Goal: Information Seeking & Learning: Learn about a topic

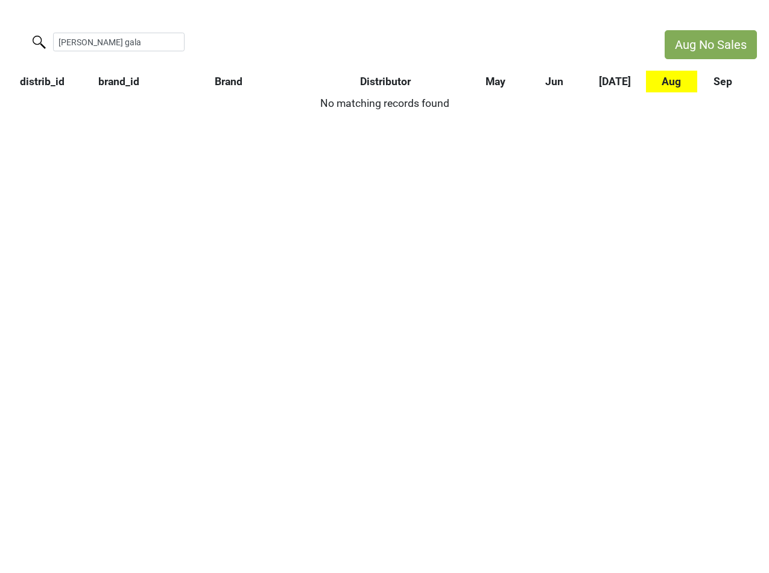
drag, startPoint x: 106, startPoint y: 40, endPoint x: -6, endPoint y: 40, distance: 112.2
click at [0, 40] on html "Aug No Sales colgin gala distrib_id brand_id Brand Distributor May Jun Jul Aug …" at bounding box center [384, 72] width 769 height 144
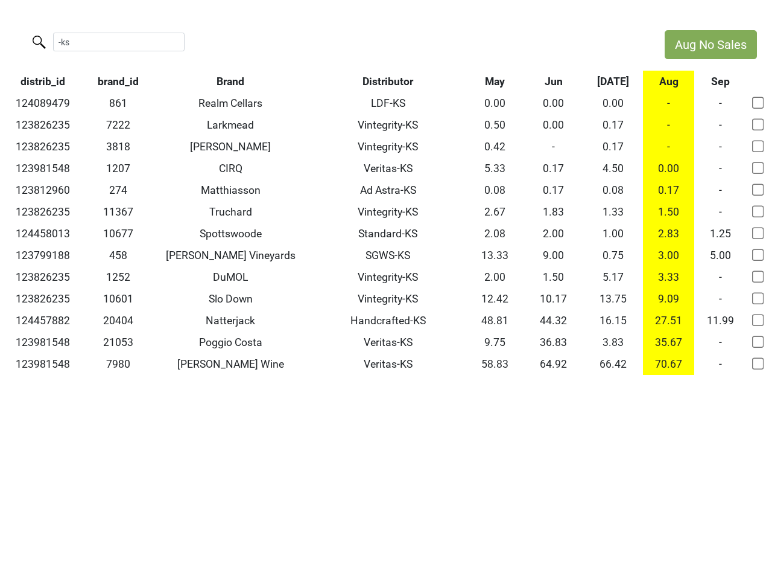
click at [401, 80] on th "Distributor" at bounding box center [388, 82] width 156 height 22
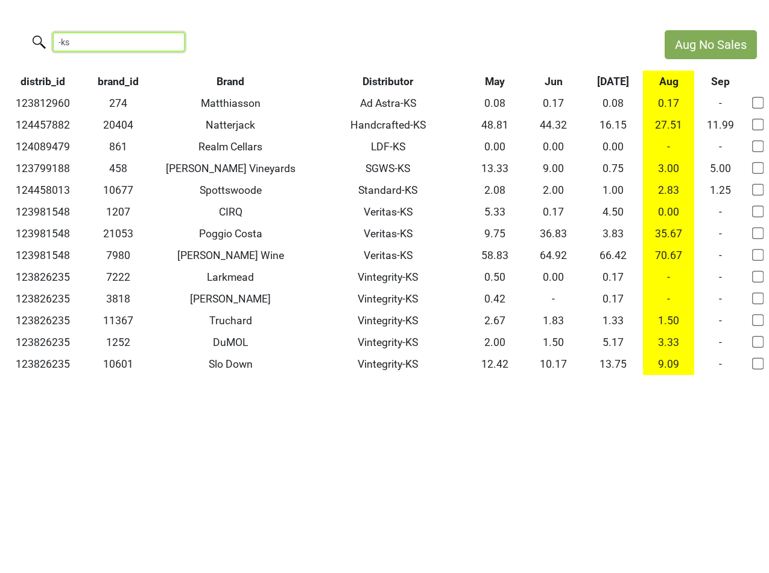
drag, startPoint x: 109, startPoint y: 44, endPoint x: -72, endPoint y: 37, distance: 181.1
click at [0, 37] on html "Aug No Sales -ks distrib_id brand_id Brand Distributor May Jun Jul Aug Sep 1238…" at bounding box center [384, 202] width 769 height 405
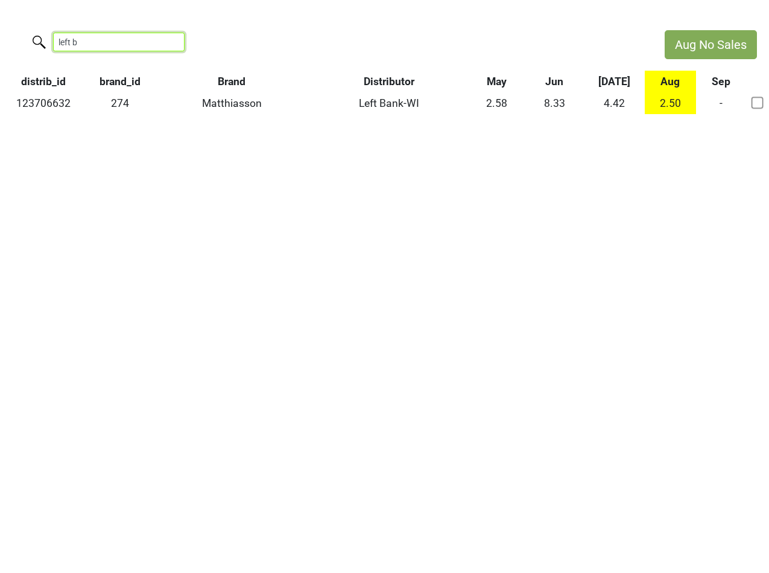
type input "left b"
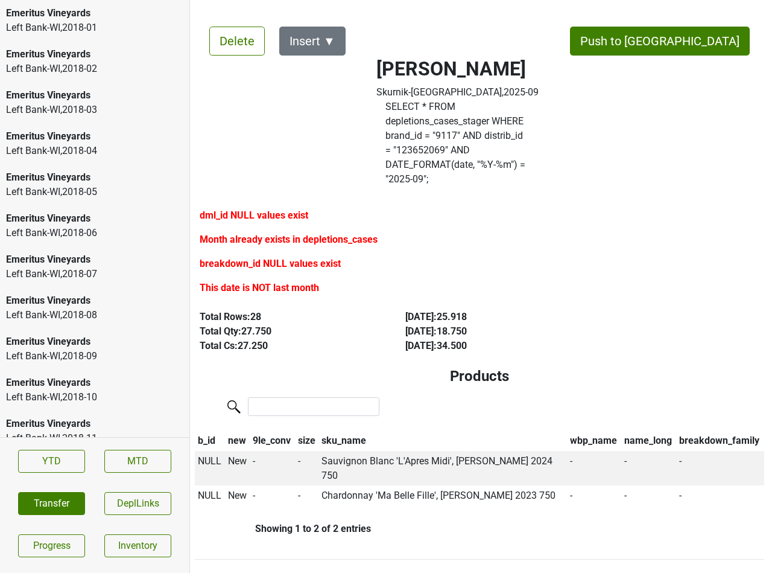
scroll to position [1902, 0]
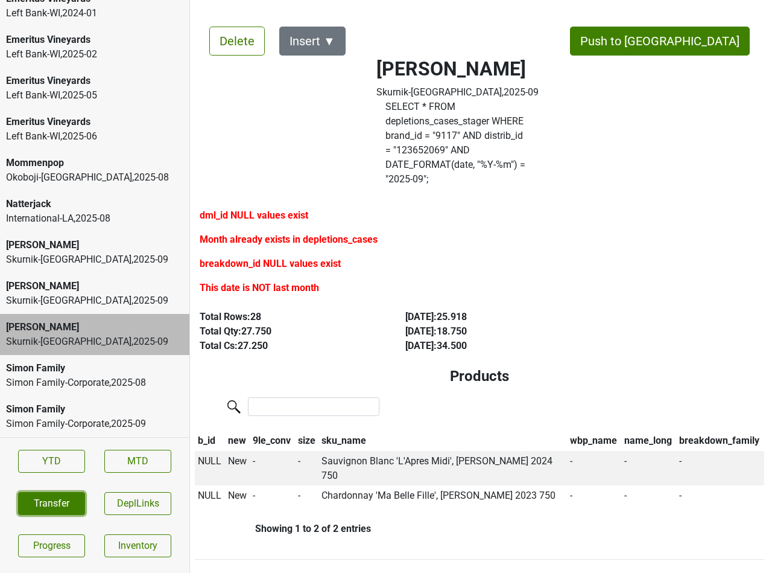
click at [52, 507] on button "Transfer" at bounding box center [51, 503] width 67 height 23
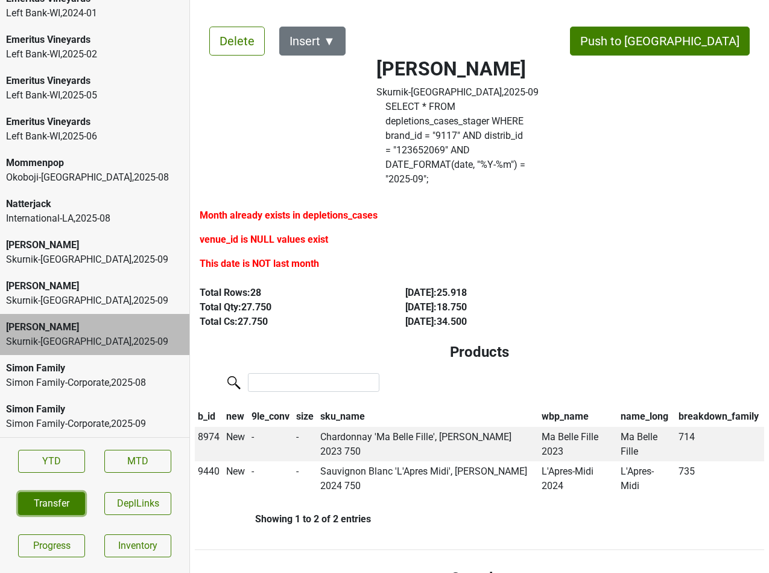
click at [37, 497] on button "Transfer" at bounding box center [51, 503] width 67 height 23
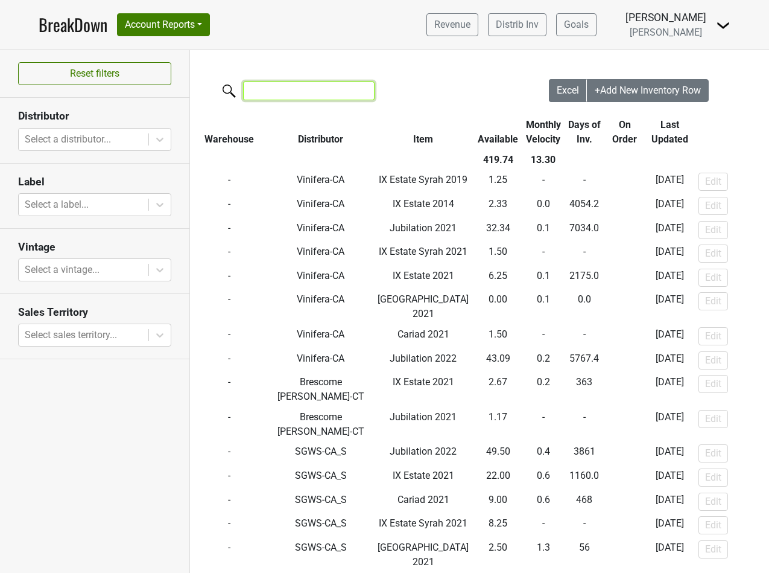
click at [262, 89] on input "search" at bounding box center [309, 90] width 132 height 19
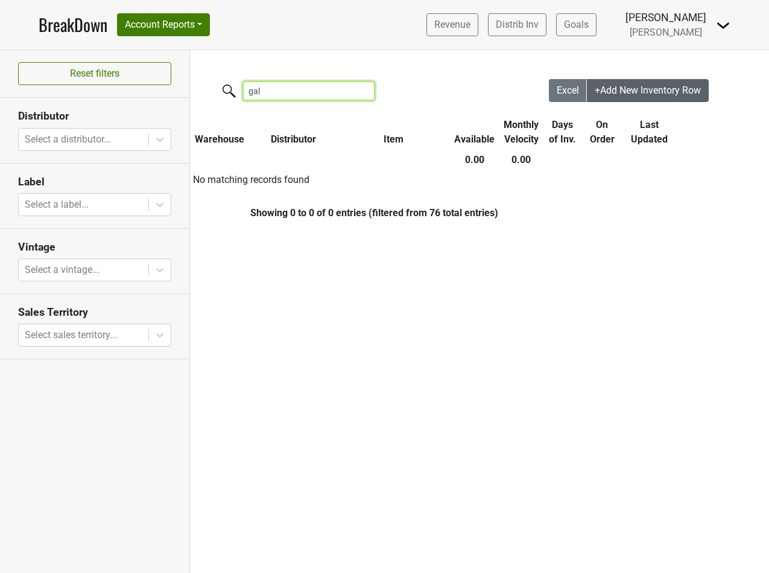
type input "gal"
click at [644, 84] on button "+Add New Inventory Row" at bounding box center [648, 90] width 122 height 23
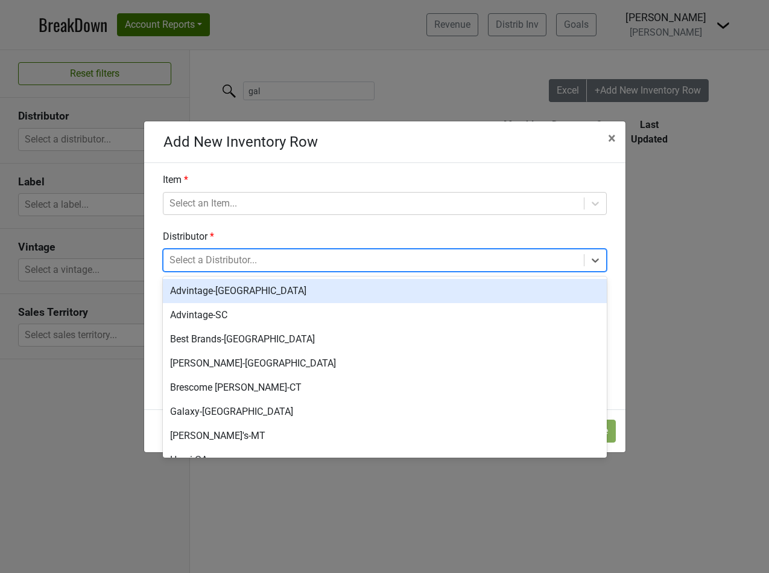
click at [294, 255] on div at bounding box center [374, 260] width 408 height 17
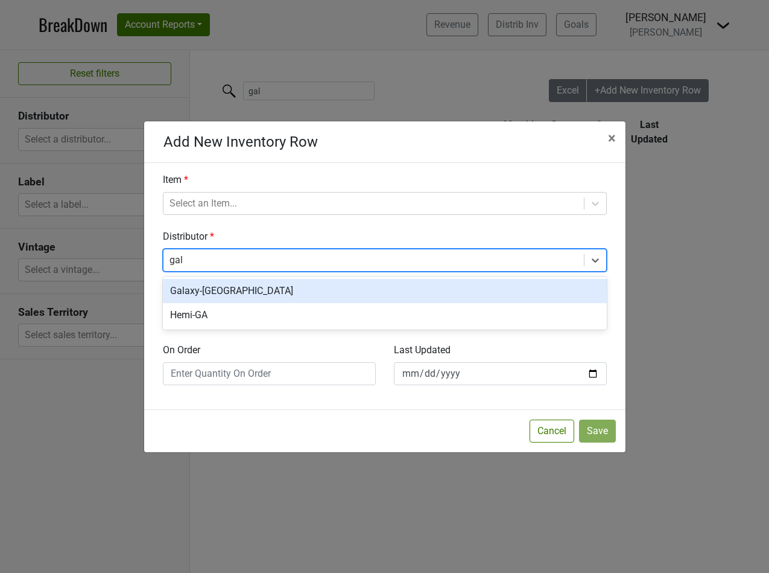
type input "gala"
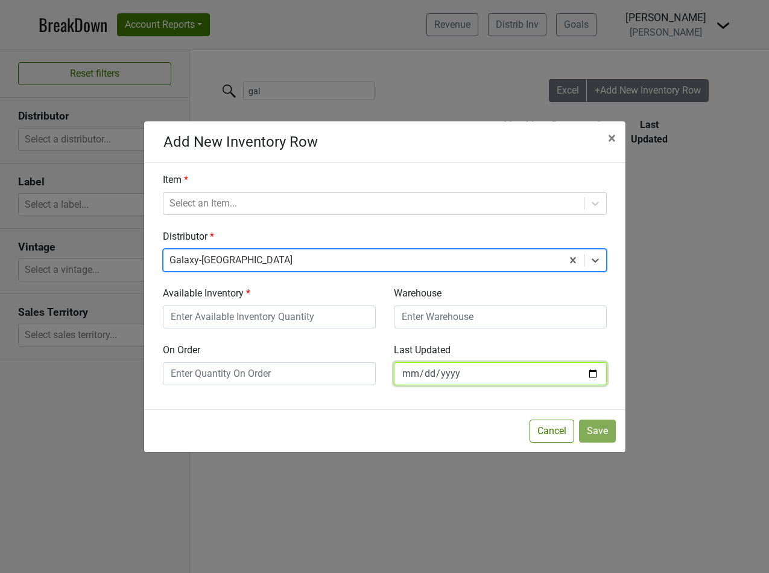
click at [429, 373] on input "2025-09-22" at bounding box center [500, 373] width 213 height 23
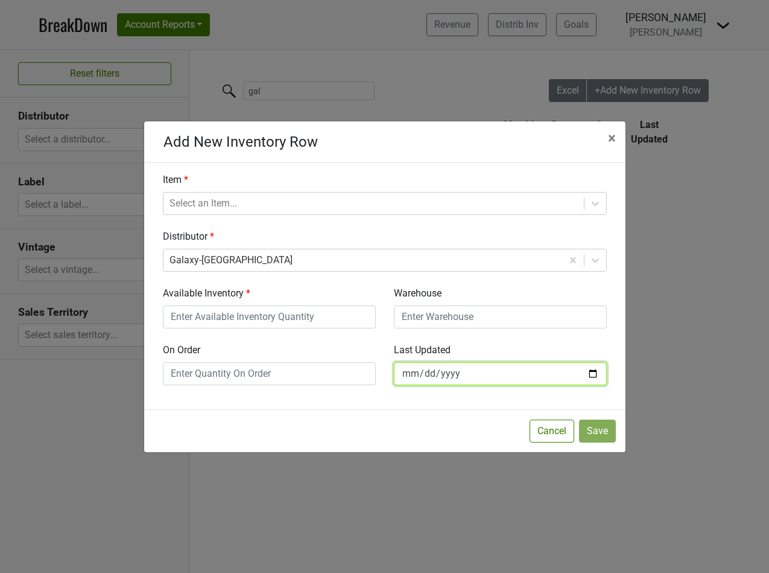
type input "2025-09-15"
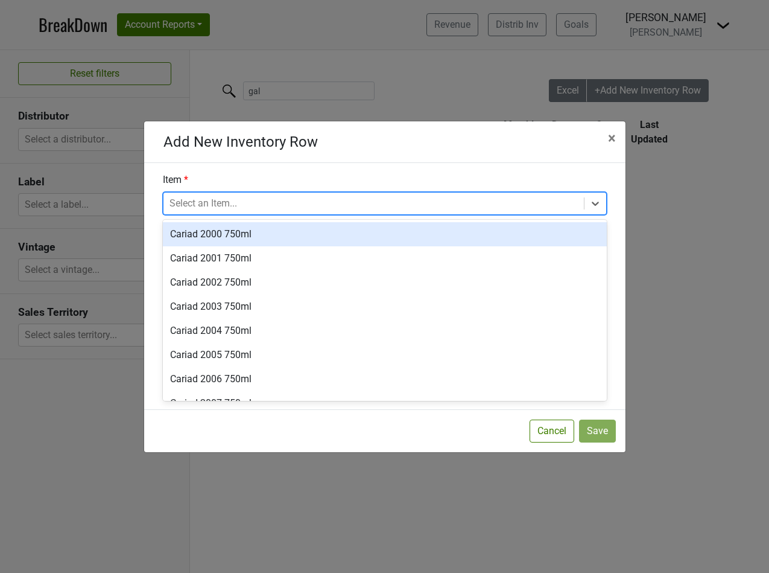
click at [185, 206] on div at bounding box center [374, 203] width 408 height 17
type input "2022"
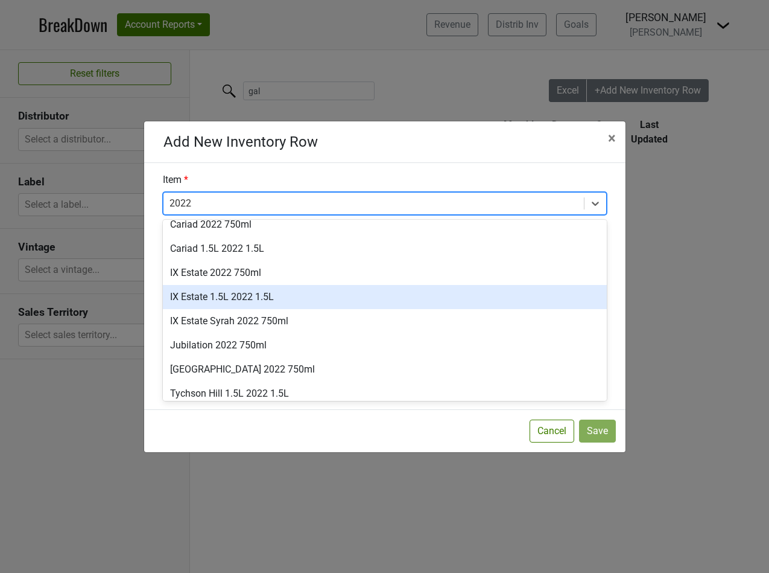
scroll to position [12, 0]
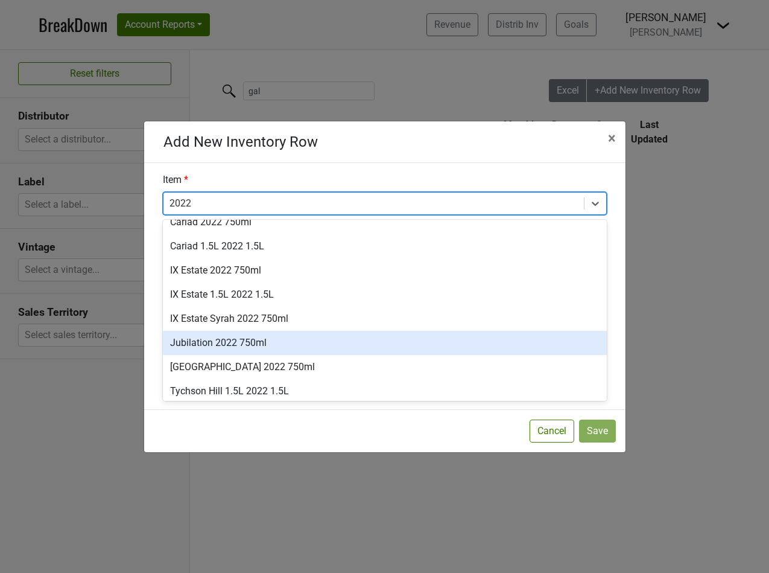
click at [191, 348] on div "Jubilation 2022 750ml" at bounding box center [385, 343] width 444 height 24
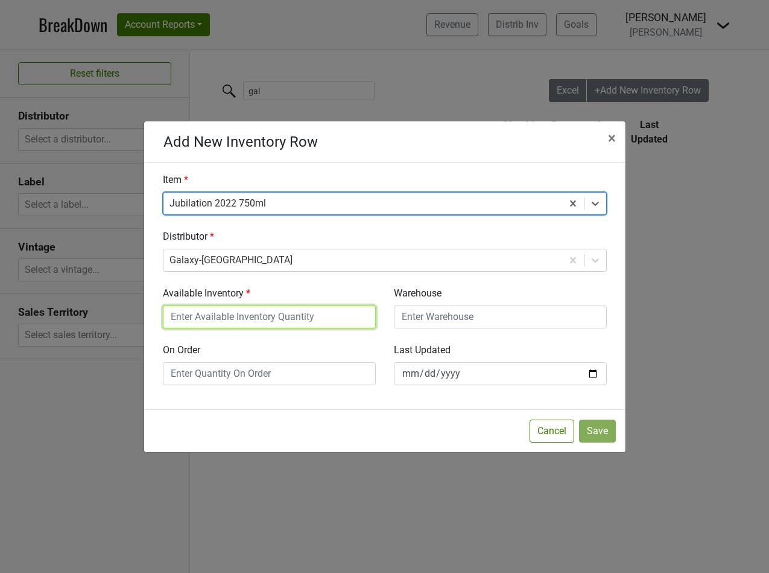
click at [310, 316] on input "Available Inventory" at bounding box center [269, 316] width 213 height 23
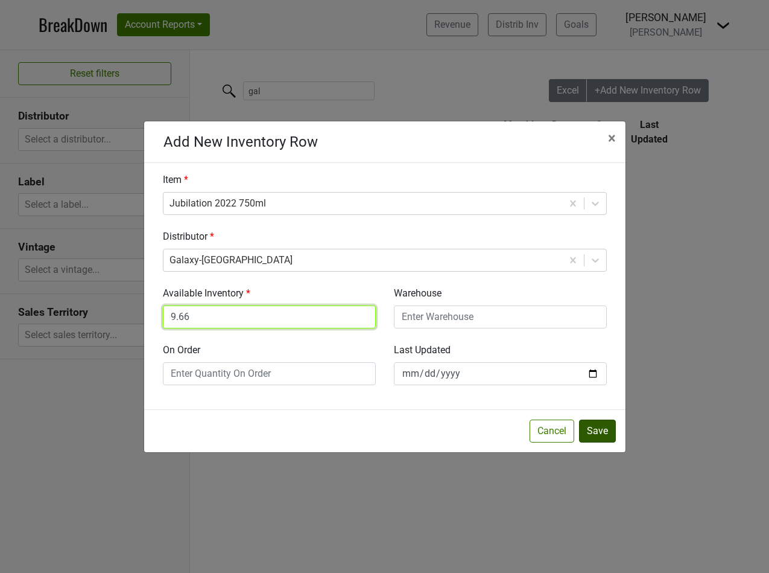
type input "9.66"
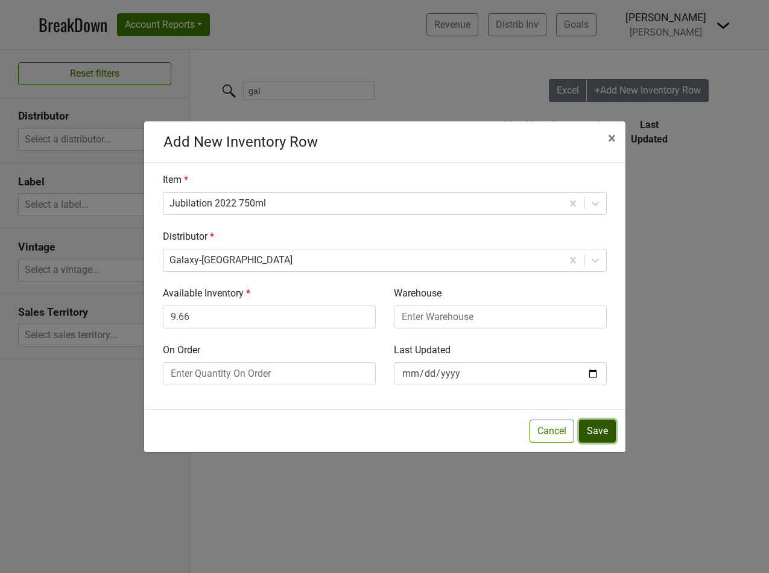
click at [603, 430] on button "Save" at bounding box center [597, 430] width 37 height 23
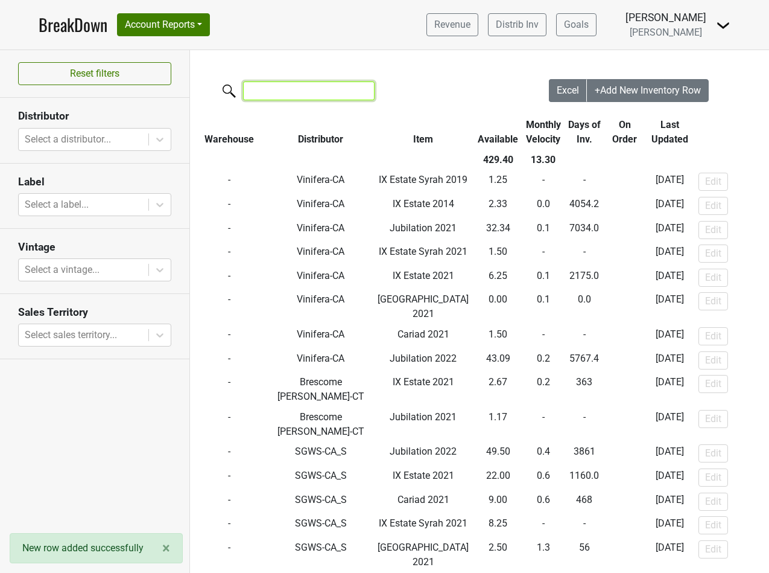
click at [290, 92] on input "search" at bounding box center [309, 90] width 132 height 19
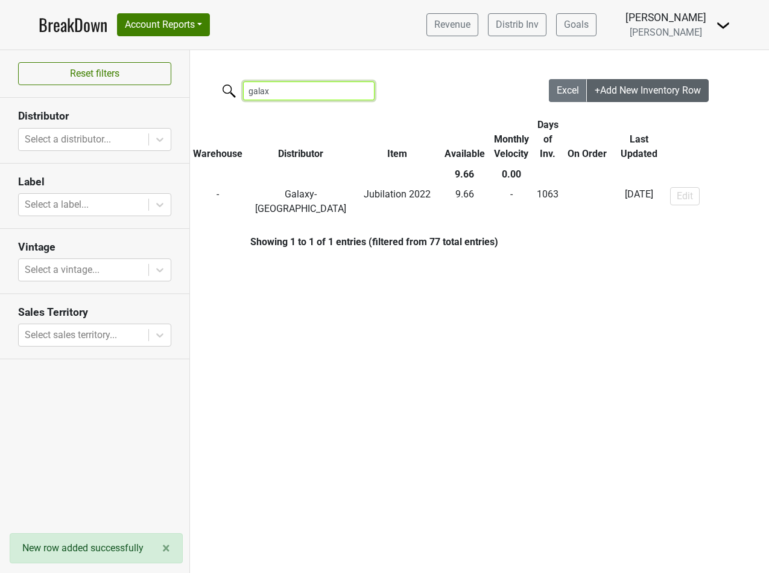
type input "galax"
click at [616, 92] on span "+Add New Inventory Row" at bounding box center [648, 89] width 106 height 11
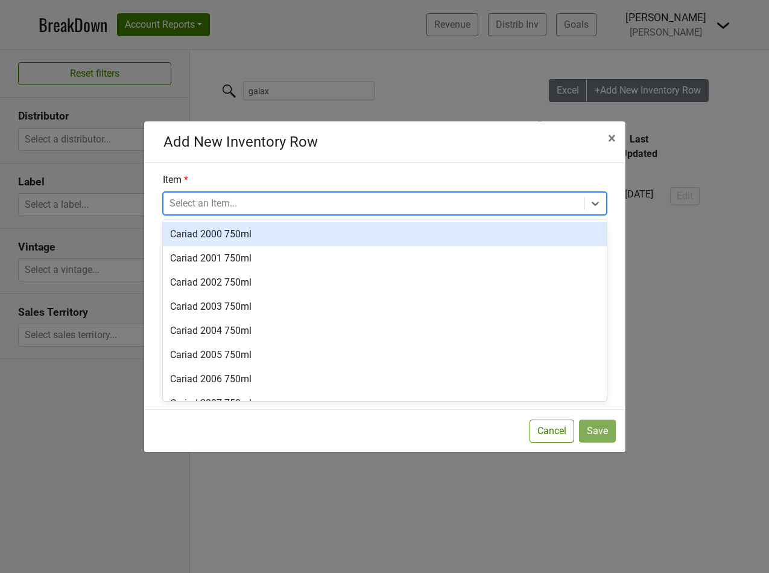
click at [211, 200] on div at bounding box center [374, 203] width 408 height 17
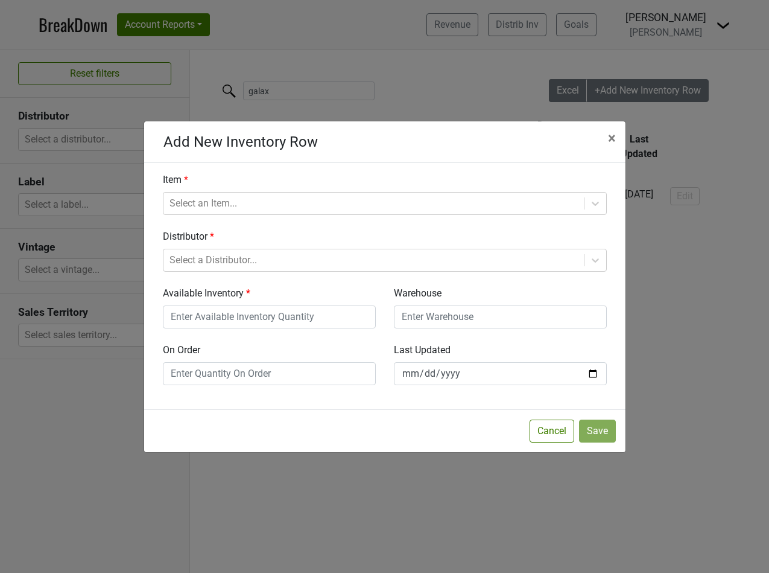
click at [129, 232] on div "Add New Inventory Row × Close Item Select an Item... Distributor Select a Distr…" at bounding box center [384, 286] width 769 height 573
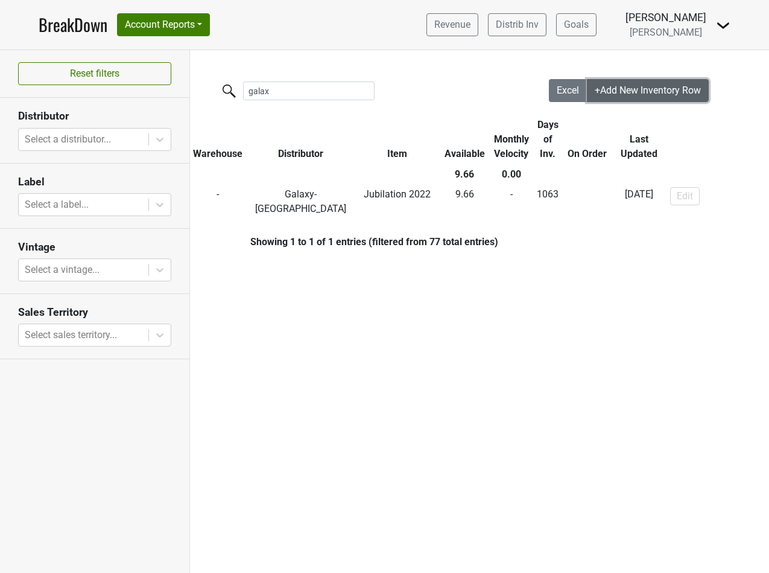
click at [633, 98] on button "+Add New Inventory Row" at bounding box center [648, 90] width 122 height 23
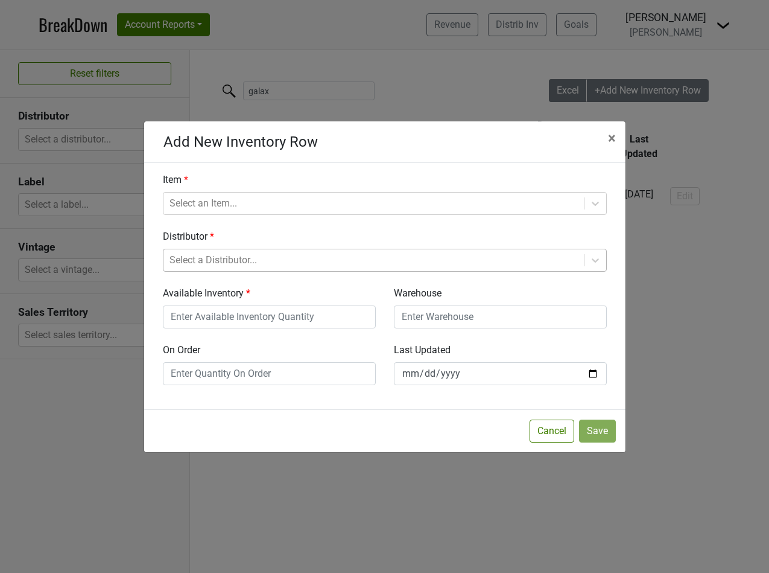
click at [249, 265] on div at bounding box center [374, 260] width 408 height 17
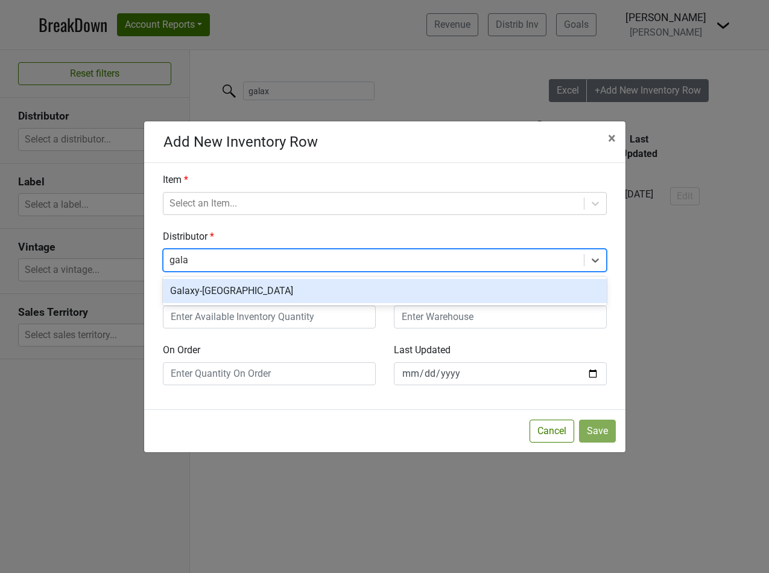
type input "galax"
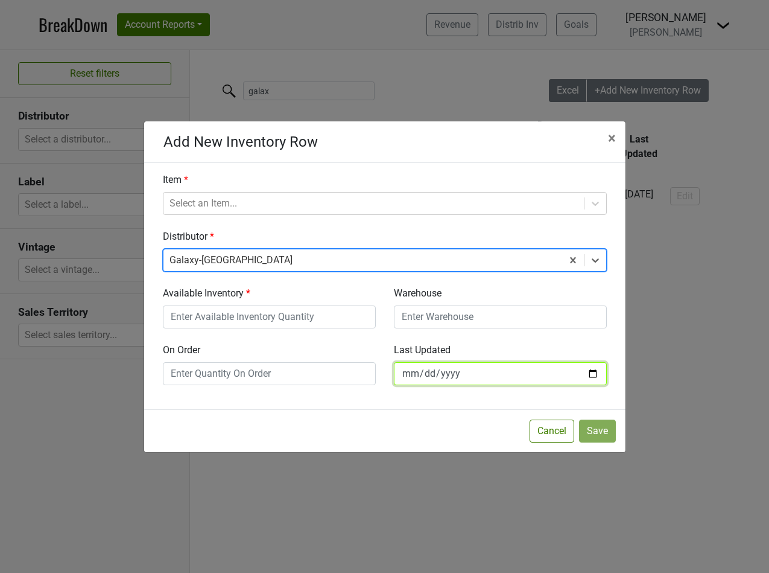
click at [424, 370] on input "2025-09-22" at bounding box center [500, 373] width 213 height 23
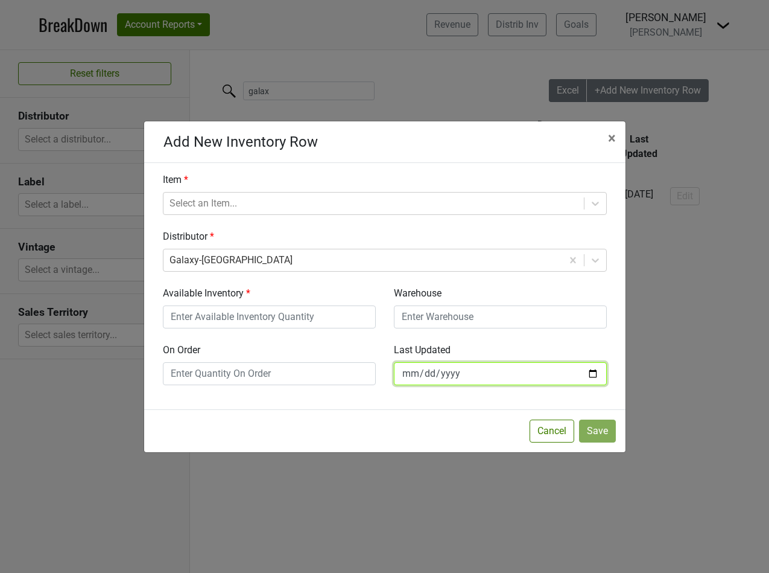
type input "2025-09-15"
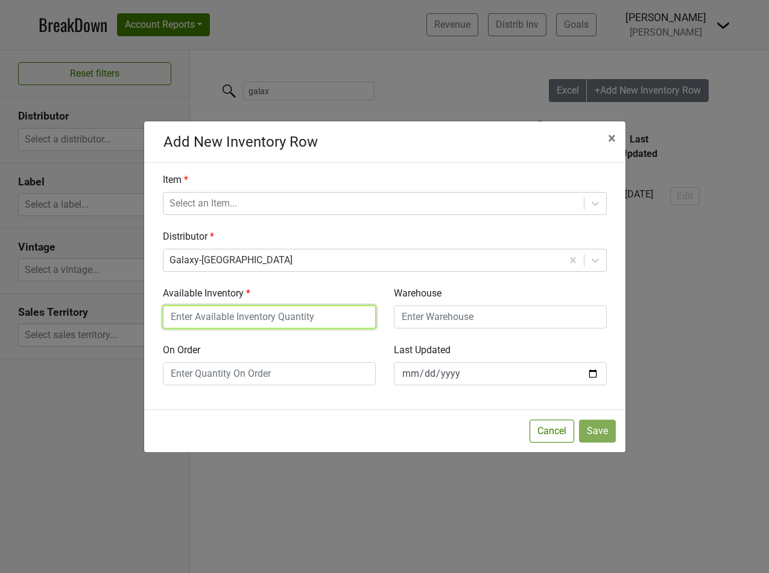
click at [306, 317] on input "Available Inventory" at bounding box center [269, 316] width 213 height 23
type input "2.25"
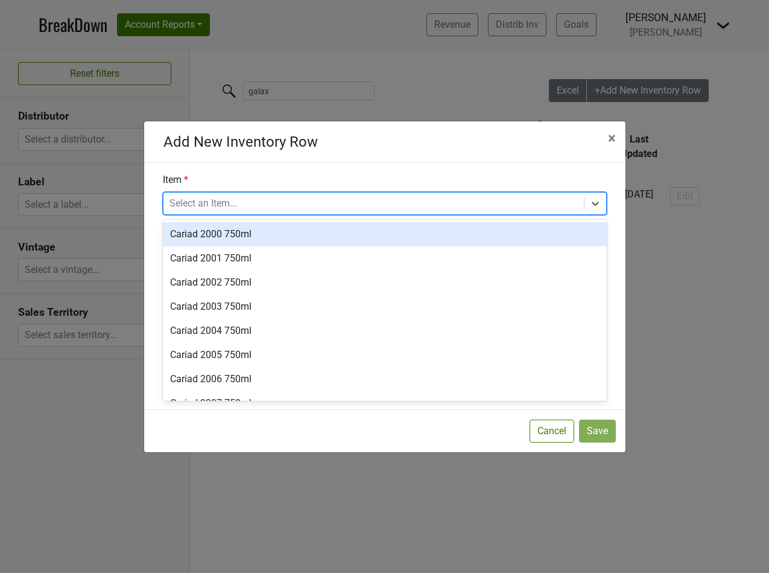
click at [202, 203] on div at bounding box center [374, 203] width 408 height 17
type input "2021"
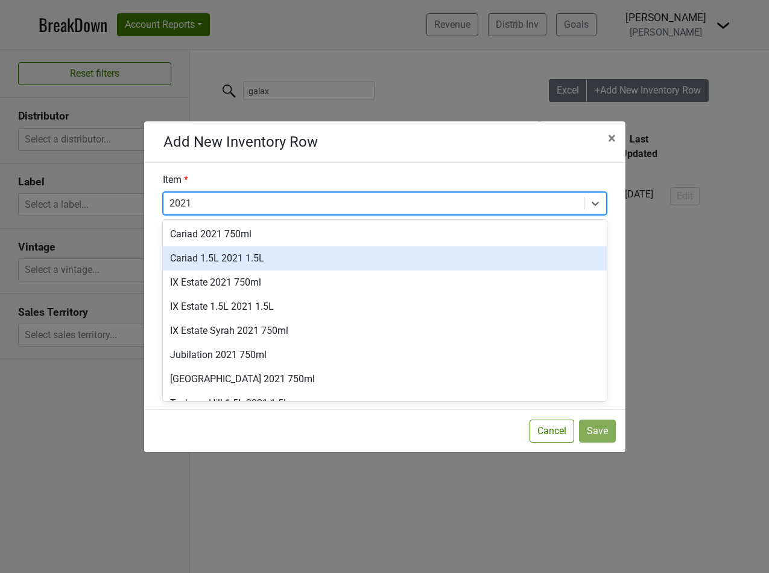
scroll to position [10, 0]
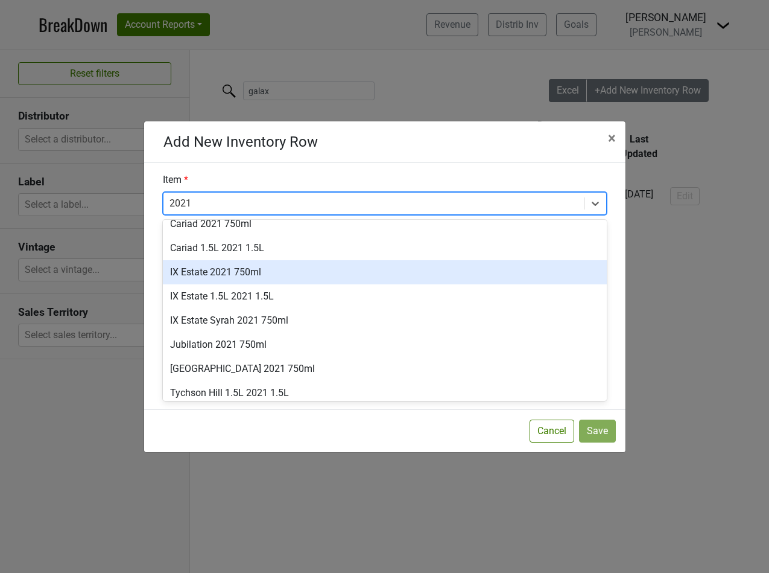
click at [223, 271] on div "IX Estate 2021 750ml" at bounding box center [385, 272] width 444 height 24
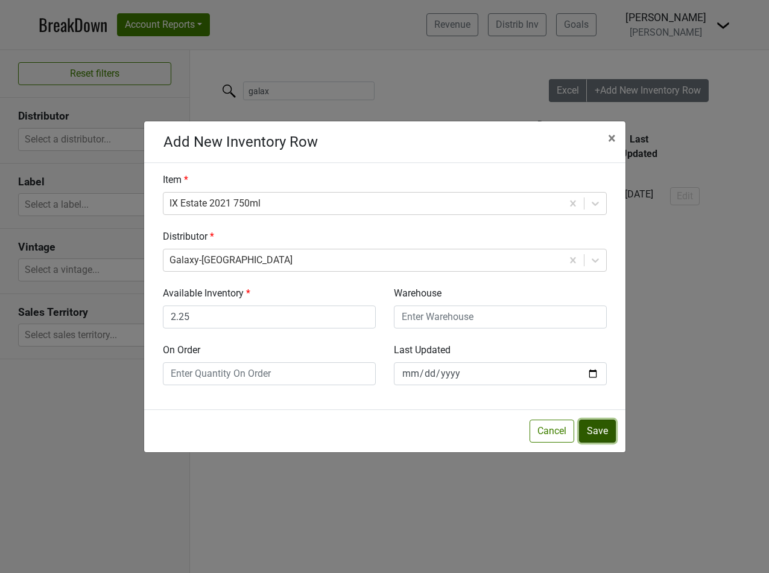
click at [598, 428] on button "Save" at bounding box center [597, 430] width 37 height 23
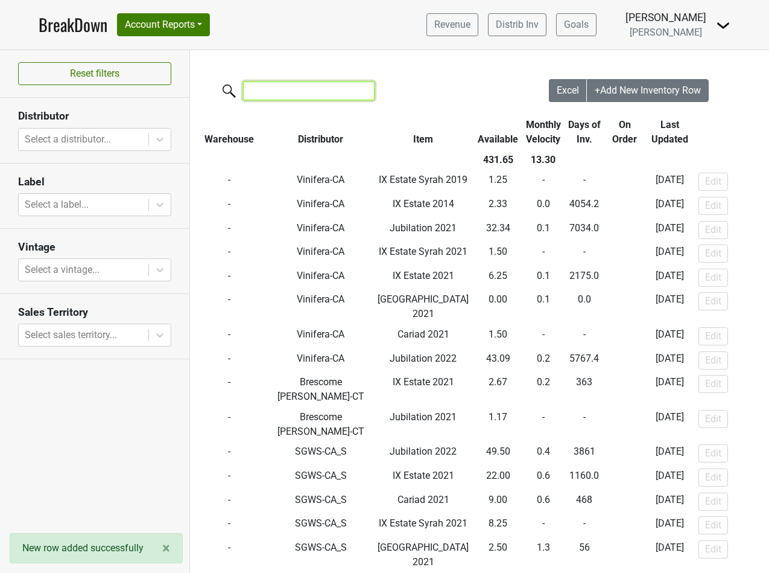
click at [261, 84] on input "search" at bounding box center [309, 90] width 132 height 19
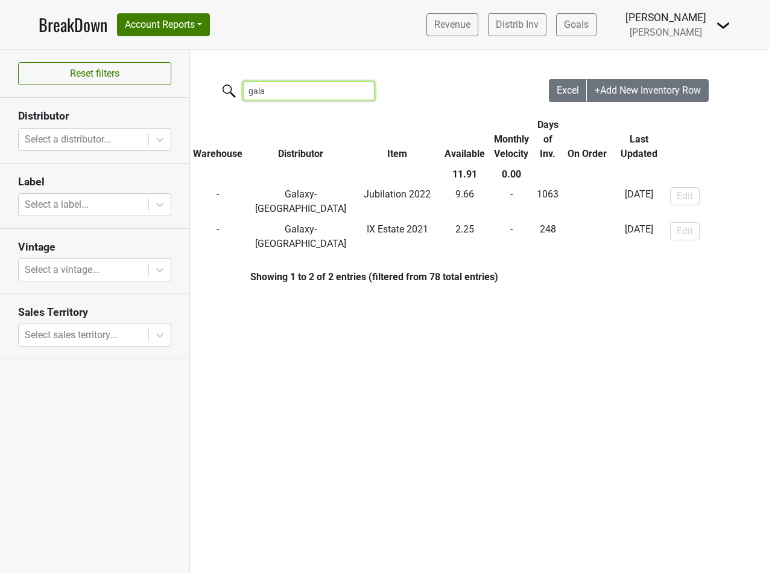
type input "gala"
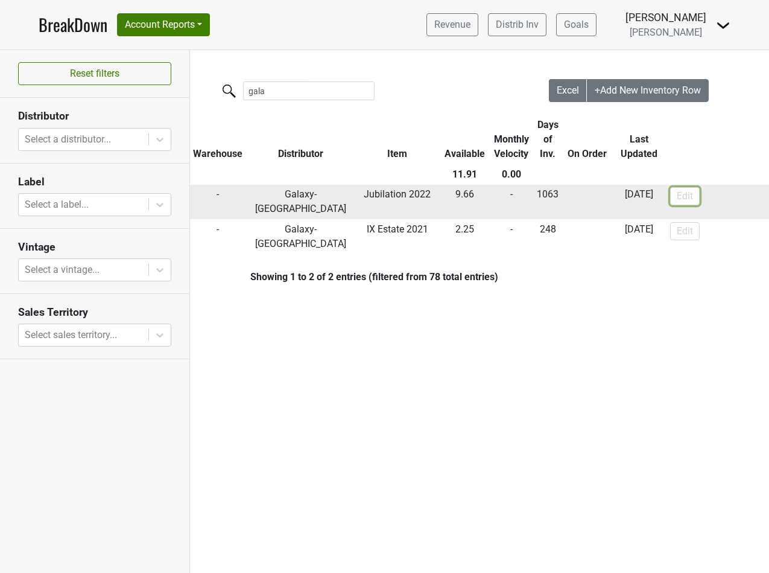
click at [679, 187] on button "Edit" at bounding box center [685, 196] width 30 height 18
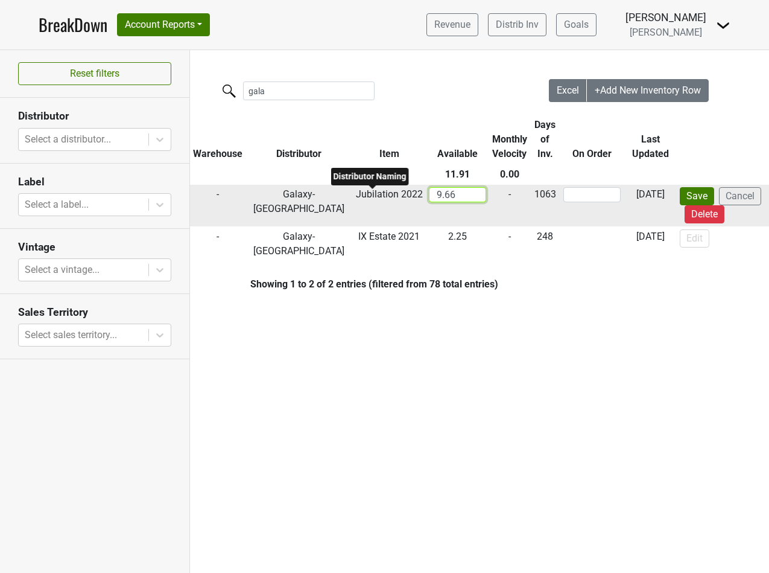
drag, startPoint x: 443, startPoint y: 192, endPoint x: 379, endPoint y: 191, distance: 64.0
click at [379, 191] on tr "- Galaxy-WA Jubilation 2022 9.66 - 1063 2025-09-15 Save Cancel Delete" at bounding box center [481, 206] width 582 height 42
type input "7.25"
click at [691, 197] on button "Save" at bounding box center [697, 196] width 34 height 18
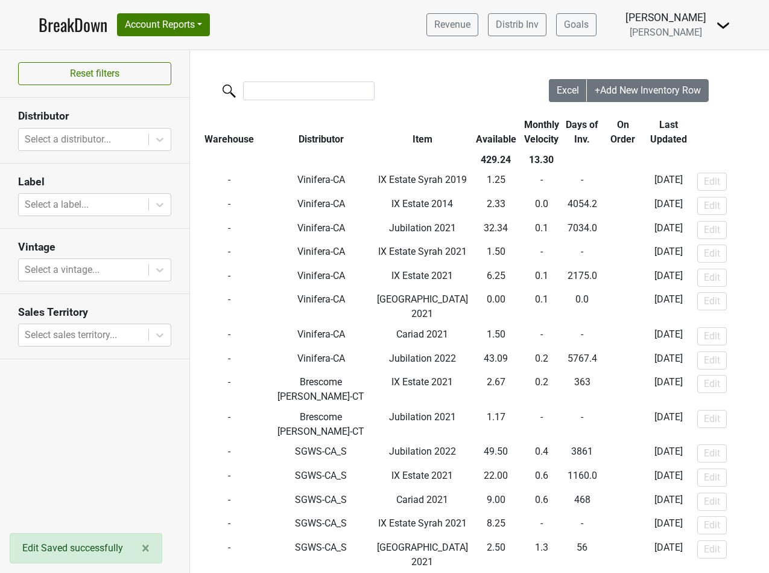
click at [291, 85] on input "search" at bounding box center [309, 90] width 132 height 19
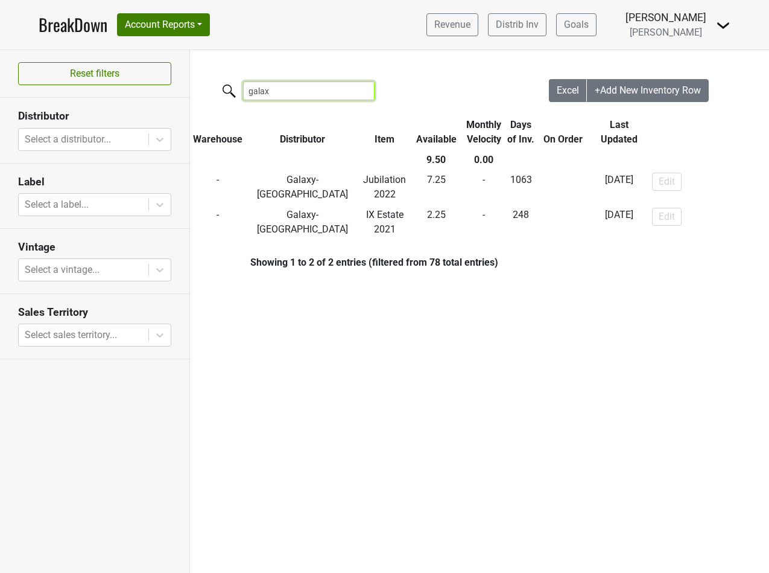
type input "galax"
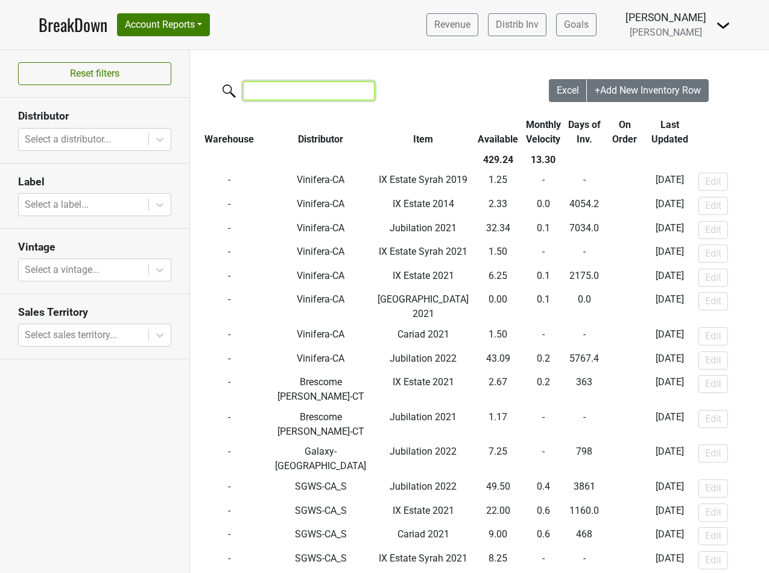
click at [276, 91] on input "search" at bounding box center [309, 90] width 132 height 19
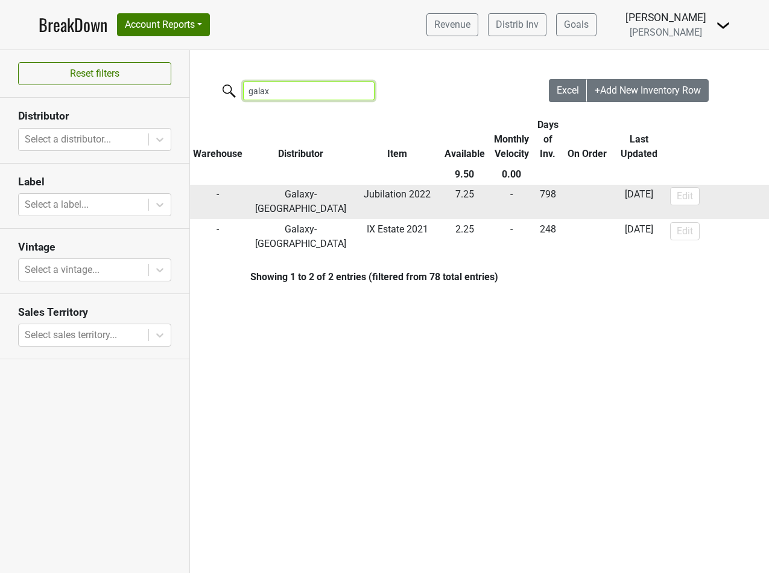
type input "galax"
click at [683, 187] on button "Edit" at bounding box center [685, 196] width 30 height 18
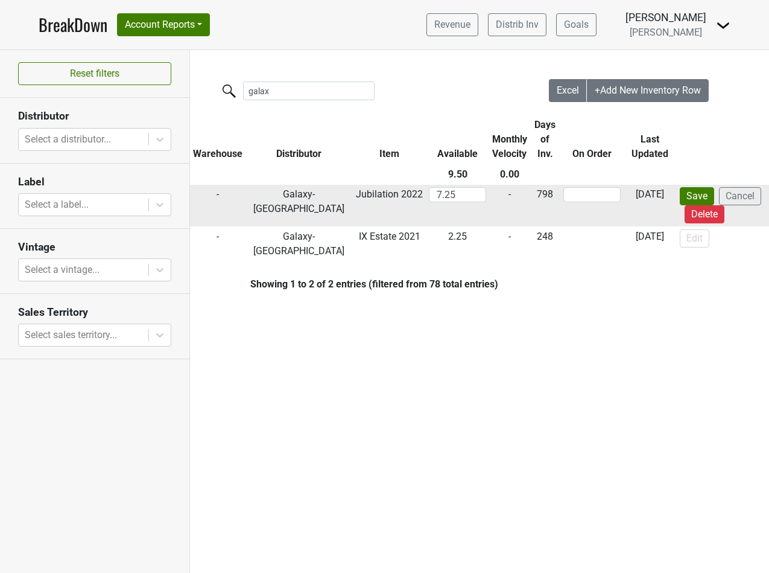
click at [631, 196] on td "2025-09-22" at bounding box center [650, 206] width 53 height 42
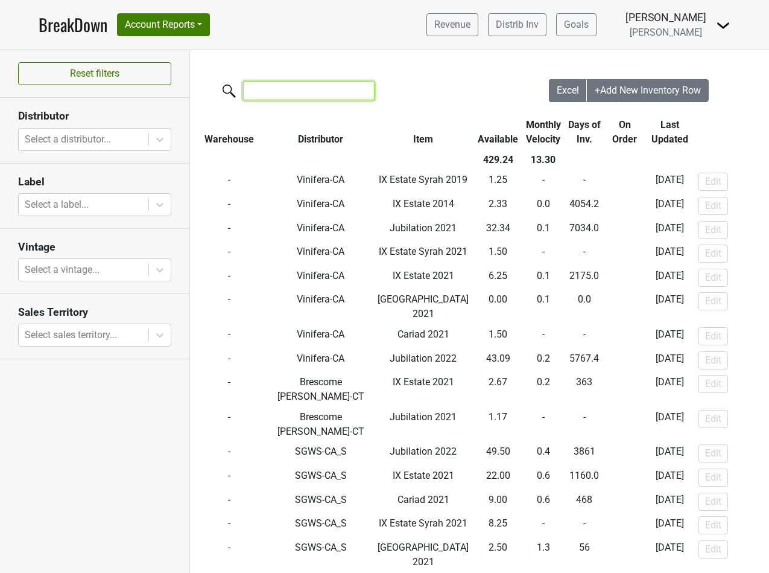
click at [314, 88] on input "search" at bounding box center [309, 90] width 132 height 19
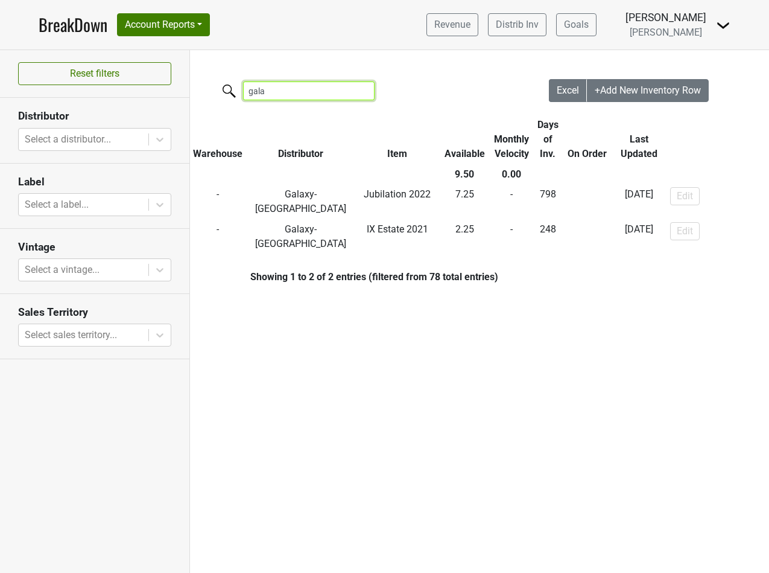
type input "galax"
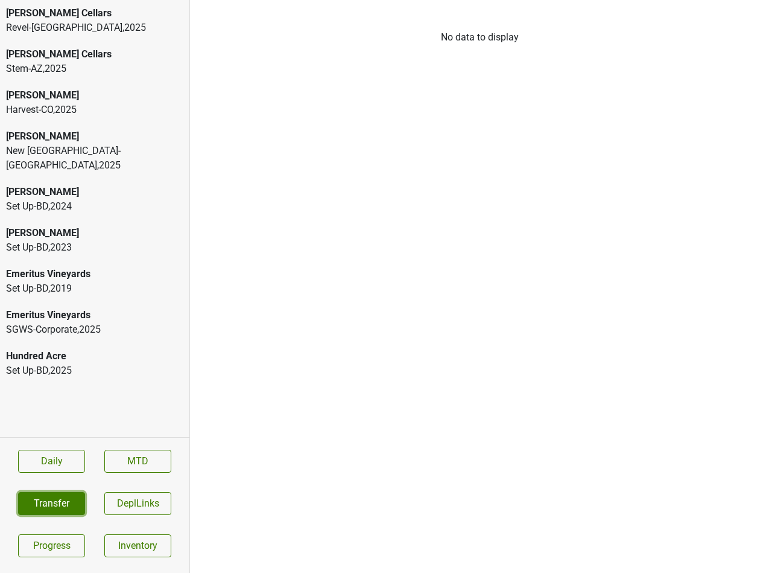
click at [59, 500] on button "Transfer" at bounding box center [51, 503] width 67 height 23
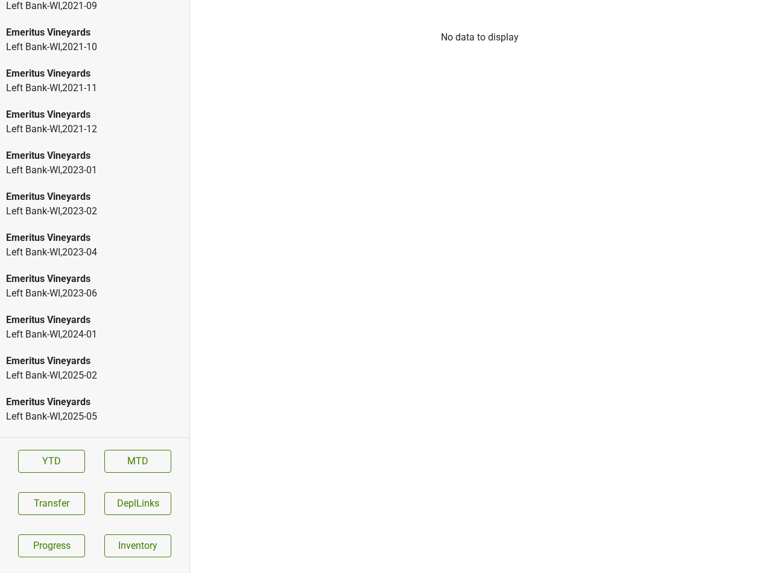
scroll to position [1984, 0]
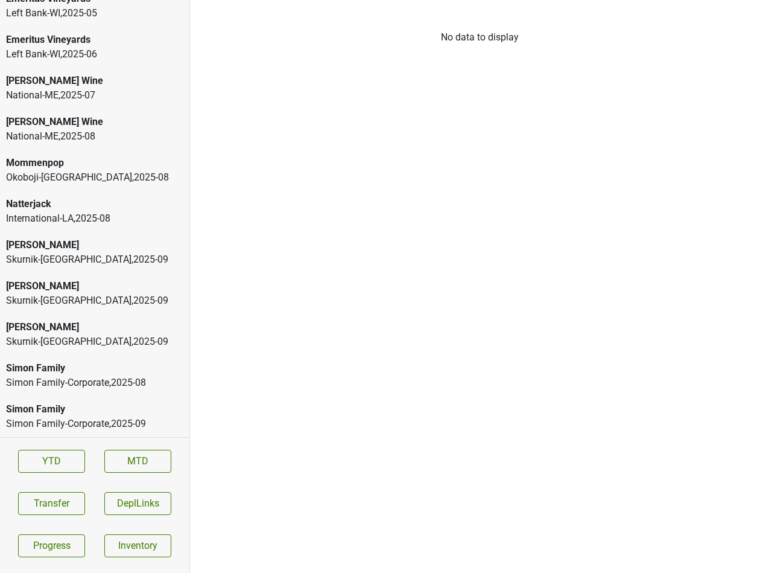
click at [71, 303] on div "Skurnik-[GEOGRAPHIC_DATA] , 2025 - 09" at bounding box center [94, 300] width 177 height 14
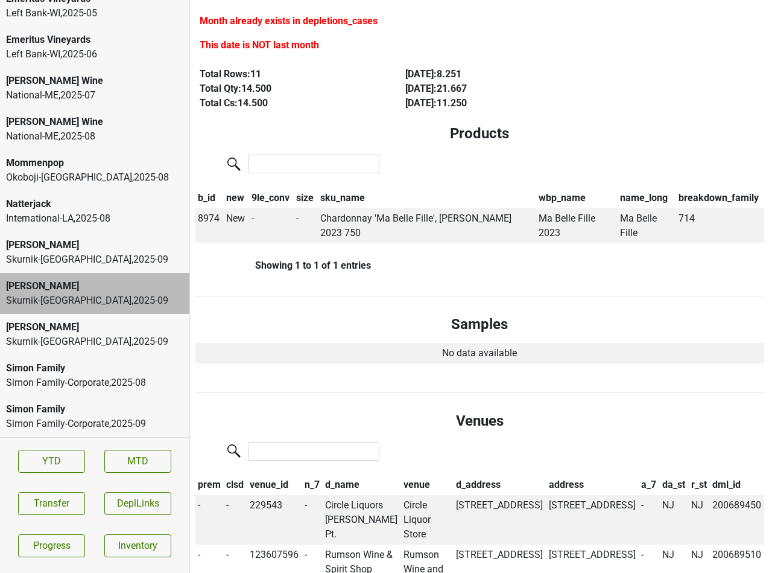
scroll to position [0, 0]
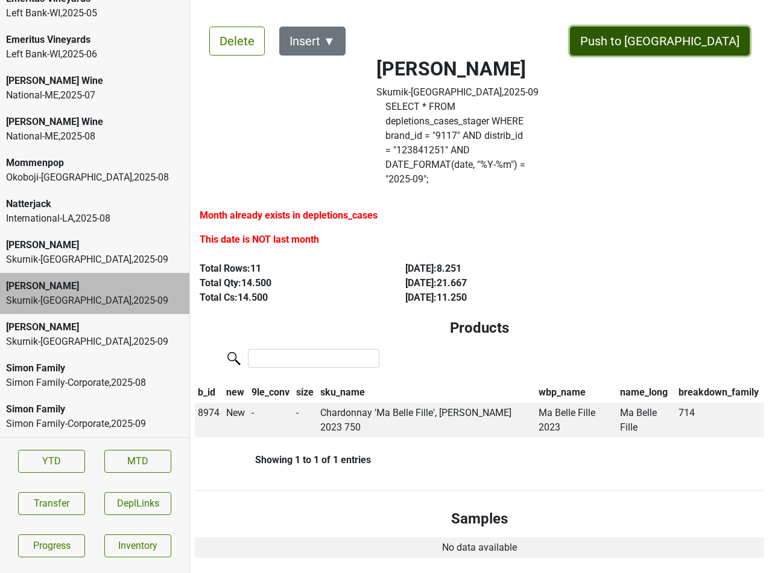
click at [692, 42] on button "Push to [GEOGRAPHIC_DATA]" at bounding box center [660, 41] width 180 height 29
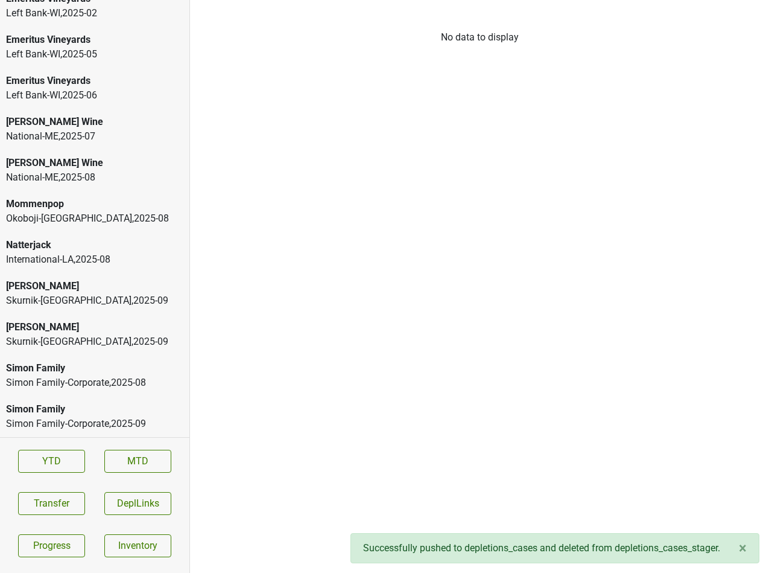
scroll to position [1943, 0]
click at [45, 324] on div "Peter Michael" at bounding box center [94, 327] width 177 height 14
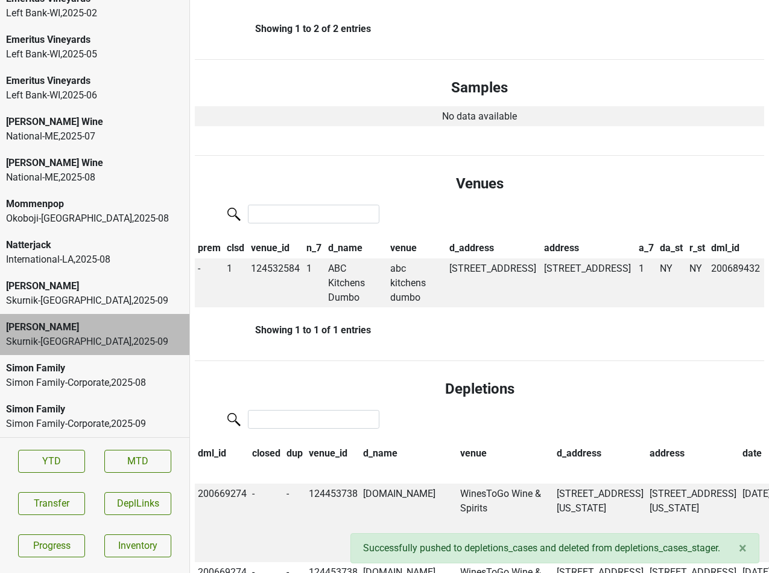
scroll to position [492, 0]
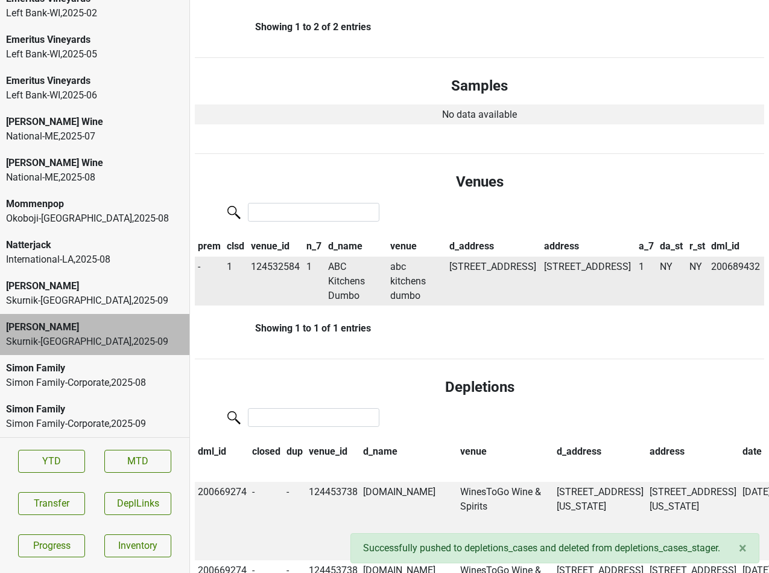
click at [354, 256] on td "ABC Kitchens Dumbo" at bounding box center [356, 280] width 62 height 49
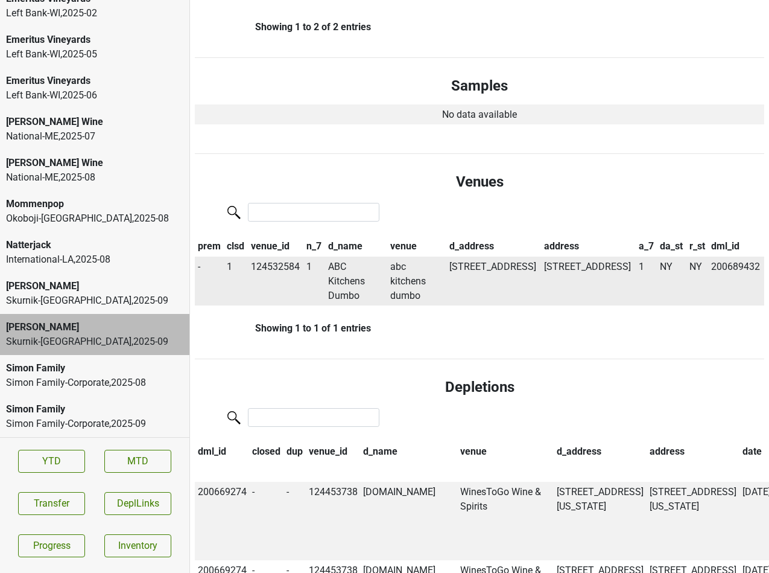
click at [229, 261] on span "1" at bounding box center [229, 266] width 5 height 11
click at [234, 275] on div "0" at bounding box center [273, 290] width 95 height 31
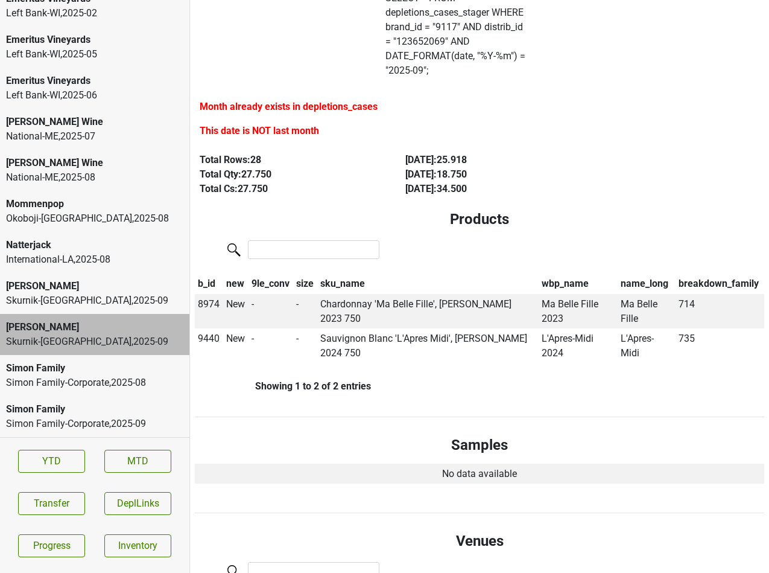
scroll to position [0, 0]
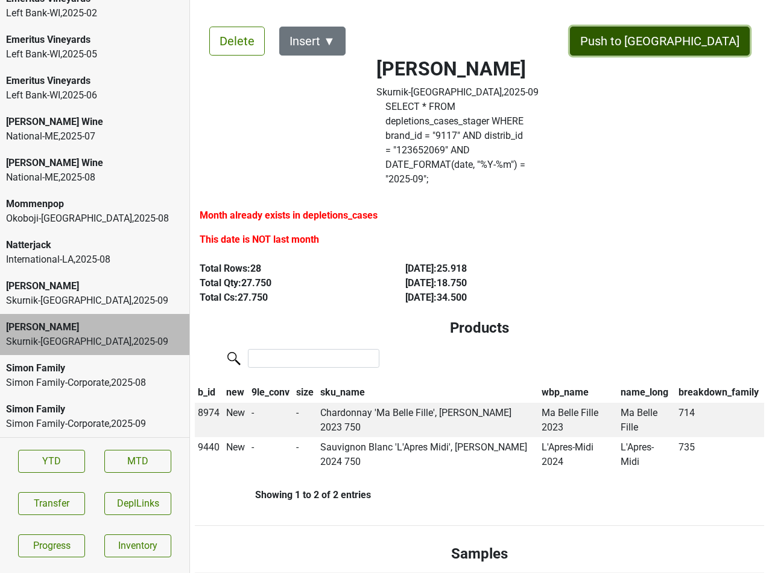
click at [697, 38] on button "Push to DC" at bounding box center [660, 41] width 180 height 29
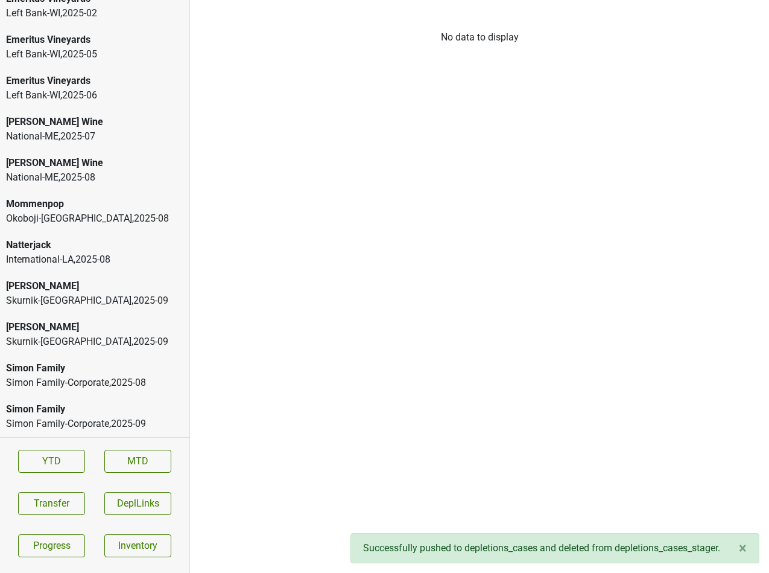
scroll to position [1902, 0]
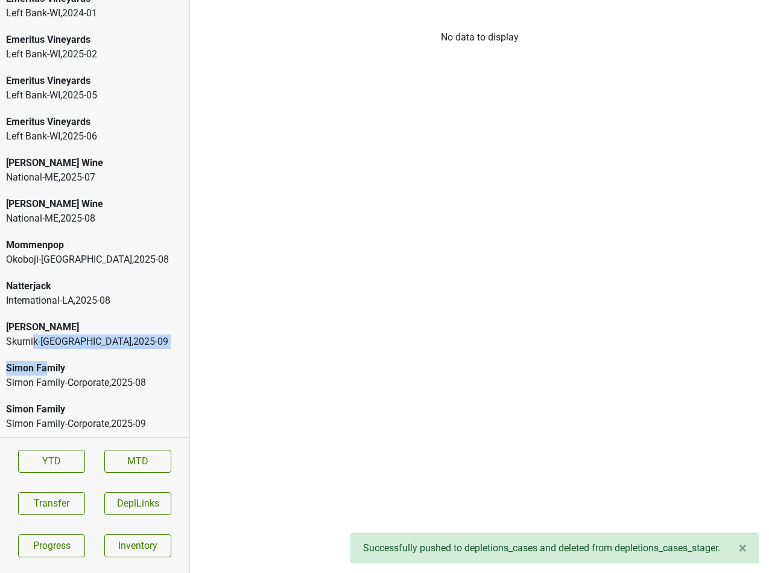
drag, startPoint x: 44, startPoint y: 363, endPoint x: 33, endPoint y: 340, distance: 25.6
click at [33, 340] on div "Emeritus Vineyards Left Bank-WI , 2018 - 01 Emeritus Vineyards Left Bank-WI , 2…" at bounding box center [94, 218] width 189 height 437
click at [33, 340] on div "Skurnik-CT , 2025 - 09" at bounding box center [94, 341] width 177 height 14
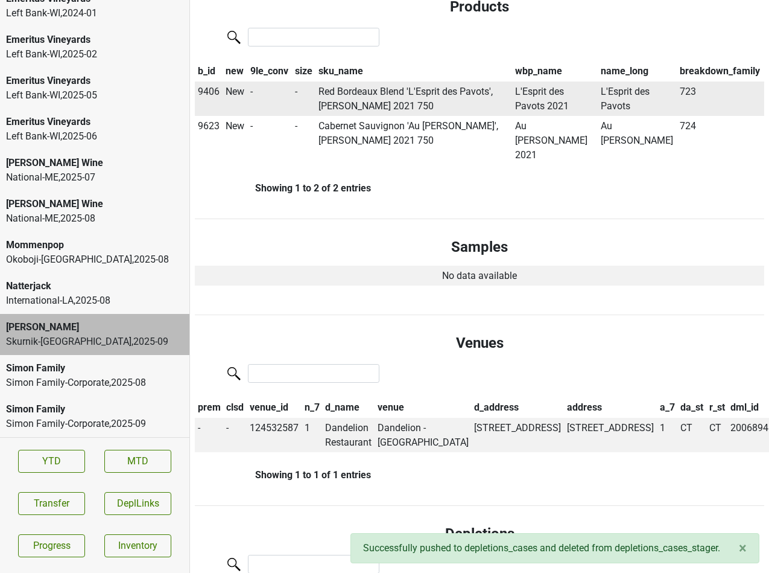
scroll to position [0, 0]
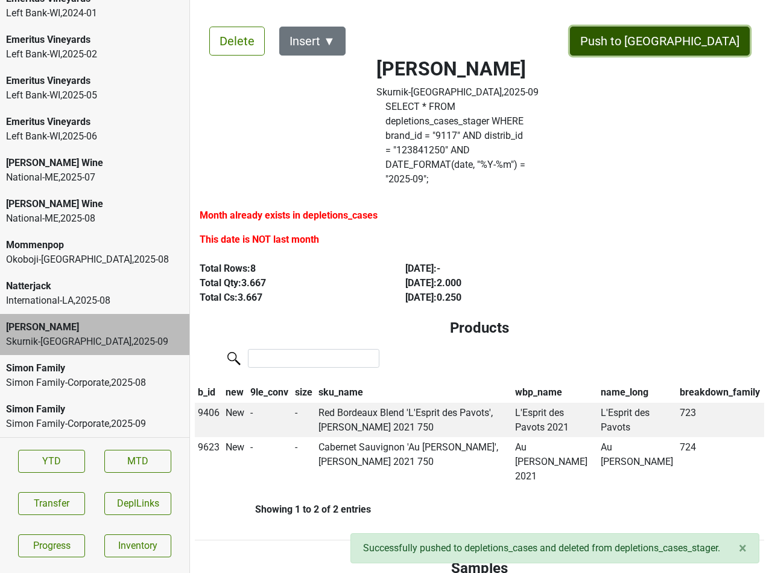
click at [690, 43] on button "Push to DC" at bounding box center [660, 41] width 180 height 29
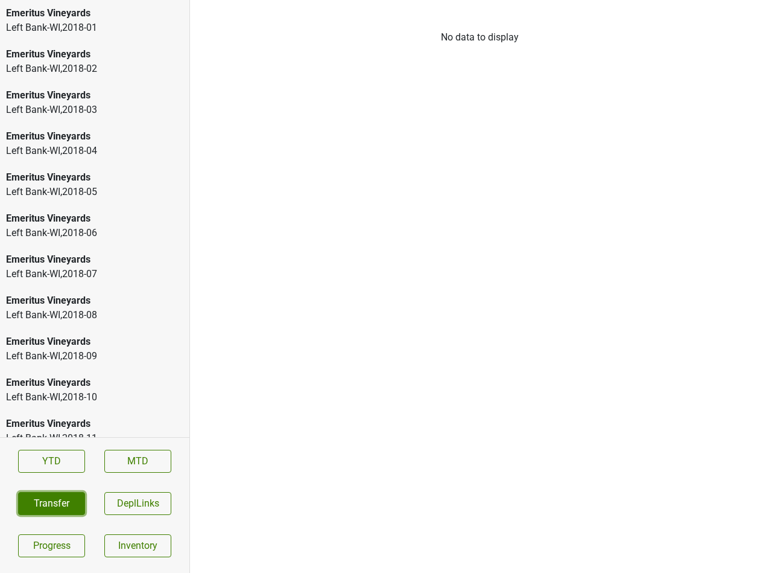
click at [33, 507] on button "Transfer" at bounding box center [51, 503] width 67 height 23
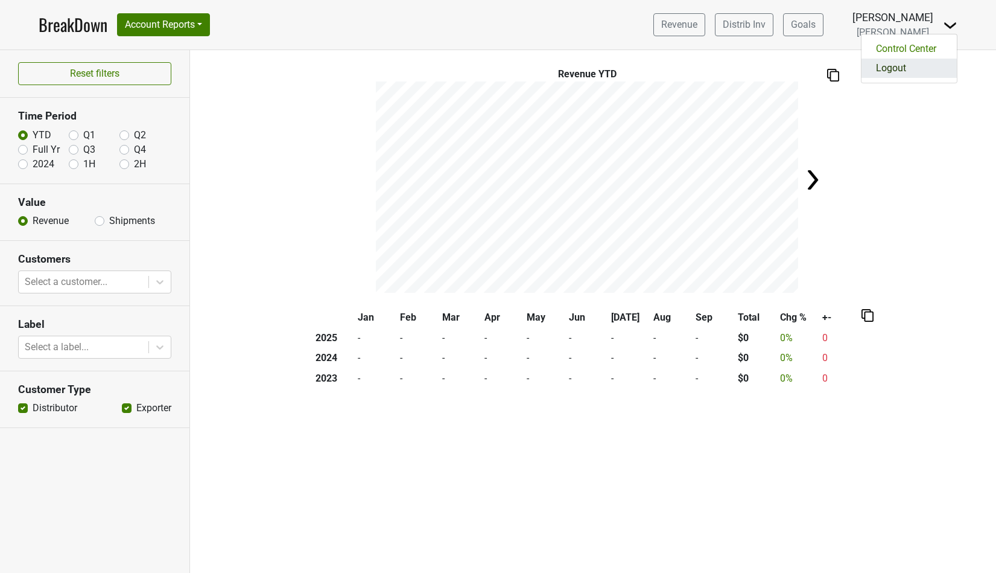
click at [910, 60] on link "Logout" at bounding box center [909, 68] width 95 height 19
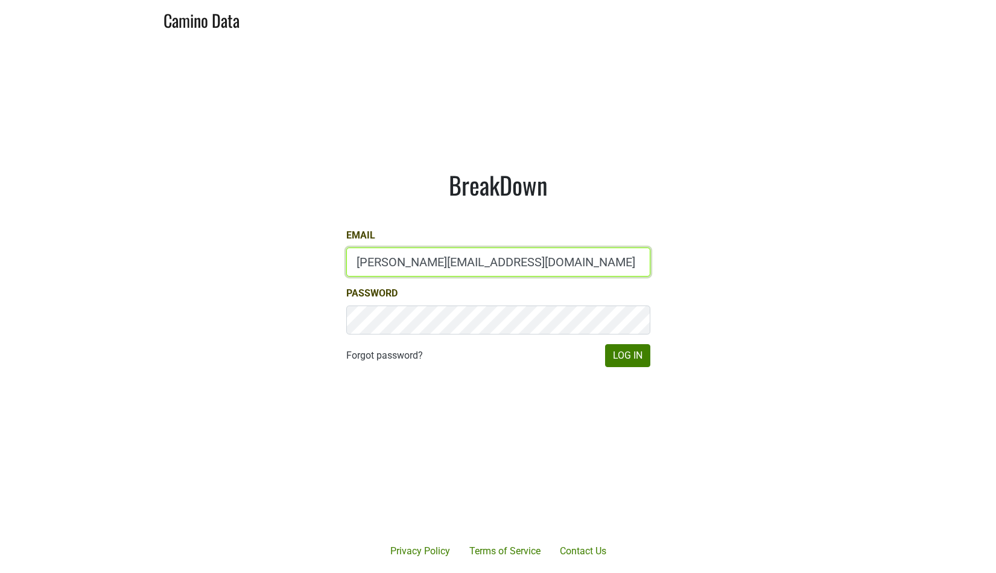
click at [379, 268] on input "[PERSON_NAME][EMAIL_ADDRESS][DOMAIN_NAME]" at bounding box center [498, 261] width 304 height 29
type input "[PERSON_NAME][EMAIL_ADDRESS][DOMAIN_NAME]"
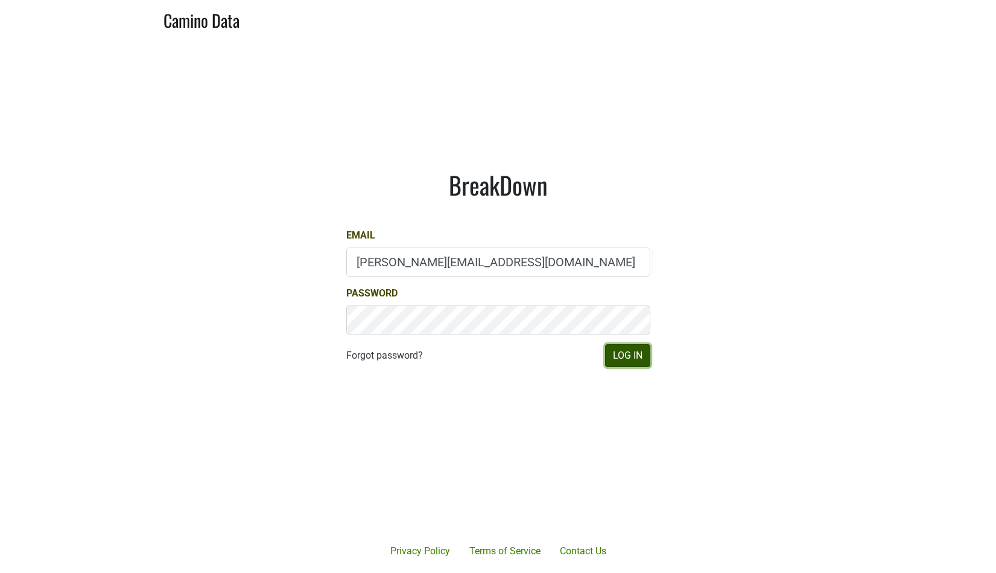
click at [631, 358] on button "Log In" at bounding box center [627, 355] width 45 height 23
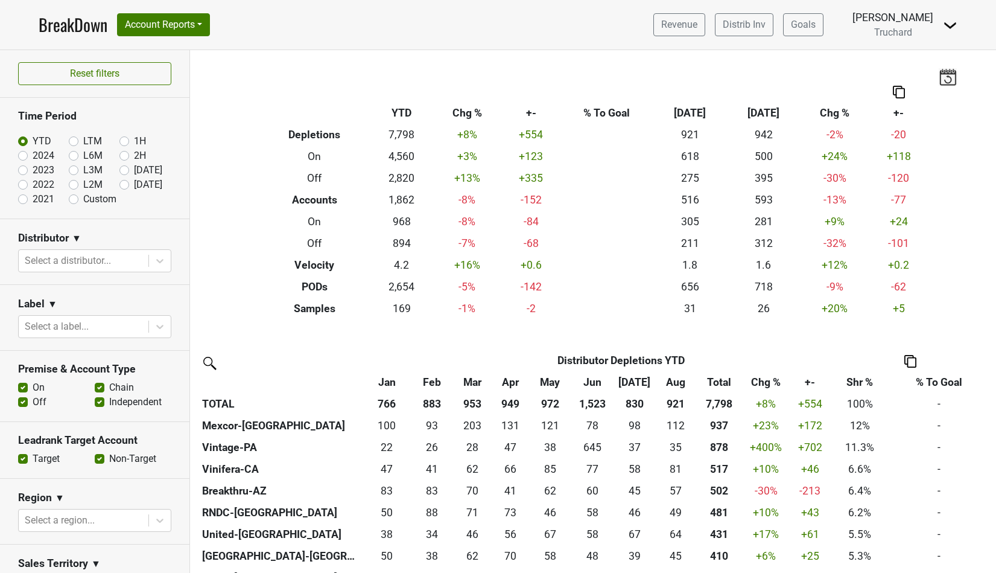
click at [948, 20] on img at bounding box center [950, 25] width 14 height 14
click at [916, 93] on link "Logout" at bounding box center [909, 87] width 95 height 19
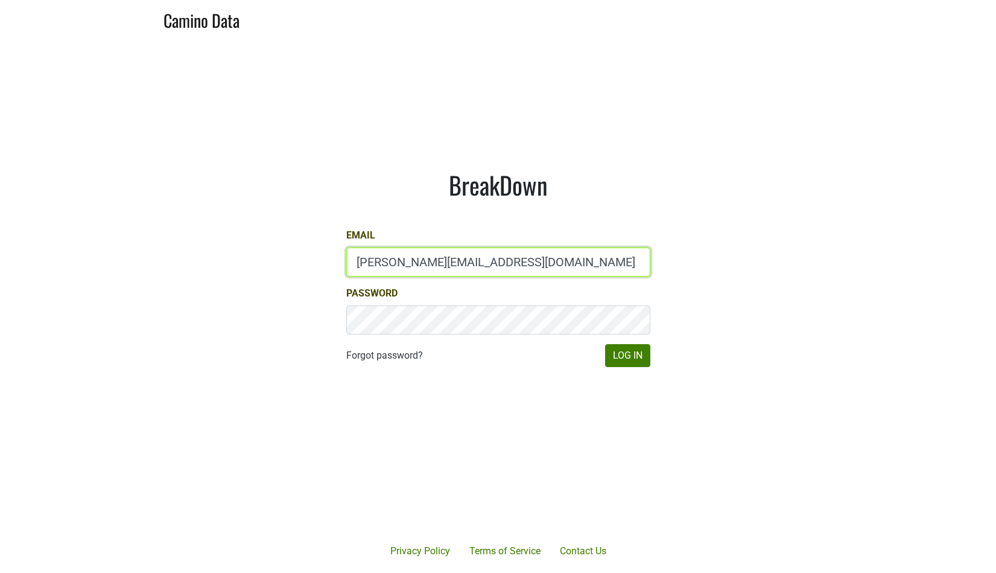
click at [381, 258] on input "jake@colgincellars.com" at bounding box center [498, 261] width 304 height 29
type input "dave@caminodata.com"
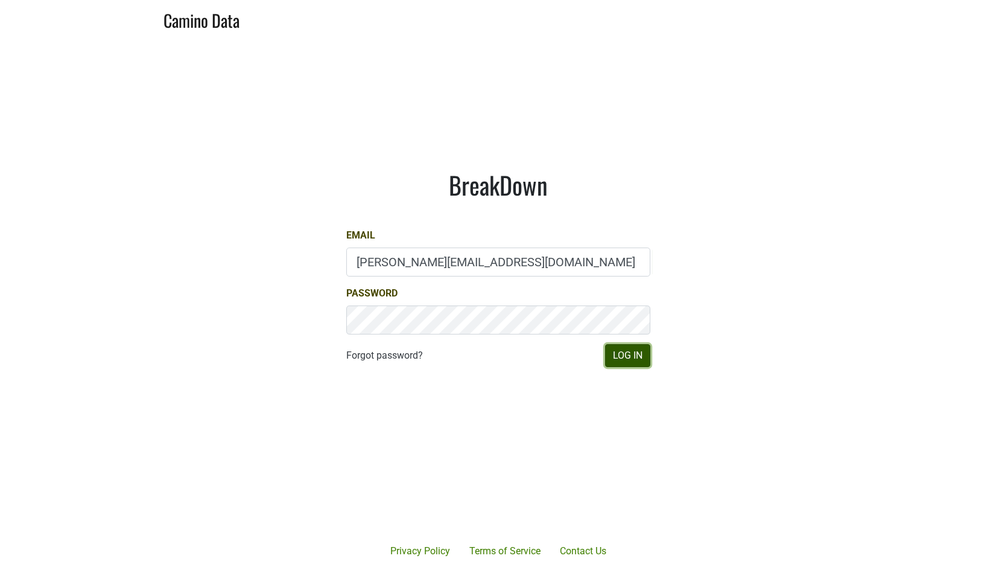
click at [628, 359] on button "Log In" at bounding box center [627, 355] width 45 height 23
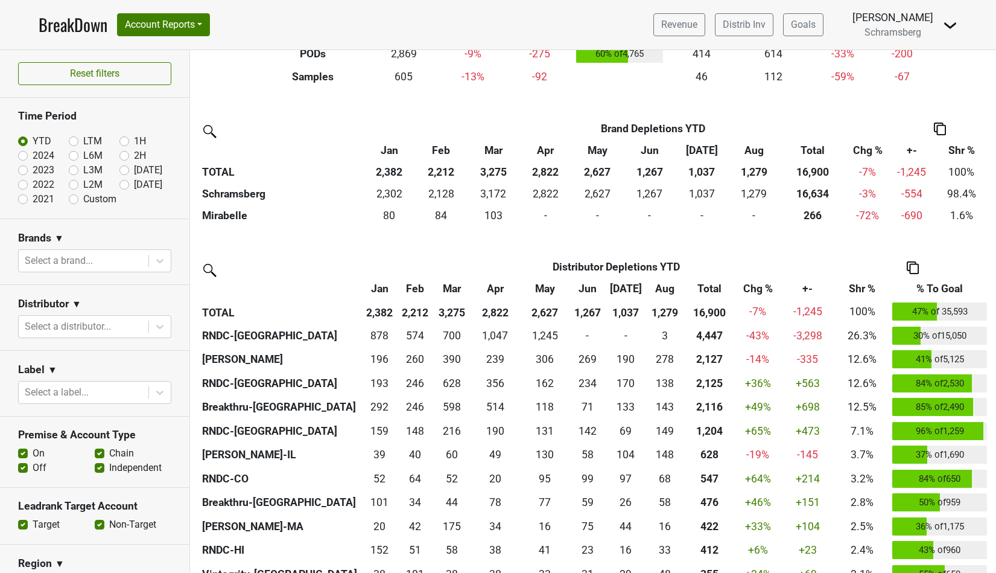
scroll to position [279, 0]
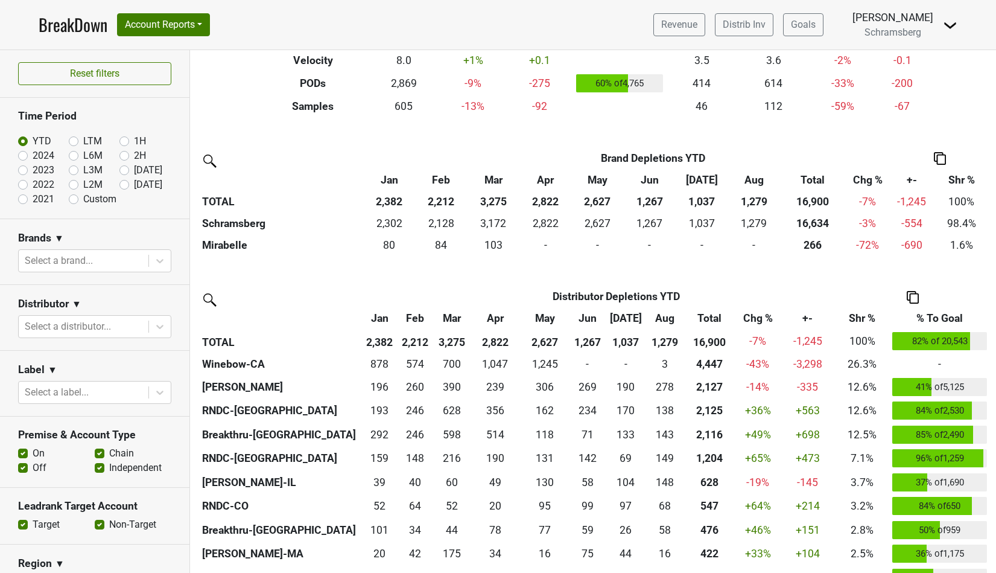
scroll to position [211, 0]
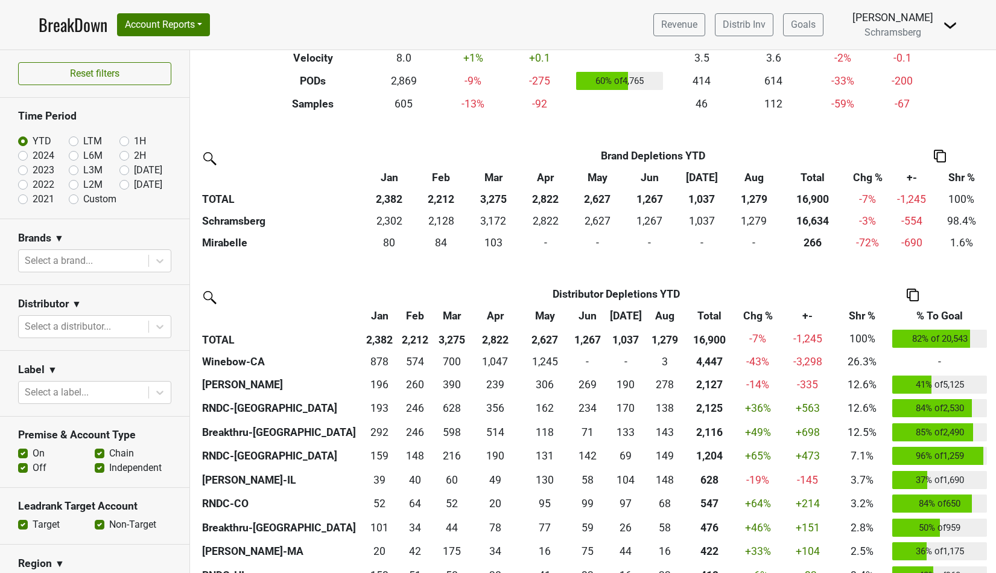
click at [210, 297] on img at bounding box center [208, 296] width 19 height 19
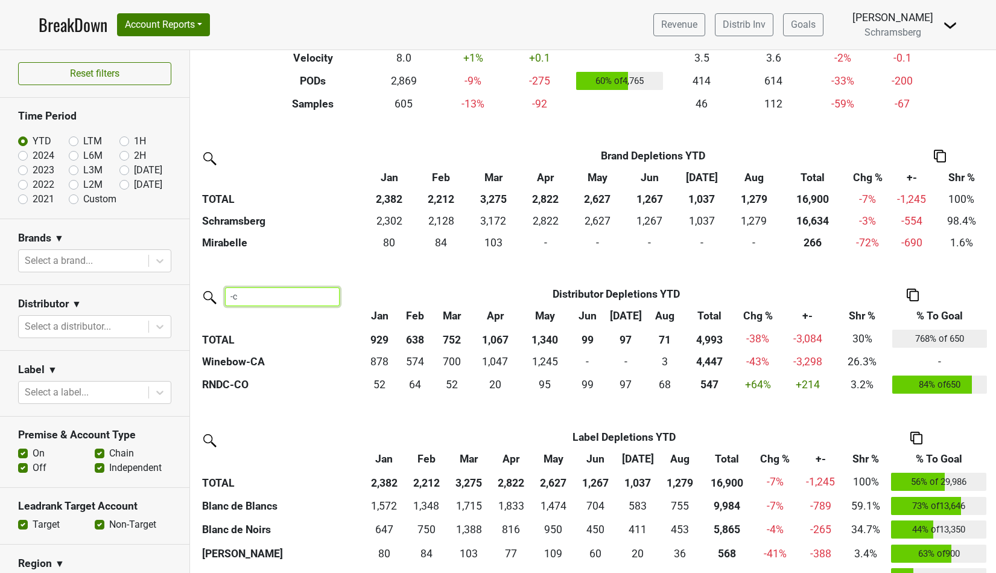
type input "-ca"
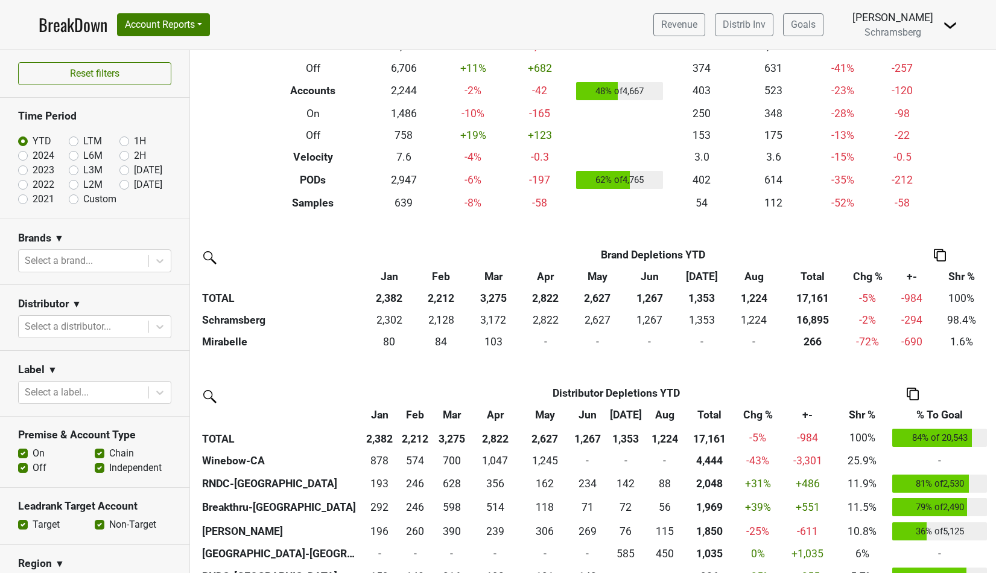
scroll to position [118, 0]
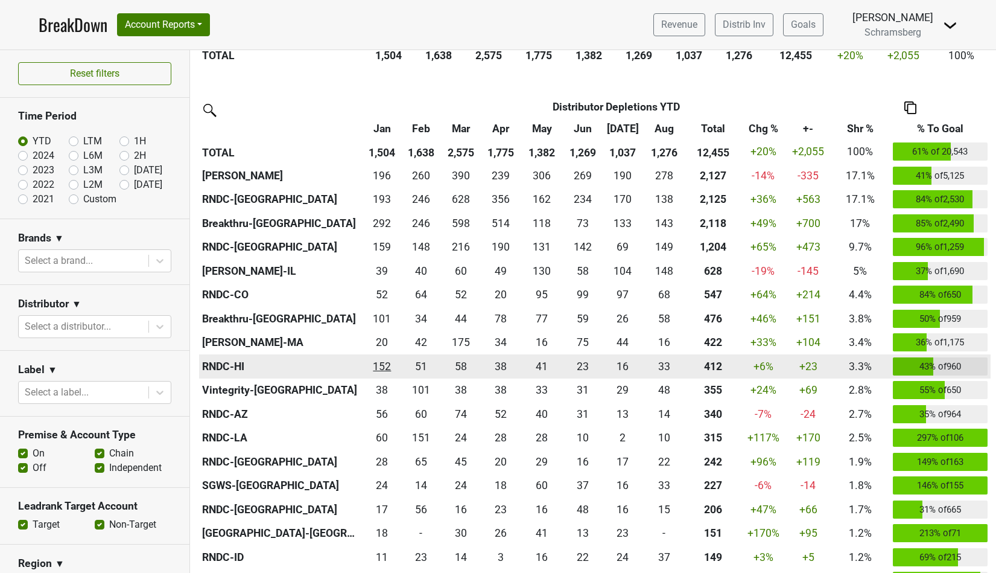
scroll to position [284, 0]
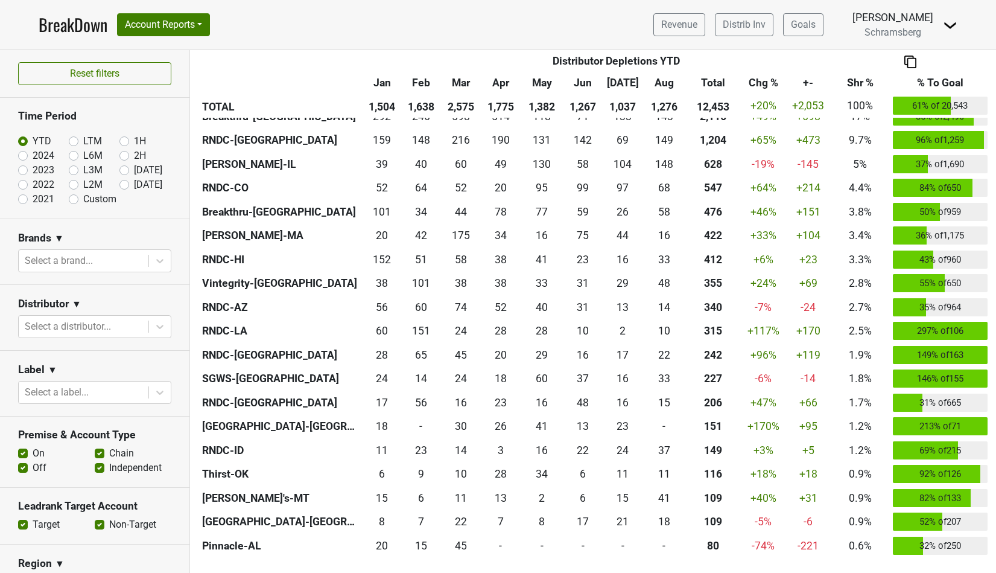
scroll to position [509, 0]
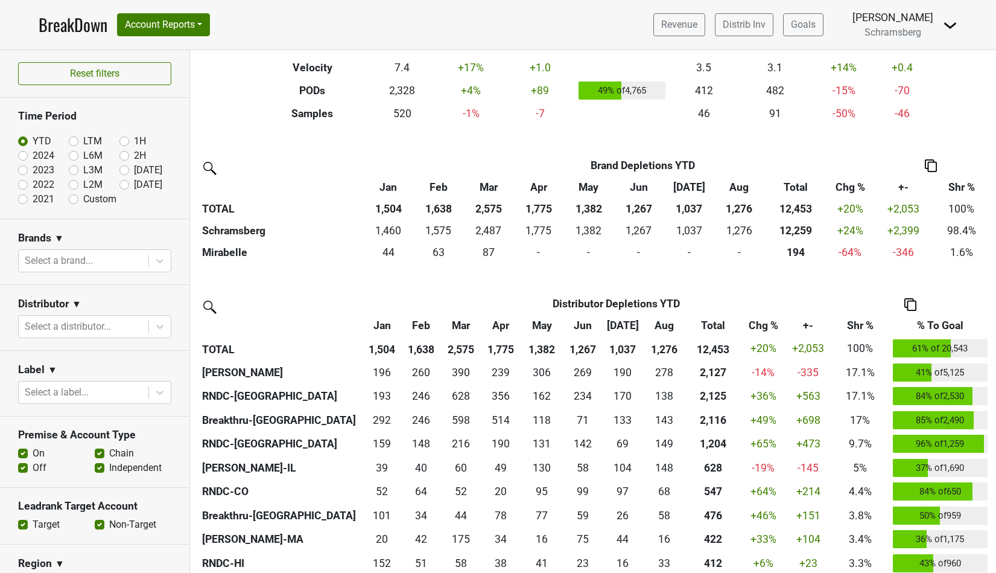
scroll to position [211, 0]
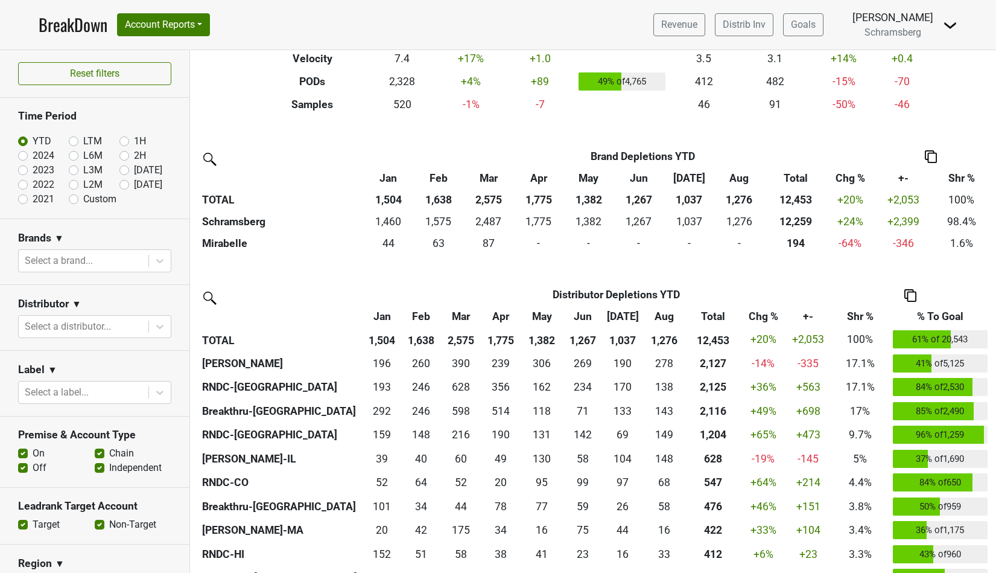
click at [208, 289] on img at bounding box center [208, 296] width 19 height 19
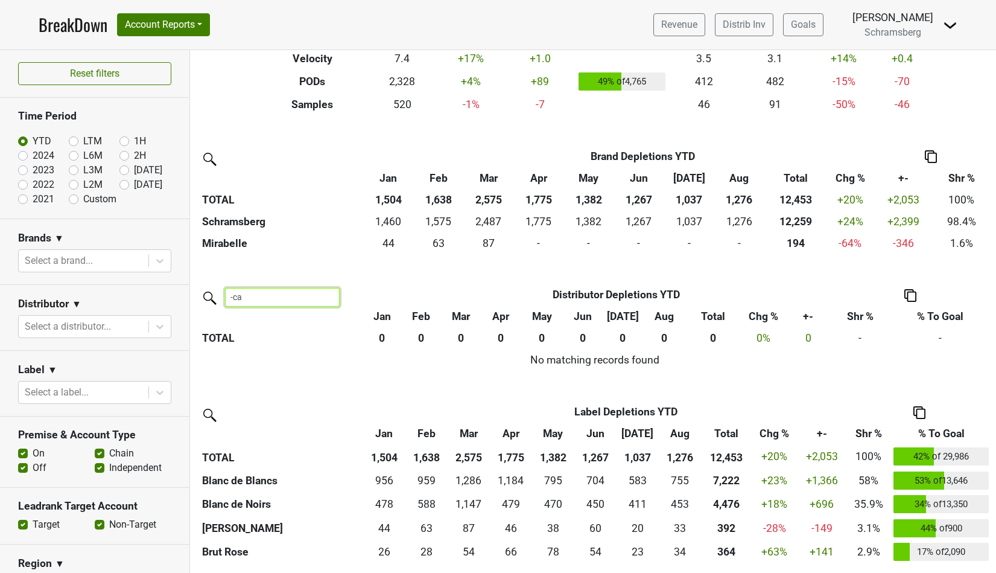
type input "-ca"
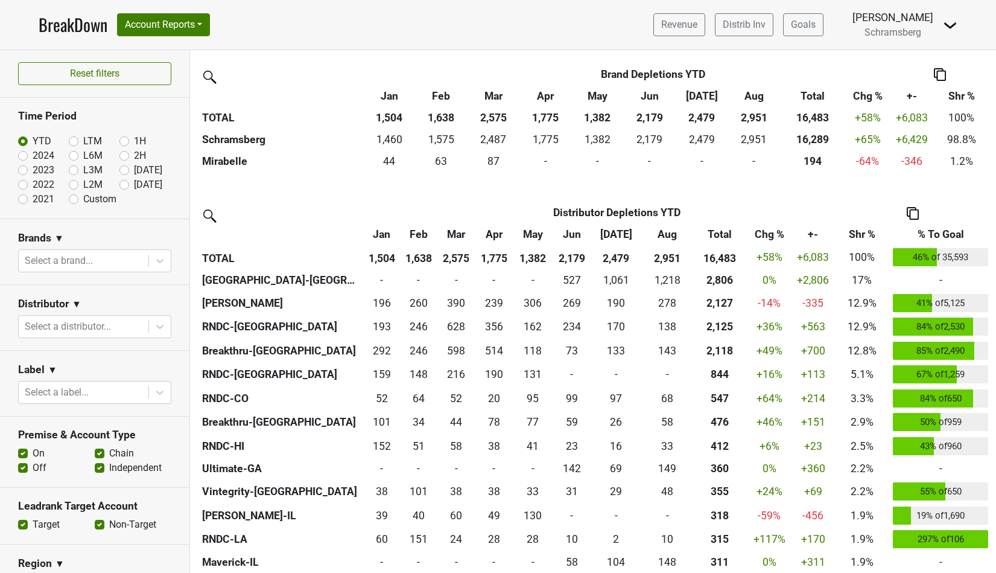
scroll to position [295, 0]
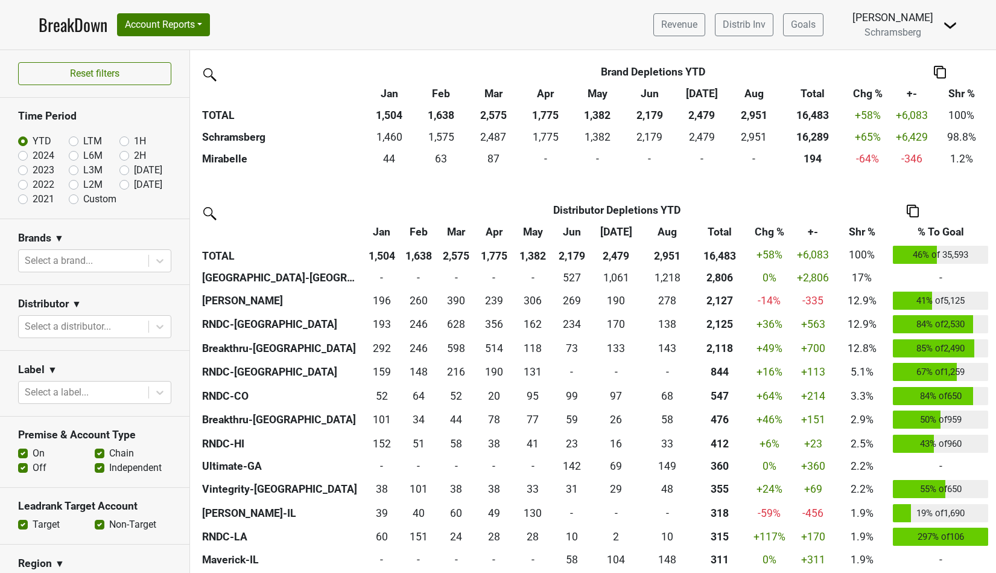
click at [210, 210] on img at bounding box center [208, 212] width 19 height 19
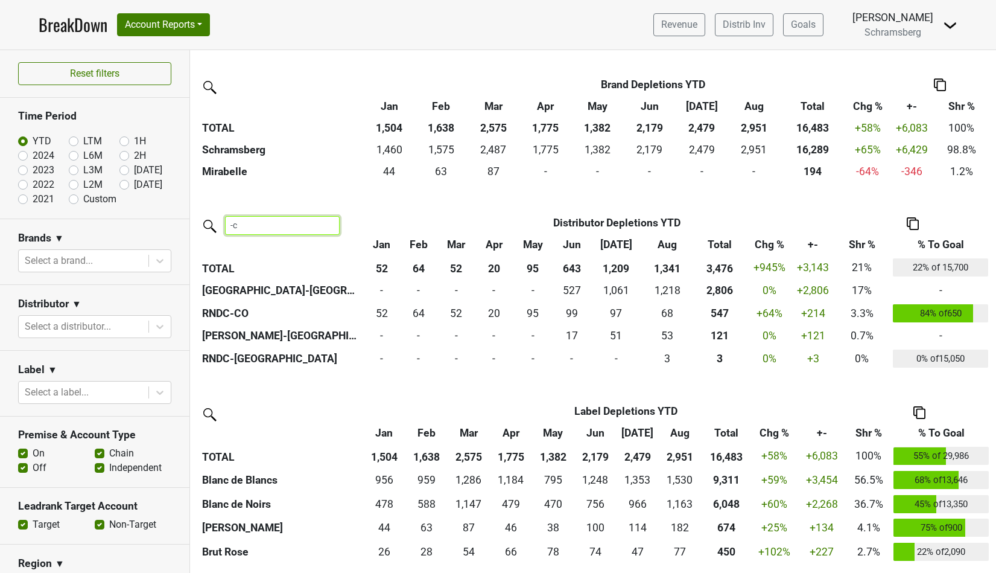
type input "-ca"
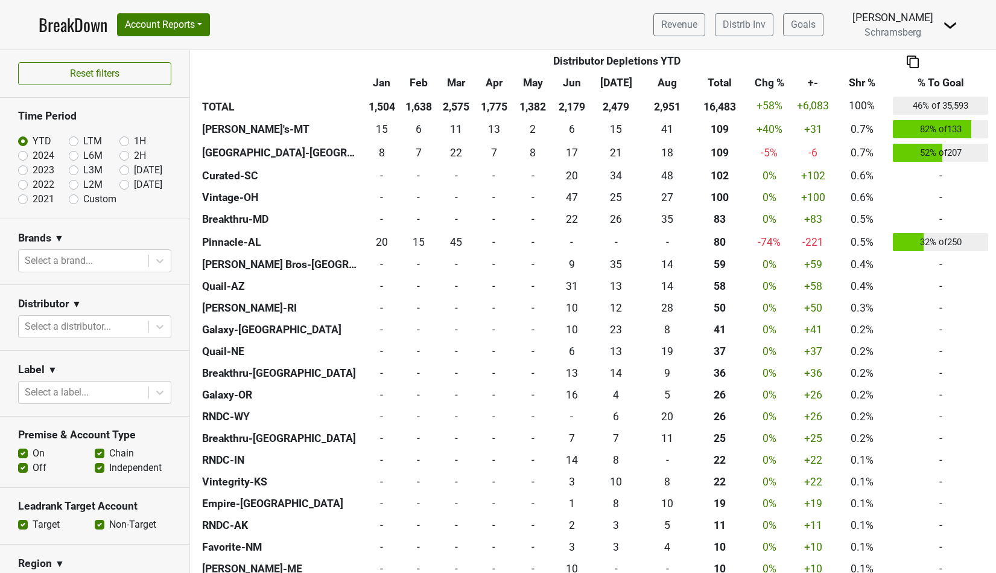
scroll to position [1051, 0]
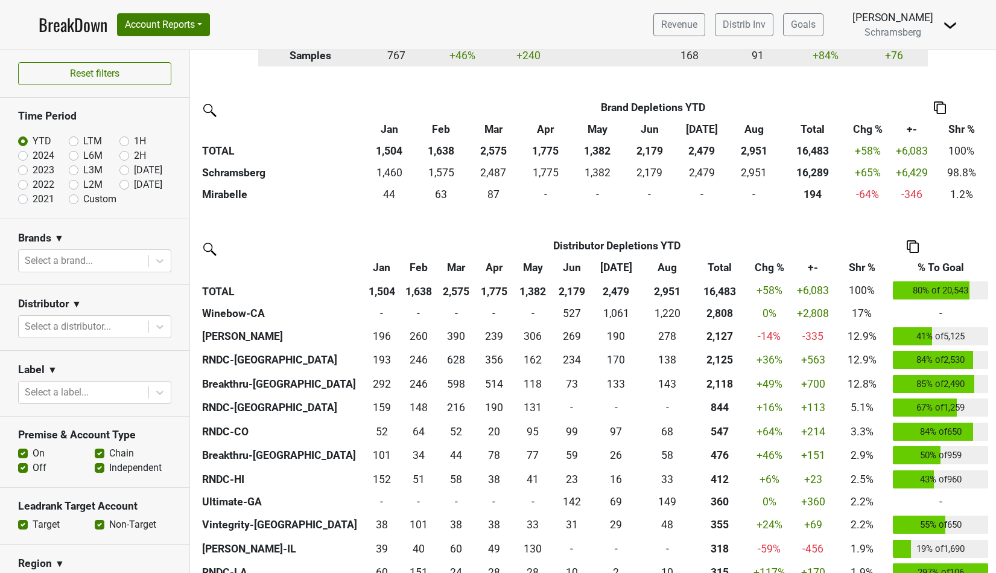
scroll to position [262, 0]
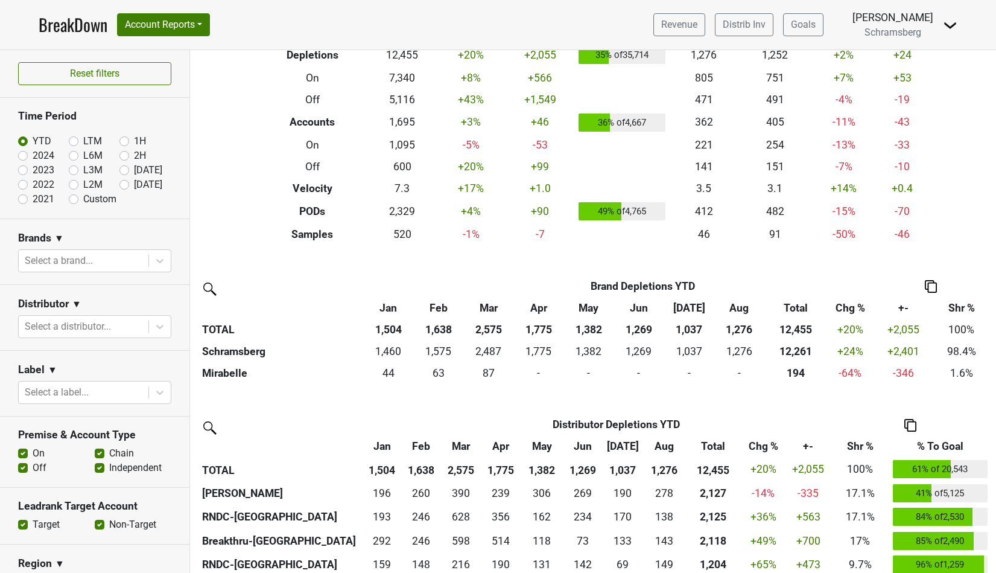
scroll to position [88, 0]
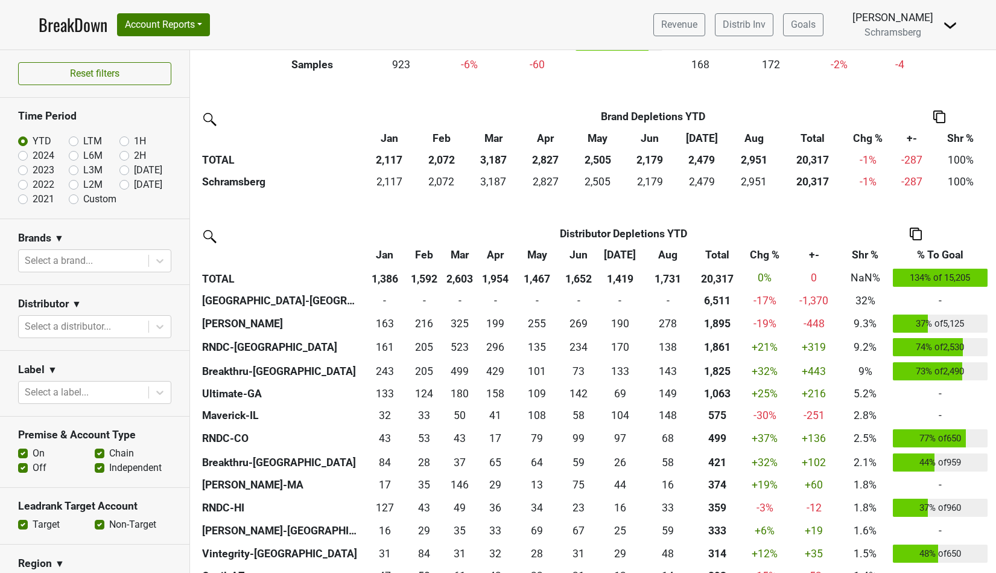
scroll to position [254, 0]
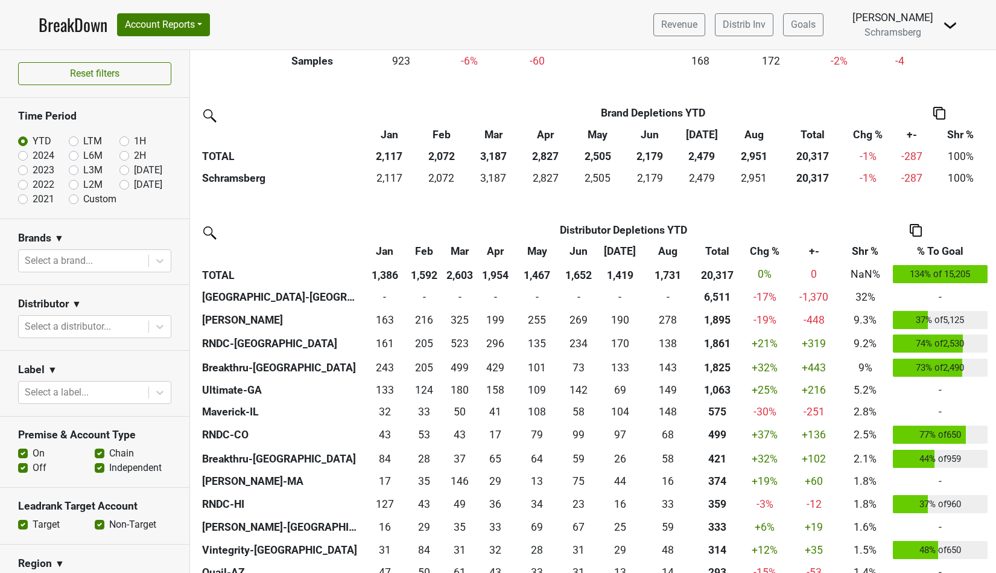
click at [205, 233] on img at bounding box center [208, 231] width 19 height 19
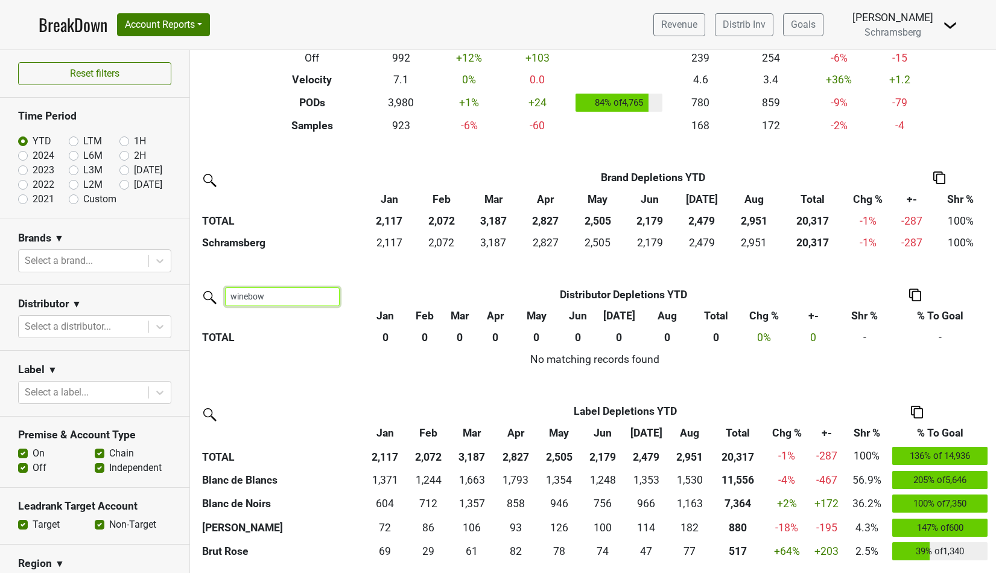
type input "winebow"
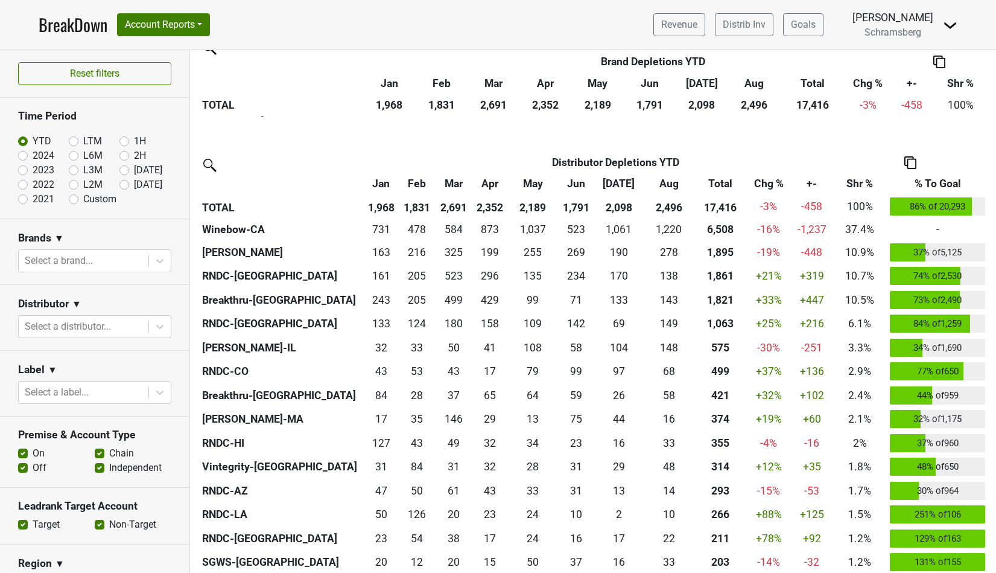
scroll to position [312, 0]
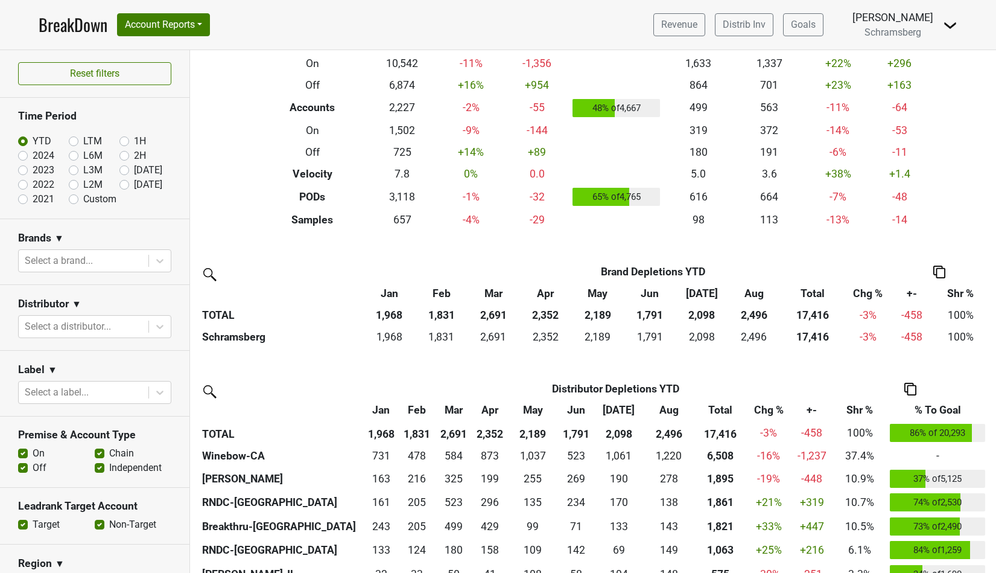
scroll to position [105, 0]
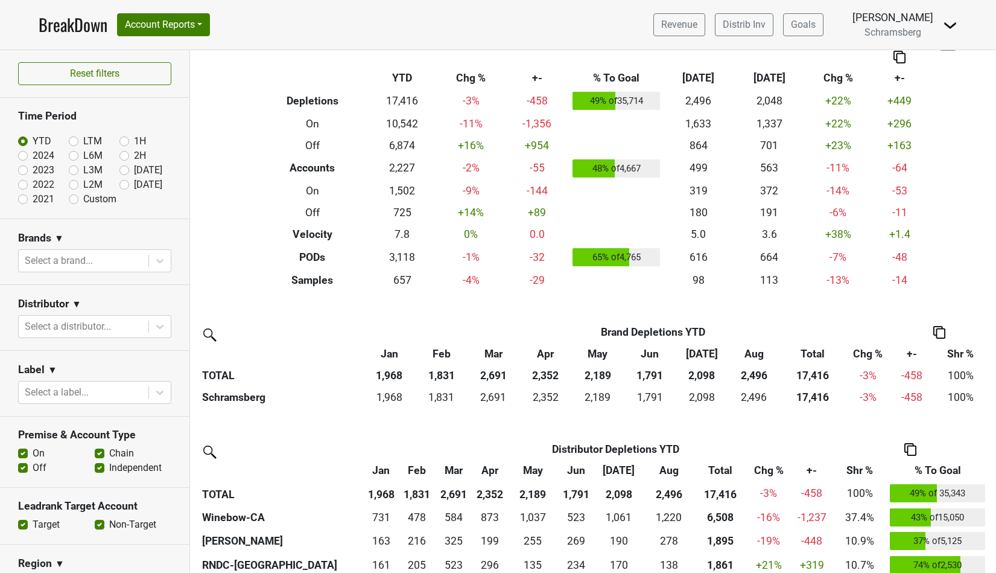
scroll to position [42, 0]
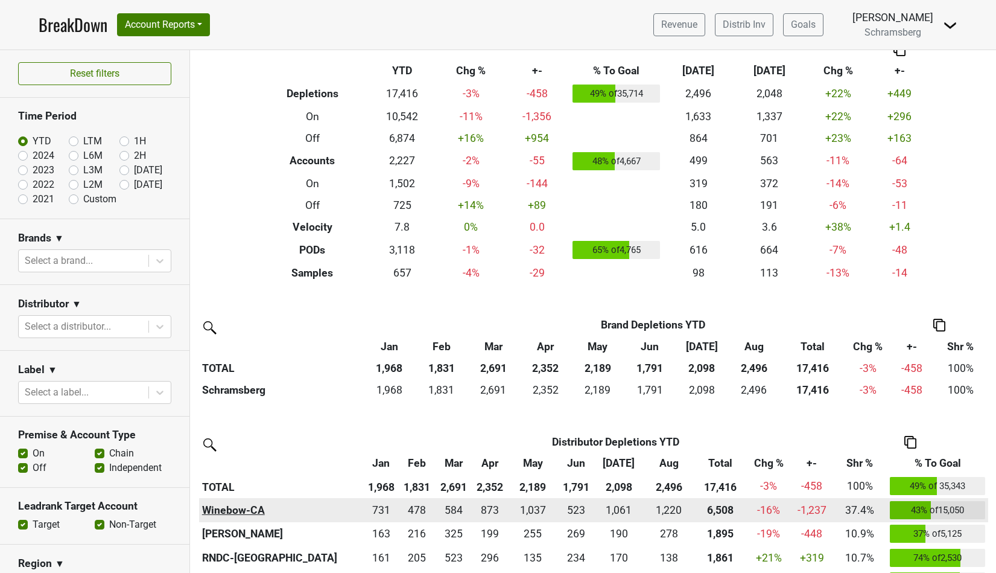
click at [244, 510] on th "Winebow-CA" at bounding box center [281, 510] width 164 height 24
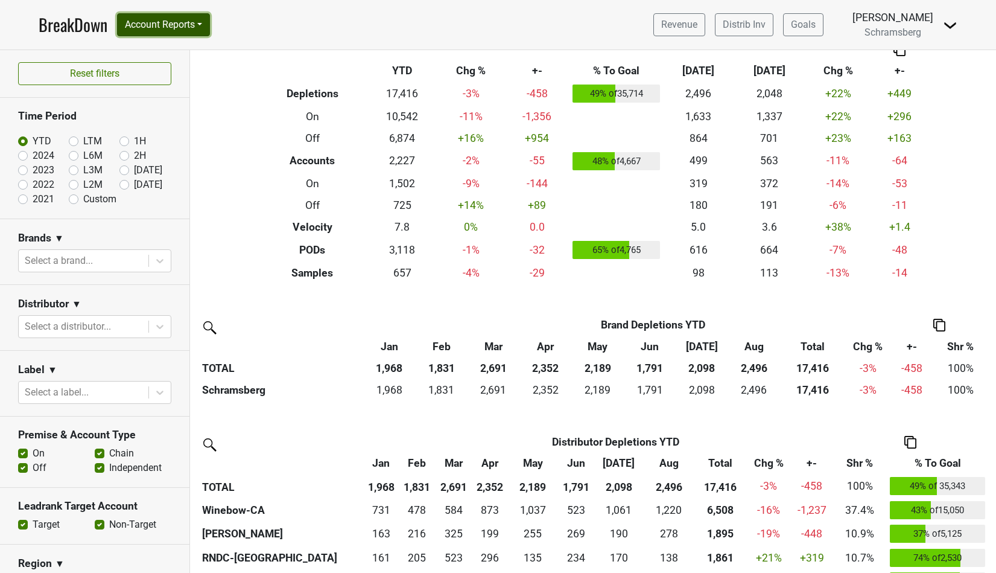
click at [204, 21] on button "Account Reports" at bounding box center [163, 24] width 93 height 23
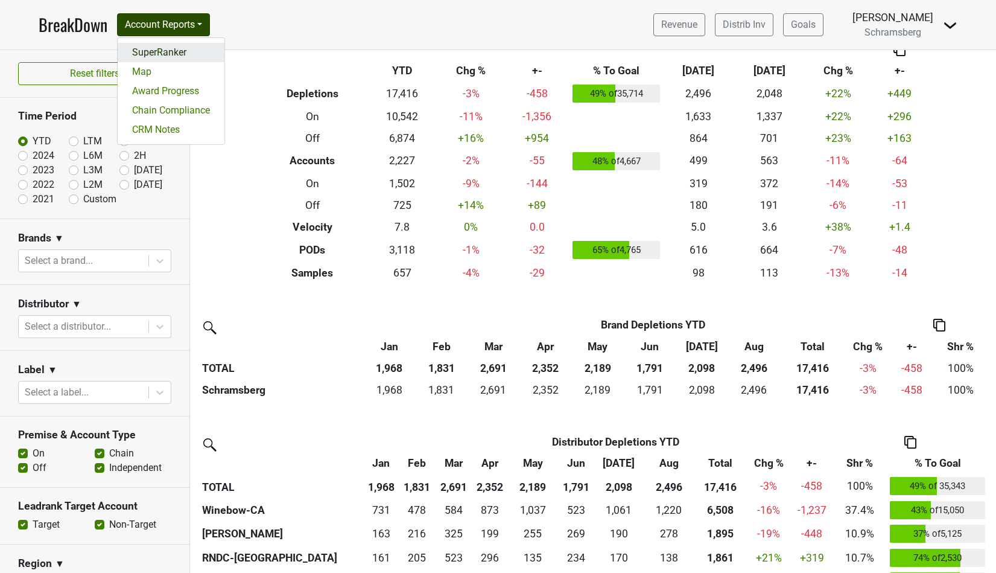
click at [185, 50] on link "SuperRanker" at bounding box center [171, 52] width 107 height 19
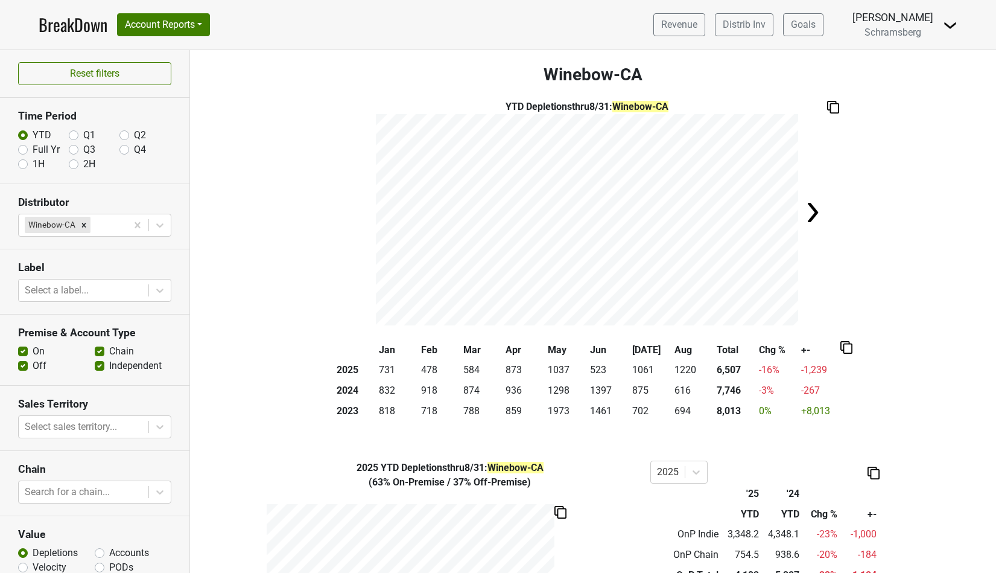
scroll to position [62, 0]
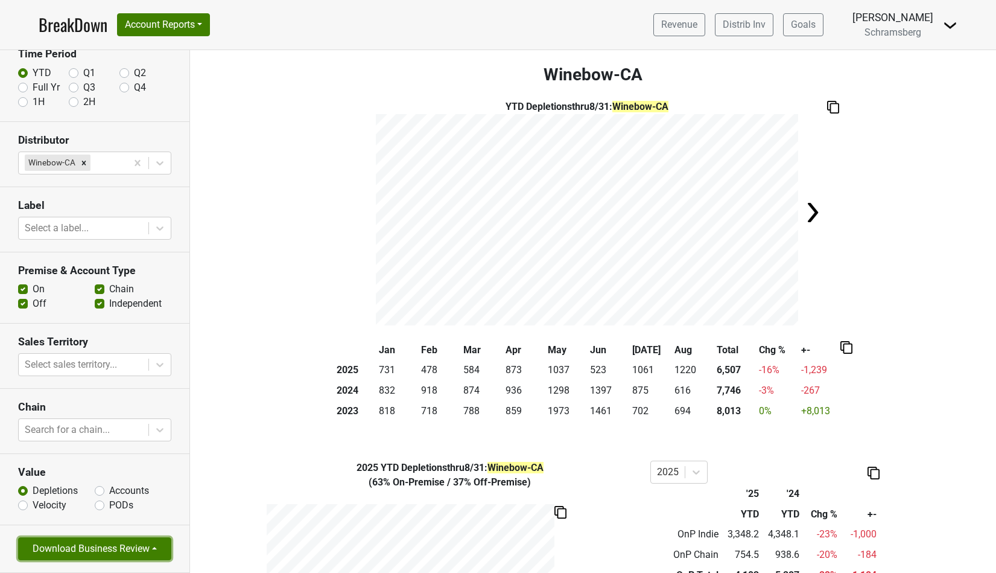
click at [135, 547] on button "Download Business Review" at bounding box center [94, 548] width 153 height 23
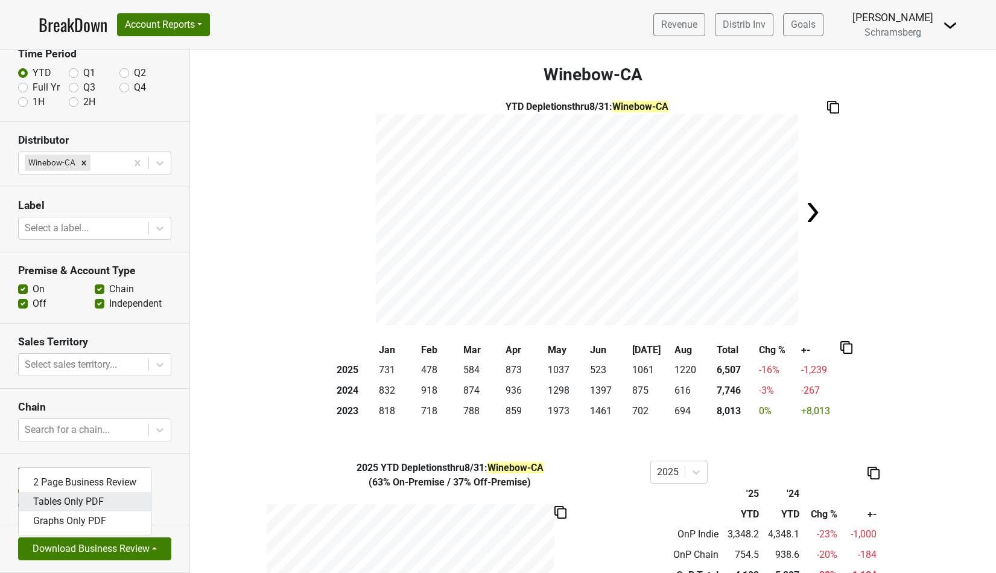
click at [104, 504] on link "Tables Only PDF" at bounding box center [85, 501] width 132 height 19
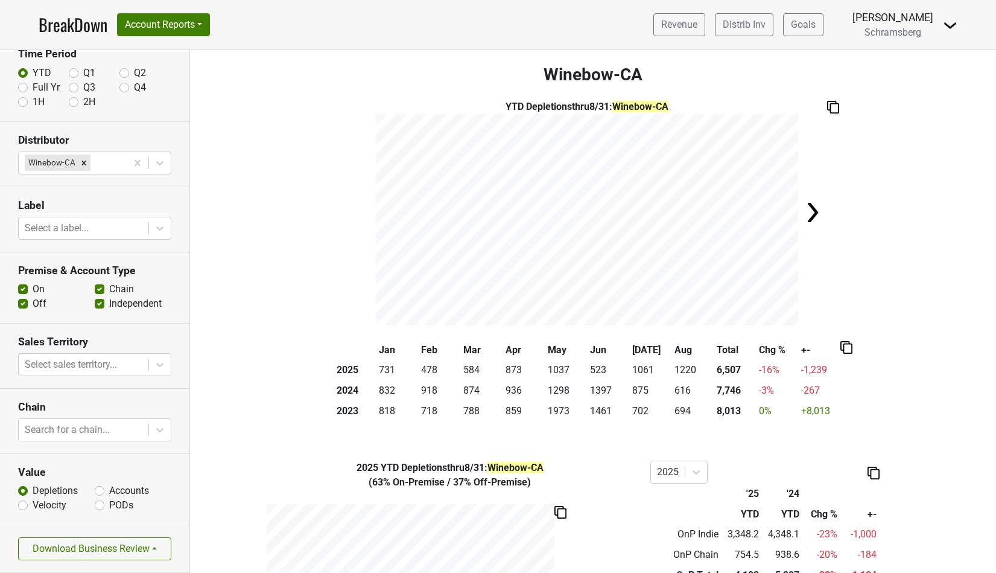
scroll to position [0, 0]
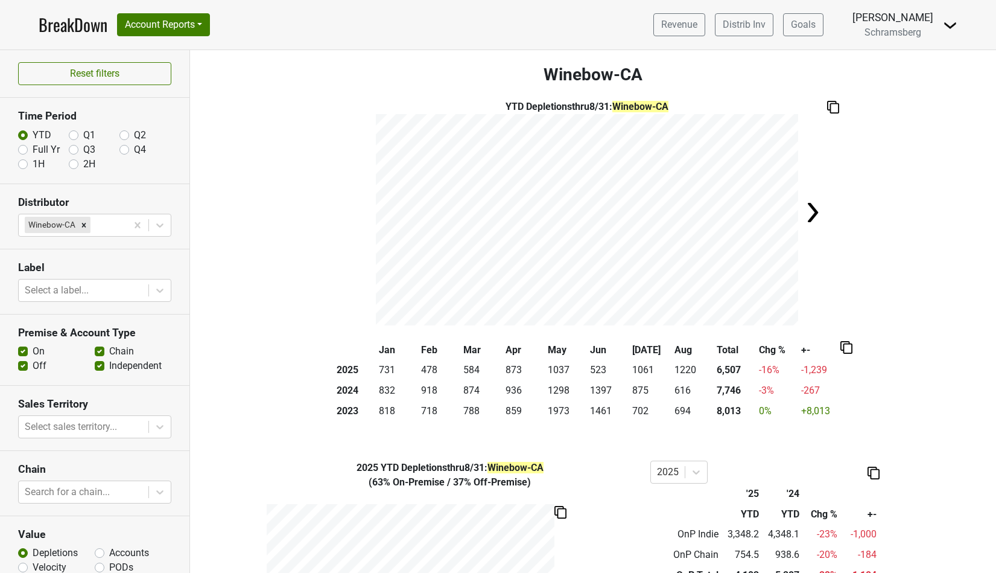
click at [72, 27] on link "BreakDown" at bounding box center [73, 24] width 69 height 25
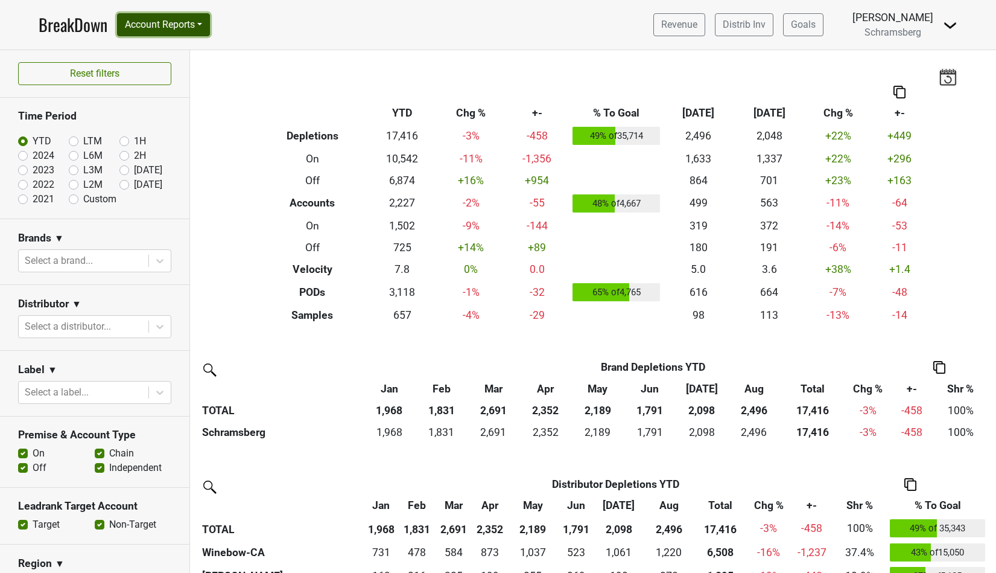
click at [185, 28] on button "Account Reports" at bounding box center [163, 24] width 93 height 23
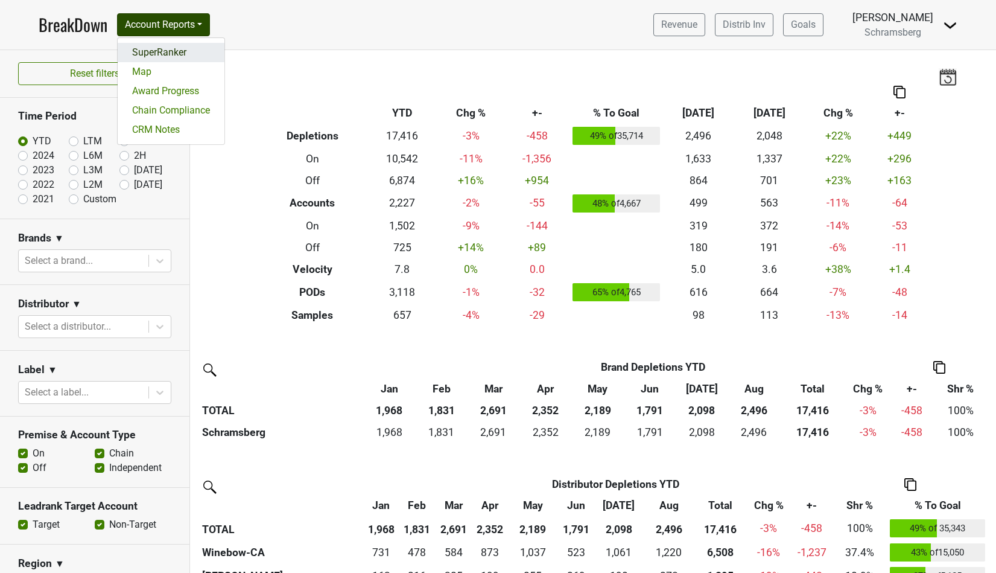
click at [180, 49] on link "SuperRanker" at bounding box center [171, 52] width 107 height 19
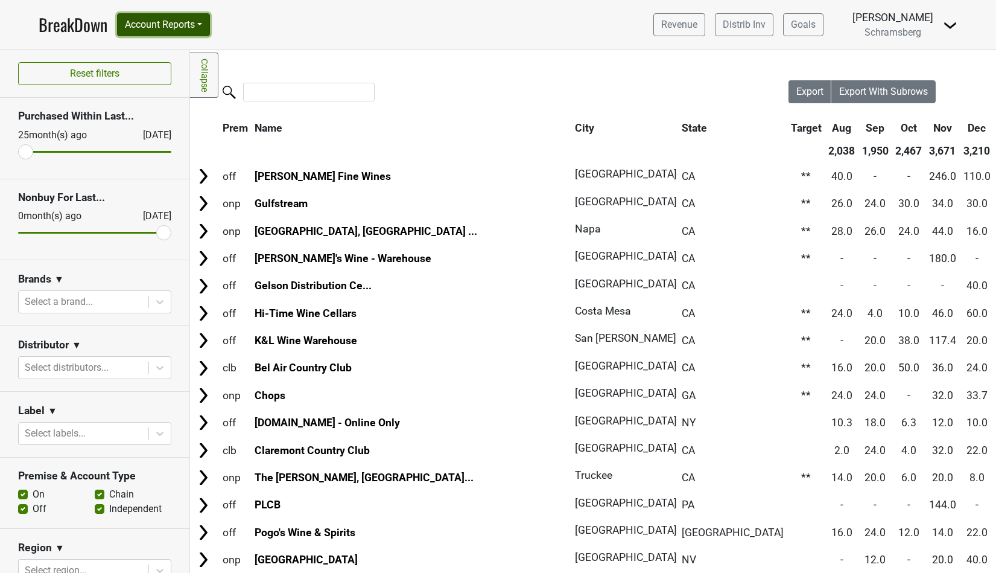
click at [206, 31] on button "Account Reports" at bounding box center [163, 24] width 93 height 23
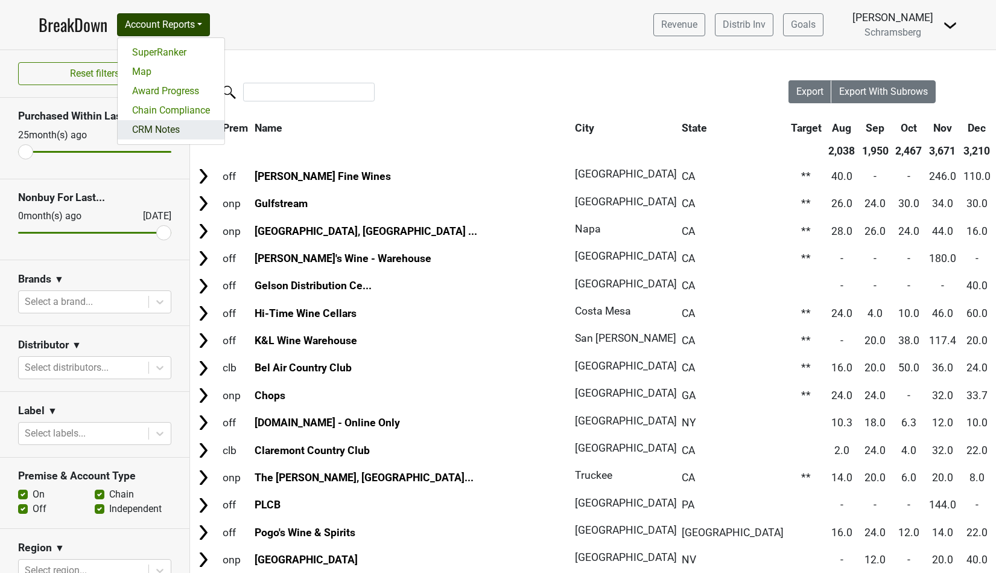
click at [163, 129] on link "CRM Notes" at bounding box center [171, 129] width 107 height 19
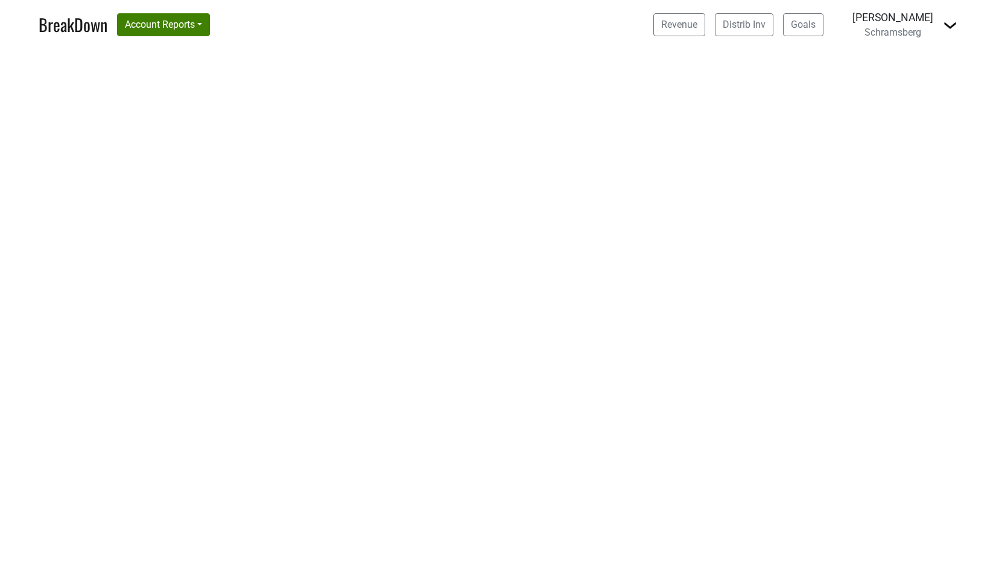
select select "CA"
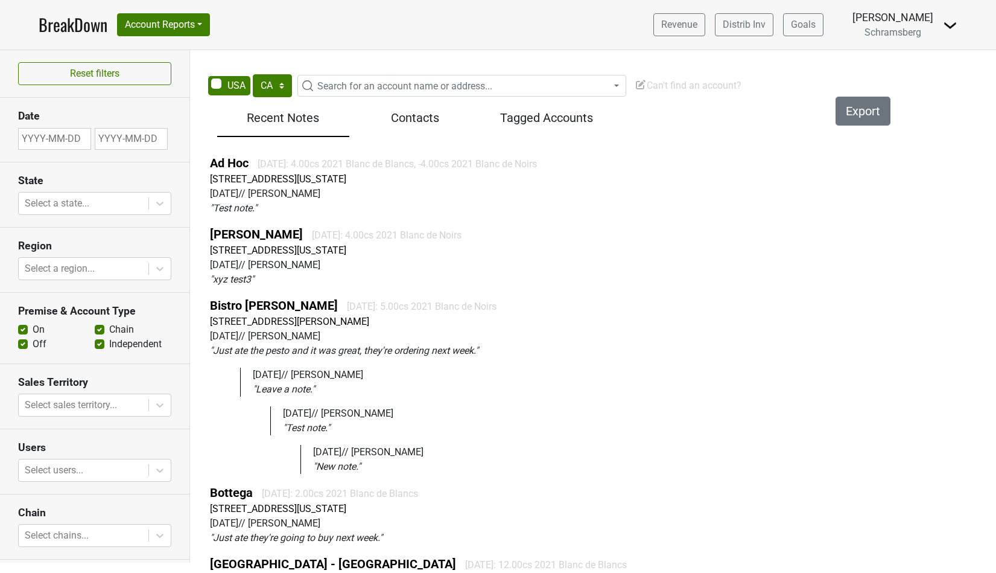
click at [946, 24] on img at bounding box center [950, 25] width 14 height 14
click at [915, 67] on link "Open Leadrank" at bounding box center [909, 68] width 95 height 19
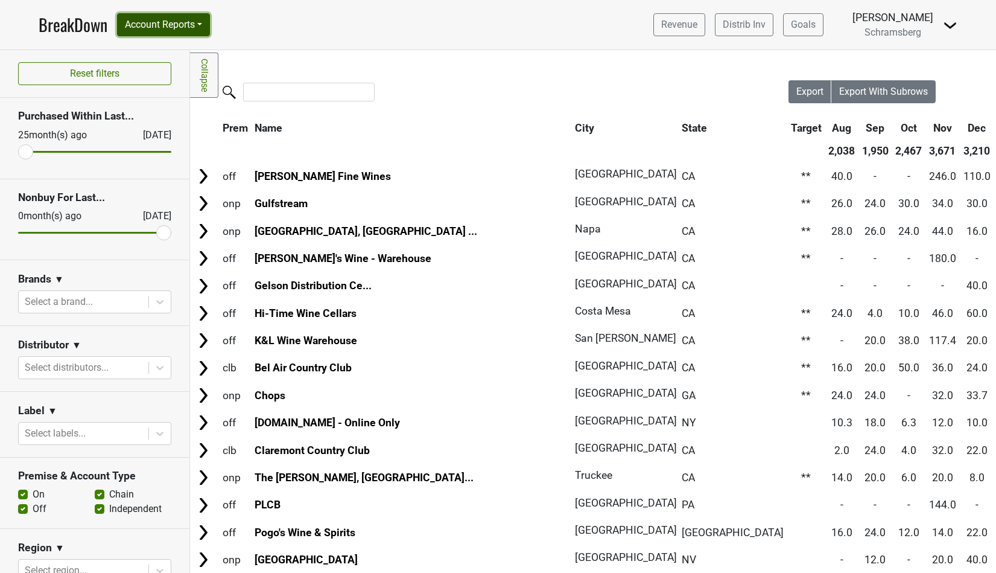
click at [168, 19] on button "Account Reports" at bounding box center [163, 24] width 93 height 23
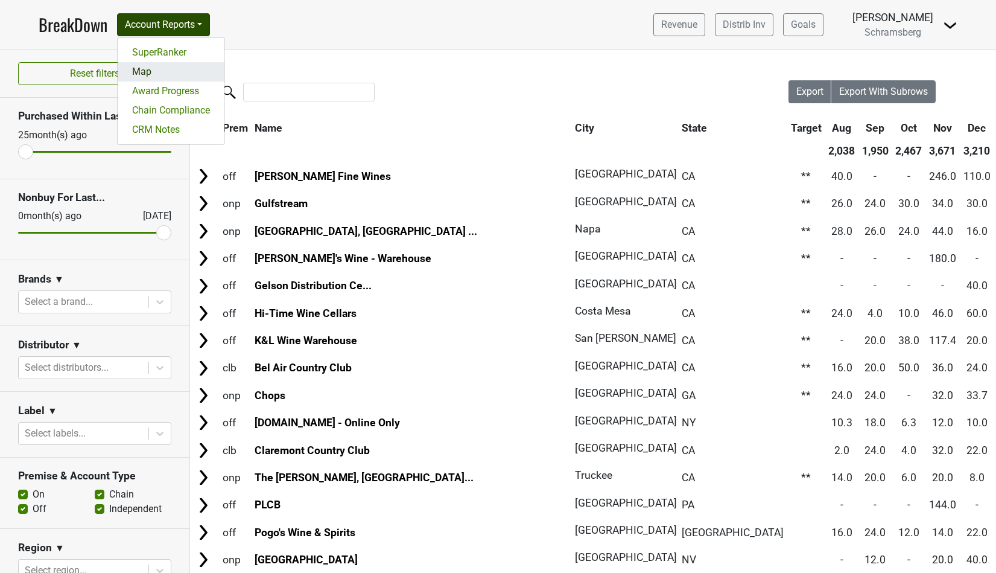
click at [153, 72] on link "Map" at bounding box center [171, 71] width 107 height 19
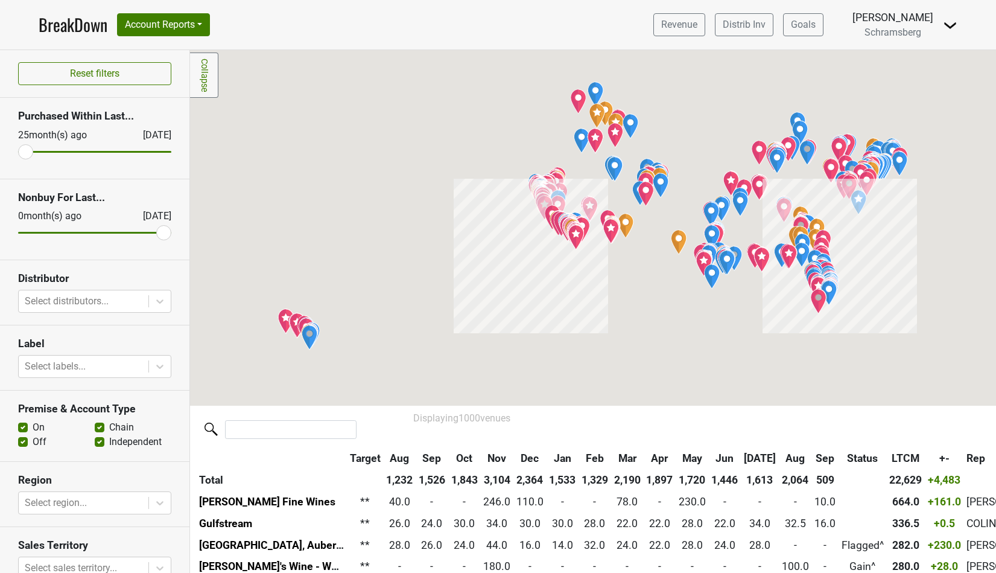
click at [76, 28] on link "BreakDown" at bounding box center [73, 24] width 69 height 25
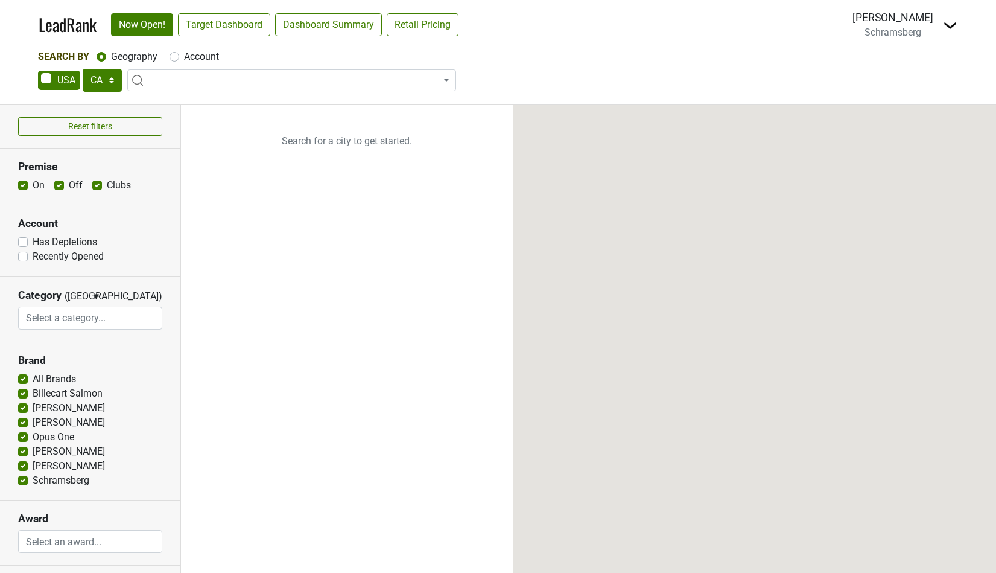
select select "CA"
select select
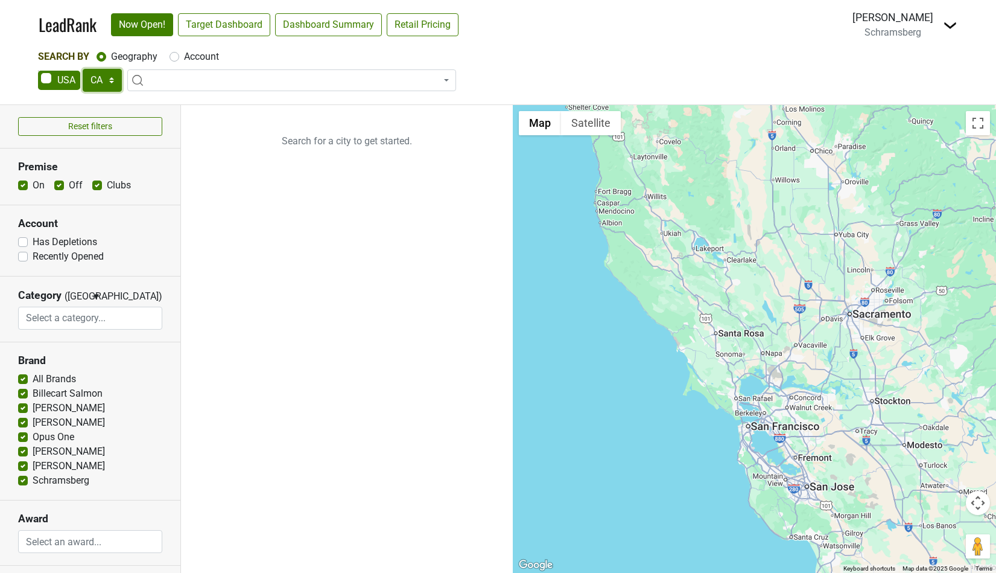
click at [108, 80] on select "AK AL AR AZ CA CO CT DC DE FL [GEOGRAPHIC_DATA] HI IA ID IL IN KS [GEOGRAPHIC_D…" at bounding box center [102, 80] width 39 height 23
select select "GA"
click at [83, 69] on select "AK AL AR AZ CA CO CT DC DE FL [GEOGRAPHIC_DATA] HI IA ID IL IN KS [GEOGRAPHIC_D…" at bounding box center [102, 80] width 39 height 23
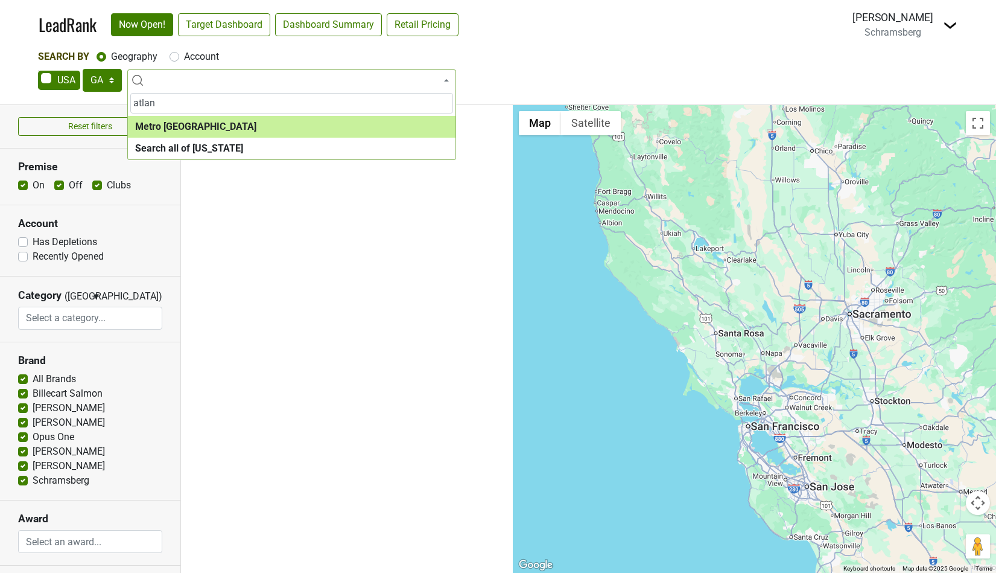
type input "atlan"
select select "1283"
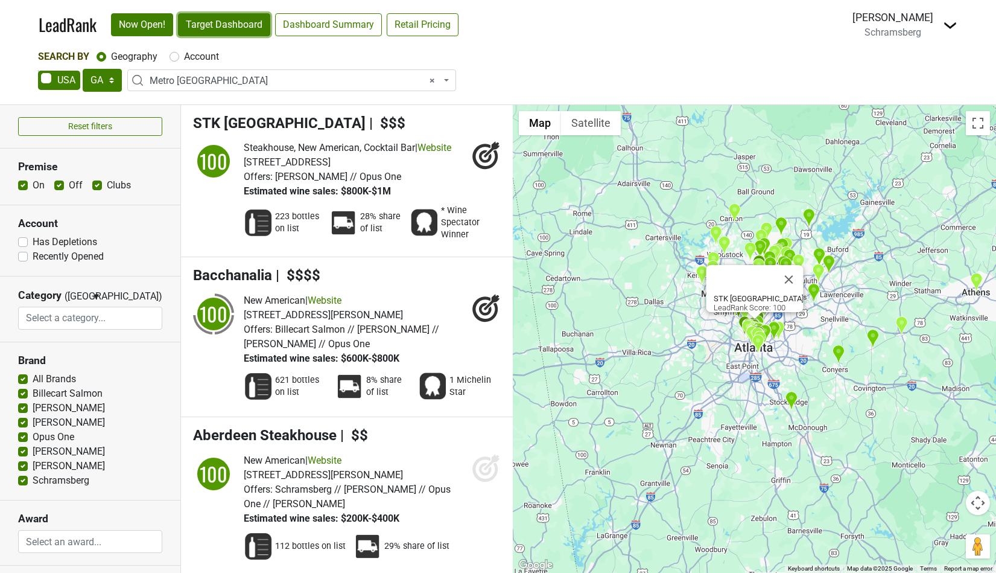
click at [226, 21] on link "Target Dashboard" at bounding box center [224, 24] width 92 height 23
click at [413, 25] on link "Retail Pricing" at bounding box center [423, 24] width 72 height 23
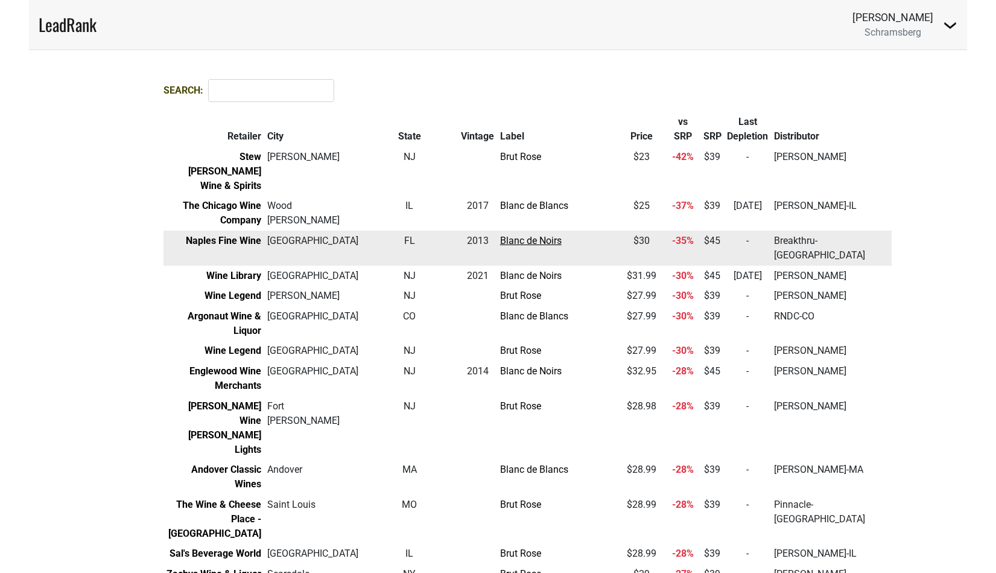
click at [500, 235] on link "Blanc de Noirs" at bounding box center [531, 240] width 62 height 11
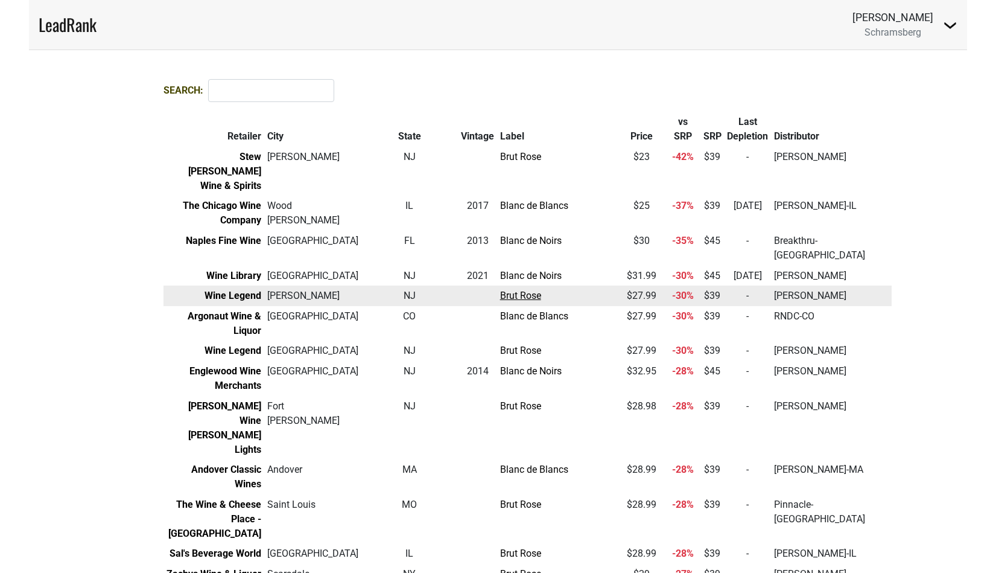
click at [500, 290] on link "Brut Rose" at bounding box center [520, 295] width 41 height 11
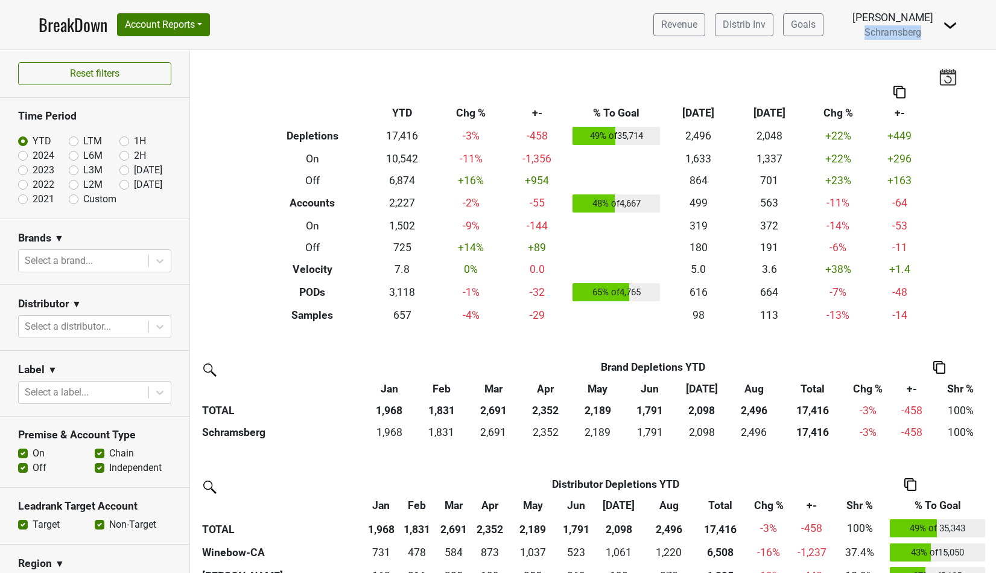
drag, startPoint x: 874, startPoint y: 34, endPoint x: 931, endPoint y: 28, distance: 57.7
click at [931, 28] on div "[PERSON_NAME] [GEOGRAPHIC_DATA]" at bounding box center [892, 25] width 81 height 30
click at [507, 69] on div "Filters Breakdown Type YTD Chg % +- % To Goal Aug ‘[DATE] Chg % +- Depletions 1…" at bounding box center [593, 311] width 806 height 522
drag, startPoint x: 387, startPoint y: 115, endPoint x: 405, endPoint y: 112, distance: 18.9
click at [405, 112] on th "YTD" at bounding box center [402, 113] width 71 height 22
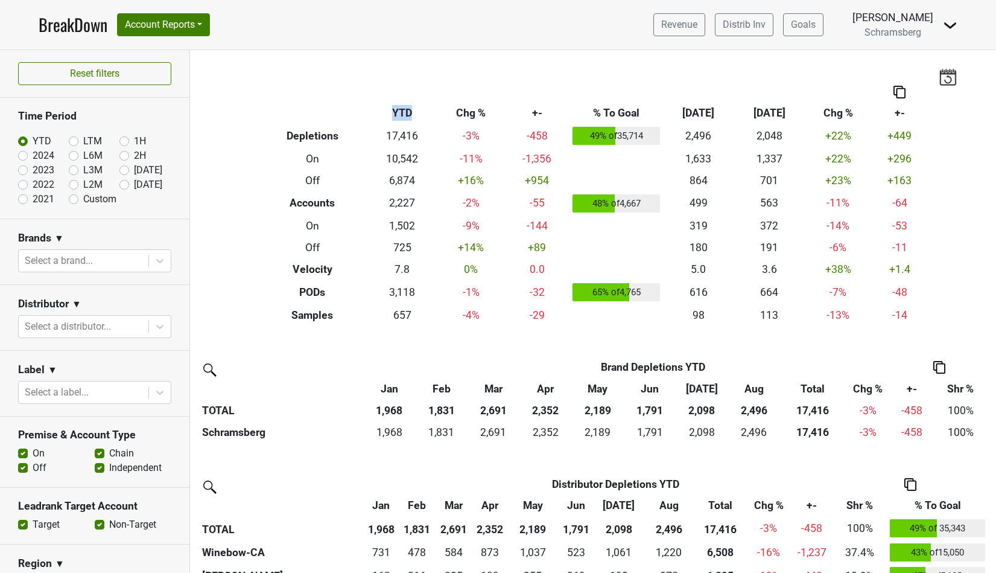
drag, startPoint x: 766, startPoint y: 390, endPoint x: 346, endPoint y: 361, distance: 420.3
click at [346, 361] on thead "Brand Brand Depletions YTD Jan Feb Mar Apr May Jun Jul Aug Total Chg % +- Shr %…" at bounding box center [593, 388] width 789 height 65
click at [134, 184] on label "[DATE]" at bounding box center [148, 184] width 28 height 14
click at [122, 184] on input "[DATE]" at bounding box center [143, 183] width 48 height 12
radio input "true"
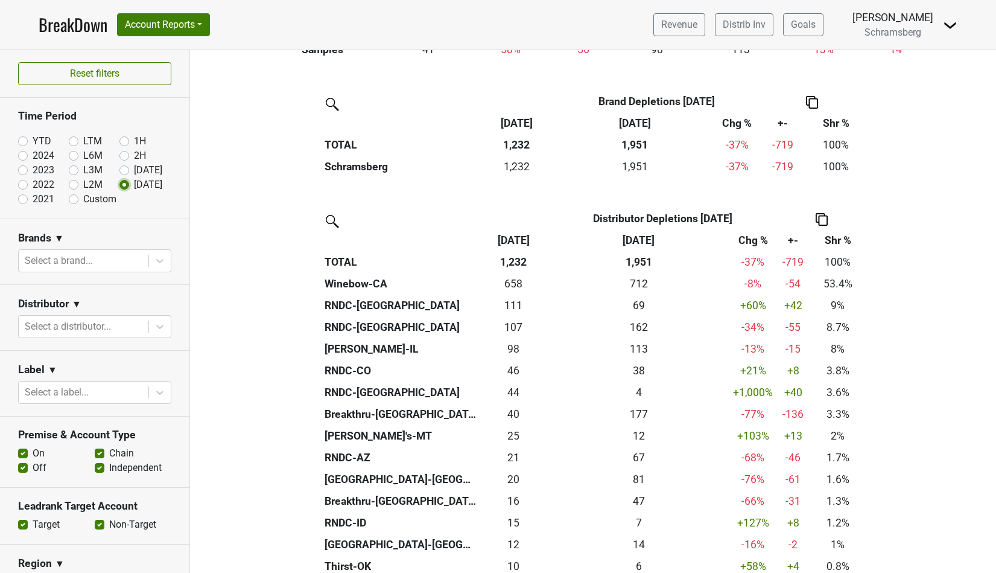
scroll to position [267, 0]
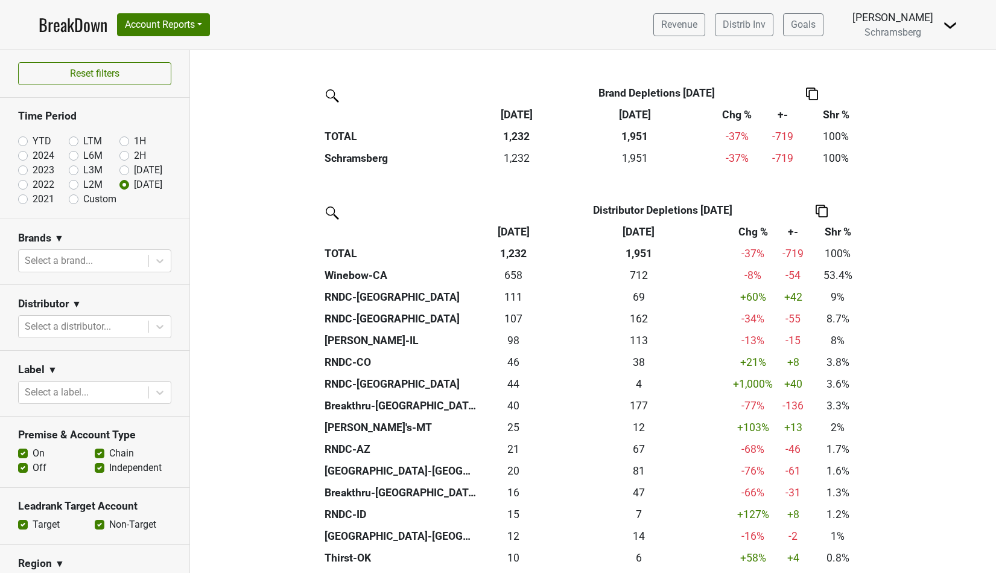
click at [83, 202] on label "Custom" at bounding box center [99, 199] width 33 height 14
click at [72, 202] on input "Custom" at bounding box center [93, 198] width 48 height 12
radio input "true"
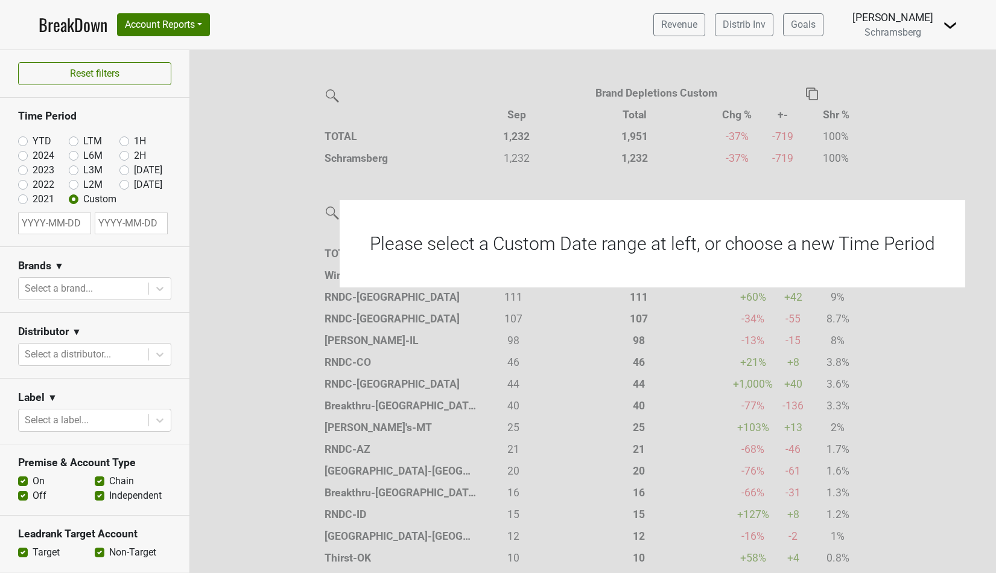
click at [33, 140] on label "YTD" at bounding box center [42, 141] width 19 height 14
click at [22, 140] on input "YTD" at bounding box center [42, 140] width 48 height 12
radio input "true"
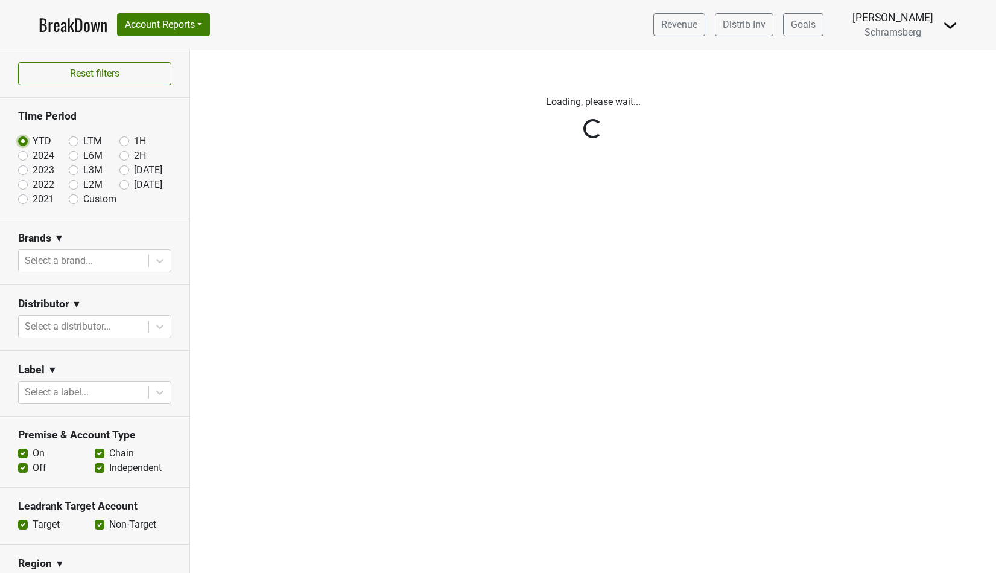
scroll to position [0, 0]
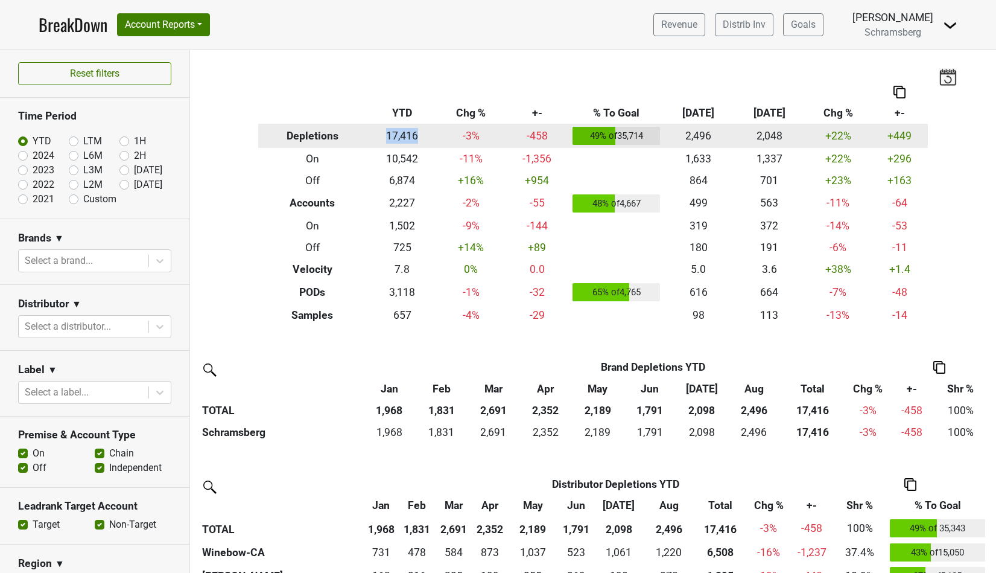
drag, startPoint x: 378, startPoint y: 140, endPoint x: 416, endPoint y: 138, distance: 38.1
click at [416, 138] on td "17,416" at bounding box center [402, 136] width 71 height 24
drag, startPoint x: 454, startPoint y: 137, endPoint x: 472, endPoint y: 136, distance: 17.5
click at [472, 136] on td "-3 %" at bounding box center [471, 136] width 66 height 24
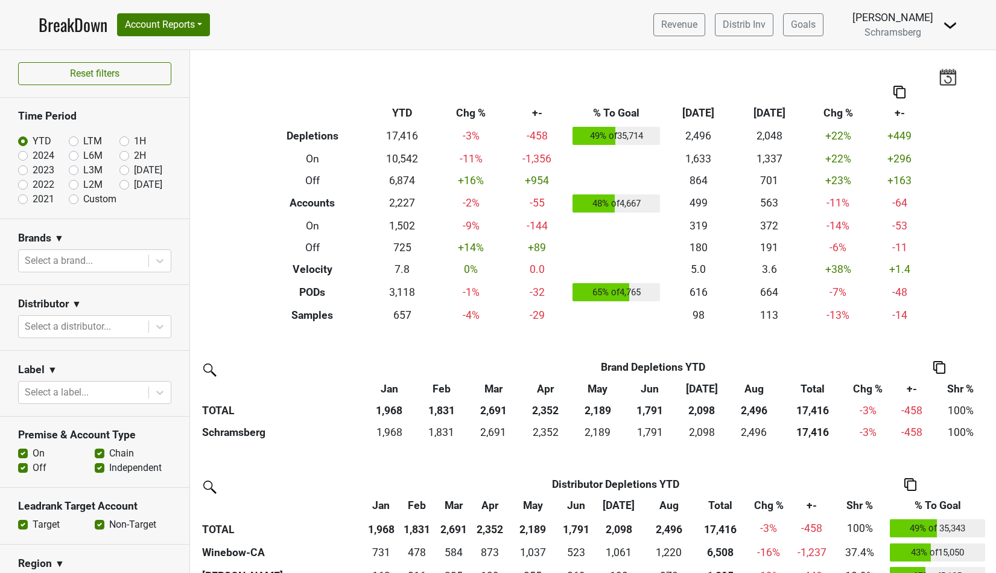
click at [564, 78] on div "Filters Breakdown Type YTD Chg % +- % To Goal Aug ‘25 Aug ‘24 Chg % +- Depletio…" at bounding box center [593, 311] width 806 height 522
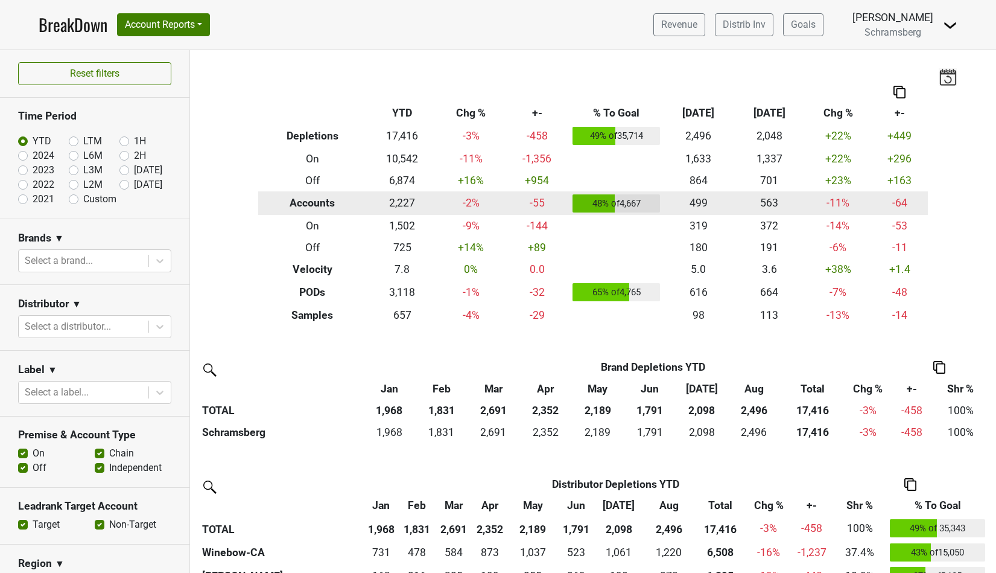
click at [314, 206] on th "Accounts" at bounding box center [312, 203] width 109 height 24
drag, startPoint x: 452, startPoint y: 203, endPoint x: 471, endPoint y: 203, distance: 18.7
click at [471, 203] on td "-2 %" at bounding box center [471, 203] width 66 height 24
click at [618, 204] on td "48 % of 4,667" at bounding box center [616, 203] width 93 height 24
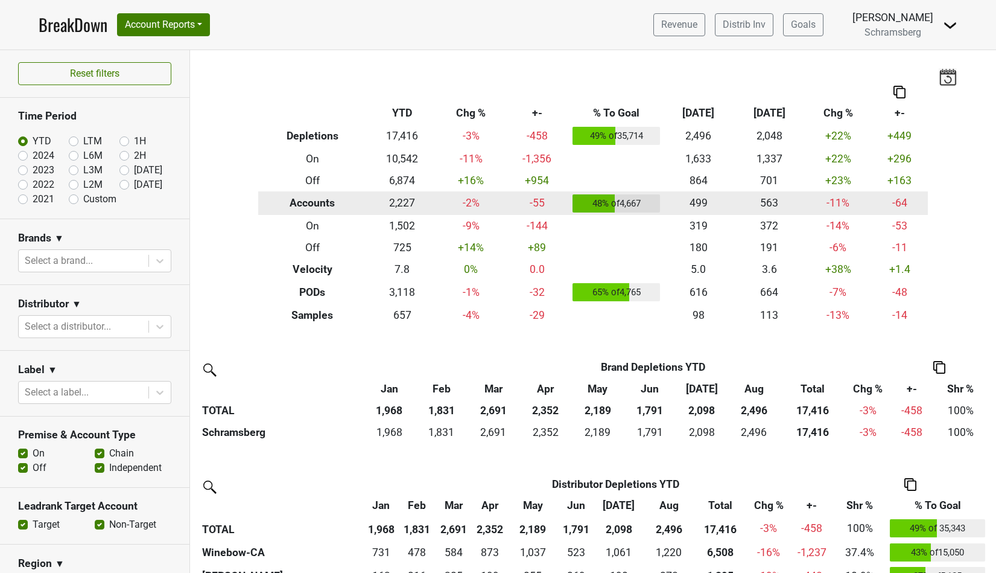
click at [618, 204] on td "48 % of 4,667" at bounding box center [616, 203] width 93 height 24
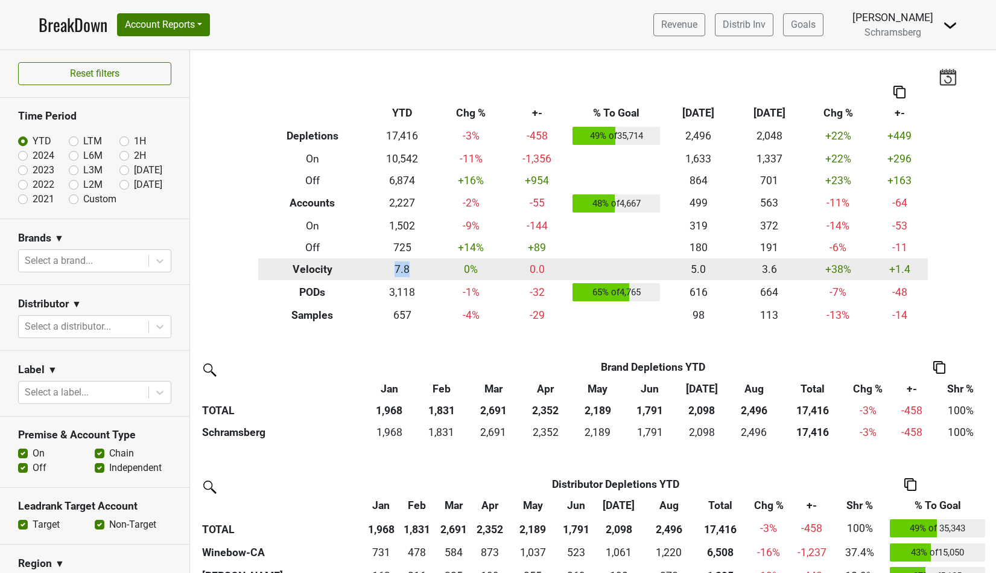
drag, startPoint x: 389, startPoint y: 270, endPoint x: 406, endPoint y: 270, distance: 16.9
click at [406, 270] on td "7.8" at bounding box center [402, 269] width 71 height 22
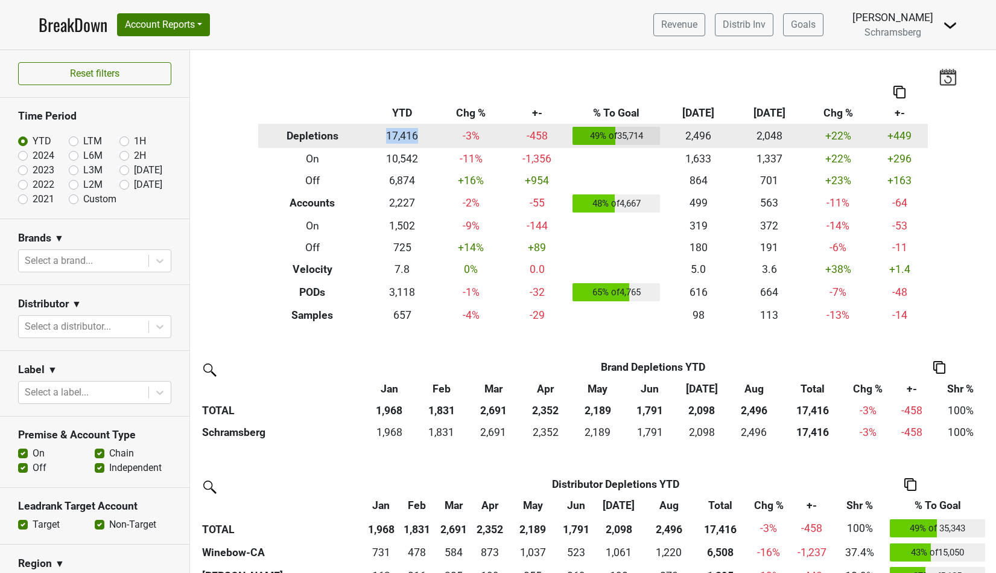
drag, startPoint x: 381, startPoint y: 138, endPoint x: 419, endPoint y: 133, distance: 38.3
click at [419, 133] on td "17,416" at bounding box center [402, 136] width 71 height 24
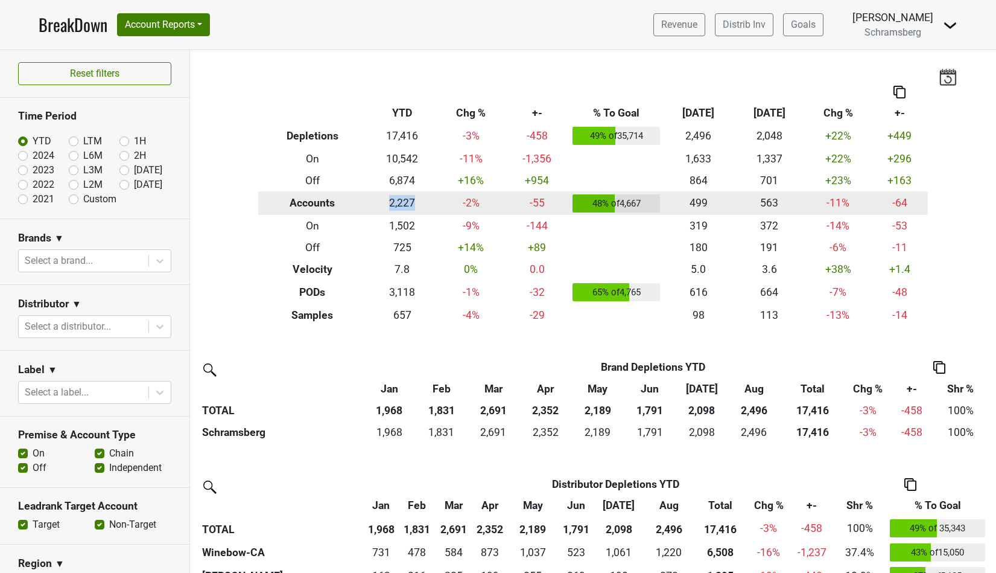
drag, startPoint x: 383, startPoint y: 202, endPoint x: 421, endPoint y: 203, distance: 37.4
click at [421, 203] on td "2,227" at bounding box center [402, 203] width 71 height 24
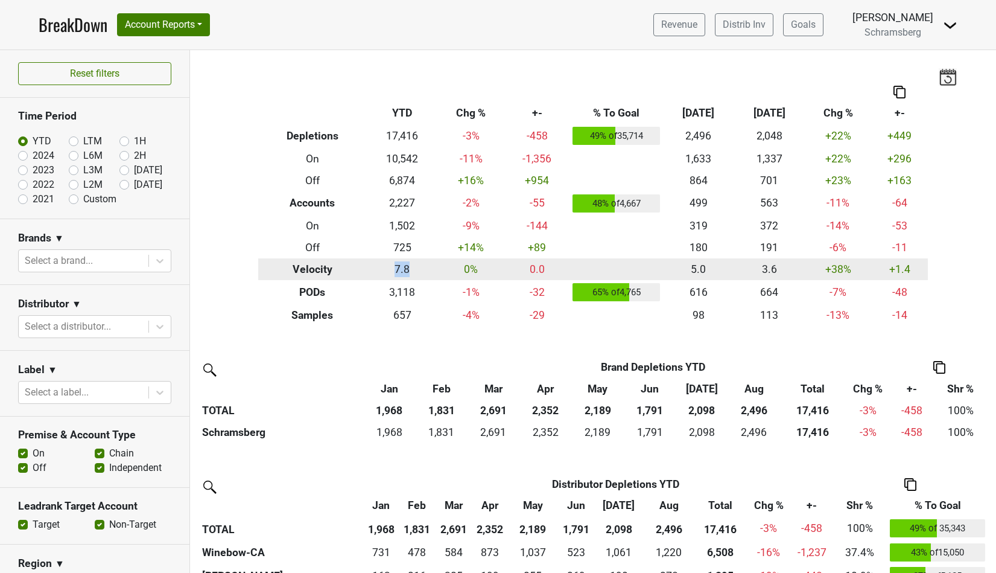
drag, startPoint x: 387, startPoint y: 271, endPoint x: 411, endPoint y: 270, distance: 24.1
click at [411, 270] on td "7.8" at bounding box center [402, 269] width 71 height 22
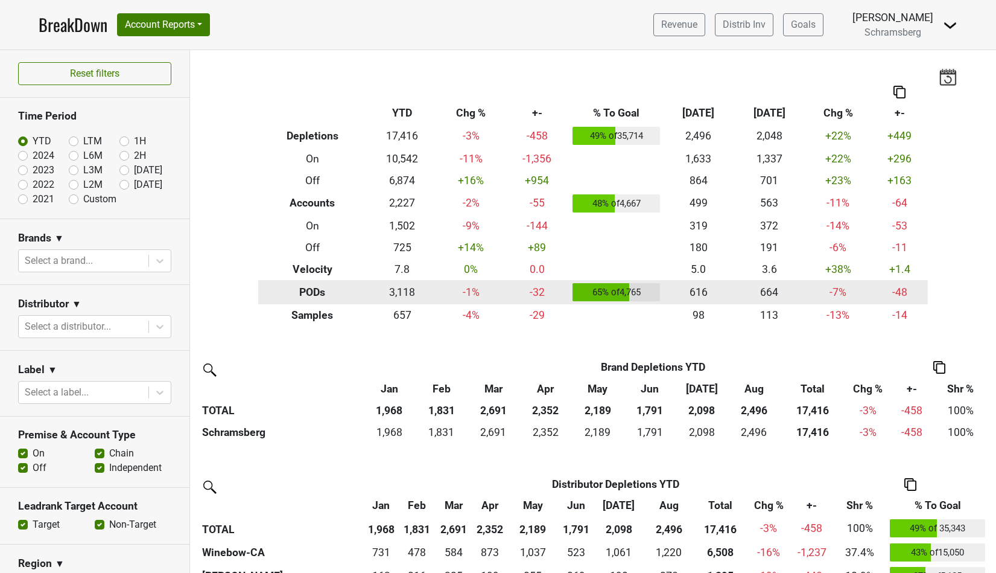
click at [319, 290] on th "PODs" at bounding box center [312, 292] width 109 height 24
drag, startPoint x: 386, startPoint y: 290, endPoint x: 417, endPoint y: 290, distance: 32.0
click at [417, 290] on td "3,118" at bounding box center [402, 292] width 71 height 24
click at [585, 294] on td "65 % of 4,765" at bounding box center [616, 292] width 93 height 24
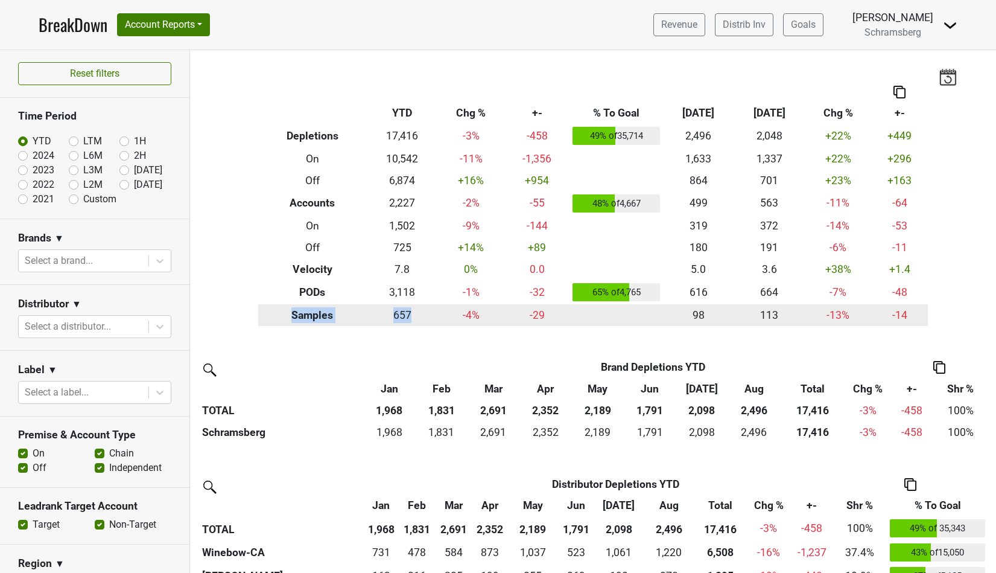
drag, startPoint x: 291, startPoint y: 316, endPoint x: 410, endPoint y: 315, distance: 118.9
click at [410, 315] on tr "Samples 657 -4 % -29 98 113 -13 % -14" at bounding box center [593, 315] width 670 height 22
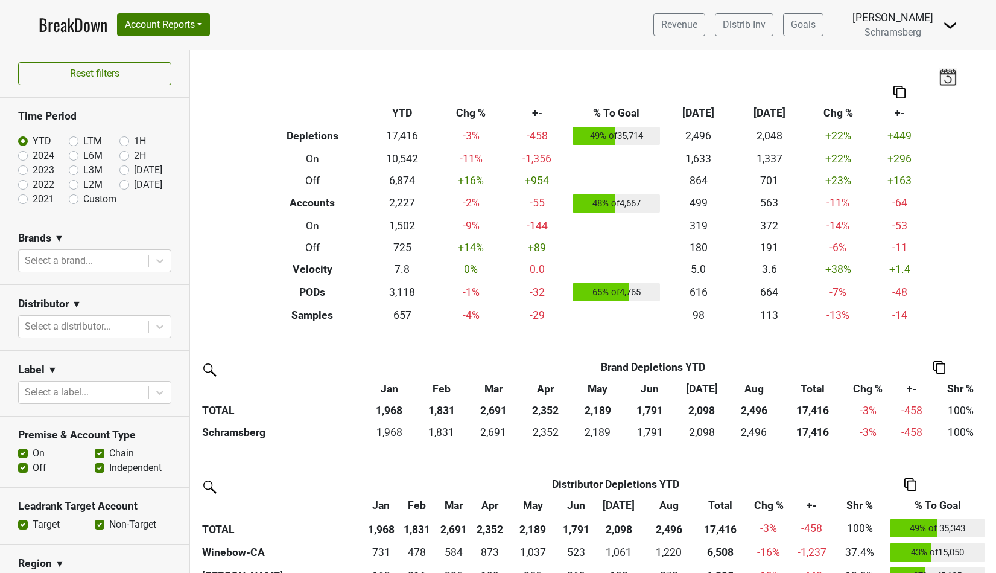
click at [674, 65] on div "Filters Breakdown Type YTD Chg % +- % To Goal Aug ‘25 Aug ‘24 Chg % +- Depletio…" at bounding box center [593, 311] width 806 height 522
drag, startPoint x: 669, startPoint y: 113, endPoint x: 790, endPoint y: 113, distance: 120.7
click at [790, 113] on tr "Breakdown Type YTD Chg % +- % To Goal Aug ‘25 Aug ‘24 Chg % +-" at bounding box center [593, 113] width 670 height 22
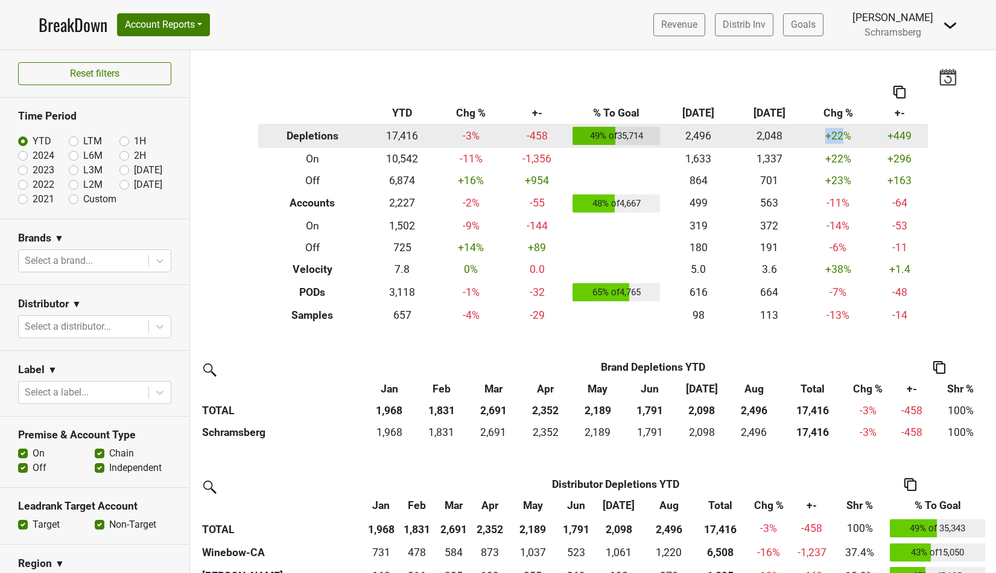
drag, startPoint x: 828, startPoint y: 135, endPoint x: 849, endPoint y: 135, distance: 21.1
click at [849, 135] on td "+22 %" at bounding box center [838, 136] width 66 height 24
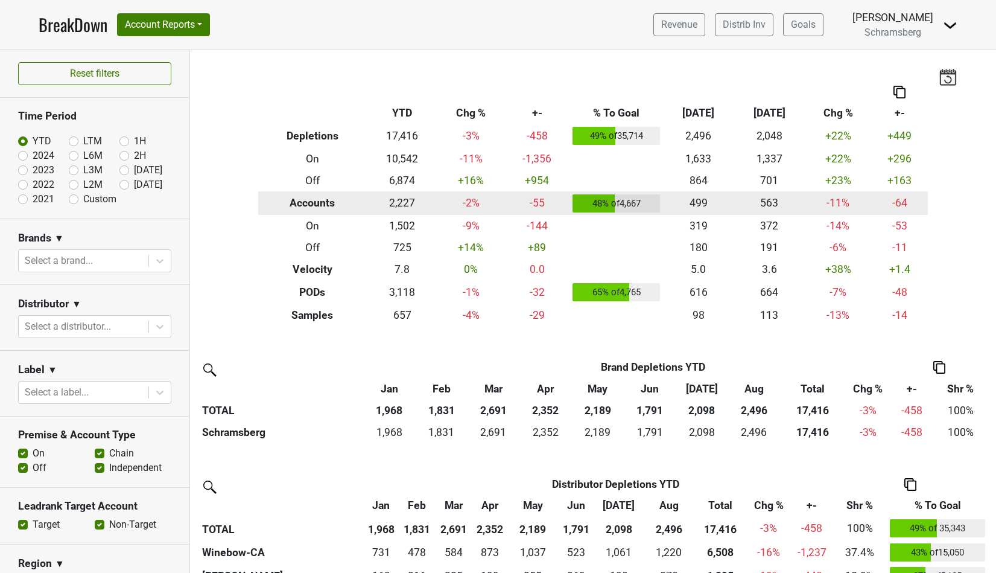
click at [838, 199] on td "-11 %" at bounding box center [838, 203] width 66 height 24
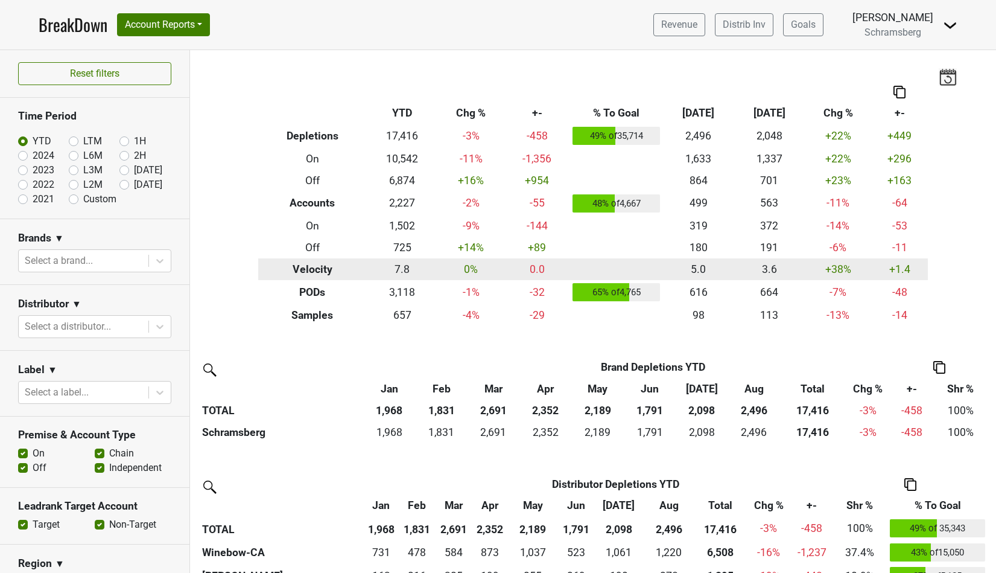
click at [836, 270] on td "+38 %" at bounding box center [838, 269] width 66 height 22
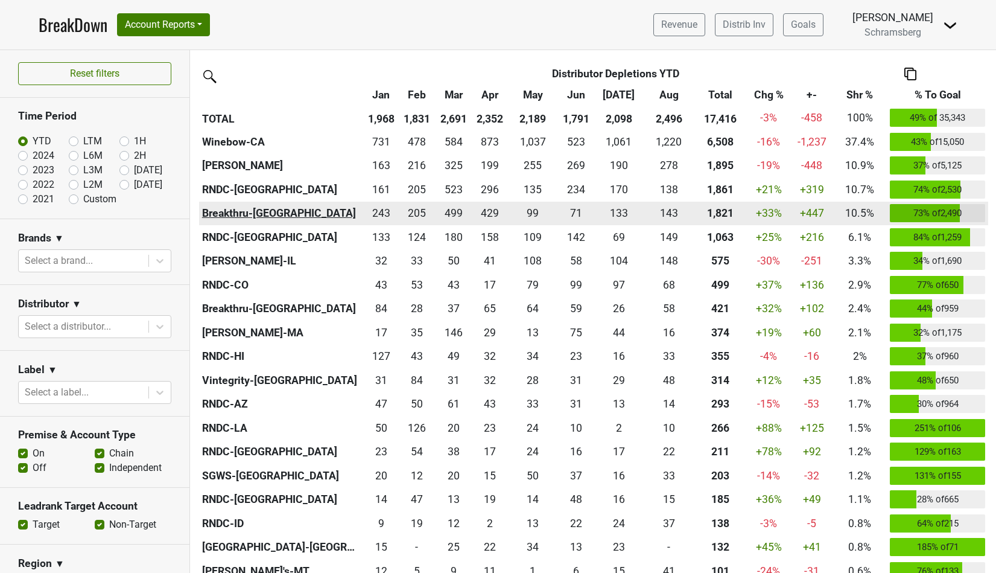
scroll to position [412, 0]
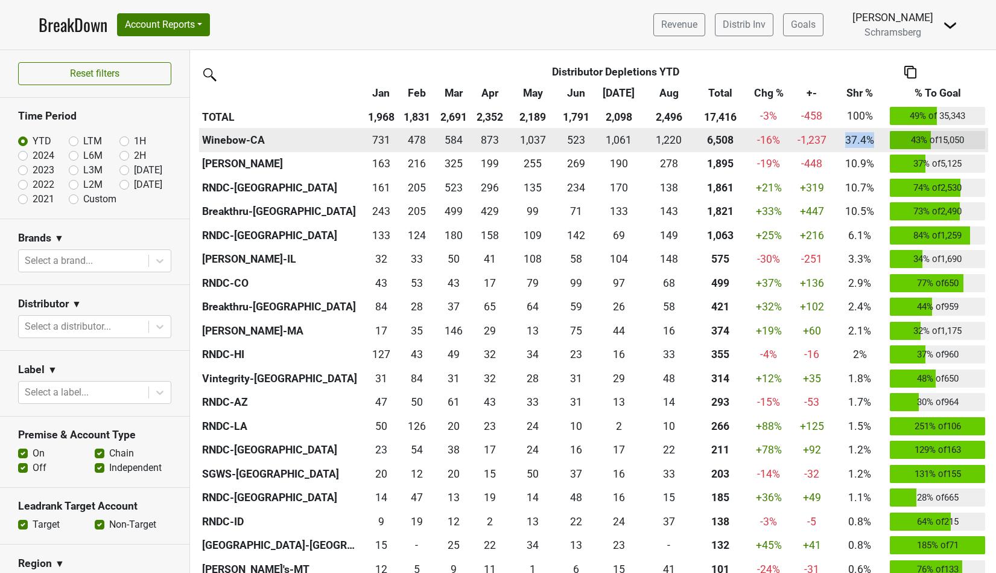
drag, startPoint x: 845, startPoint y: 141, endPoint x: 874, endPoint y: 140, distance: 29.6
click at [874, 140] on td "37.4%" at bounding box center [860, 140] width 55 height 24
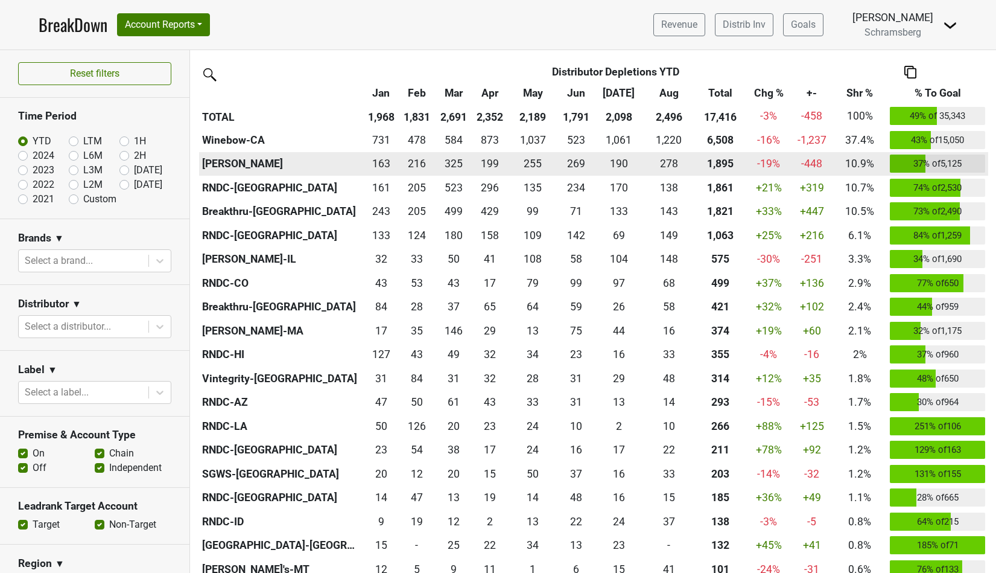
click at [944, 163] on td "37 % of 5,125" at bounding box center [937, 164] width 101 height 24
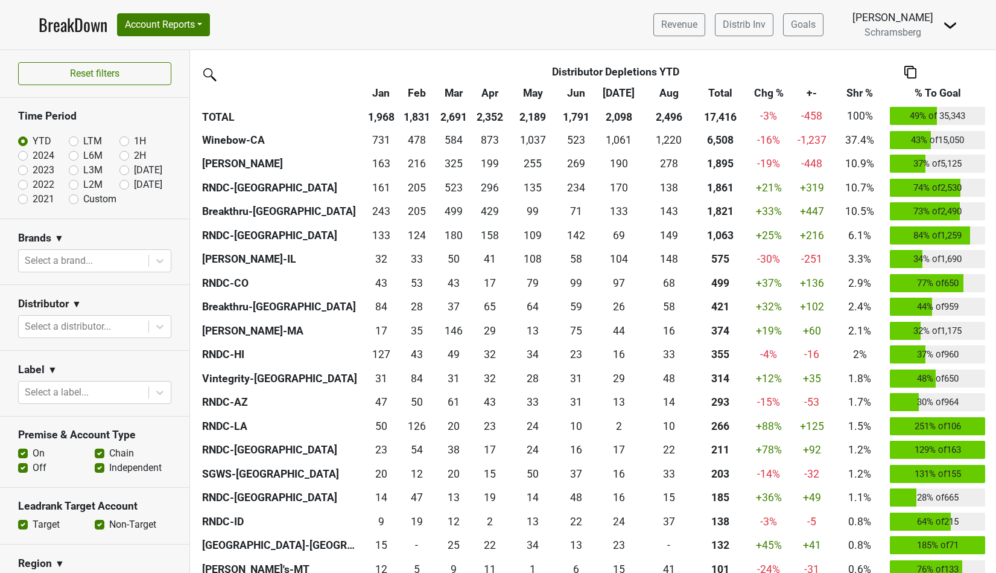
click at [927, 90] on th "% To Goal" at bounding box center [937, 94] width 101 height 22
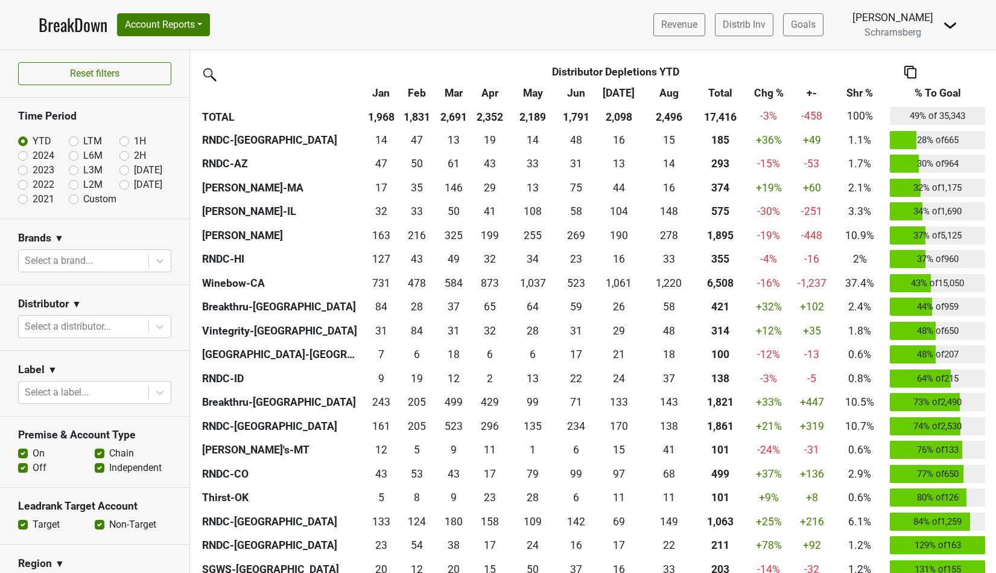
click at [927, 90] on th "% To Goal" at bounding box center [937, 94] width 101 height 22
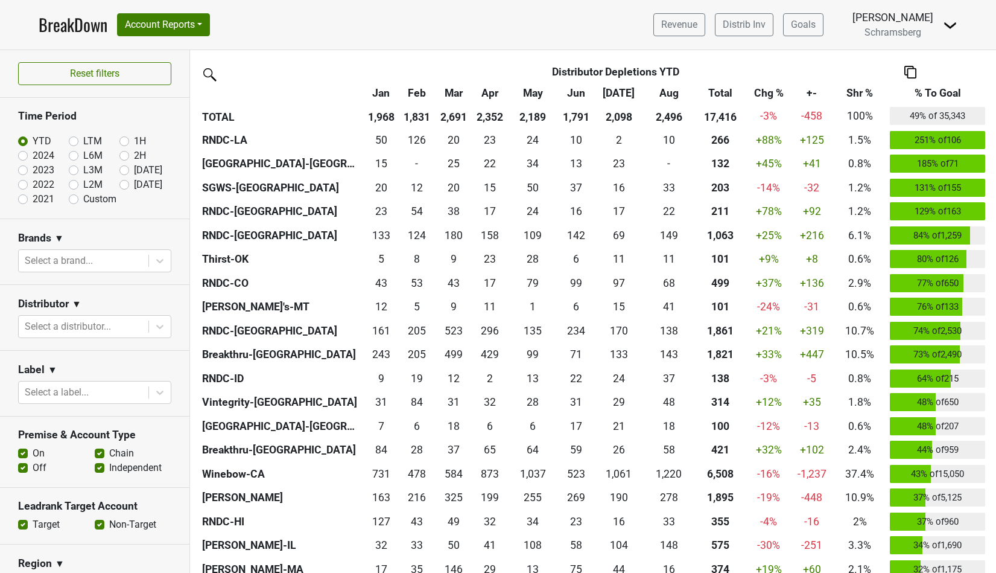
click at [811, 96] on th "+-" at bounding box center [812, 94] width 41 height 22
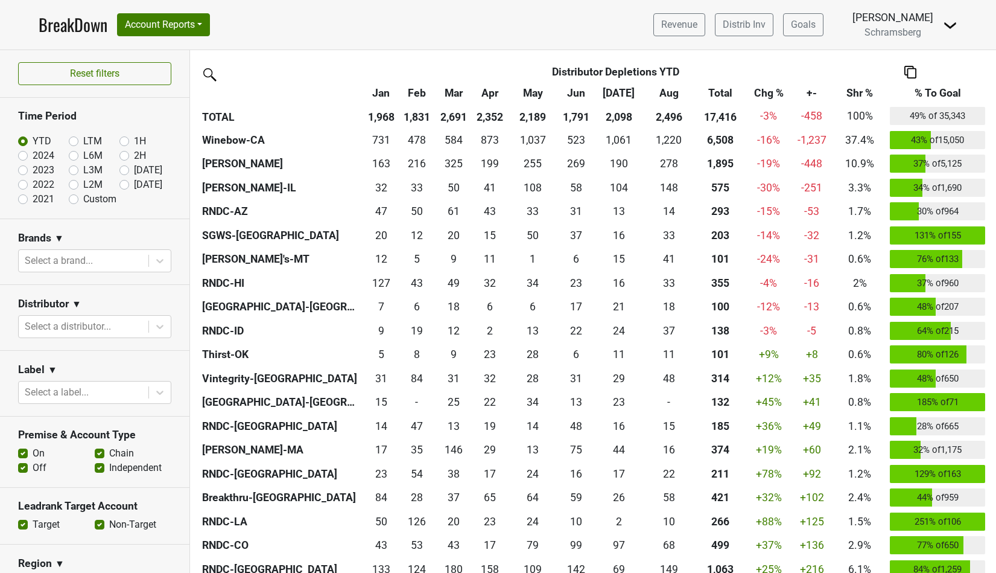
click at [811, 96] on th "+-" at bounding box center [812, 94] width 41 height 22
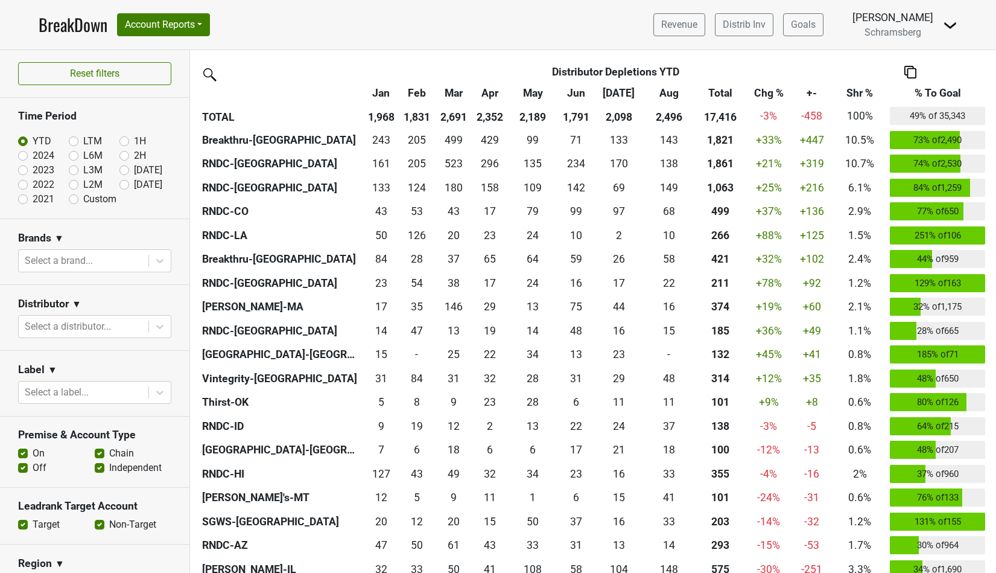
click at [727, 93] on th "Total" at bounding box center [720, 94] width 52 height 22
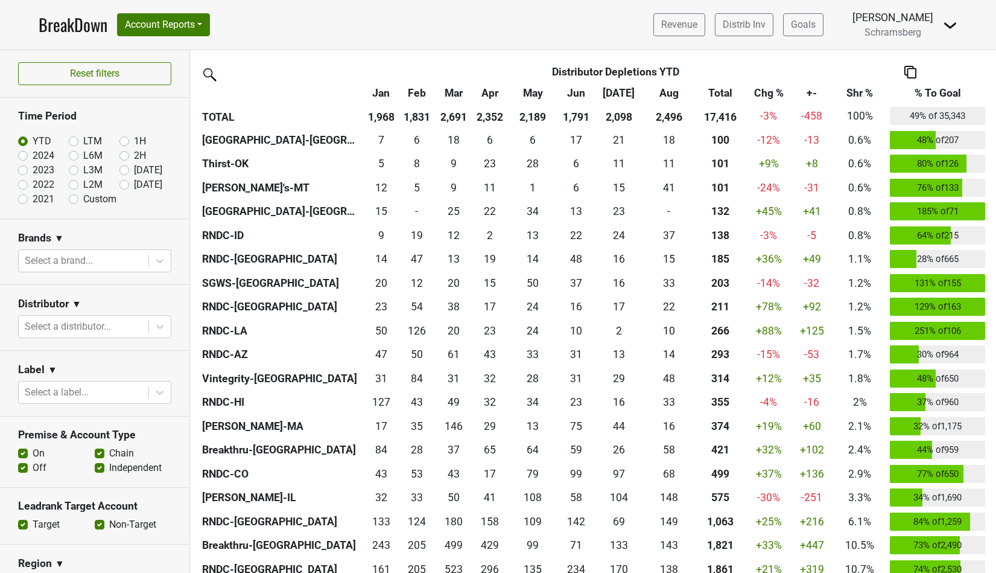
click at [727, 93] on th "Total" at bounding box center [720, 94] width 52 height 22
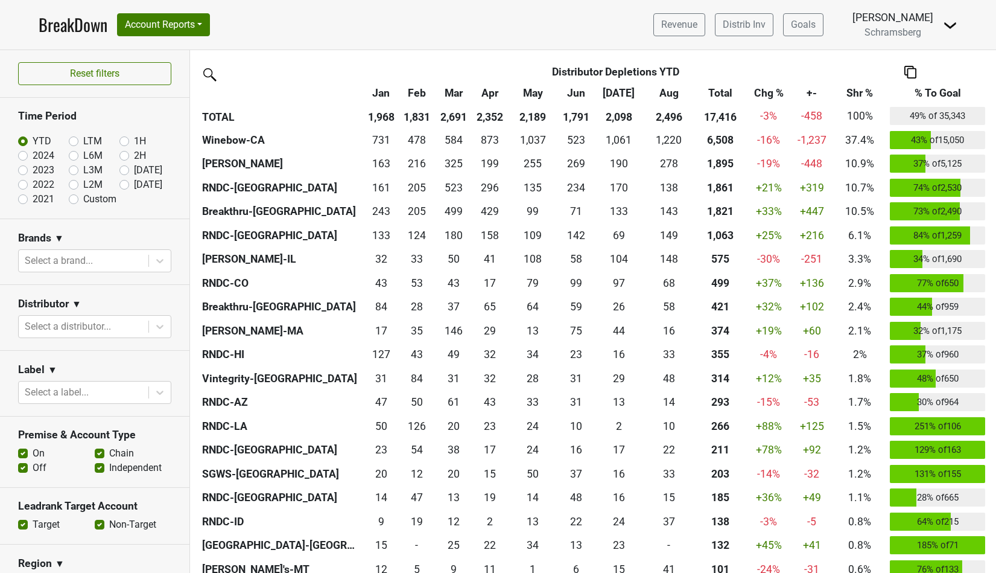
click at [207, 72] on img at bounding box center [208, 73] width 19 height 19
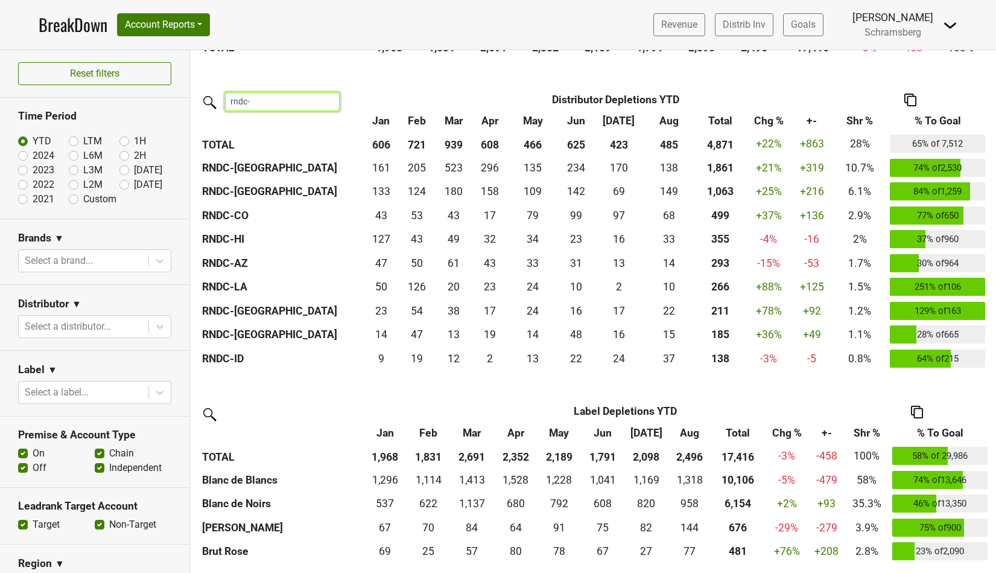
type input "rndc-"
drag, startPoint x: 848, startPoint y: 144, endPoint x: 874, endPoint y: 144, distance: 25.9
click at [874, 144] on td "28%" at bounding box center [860, 144] width 55 height 24
click at [468, 81] on div "Brand Brand Depletions YTD Jan Feb Mar Apr May Jun Jul Aug Total Chg % +- Shr %…" at bounding box center [593, 267] width 806 height 591
click at [909, 100] on img at bounding box center [910, 100] width 12 height 13
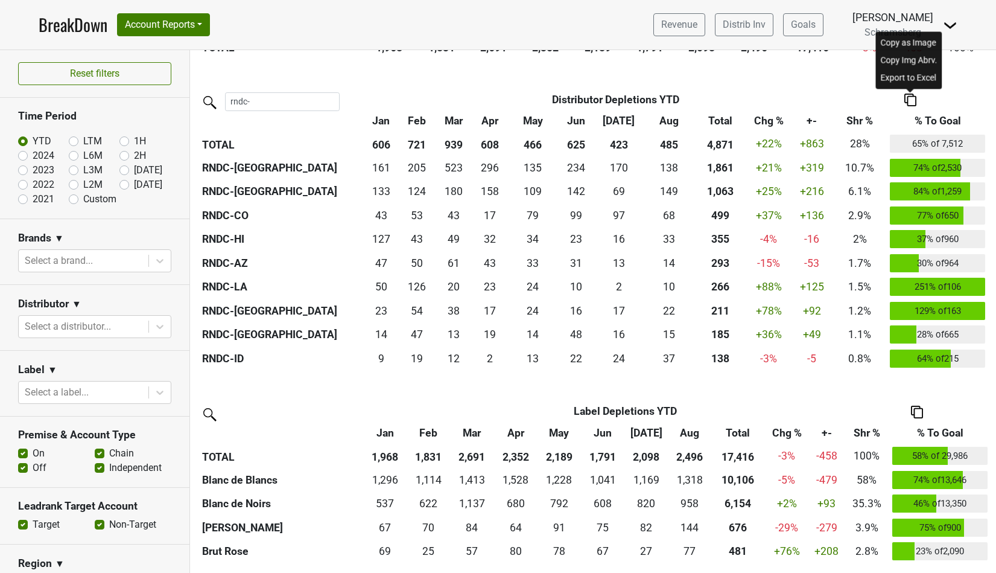
click at [904, 62] on div "Copy Img Abrv." at bounding box center [909, 59] width 62 height 17
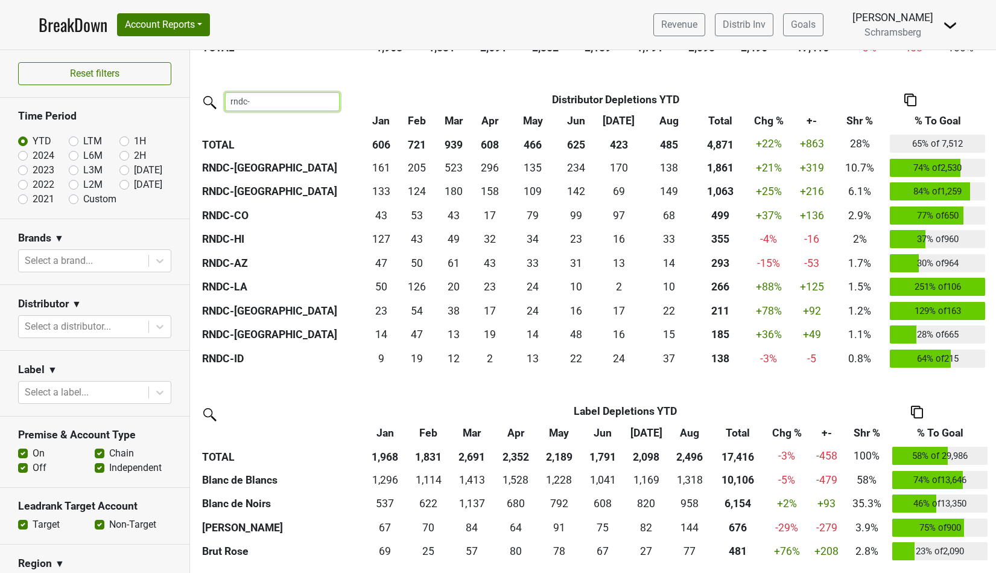
drag, startPoint x: 250, startPoint y: 101, endPoint x: 223, endPoint y: 101, distance: 26.5
click at [223, 101] on label "rndc-" at bounding box center [279, 101] width 121 height 19
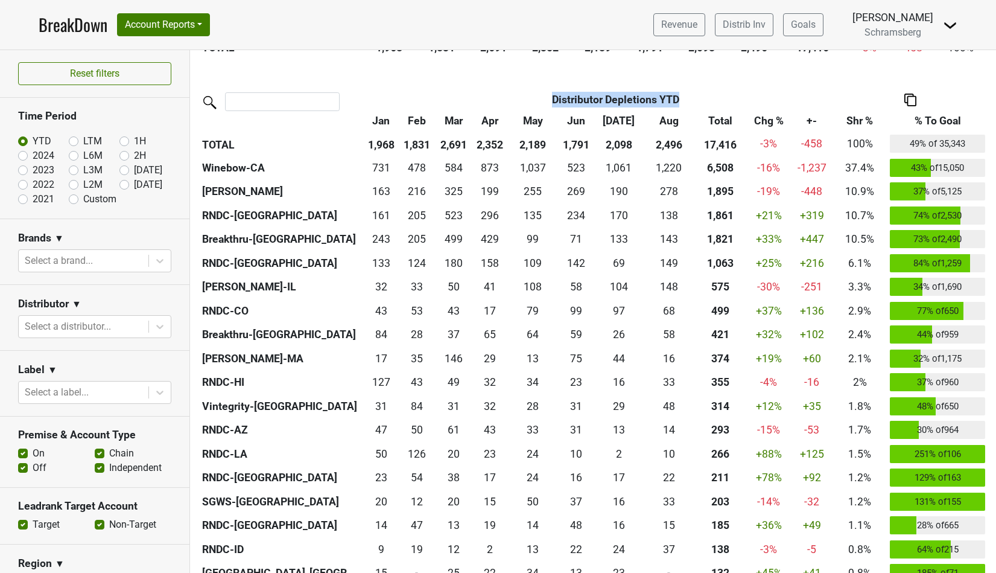
drag, startPoint x: 690, startPoint y: 102, endPoint x: 547, endPoint y: 98, distance: 143.0
click at [547, 98] on th "Distributor Depletions YTD" at bounding box center [616, 100] width 434 height 22
click at [501, 77] on div "Brand Brand Depletions YTD Jan Feb Mar Apr May Jun Jul Aug Total Chg % +- Shr %…" at bounding box center [593, 410] width 806 height 877
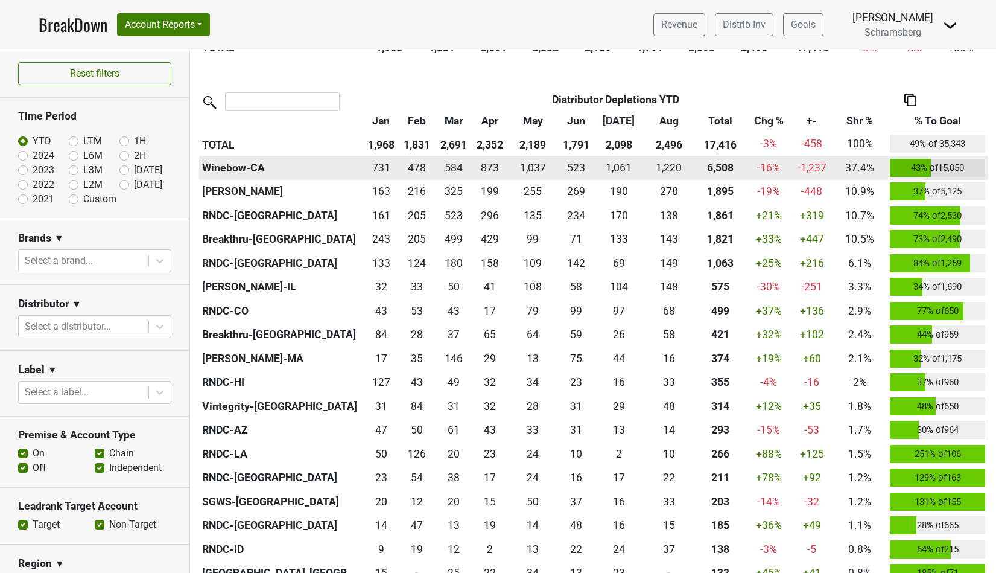
drag, startPoint x: 938, startPoint y: 168, endPoint x: 957, endPoint y: 167, distance: 19.9
click at [957, 167] on td "43 % of 15,050" at bounding box center [937, 168] width 101 height 24
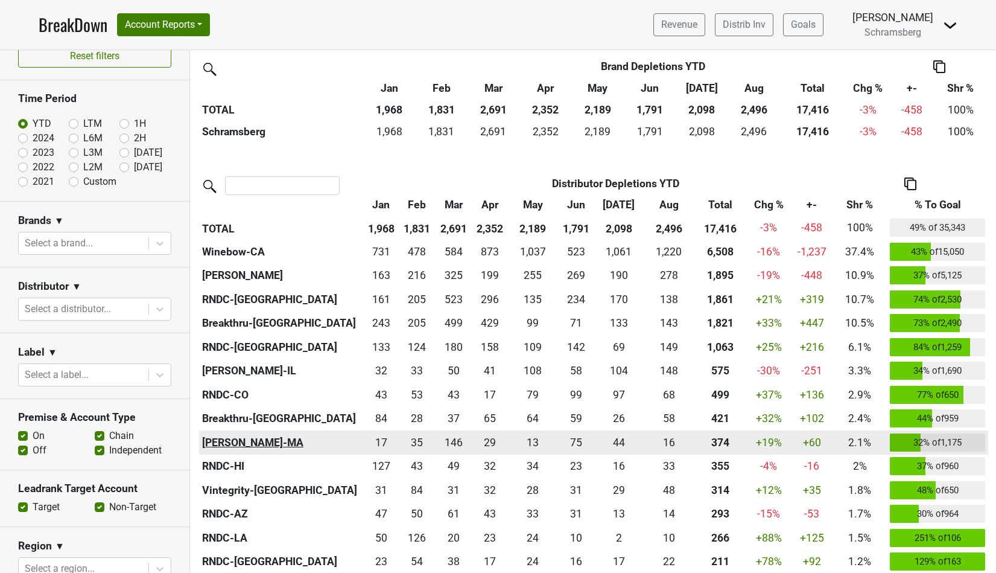
scroll to position [298, 0]
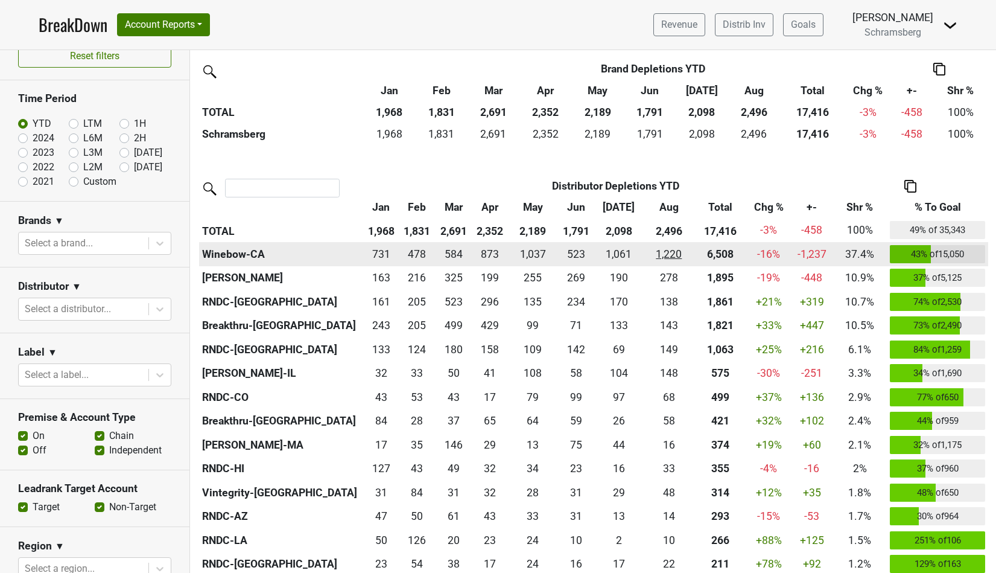
click at [665, 256] on div "1220.418 1,220" at bounding box center [669, 254] width 45 height 16
click at [250, 256] on th "Winebow-CA" at bounding box center [281, 254] width 164 height 24
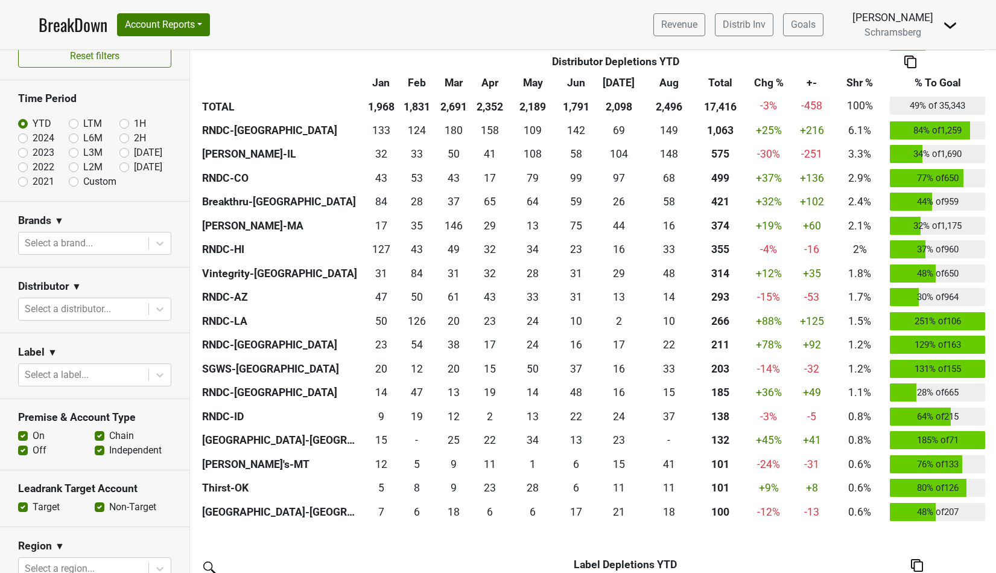
scroll to position [670, 0]
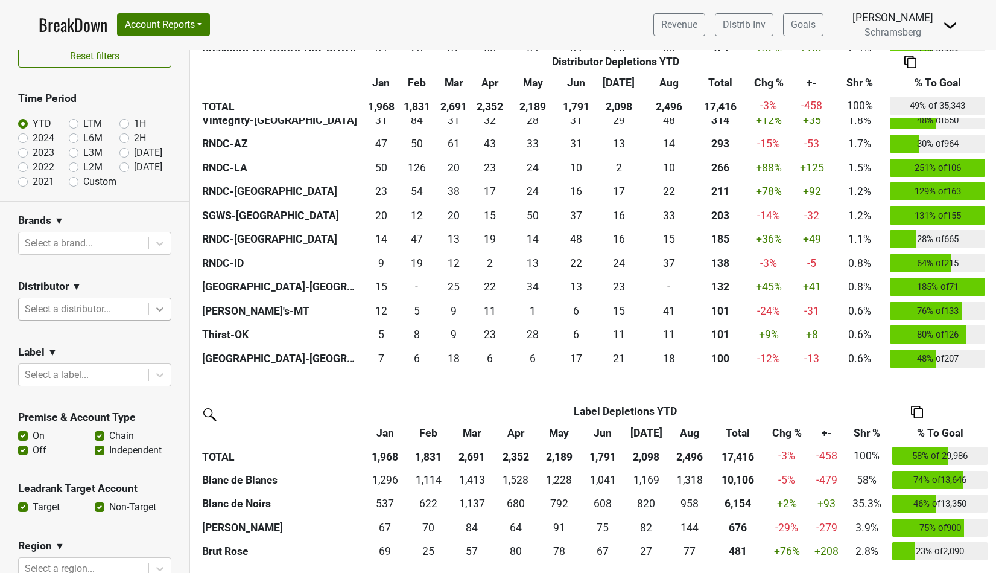
click at [158, 307] on icon at bounding box center [160, 309] width 12 height 12
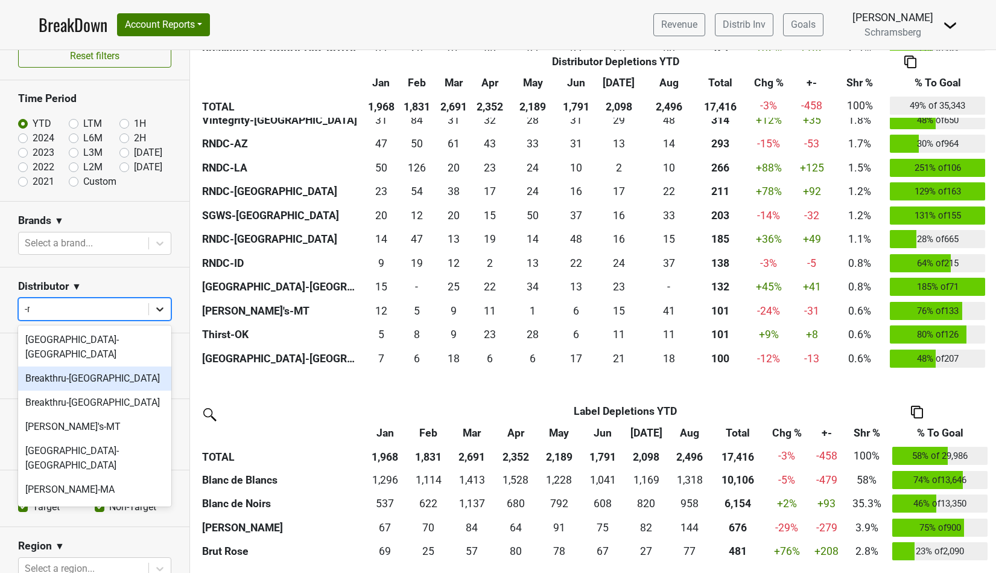
type input "-nv"
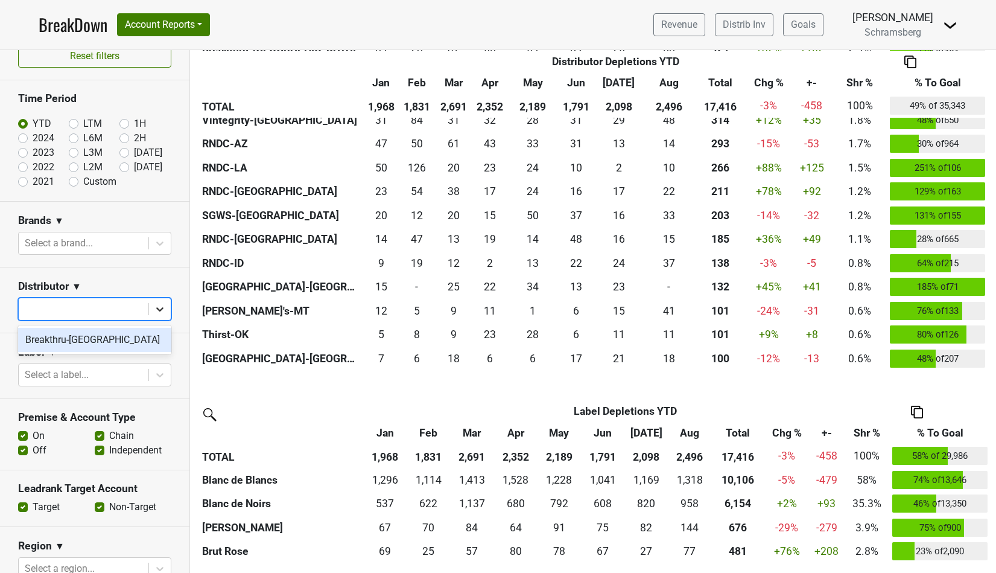
scroll to position [0, 0]
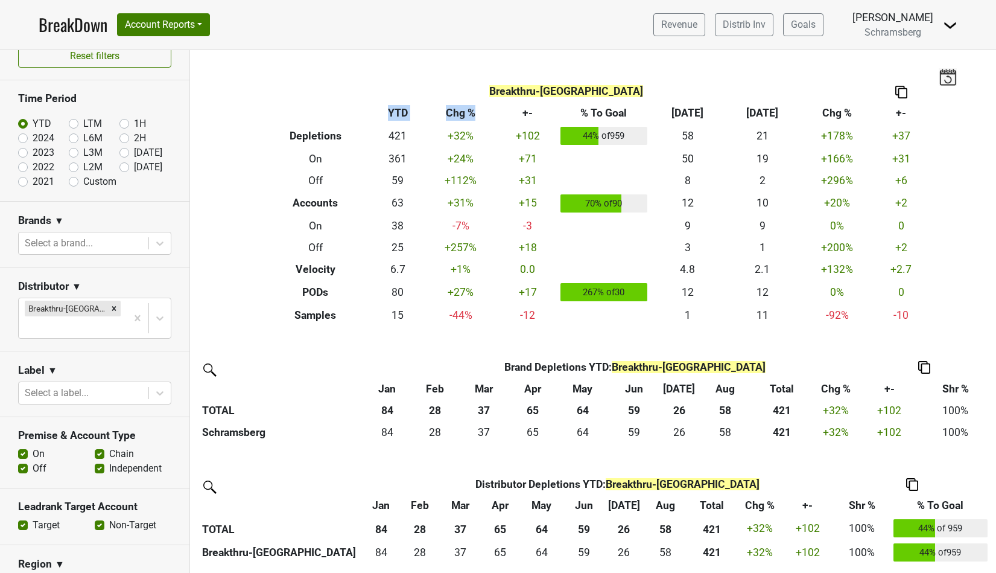
drag, startPoint x: 379, startPoint y: 119, endPoint x: 477, endPoint y: 109, distance: 98.9
click at [477, 109] on tr "Breakdown Type YTD Chg % +- % To Goal Aug ‘25 Aug ‘24 Chg % +-" at bounding box center [593, 113] width 670 height 22
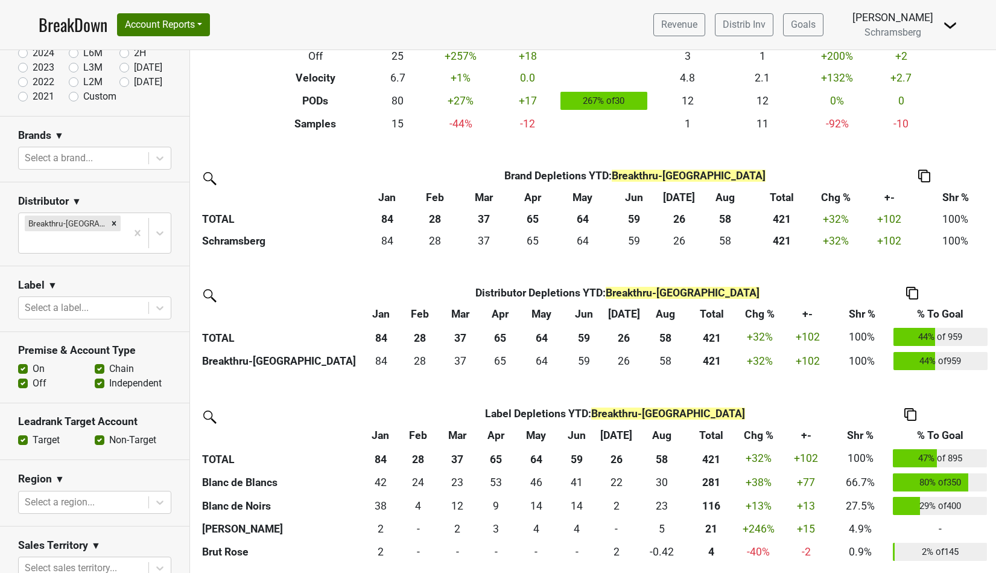
scroll to position [108, 0]
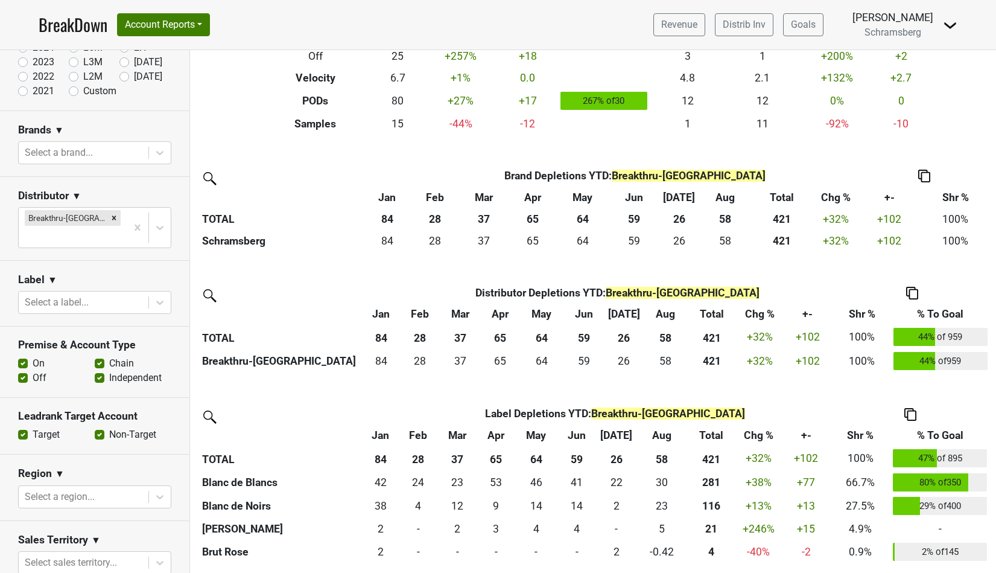
click at [33, 370] on label "Off" at bounding box center [40, 377] width 14 height 14
click at [24, 370] on input "Off" at bounding box center [23, 376] width 10 height 12
checkbox input "false"
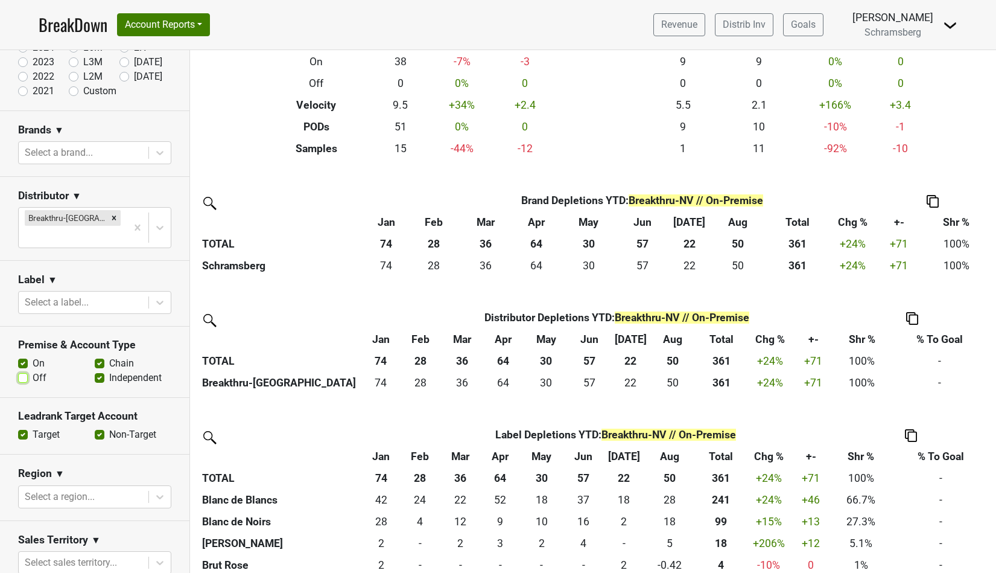
scroll to position [168, 0]
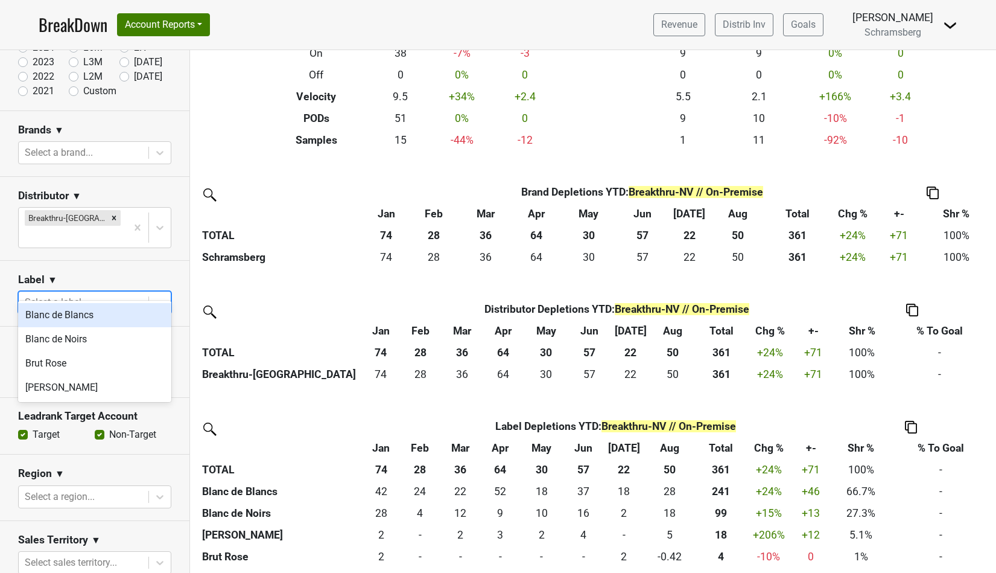
click at [149, 291] on div at bounding box center [160, 302] width 22 height 22
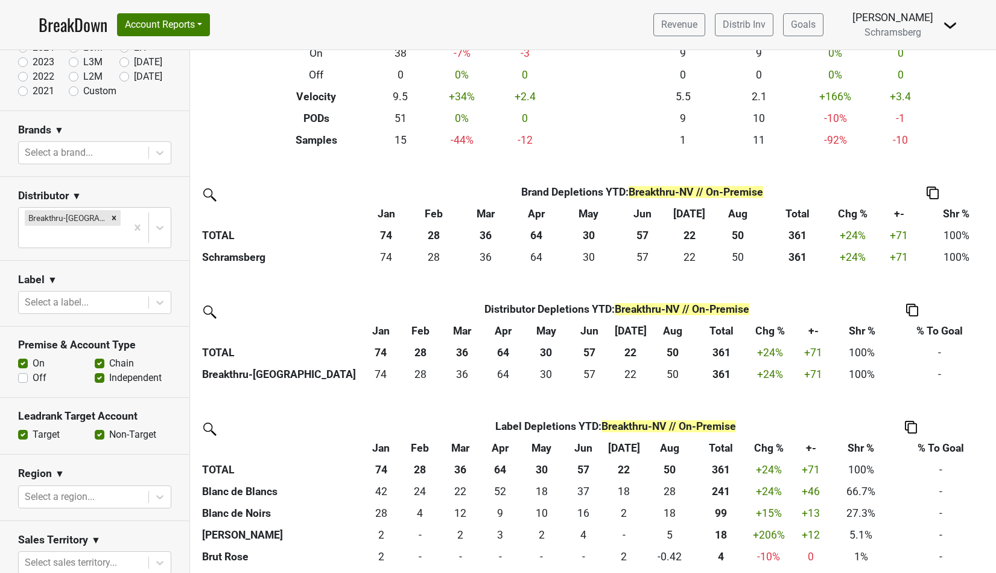
click at [52, 273] on span "▼" at bounding box center [53, 280] width 10 height 14
click at [90, 261] on section "Label ▼ Label Label Excludes Select a label..." at bounding box center [94, 294] width 189 height 66
click at [51, 273] on span "▼" at bounding box center [53, 280] width 10 height 14
click at [64, 313] on link "Label Excludes" at bounding box center [95, 322] width 95 height 19
click at [63, 294] on div at bounding box center [84, 302] width 118 height 17
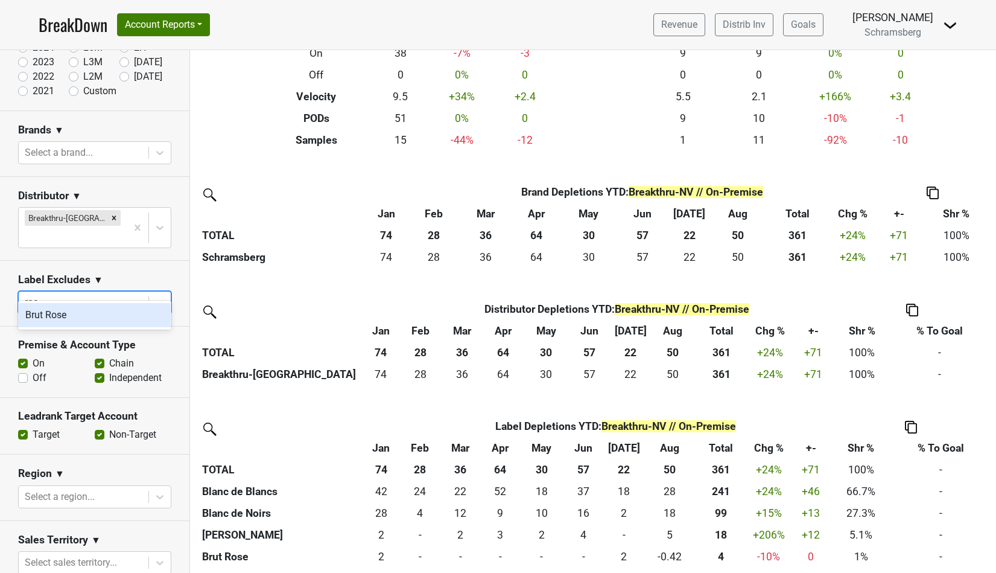
type input "rose"
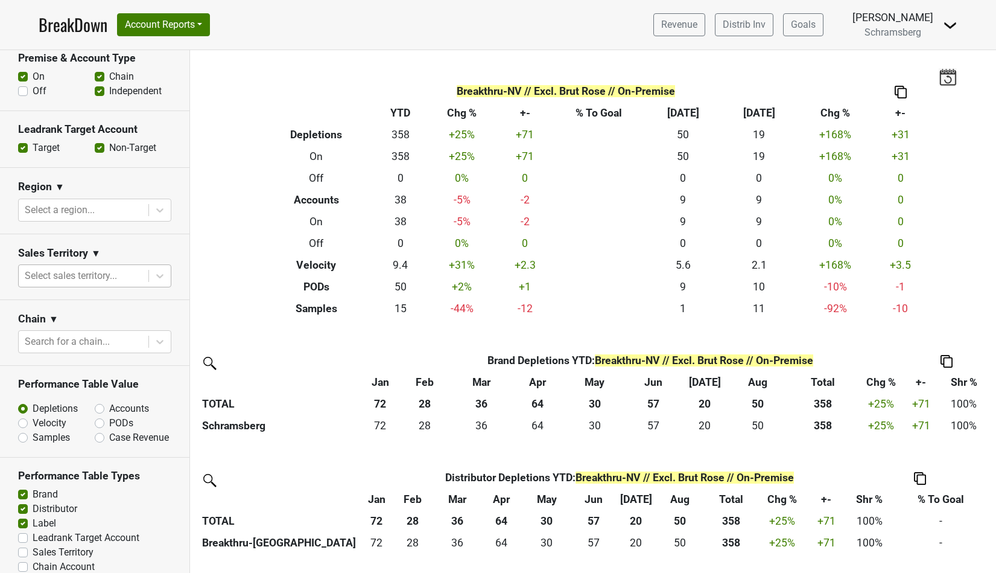
scroll to position [402, 0]
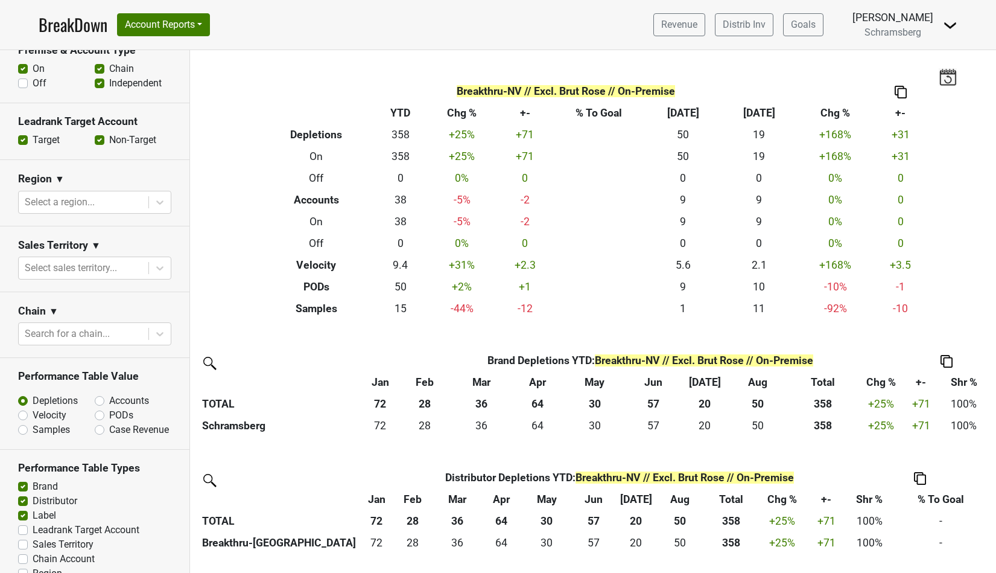
click at [542, 356] on th "Brand Depletions YTD : Breakthru-NV // Excl. Brut Rose // On-Premise" at bounding box center [651, 360] width 506 height 22
click at [33, 408] on label "Velocity" at bounding box center [50, 415] width 34 height 14
click at [22, 408] on input "Velocity" at bounding box center [54, 414] width 73 height 12
radio input "true"
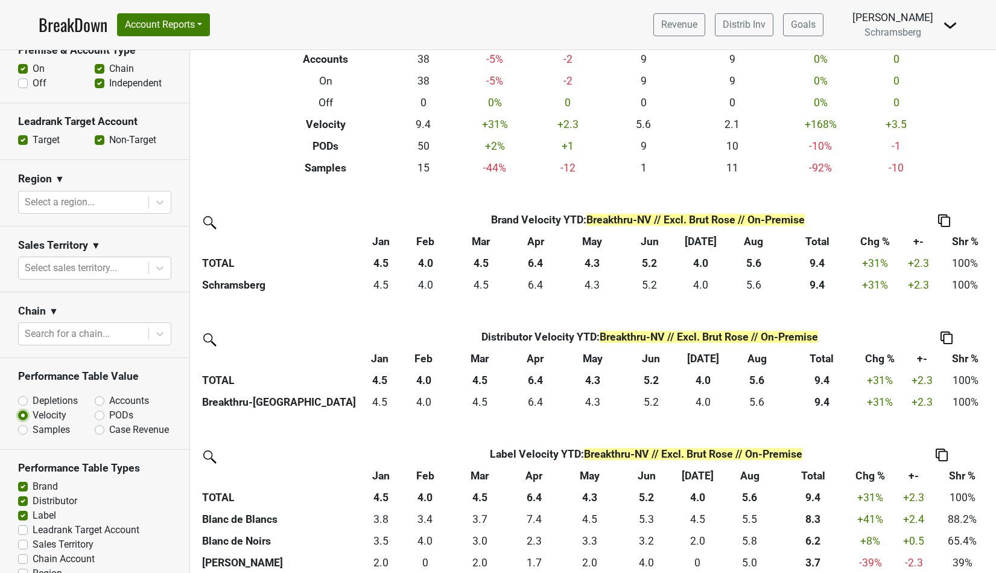
scroll to position [151, 0]
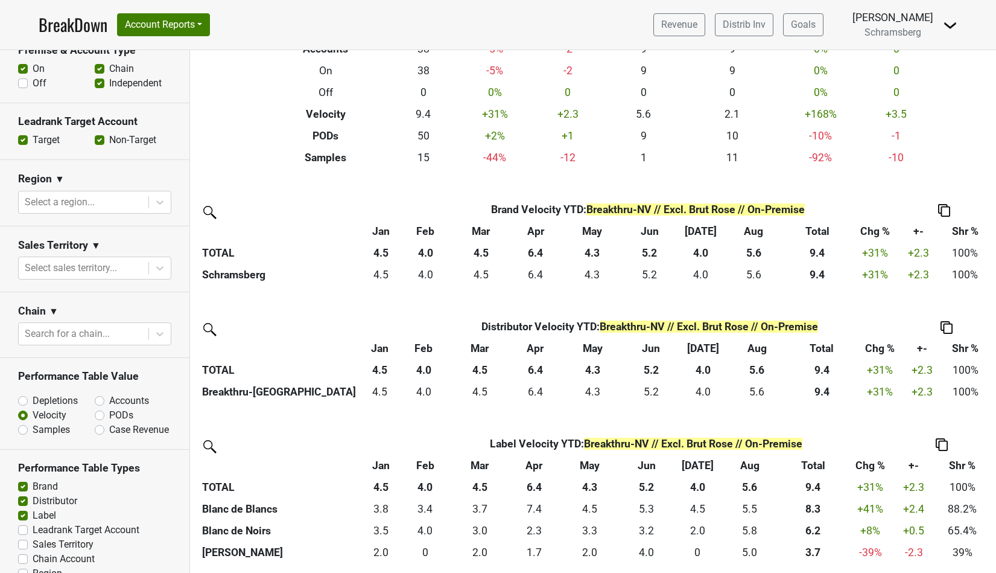
click at [109, 393] on label "Accounts" at bounding box center [129, 400] width 40 height 14
click at [100, 393] on input "Accounts" at bounding box center [131, 399] width 73 height 12
radio input "true"
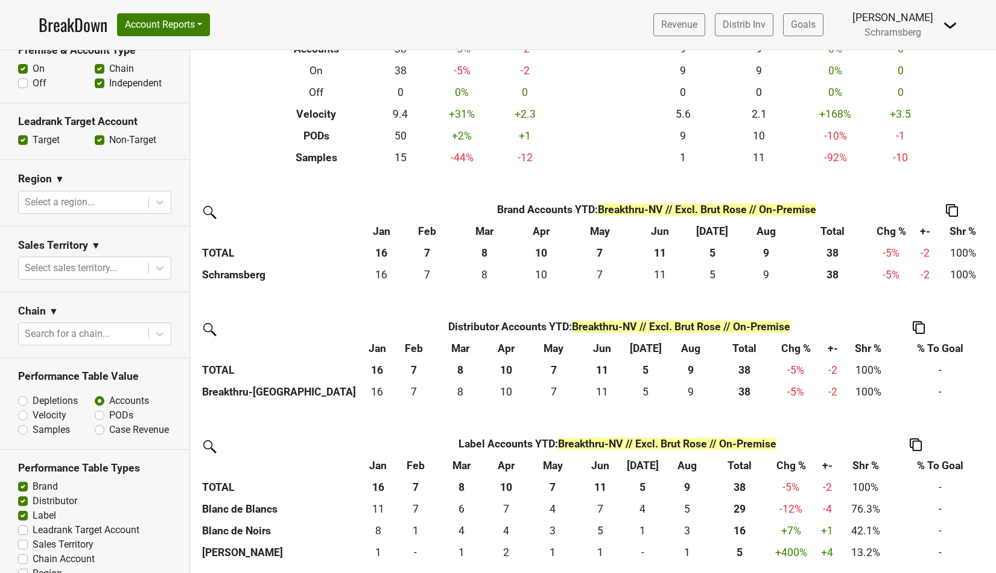
click at [503, 446] on th "Label Accounts YTD : Breakthru-NV // Excl. Brut Rose // On-Premise" at bounding box center [617, 444] width 448 height 22
drag, startPoint x: 455, startPoint y: 446, endPoint x: 525, endPoint y: 440, distance: 70.2
click at [525, 440] on th "Label Accounts YTD : Breakthru-NV // Excl. Brut Rose // On-Premise" at bounding box center [617, 444] width 448 height 22
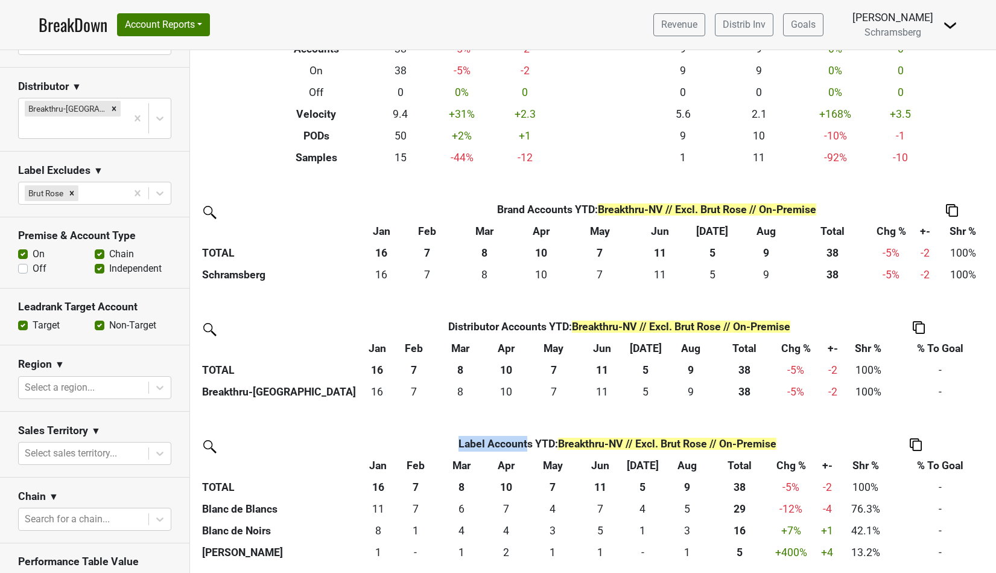
scroll to position [0, 0]
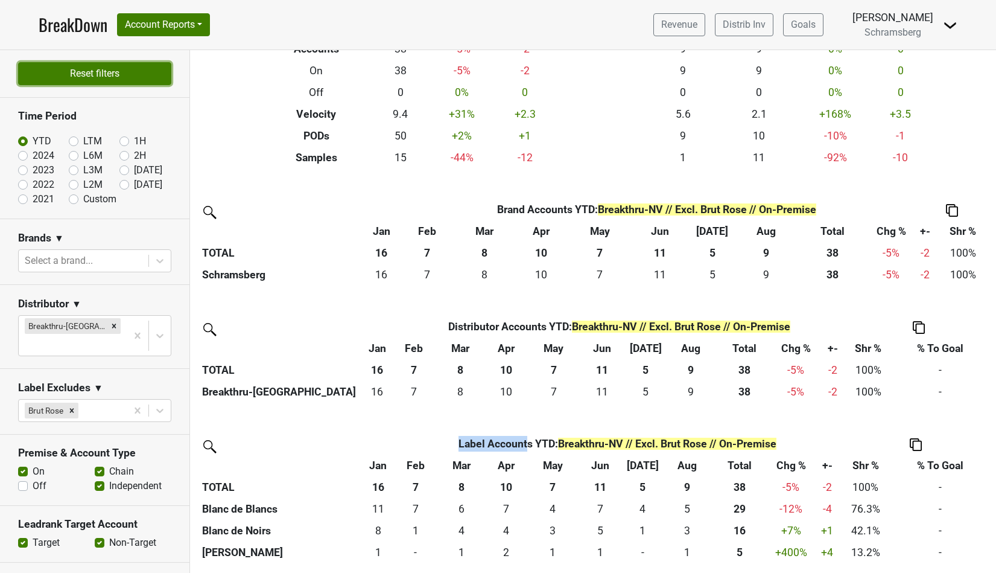
click at [81, 75] on button "Reset filters" at bounding box center [94, 73] width 153 height 23
checkbox input "true"
radio input "true"
checkbox input "false"
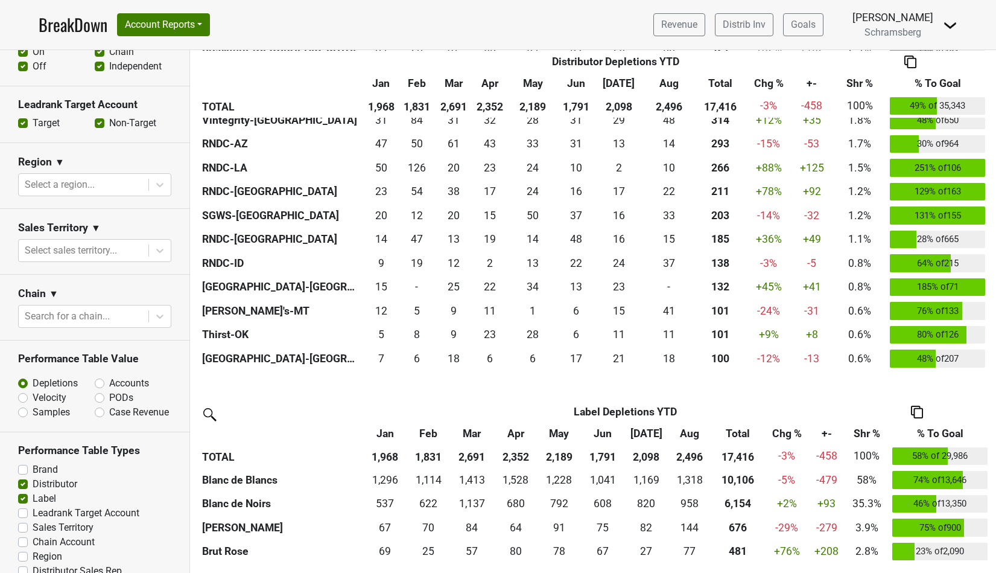
scroll to position [448, 0]
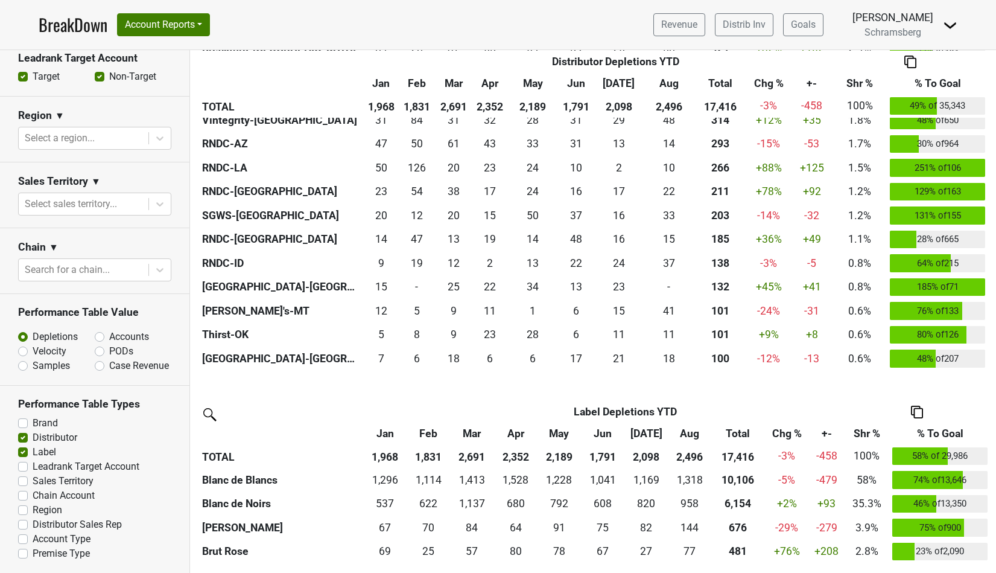
click at [33, 481] on label "Sales Territory" at bounding box center [63, 481] width 61 height 14
click at [21, 481] on input "Sales Territory" at bounding box center [23, 480] width 10 height 12
checkbox input "true"
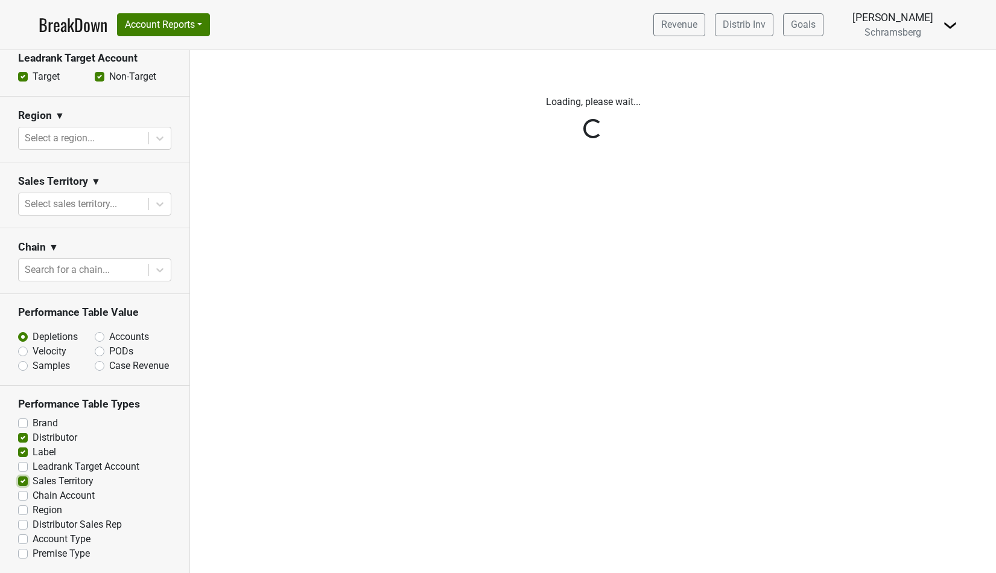
scroll to position [0, 0]
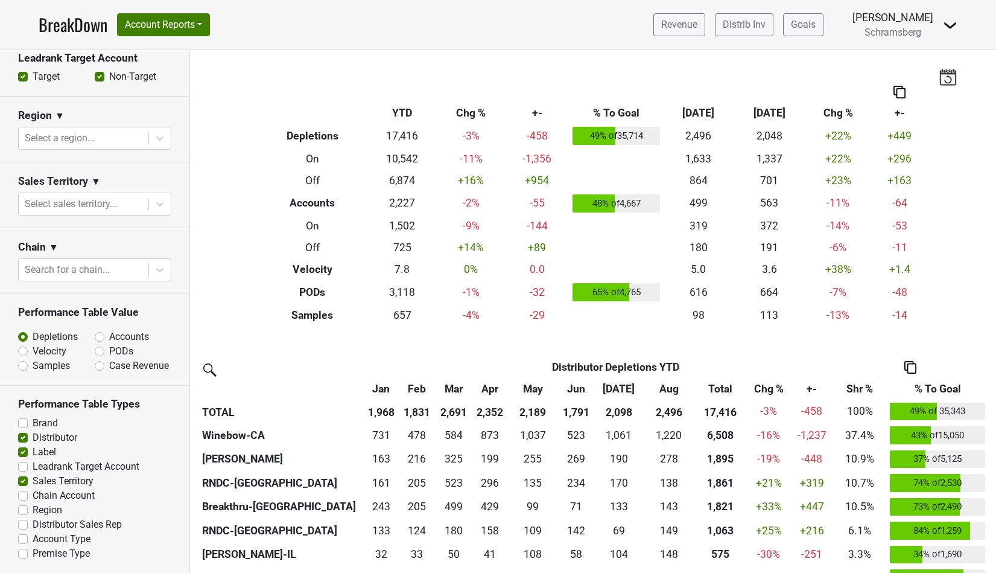
click at [33, 495] on label "Chain Account" at bounding box center [64, 495] width 62 height 14
click at [24, 495] on input "Chain Account" at bounding box center [23, 494] width 10 height 12
checkbox input "true"
click at [33, 509] on label "Region" at bounding box center [48, 510] width 30 height 14
click at [24, 509] on input "Region" at bounding box center [23, 509] width 10 height 12
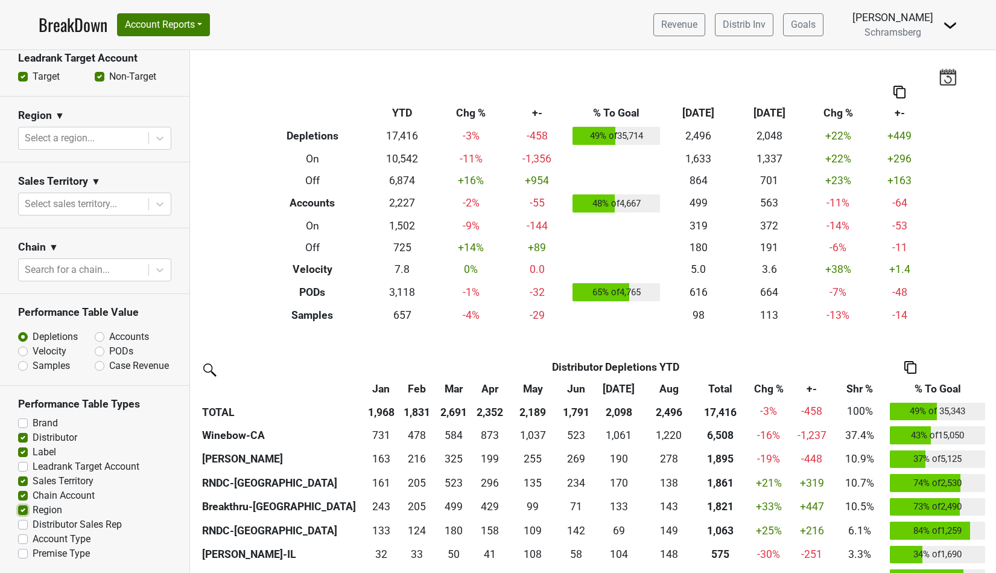
checkbox input "true"
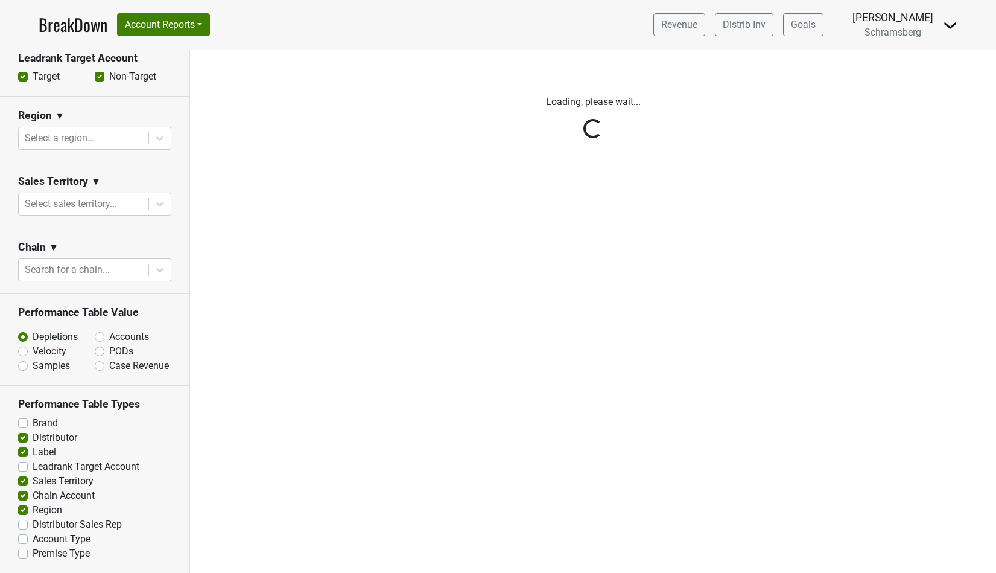
click at [33, 524] on label "Distributor Sales Rep" at bounding box center [77, 524] width 89 height 14
click at [23, 524] on input "Distributor Sales Rep" at bounding box center [23, 523] width 10 height 12
checkbox input "true"
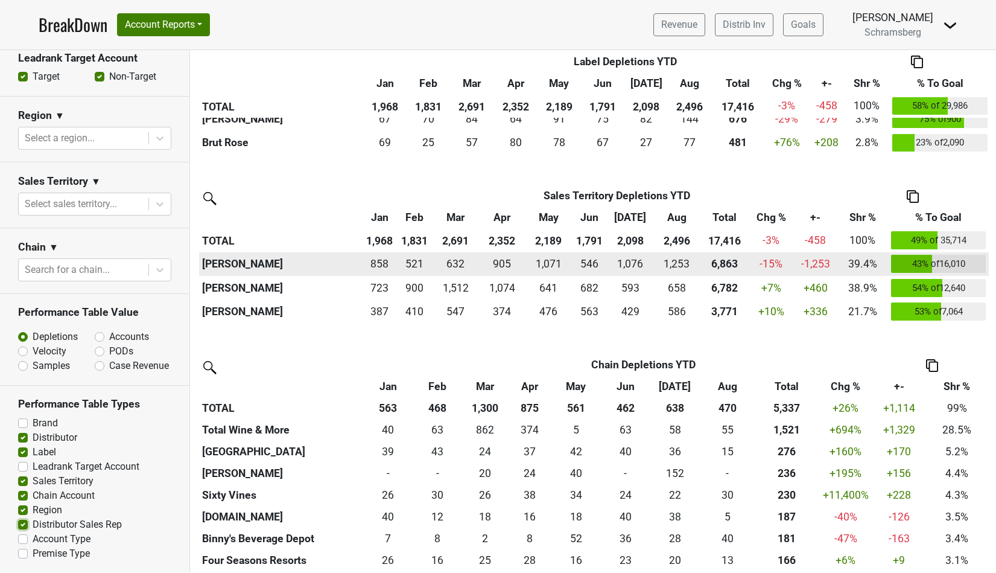
scroll to position [965, 0]
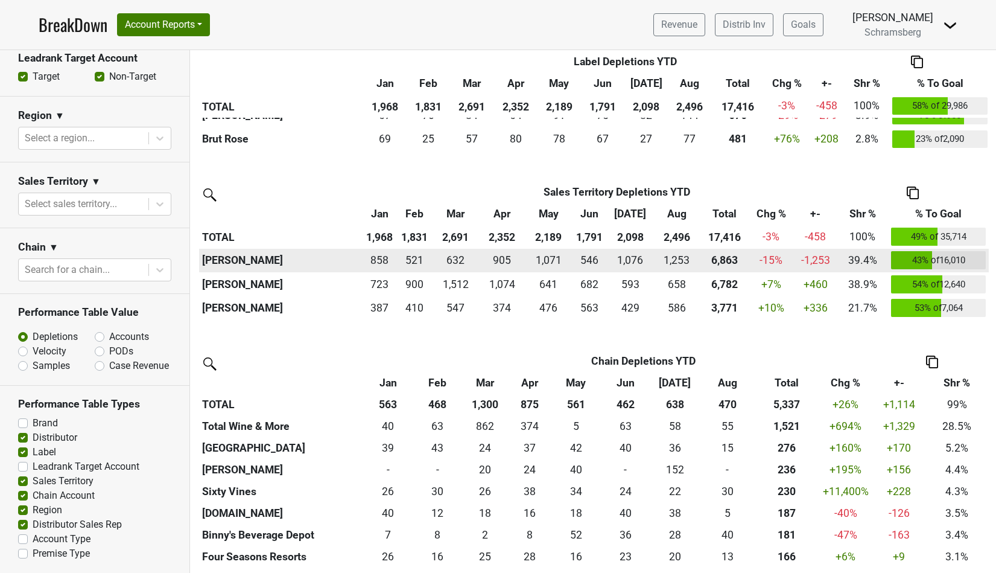
click at [773, 258] on td "-15 %" at bounding box center [771, 261] width 45 height 24
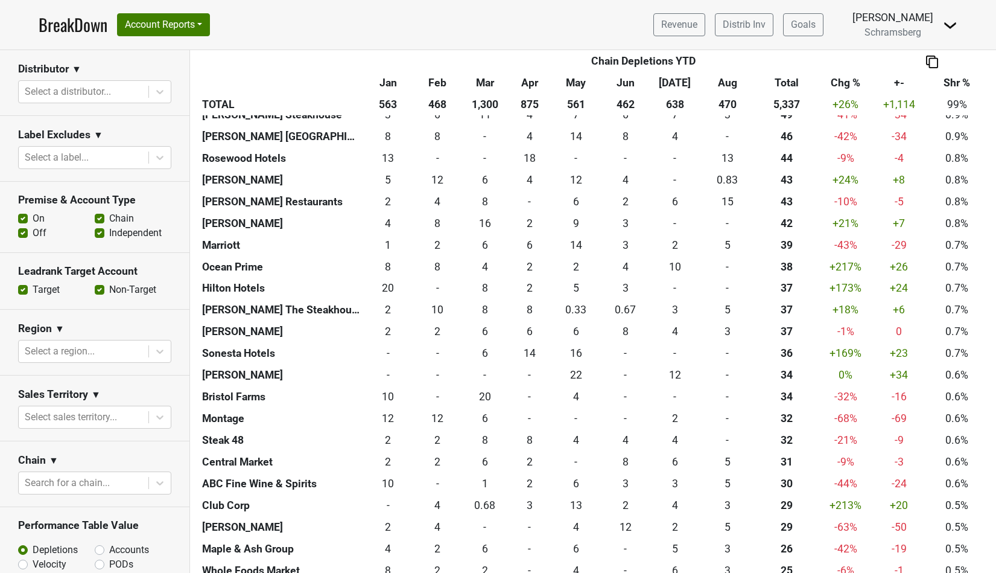
scroll to position [223, 0]
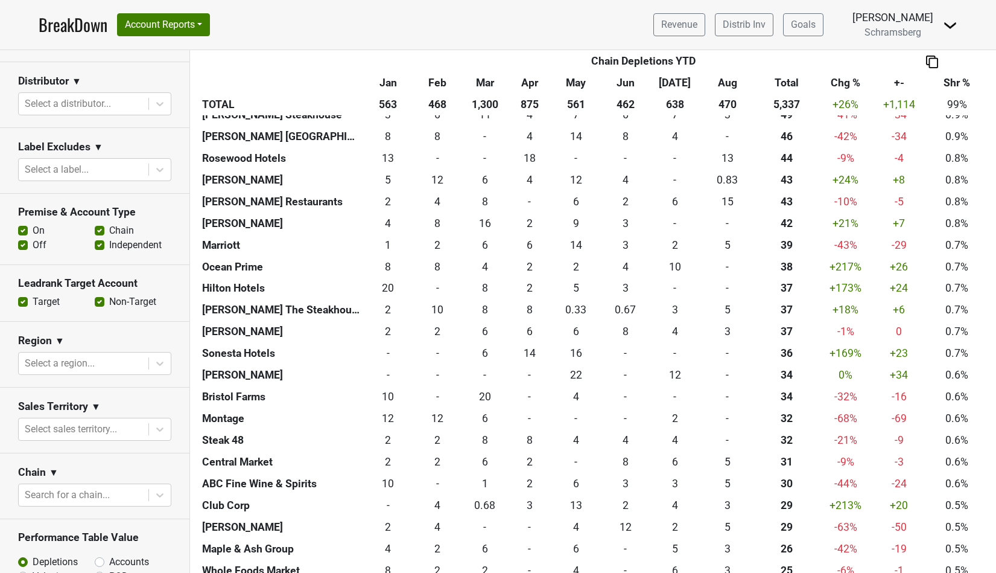
click at [33, 247] on label "Off" at bounding box center [40, 245] width 14 height 14
click at [22, 247] on input "Off" at bounding box center [23, 244] width 10 height 12
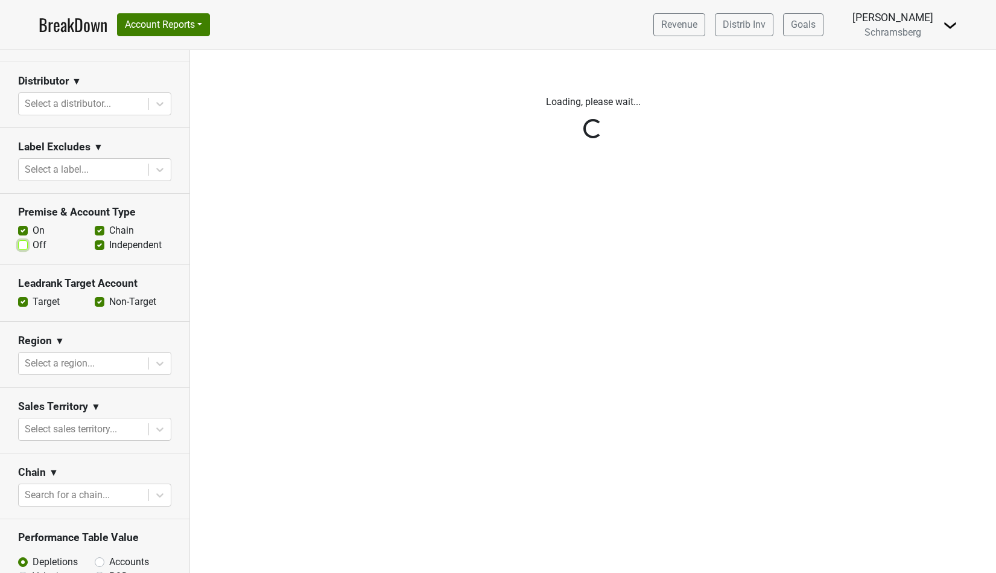
scroll to position [0, 0]
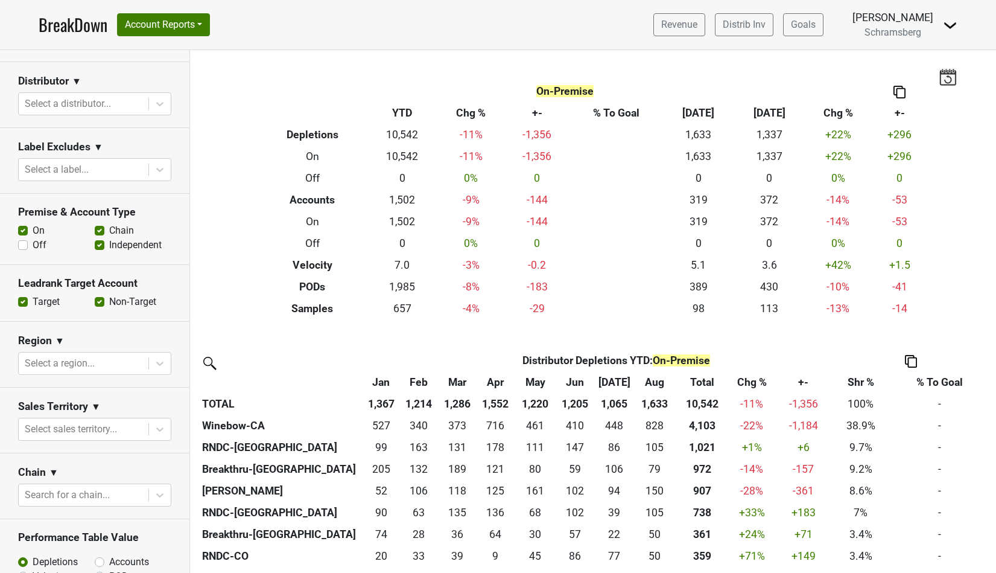
click at [558, 90] on span "On-Premise" at bounding box center [564, 91] width 57 height 12
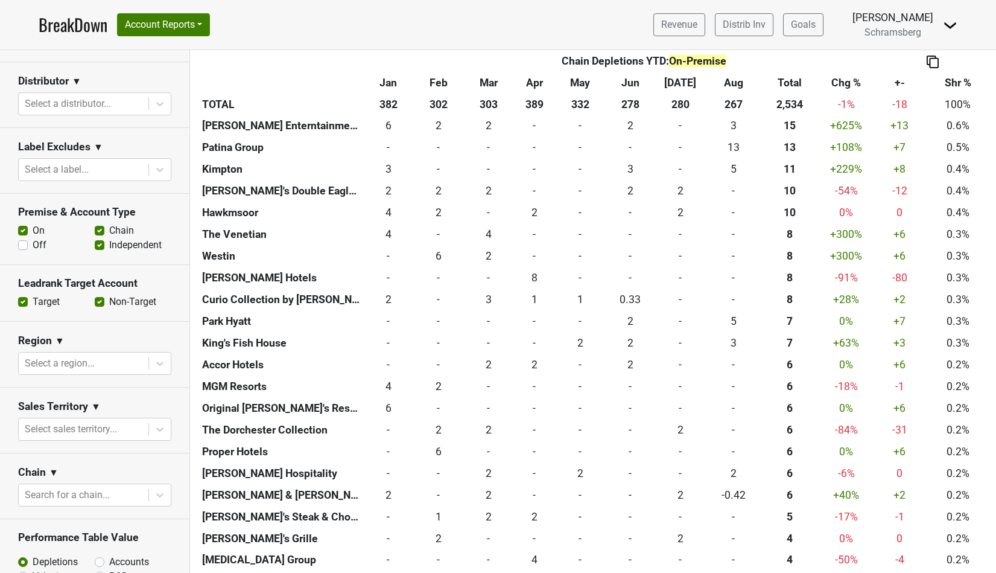
scroll to position [2023, 0]
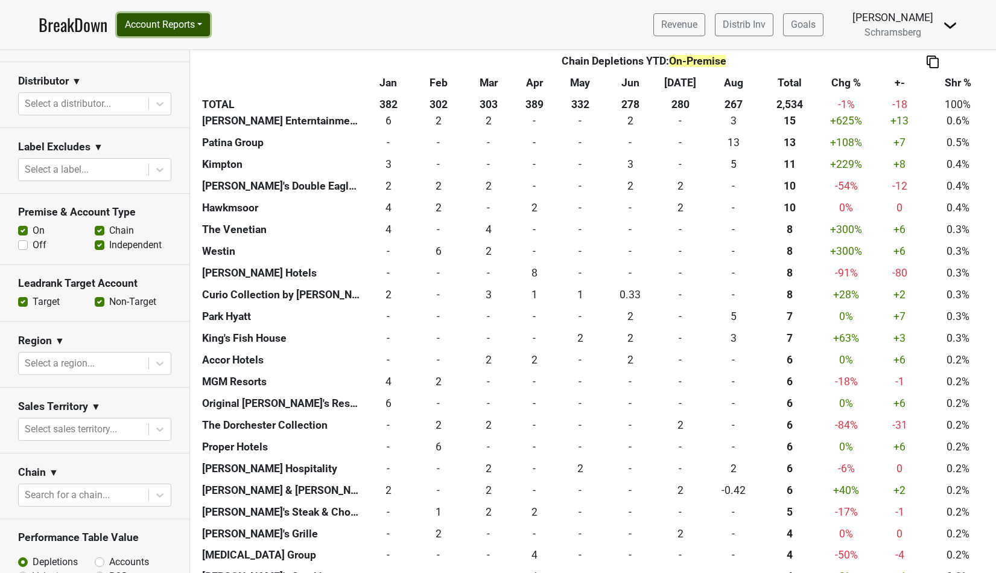
click at [200, 22] on button "Account Reports" at bounding box center [163, 24] width 93 height 23
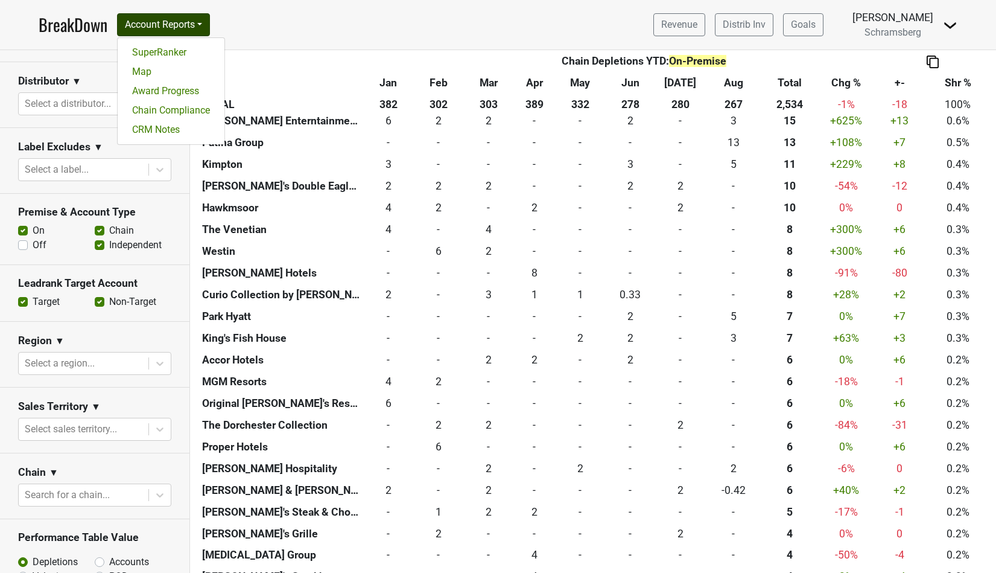
click at [291, 19] on nav "BreakDown Account Reports SuperRanker Map Award Progress Chain Compliance CRM N…" at bounding box center [498, 24] width 938 height 49
click at [33, 244] on label "Off" at bounding box center [40, 245] width 14 height 14
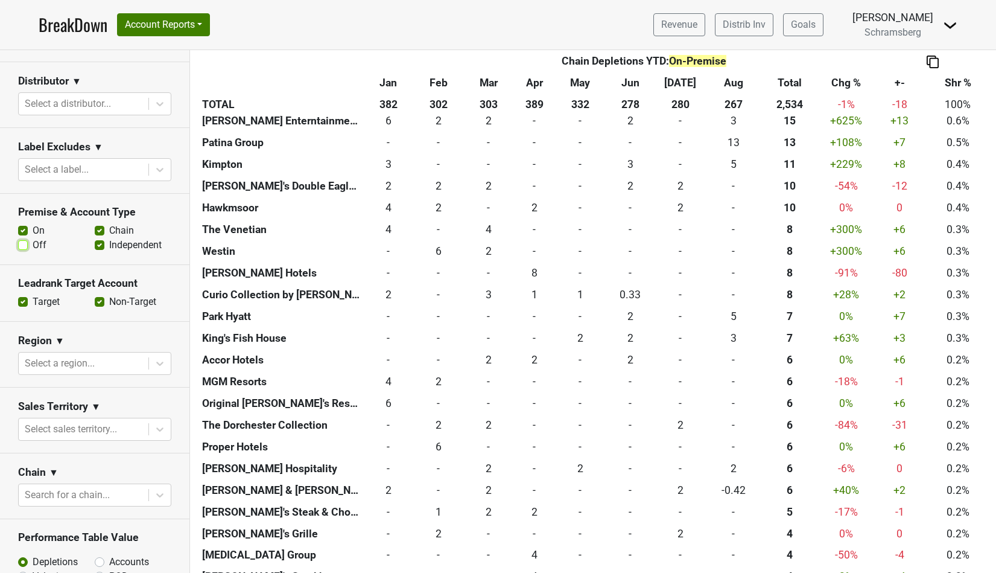
click at [22, 244] on input "Off" at bounding box center [23, 244] width 10 height 12
checkbox input "true"
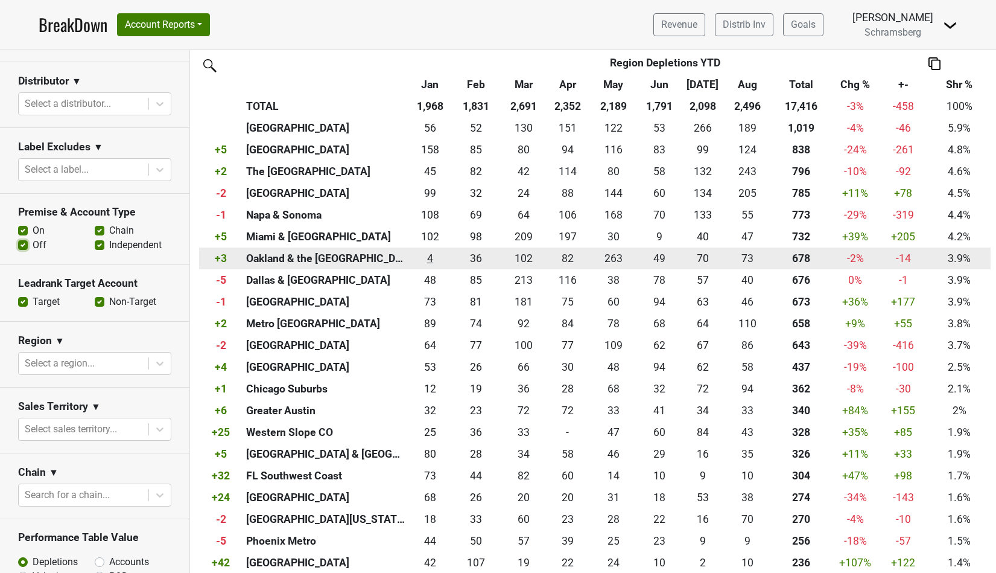
scroll to position [4204, 0]
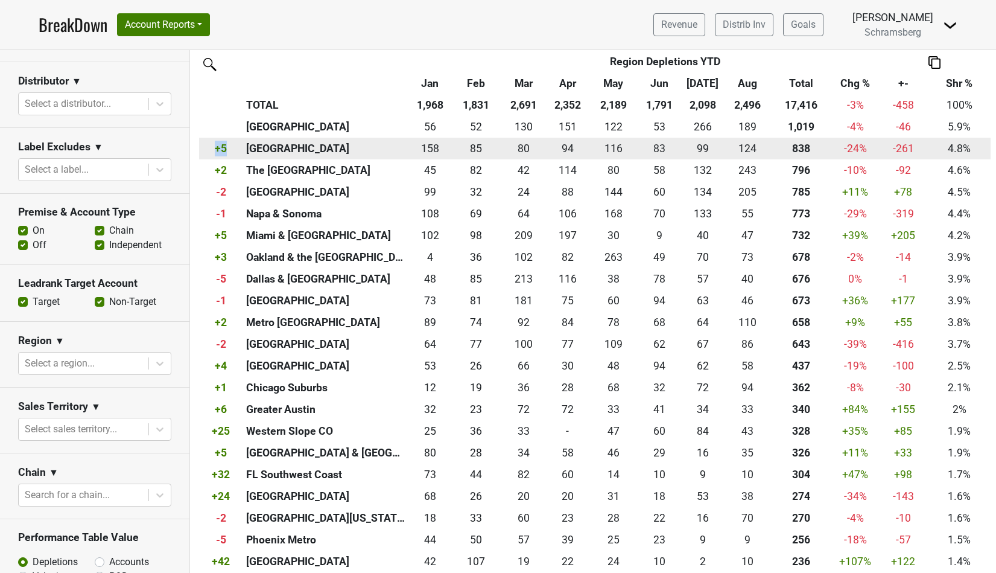
drag, startPoint x: 215, startPoint y: 150, endPoint x: 231, endPoint y: 150, distance: 15.7
click at [231, 150] on th "+5" at bounding box center [221, 149] width 44 height 22
click at [215, 151] on th "+5" at bounding box center [221, 149] width 44 height 22
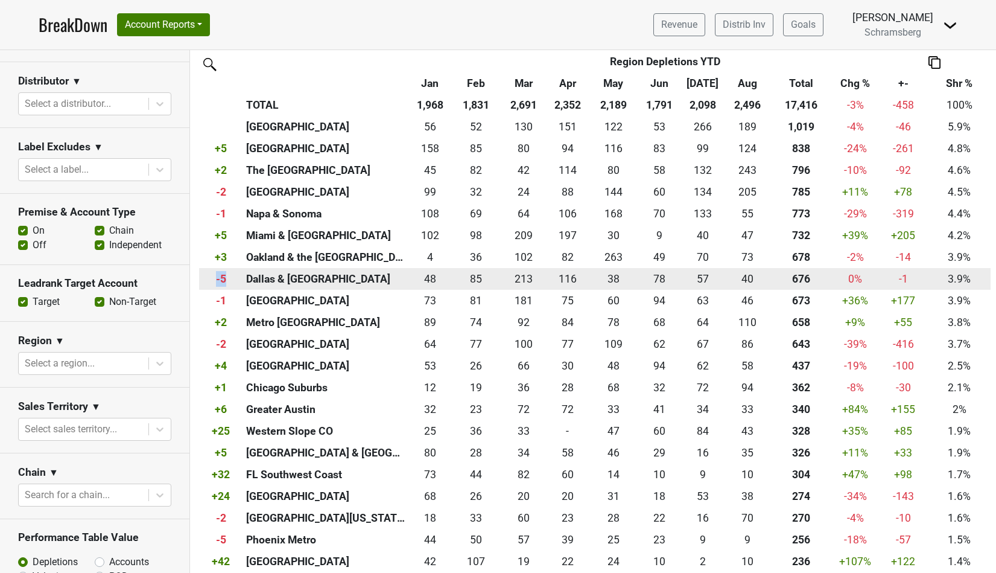
drag, startPoint x: 217, startPoint y: 282, endPoint x: 226, endPoint y: 281, distance: 9.1
click at [226, 281] on th "-5" at bounding box center [221, 279] width 44 height 22
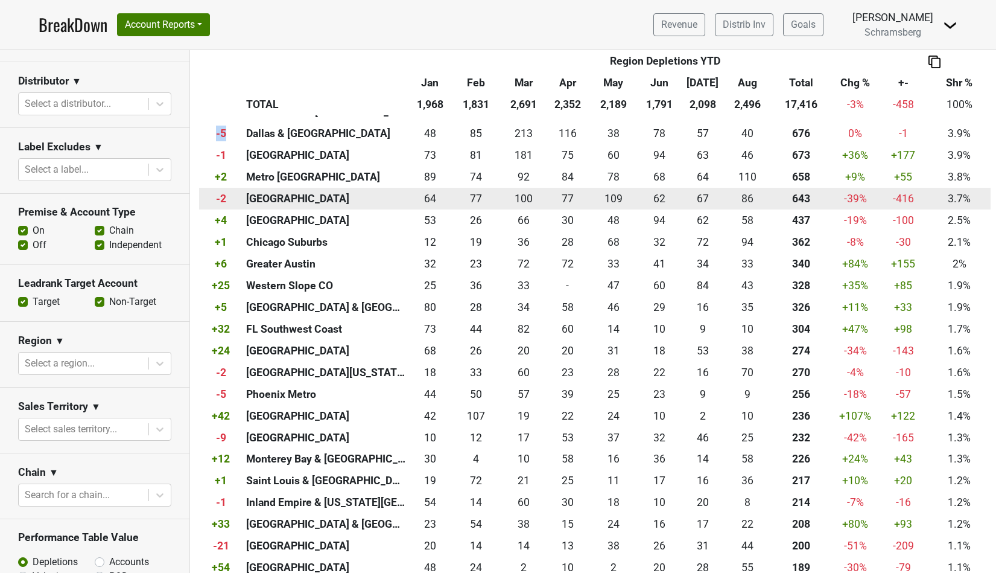
scroll to position [4353, 0]
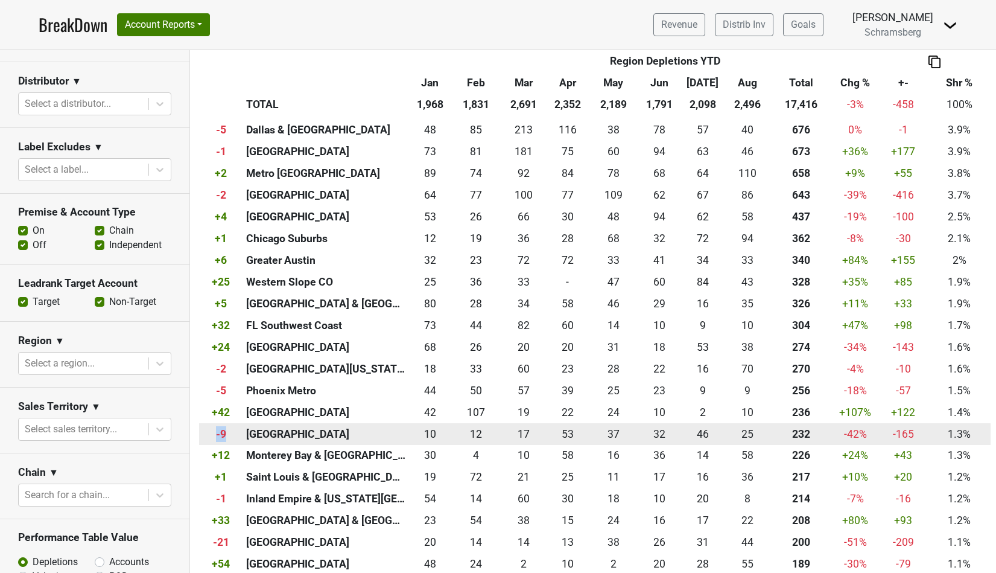
drag, startPoint x: 215, startPoint y: 436, endPoint x: 224, endPoint y: 434, distance: 8.5
click at [224, 434] on th "-9" at bounding box center [221, 434] width 44 height 22
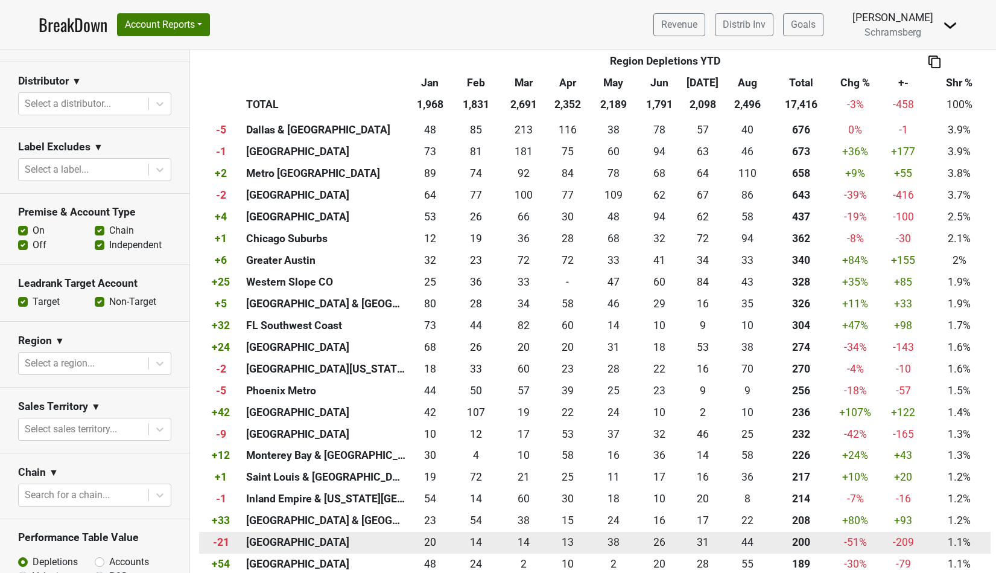
drag, startPoint x: 215, startPoint y: 545, endPoint x: 229, endPoint y: 543, distance: 14.0
click at [229, 543] on th "-21" at bounding box center [221, 543] width 44 height 22
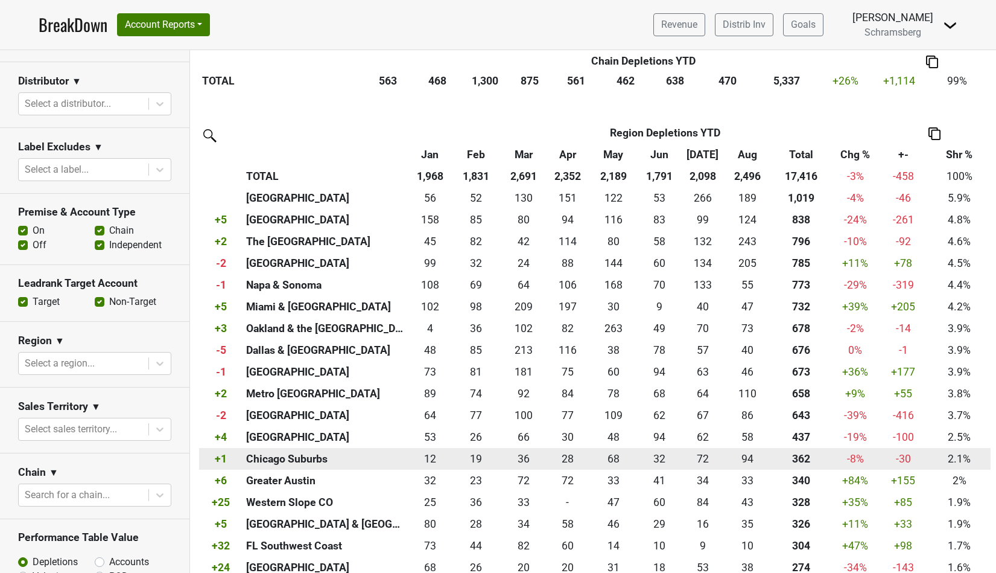
scroll to position [4131, 0]
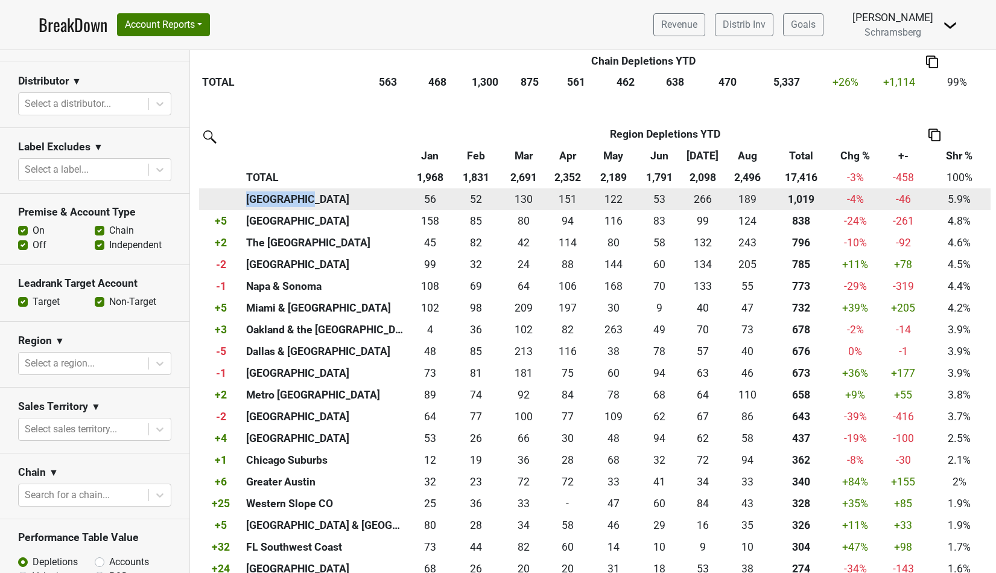
drag, startPoint x: 245, startPoint y: 200, endPoint x: 311, endPoint y: 199, distance: 65.8
click at [311, 199] on th "[GEOGRAPHIC_DATA]" at bounding box center [325, 199] width 165 height 22
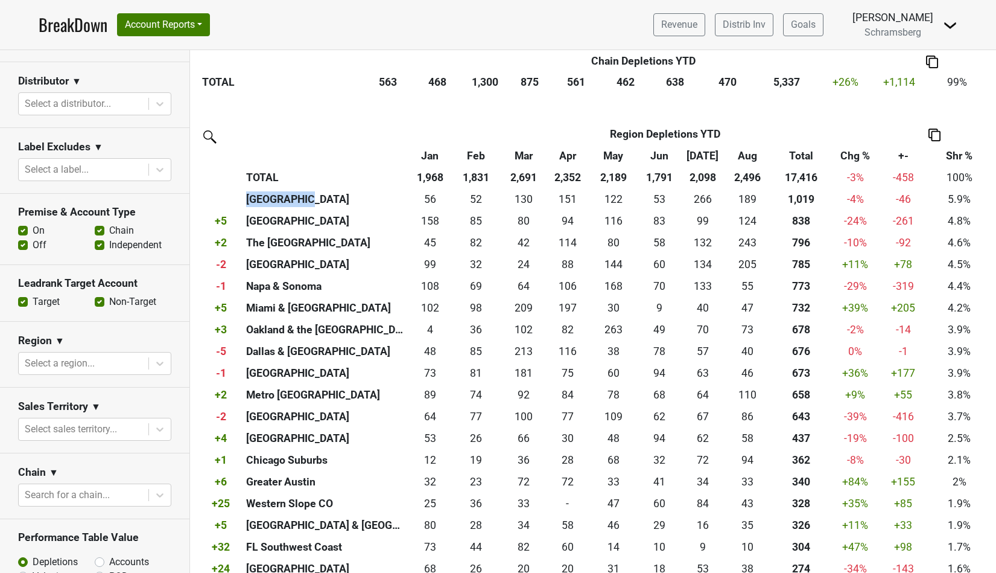
click at [206, 138] on img at bounding box center [208, 135] width 19 height 19
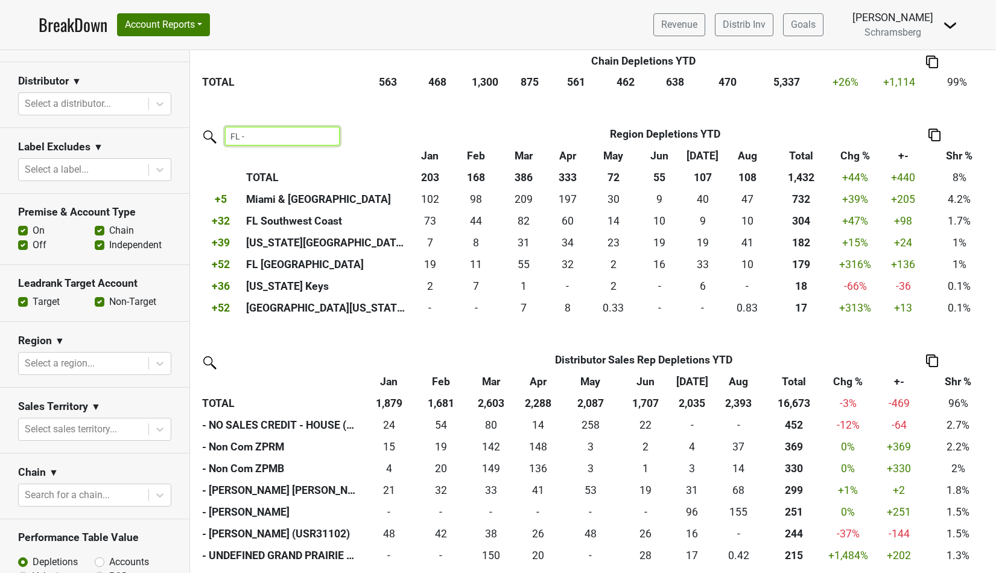
type input "FL -"
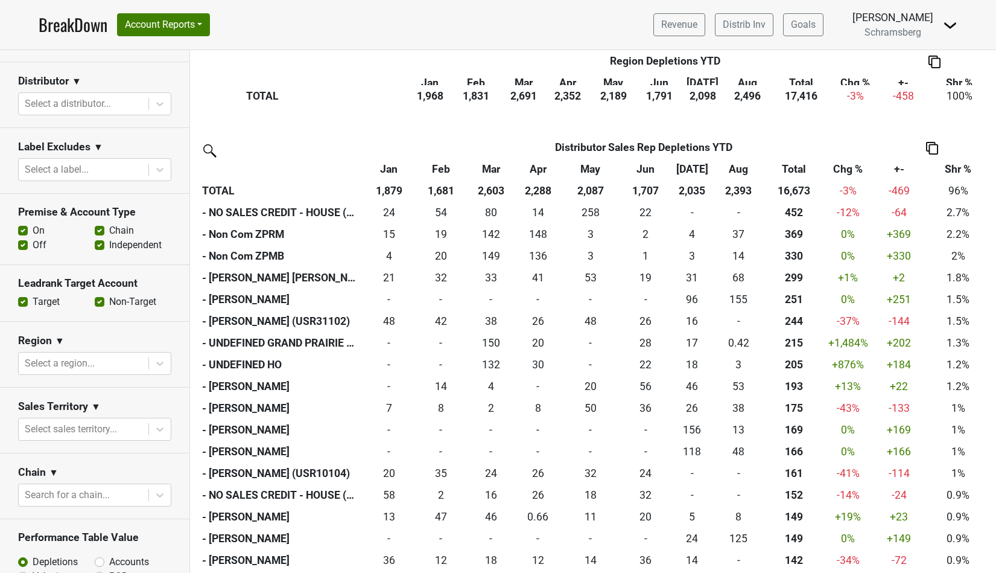
scroll to position [6278, 0]
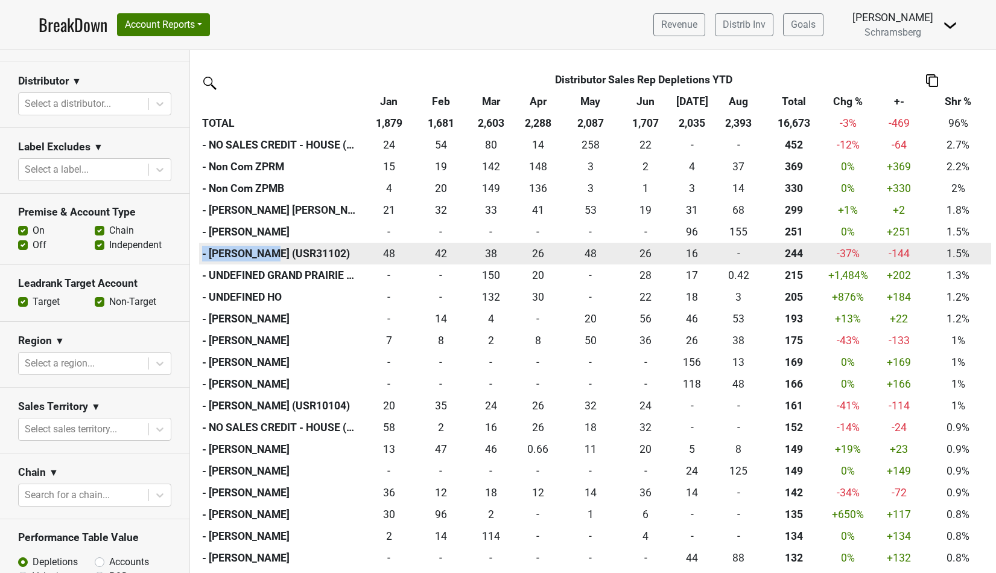
drag, startPoint x: 200, startPoint y: 256, endPoint x: 270, endPoint y: 254, distance: 69.4
click at [270, 254] on th "- GOLLINGER, SHELBY R (USR31102)" at bounding box center [280, 254] width 163 height 22
click at [205, 259] on th "- GOLLINGER, SHELBY R (USR31102)" at bounding box center [280, 254] width 163 height 22
click at [207, 257] on th "- GOLLINGER, SHELBY R (USR31102)" at bounding box center [280, 254] width 163 height 22
click at [199, 256] on th "- GOLLINGER, SHELBY R (USR31102)" at bounding box center [280, 254] width 163 height 22
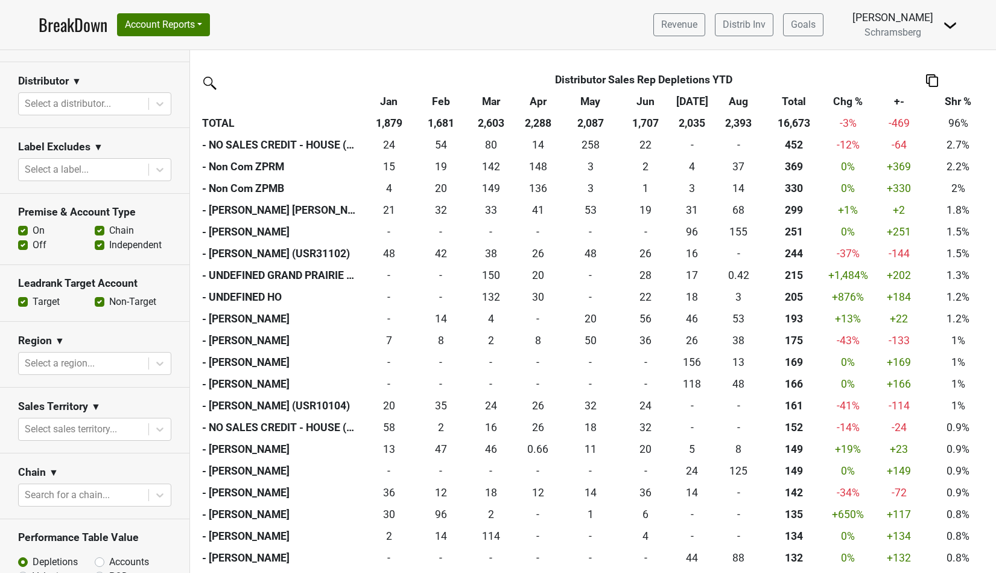
click at [210, 83] on img at bounding box center [208, 81] width 19 height 19
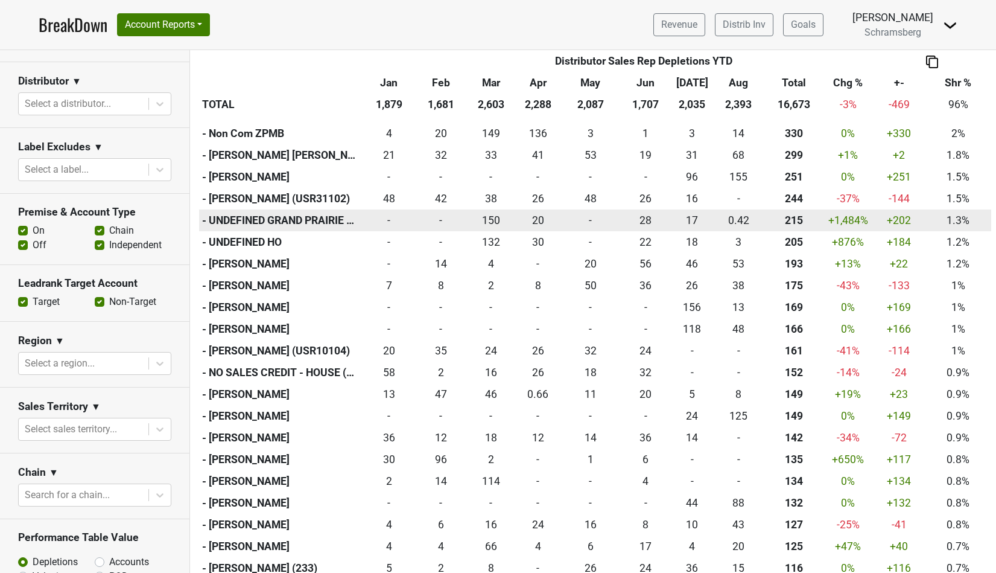
scroll to position [6287, 0]
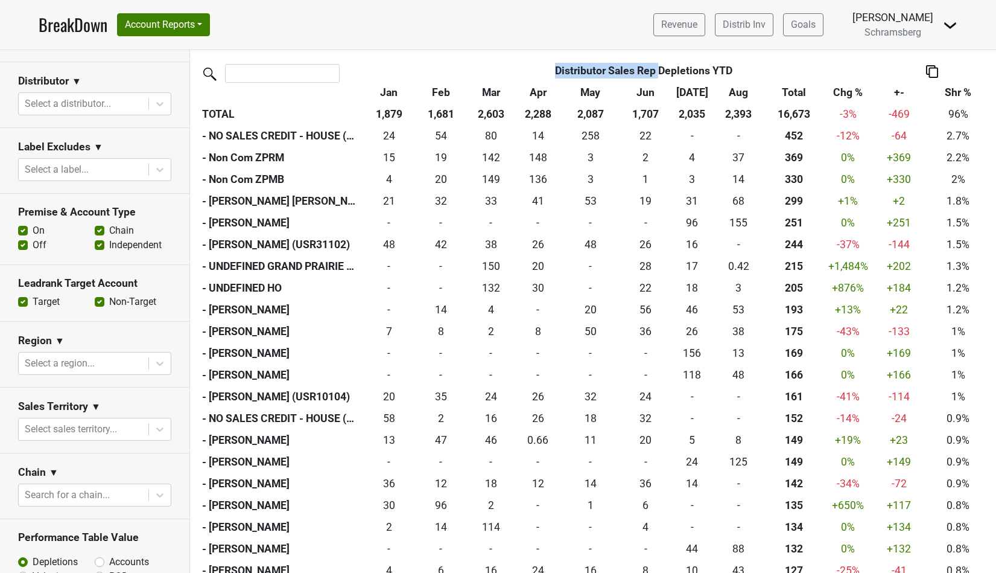
drag, startPoint x: 553, startPoint y: 75, endPoint x: 658, endPoint y: 75, distance: 105.0
click at [658, 75] on th "Distributor Sales Rep Depletions YTD" at bounding box center [644, 71] width 458 height 22
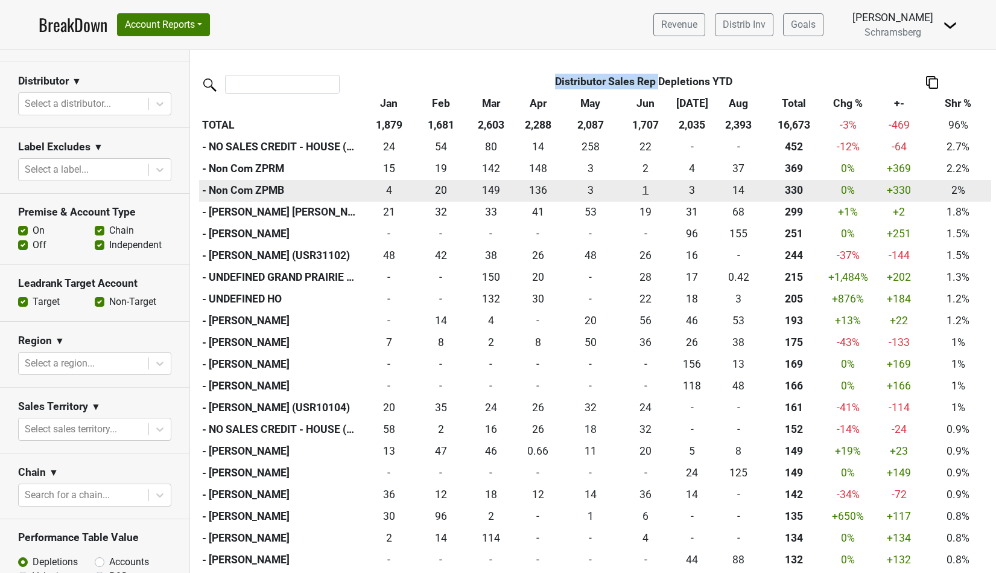
scroll to position [6271, 0]
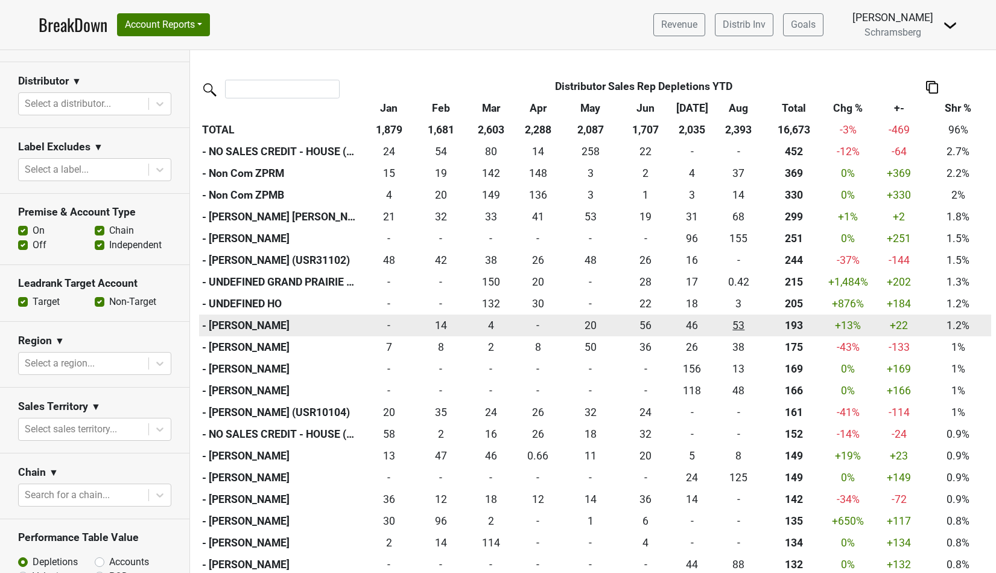
click at [736, 327] on div "52.5 53" at bounding box center [739, 325] width 46 height 16
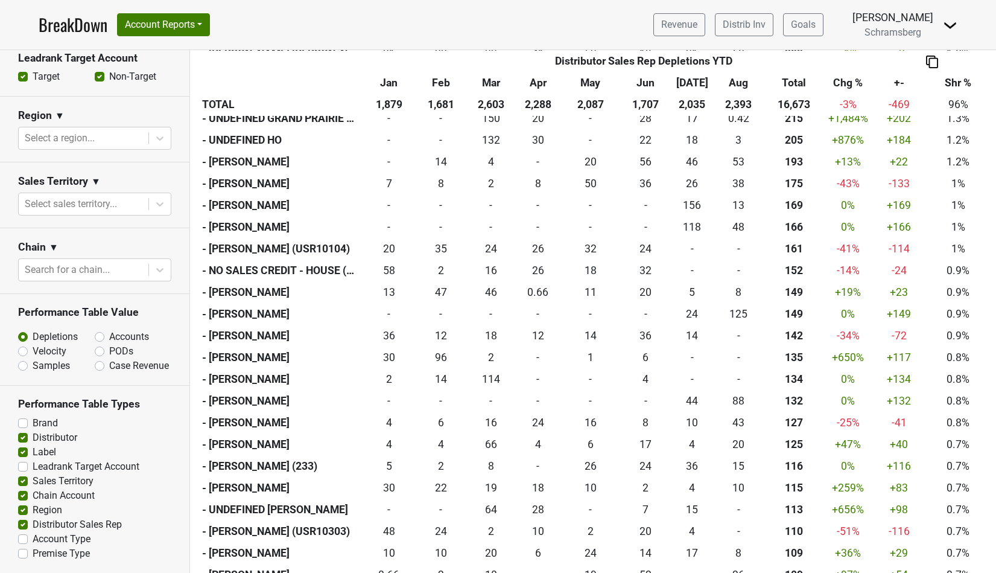
scroll to position [0, 0]
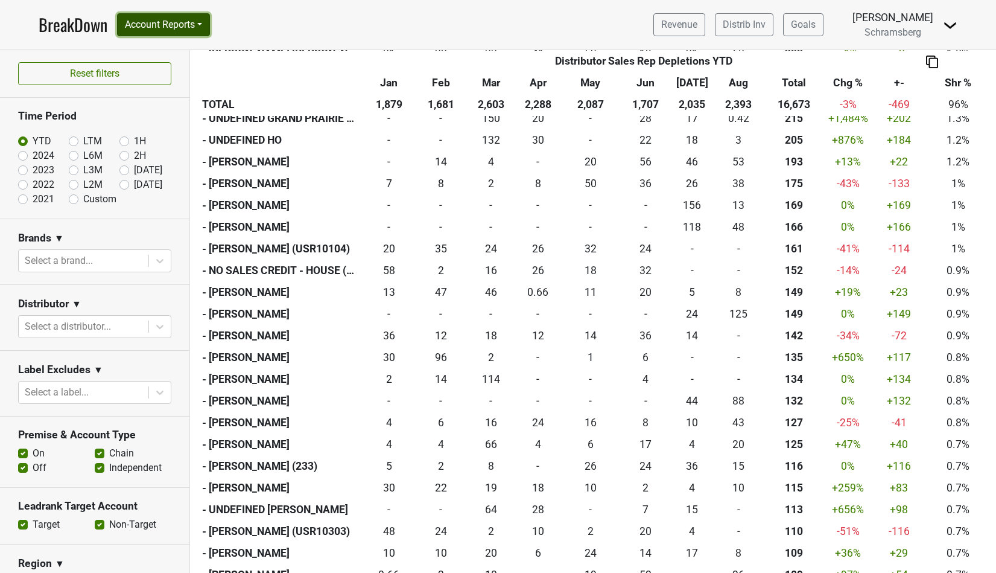
click at [198, 25] on button "Account Reports" at bounding box center [163, 24] width 93 height 23
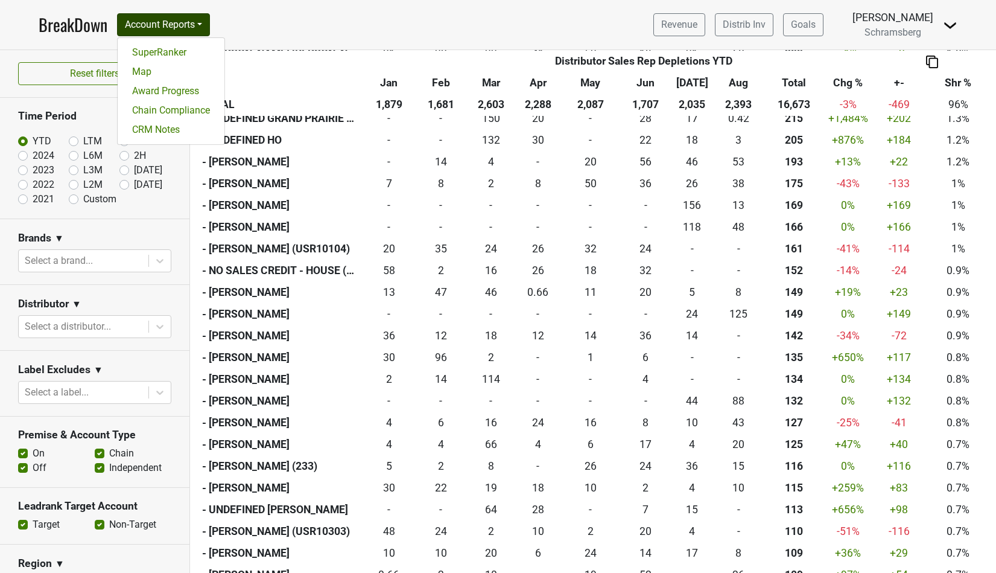
click at [239, 27] on nav "BreakDown Account Reports SuperRanker Map Award Progress Chain Compliance CRM N…" at bounding box center [498, 24] width 938 height 49
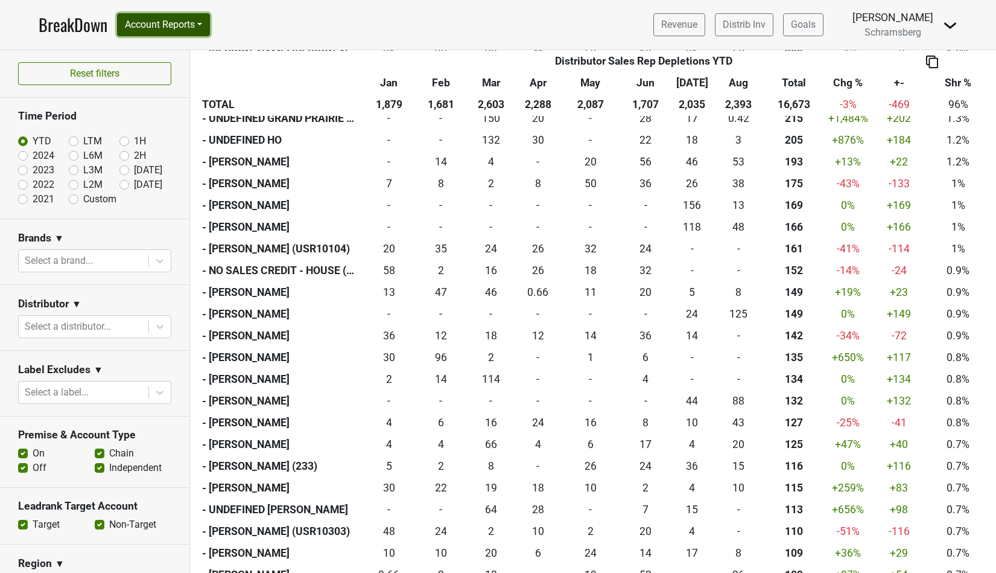
click at [200, 26] on button "Account Reports" at bounding box center [163, 24] width 93 height 23
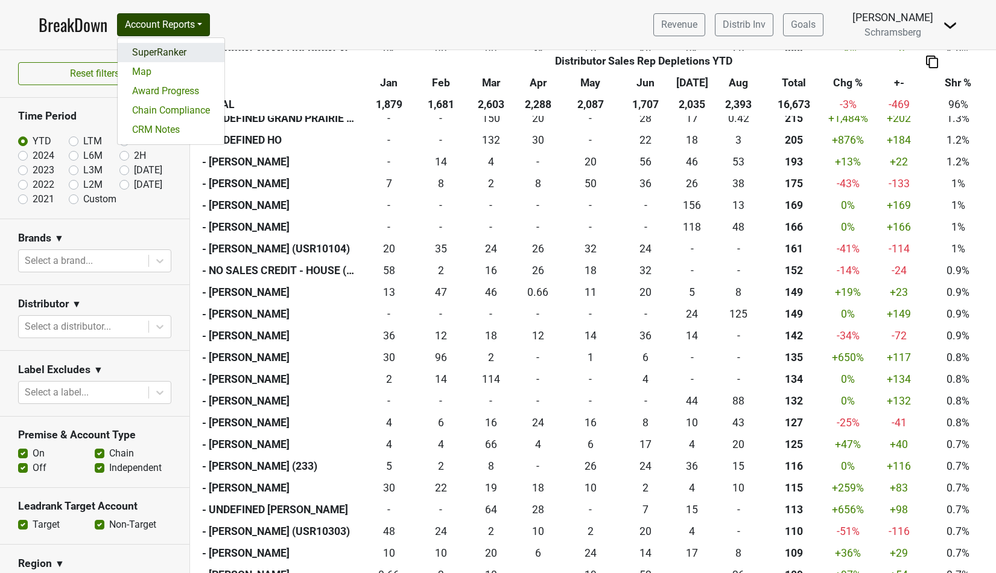
click at [170, 54] on link "SuperRanker" at bounding box center [171, 52] width 107 height 19
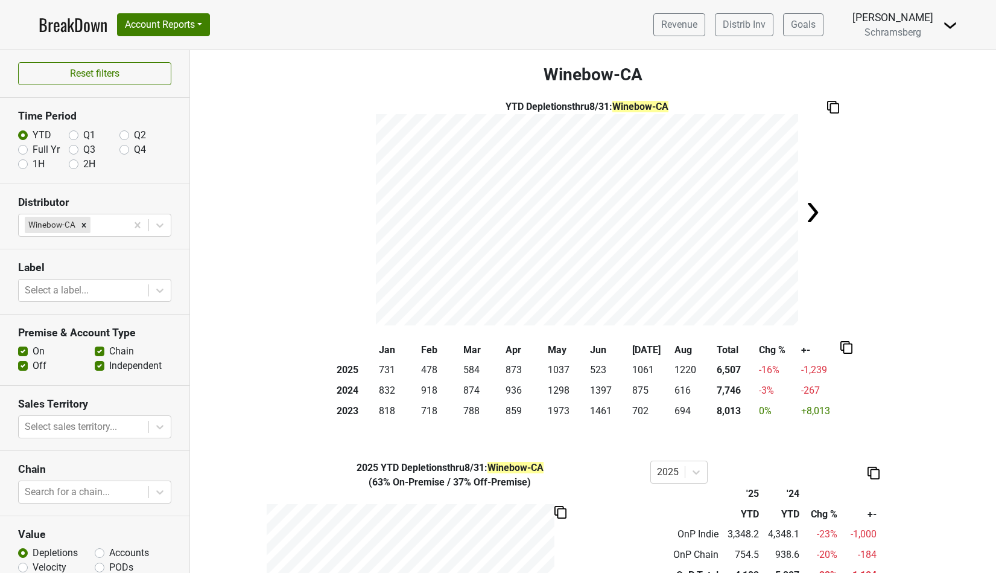
click at [833, 109] on img at bounding box center [833, 107] width 12 height 13
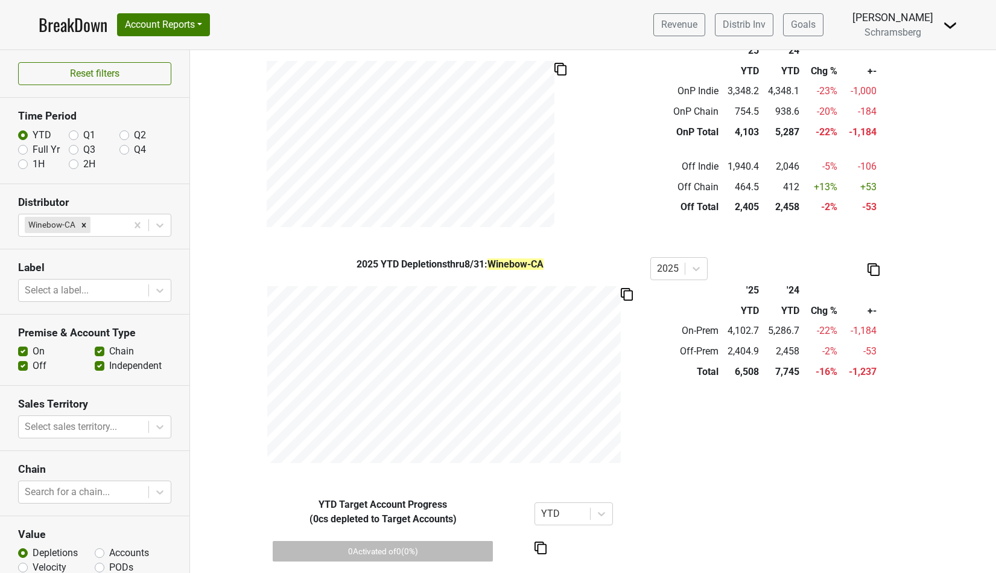
scroll to position [62, 0]
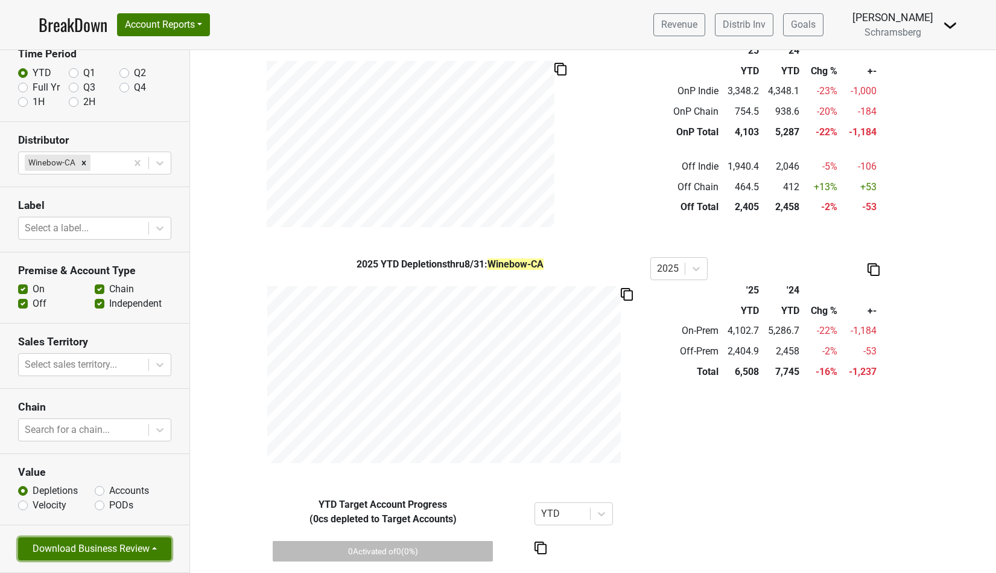
click at [148, 548] on button "Download Business Review" at bounding box center [94, 548] width 153 height 23
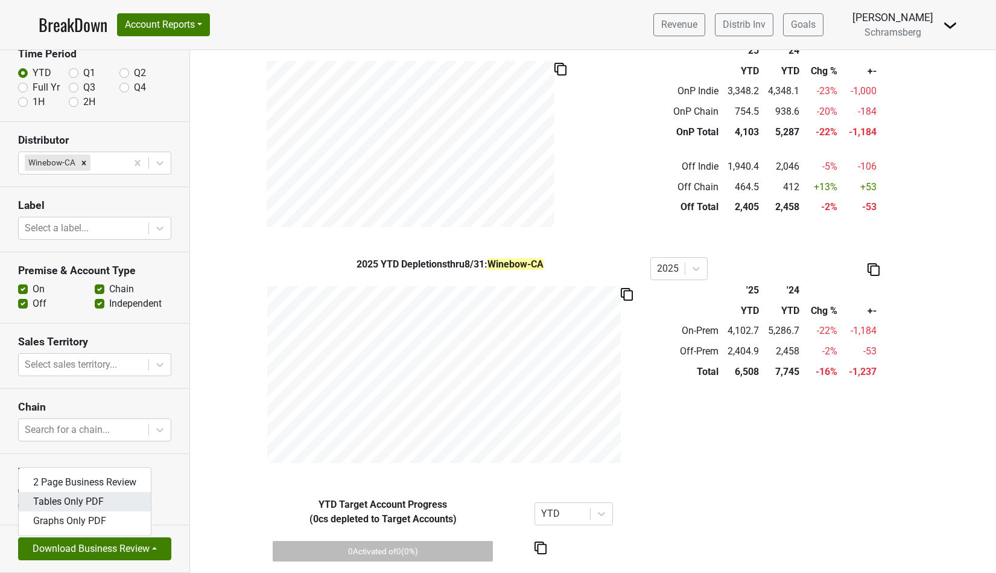
click at [88, 503] on link "Tables Only PDF" at bounding box center [85, 501] width 132 height 19
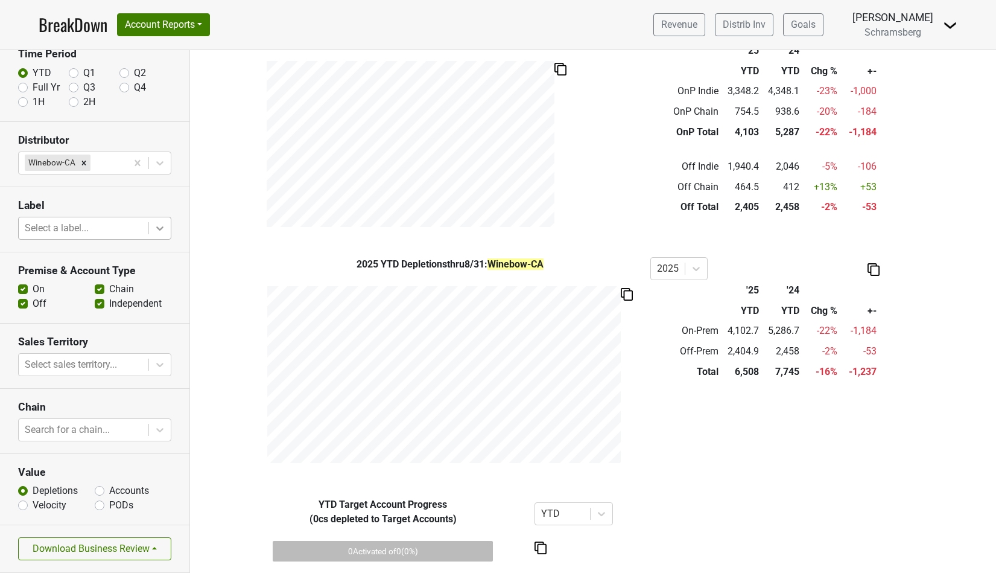
click at [157, 226] on icon at bounding box center [159, 228] width 7 height 4
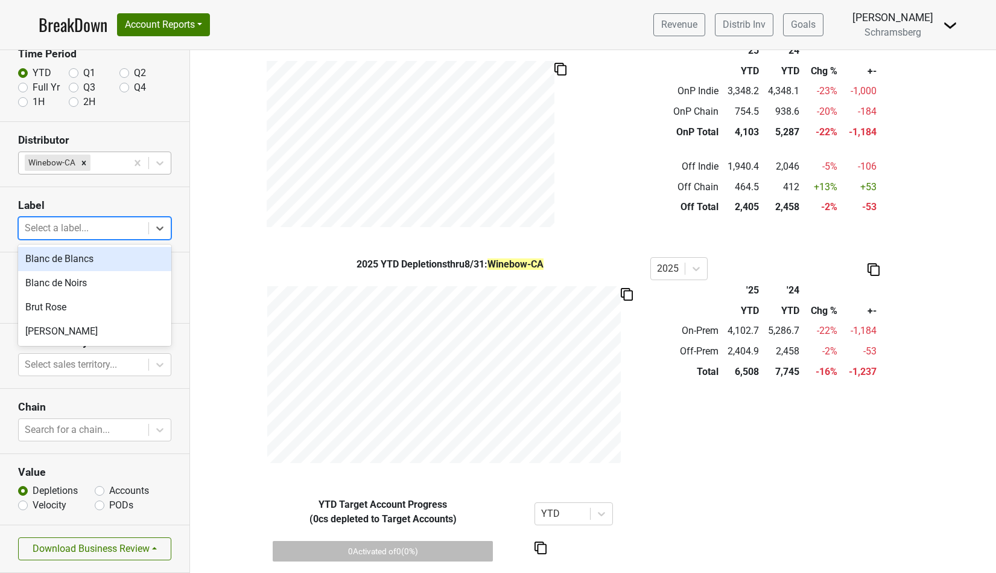
click at [106, 157] on div at bounding box center [107, 162] width 28 height 17
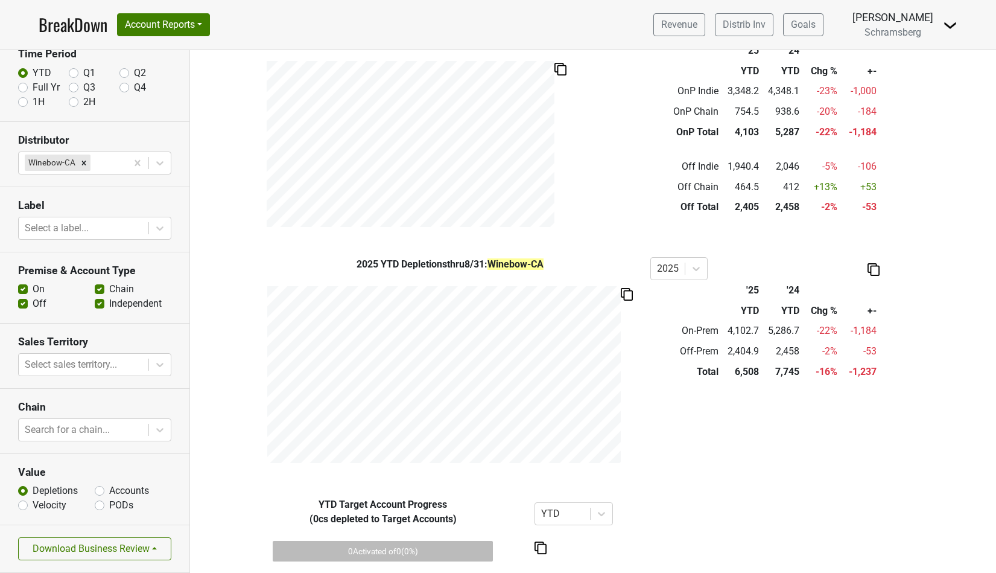
click at [132, 142] on h3 "Distributor" at bounding box center [94, 140] width 153 height 13
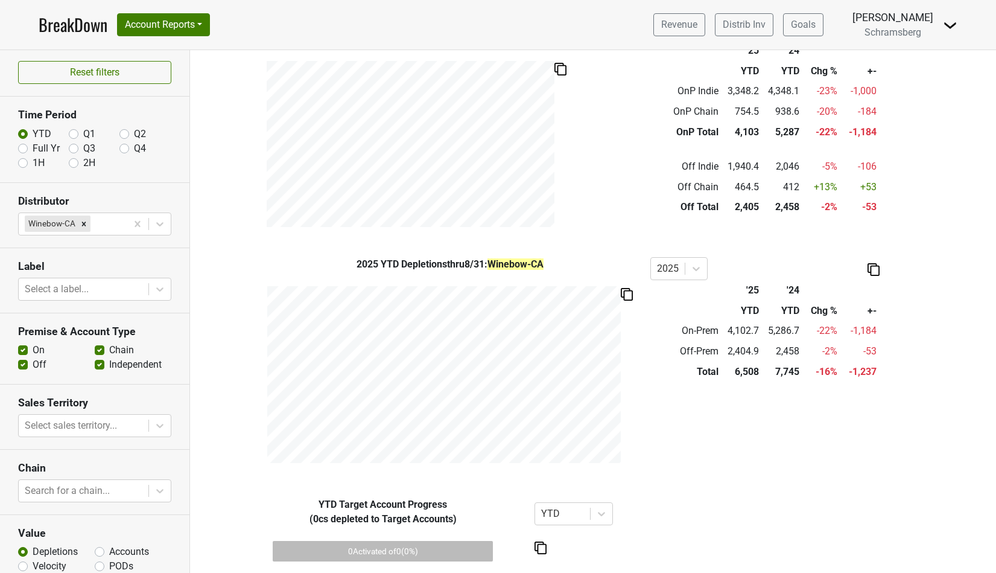
scroll to position [0, 0]
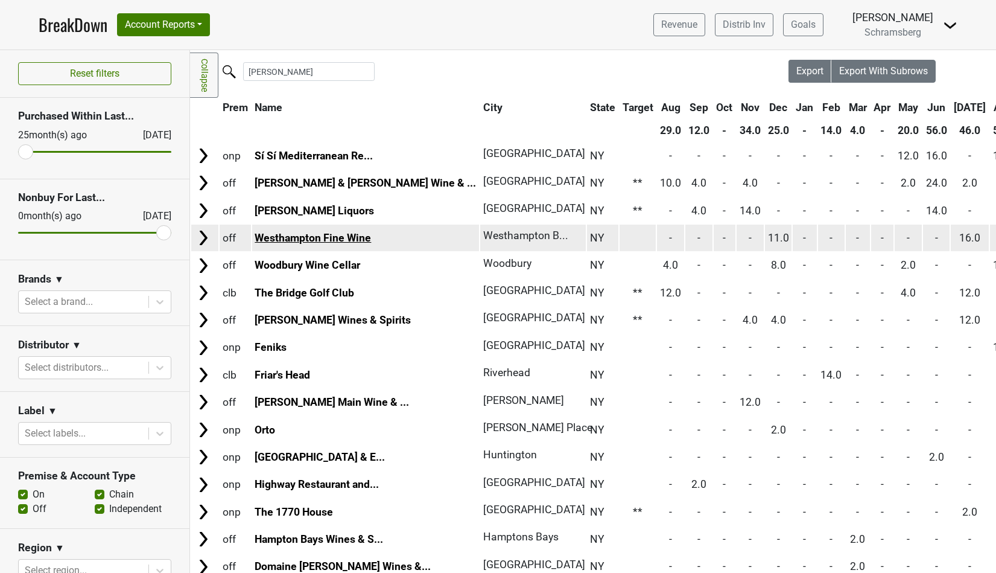
scroll to position [28, 0]
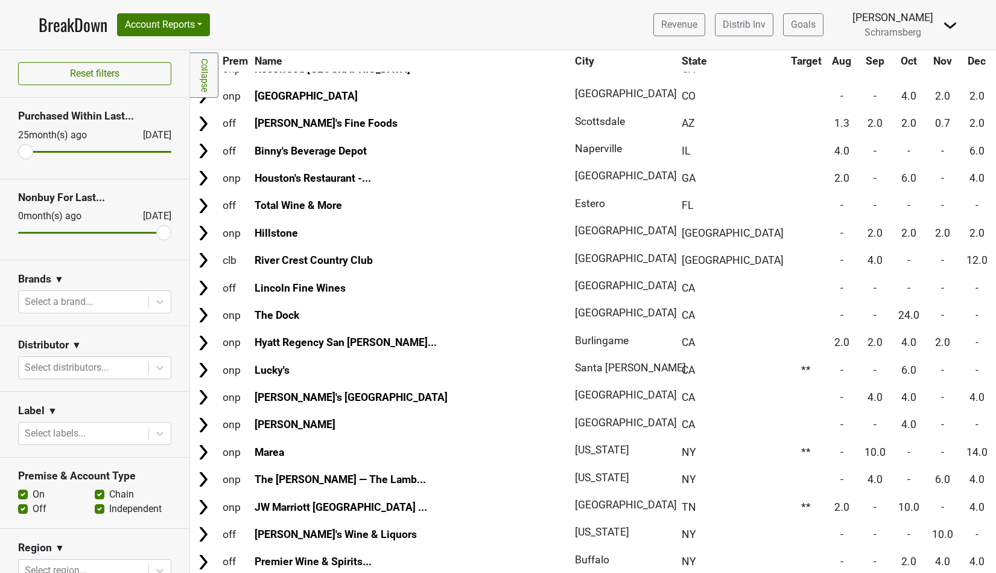
scroll to position [6475, 0]
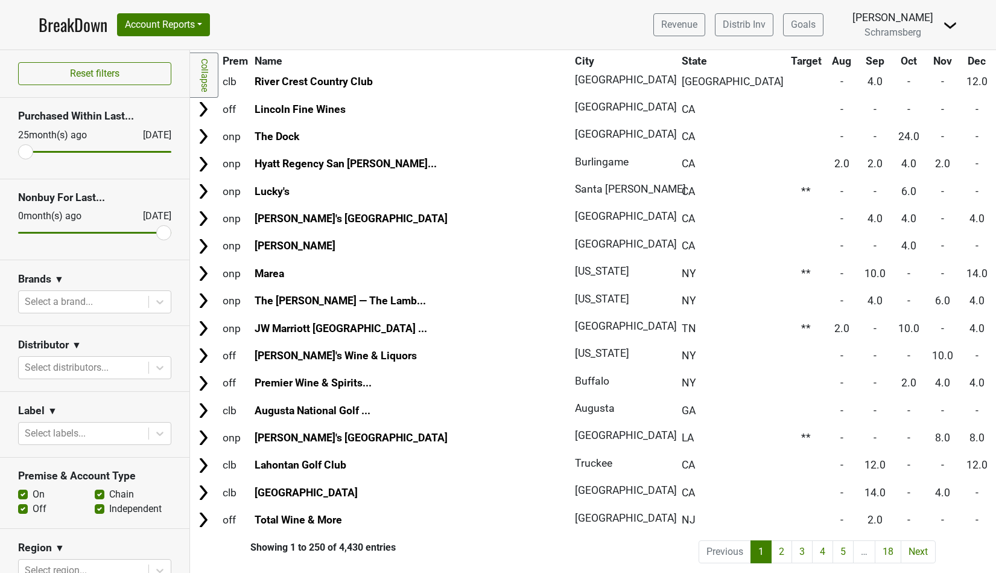
click at [345, 547] on div "Showing 1 to 250 of 4,430 entries" at bounding box center [293, 546] width 206 height 11
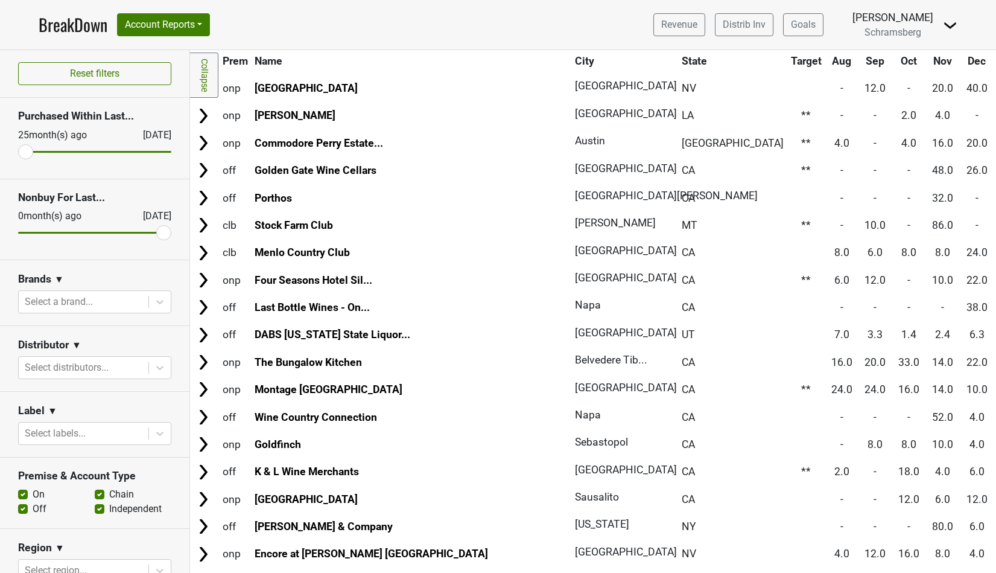
scroll to position [0, 0]
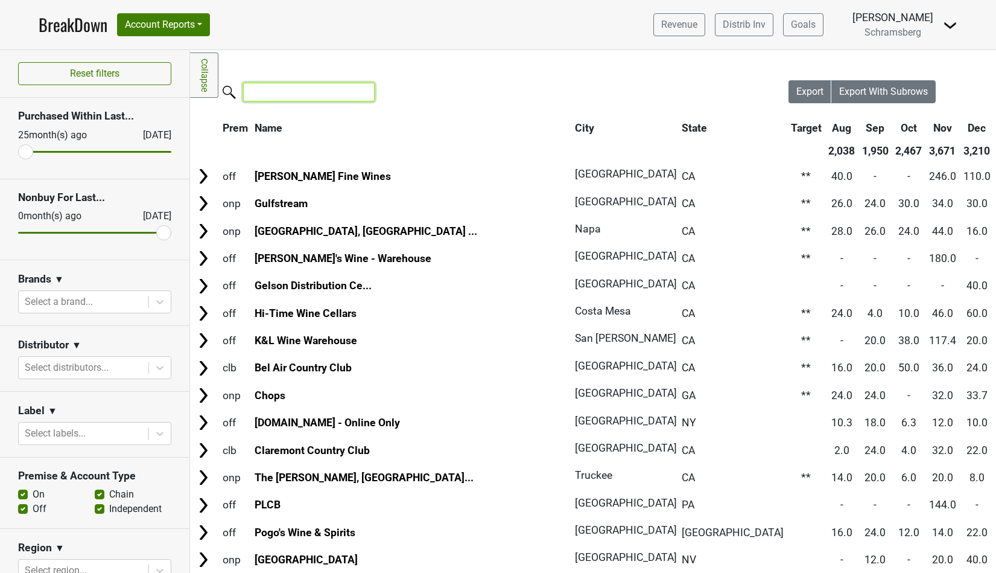
click at [302, 93] on input "search" at bounding box center [309, 92] width 132 height 19
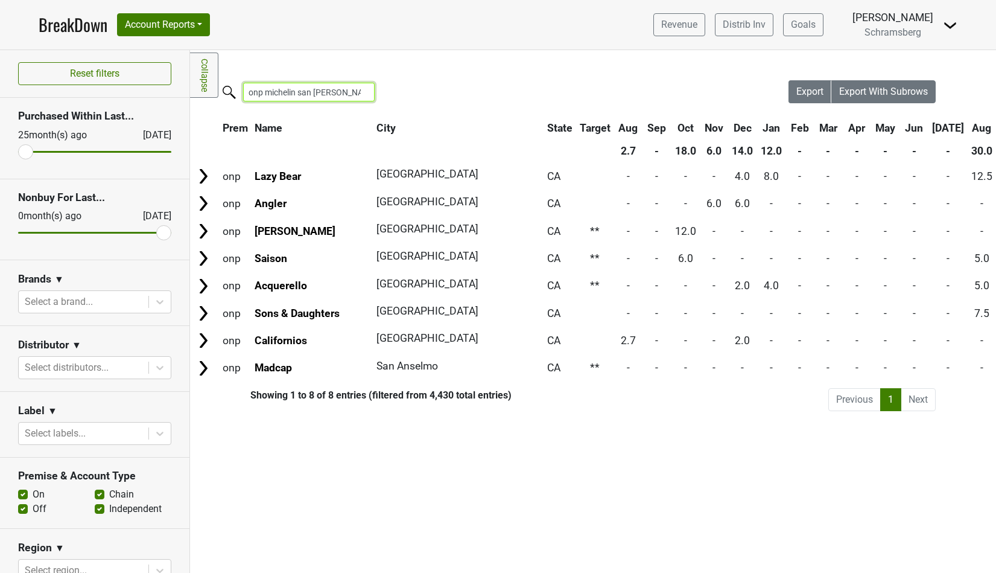
type input "onp michelin [GEOGRAPHIC_DATA]"
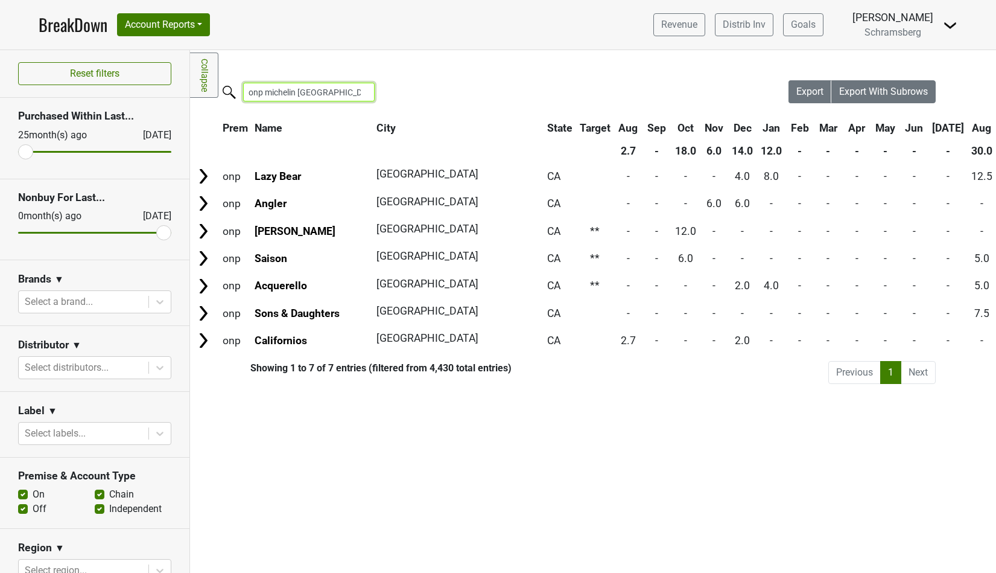
click at [355, 92] on input "onp michelin [GEOGRAPHIC_DATA]" at bounding box center [309, 92] width 132 height 19
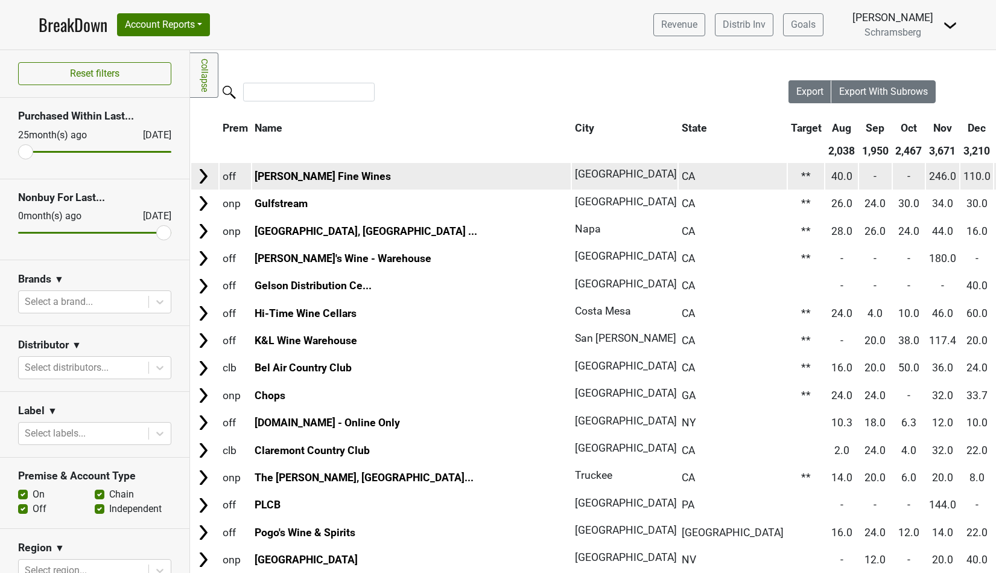
click at [202, 177] on img at bounding box center [203, 176] width 18 height 18
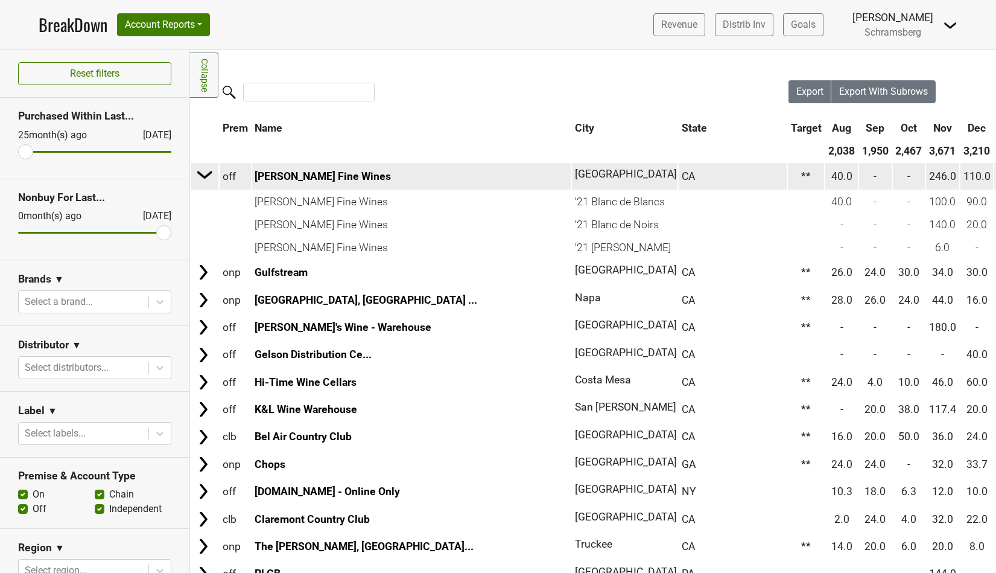
click at [203, 173] on img at bounding box center [205, 174] width 18 height 18
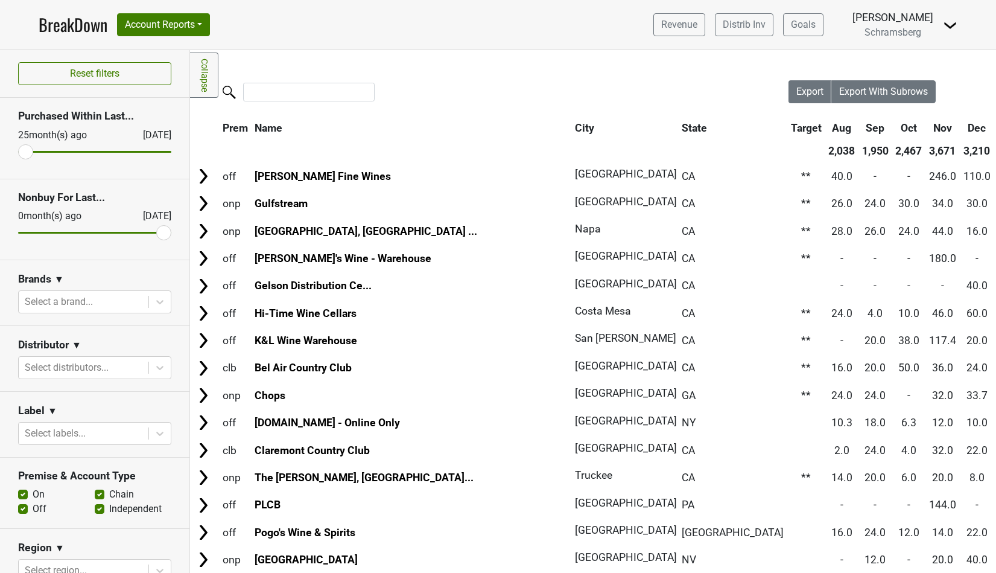
click at [205, 78] on link "Collapse" at bounding box center [204, 74] width 28 height 45
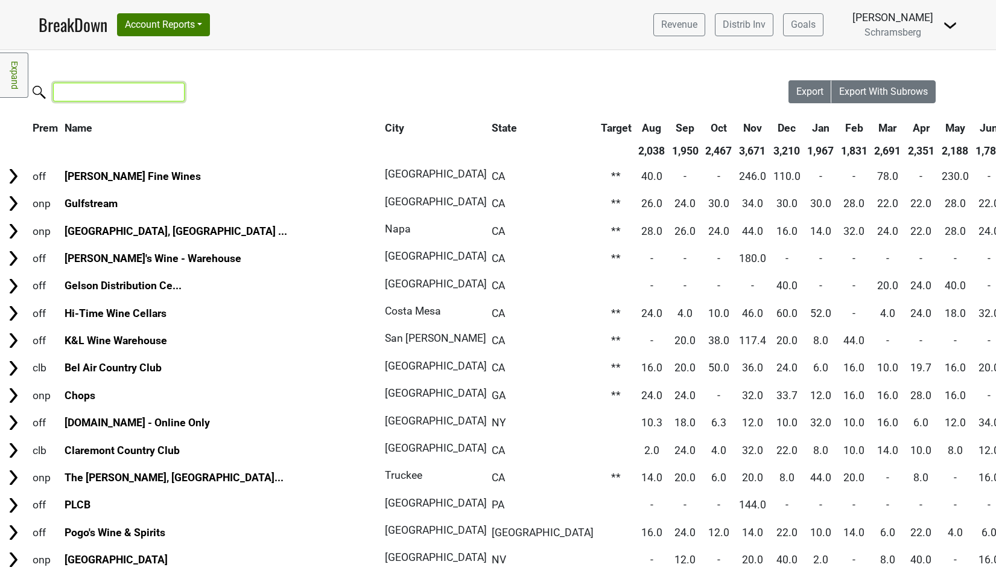
click at [137, 90] on input "search" at bounding box center [119, 92] width 132 height 19
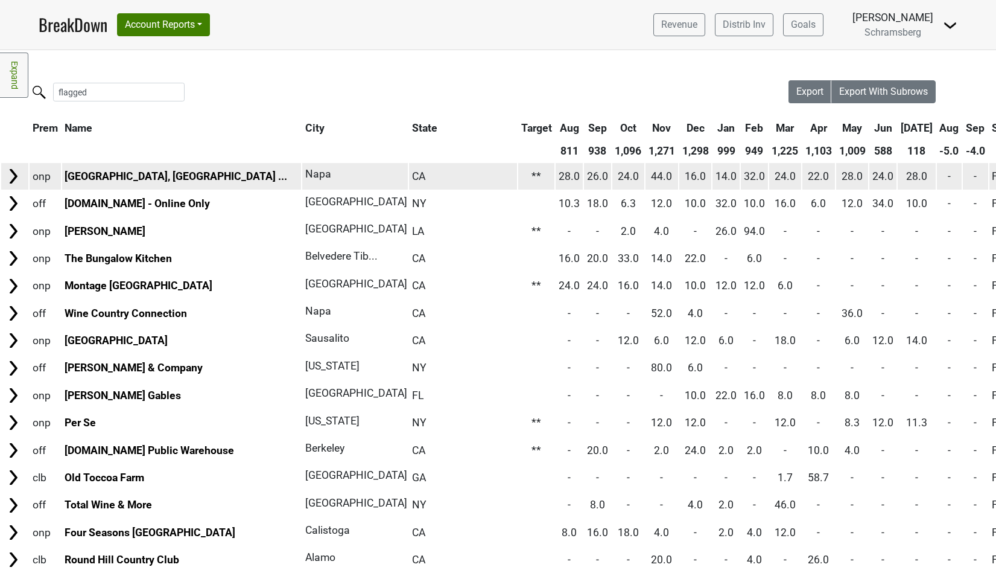
click at [948, 175] on span "-" at bounding box center [949, 176] width 3 height 12
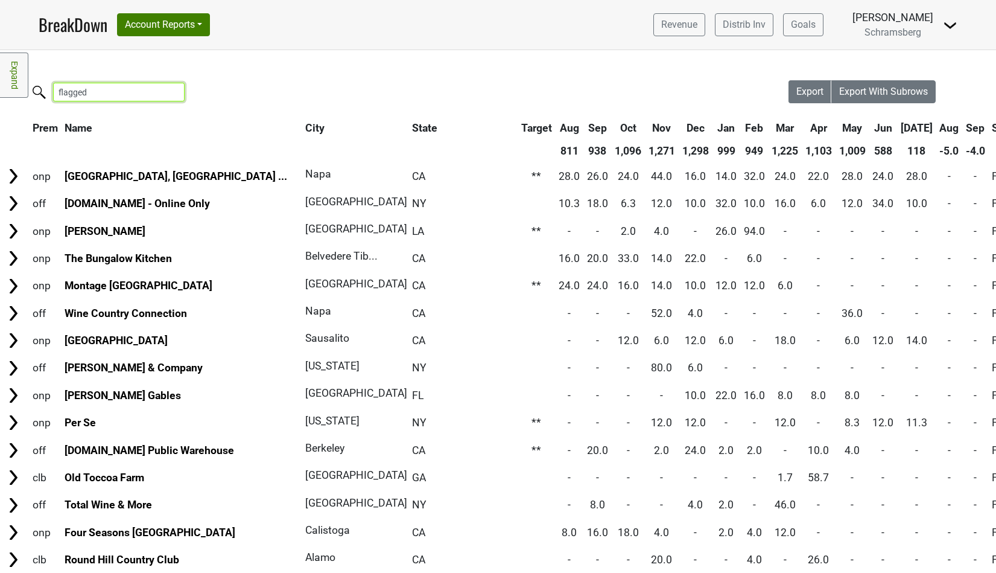
drag, startPoint x: 102, startPoint y: 94, endPoint x: -28, endPoint y: 83, distance: 130.8
click at [0, 83] on html "BreakDown Account Reports SuperRanker Map Award Progress Chain Compliance CRM N…" at bounding box center [498, 286] width 996 height 573
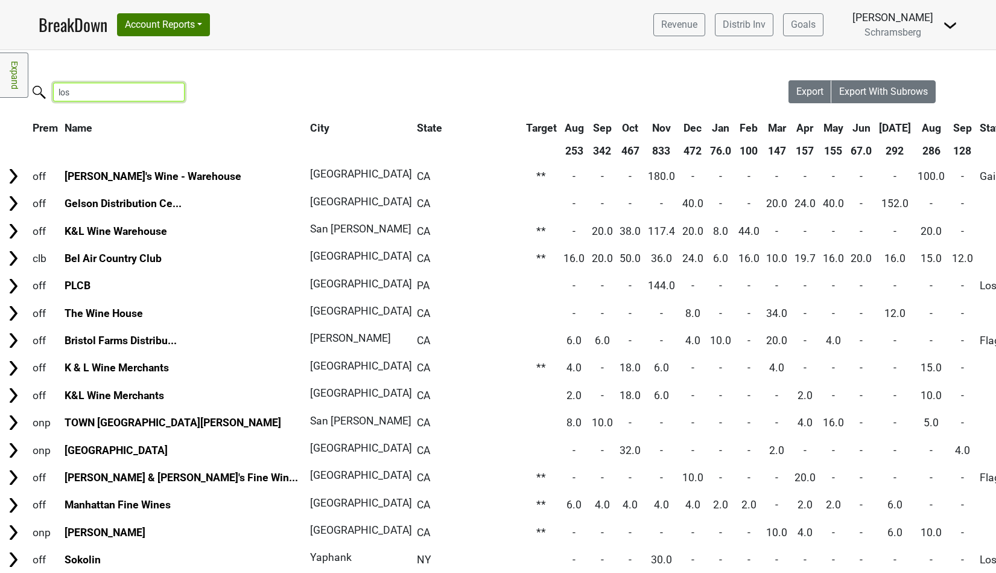
type input "lost"
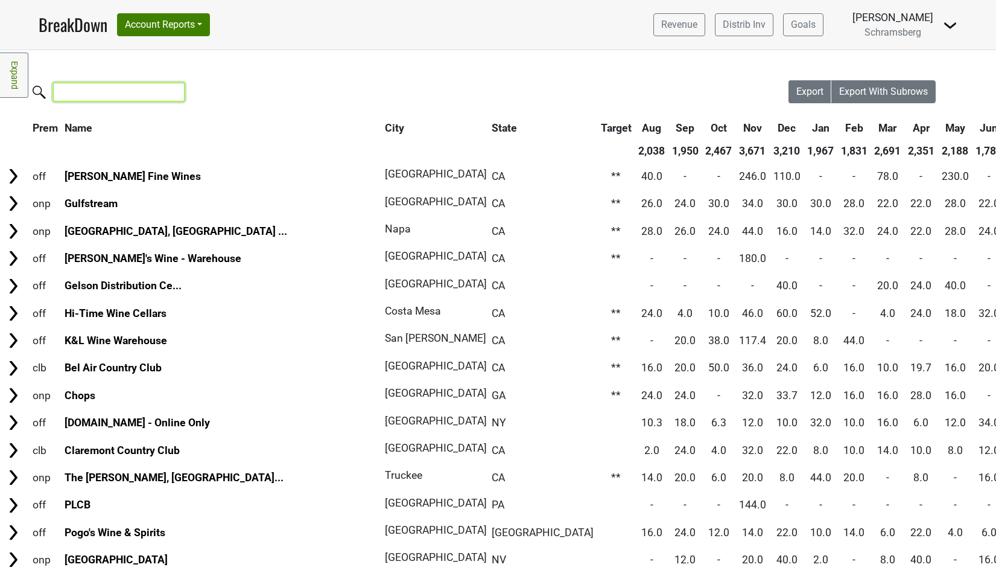
click at [106, 90] on input "search" at bounding box center [119, 92] width 132 height 19
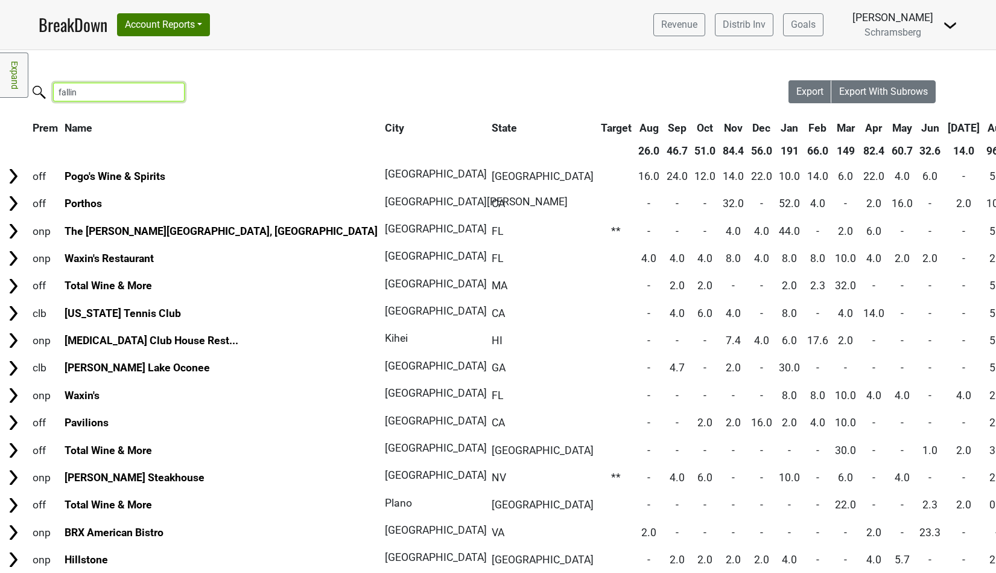
type input "falling"
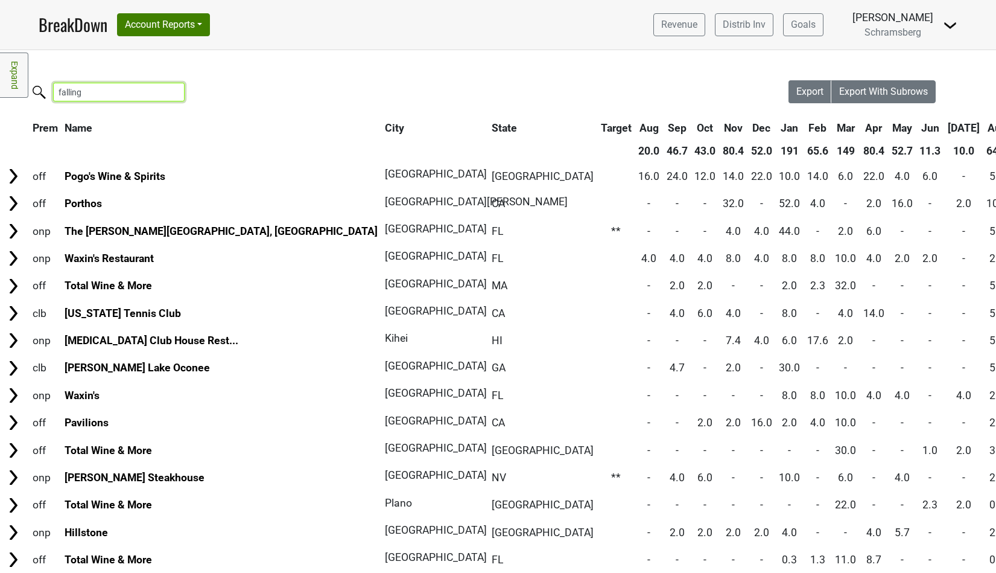
drag, startPoint x: 107, startPoint y: 94, endPoint x: 6, endPoint y: 94, distance: 101.4
click at [6, 94] on div "Filters Expand Loading, please wait... Please wait, your file is being download…" at bounding box center [498, 311] width 996 height 522
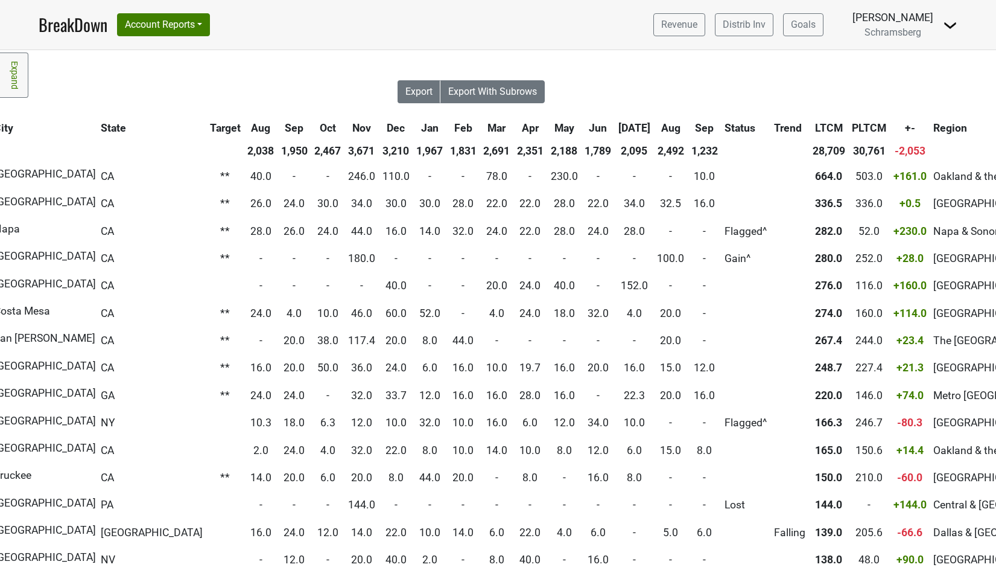
scroll to position [0, 395]
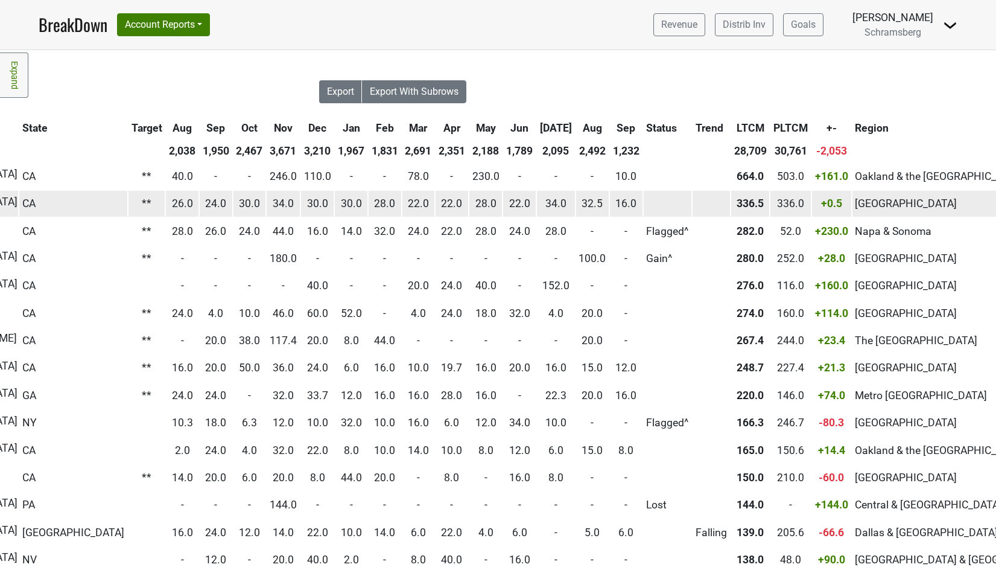
scroll to position [0, 0]
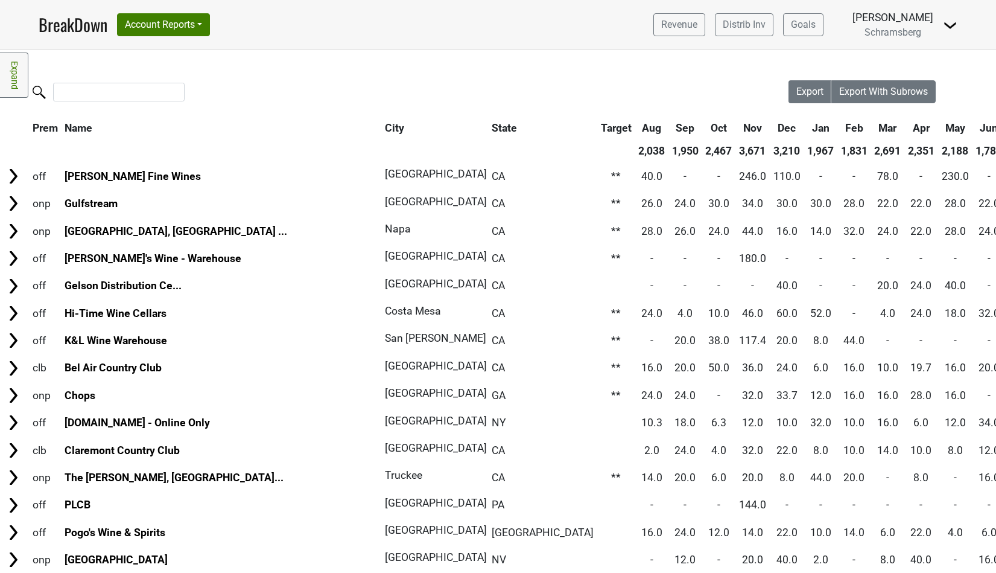
click at [17, 80] on link "Expand" at bounding box center [14, 74] width 28 height 45
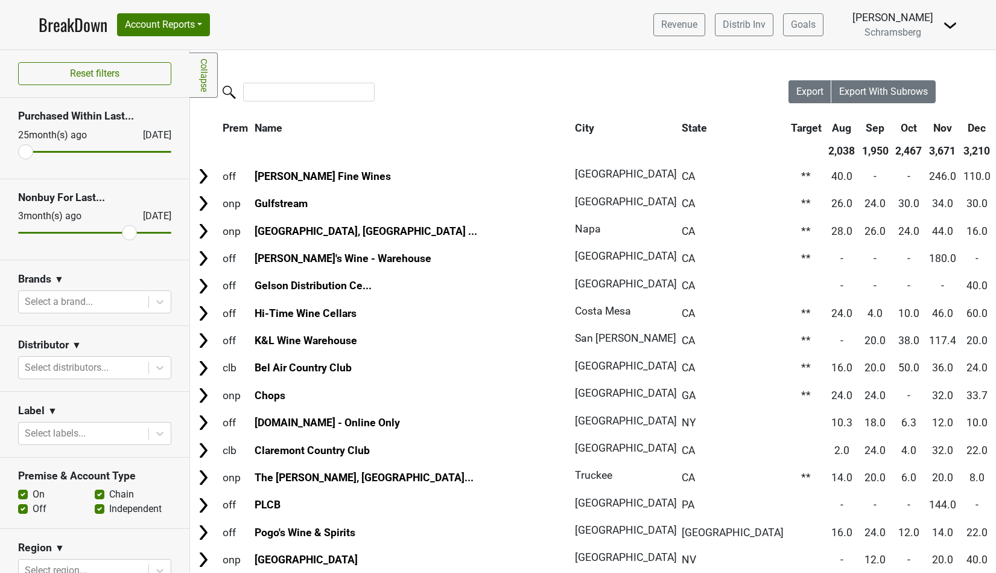
drag, startPoint x: 162, startPoint y: 230, endPoint x: 124, endPoint y: 231, distance: 37.4
type input "3"
click at [124, 232] on input "range" at bounding box center [94, 233] width 153 height 2
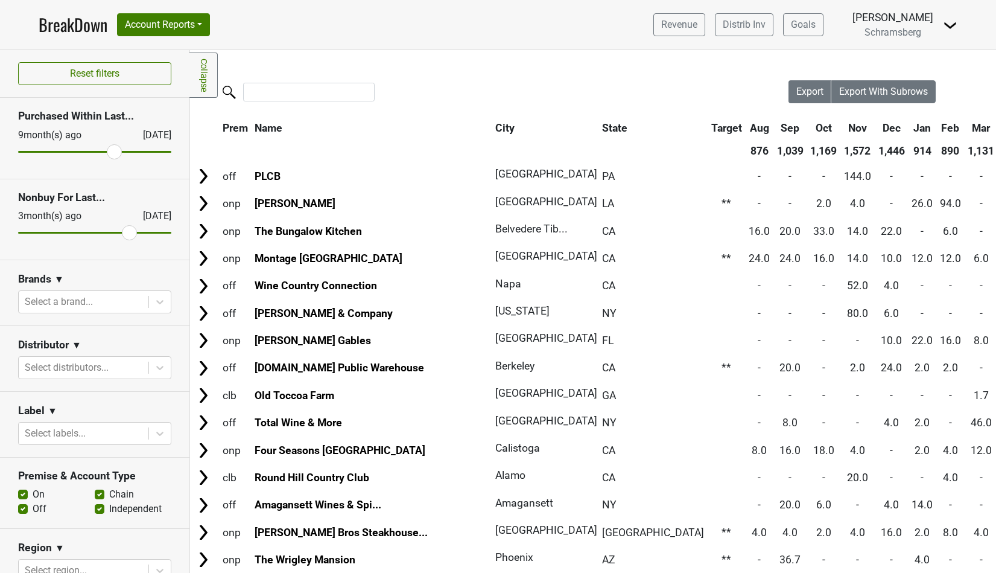
drag, startPoint x: 25, startPoint y: 151, endPoint x: 115, endPoint y: 145, distance: 90.1
type input "9"
click at [115, 151] on input "range" at bounding box center [94, 152] width 153 height 2
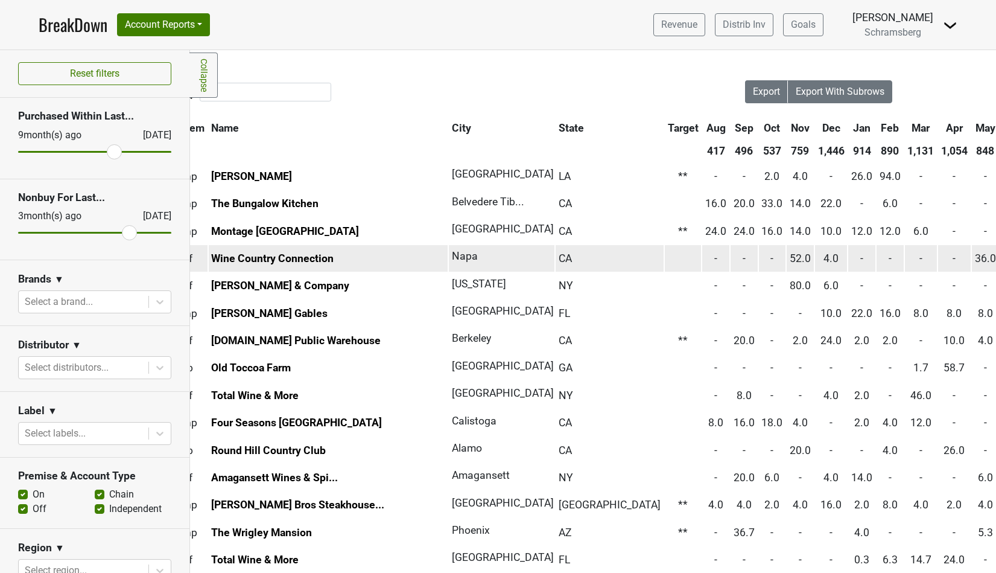
scroll to position [0, 47]
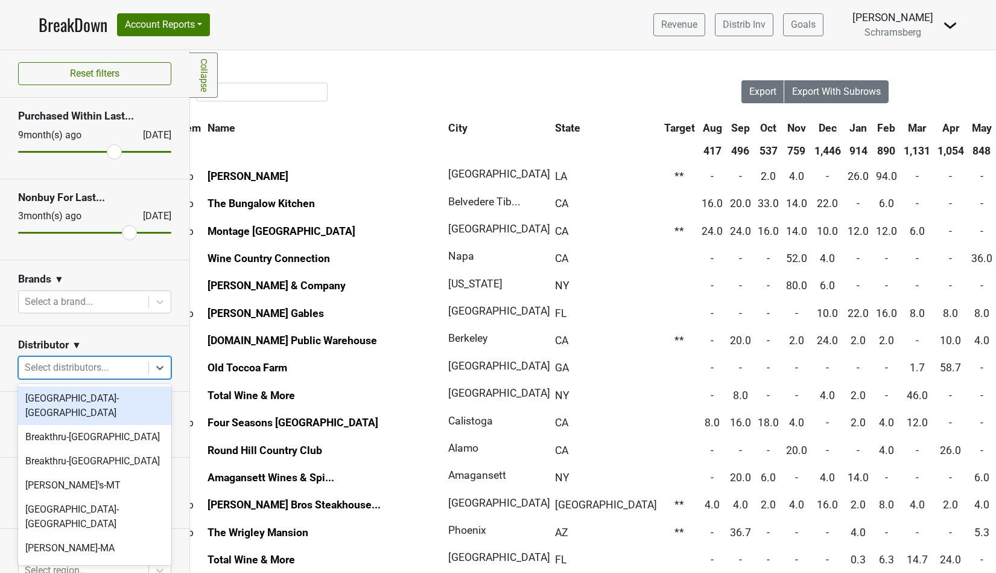
click at [81, 371] on div at bounding box center [84, 367] width 118 height 17
type input "-fl"
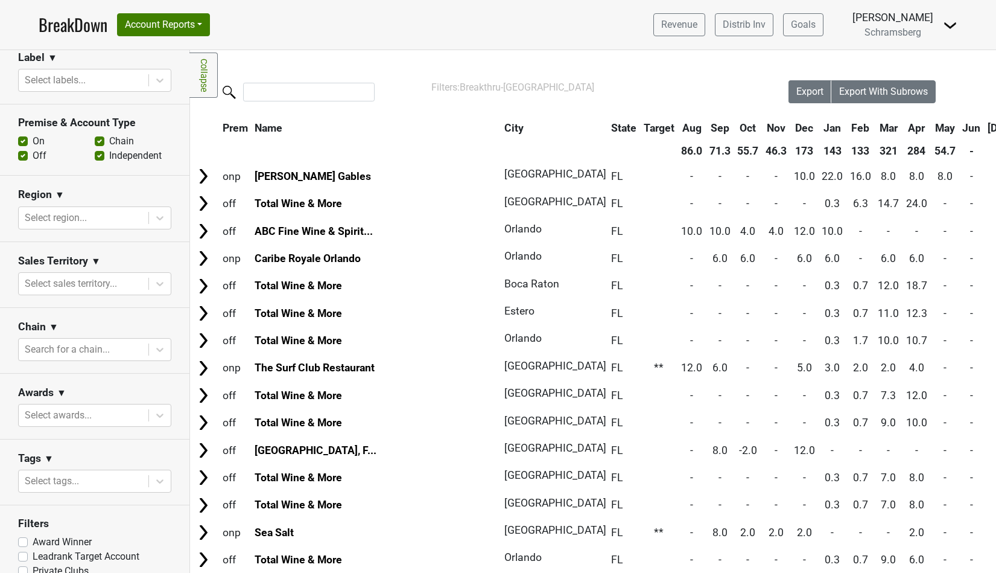
scroll to position [0, 0]
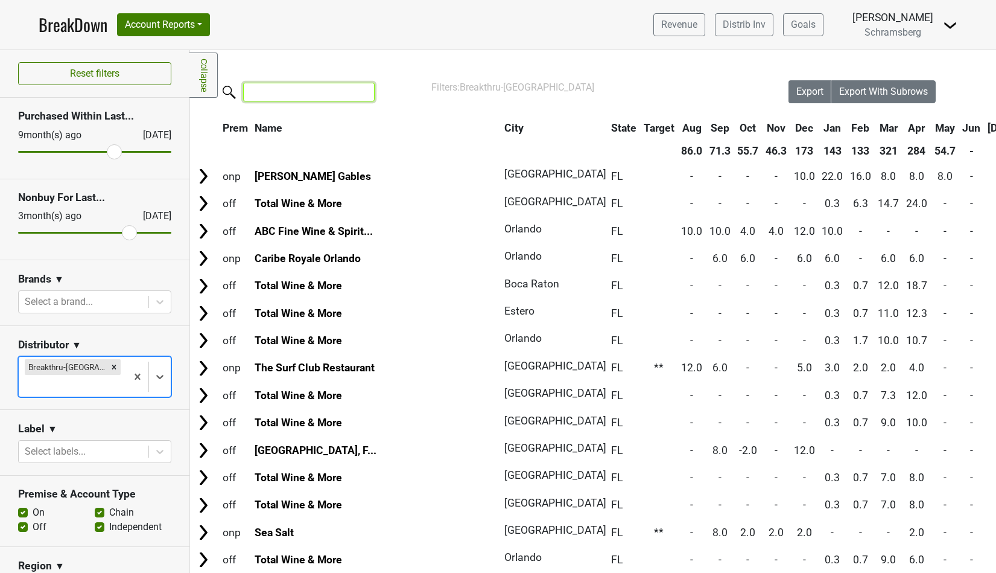
click at [268, 92] on input "search" at bounding box center [309, 92] width 132 height 19
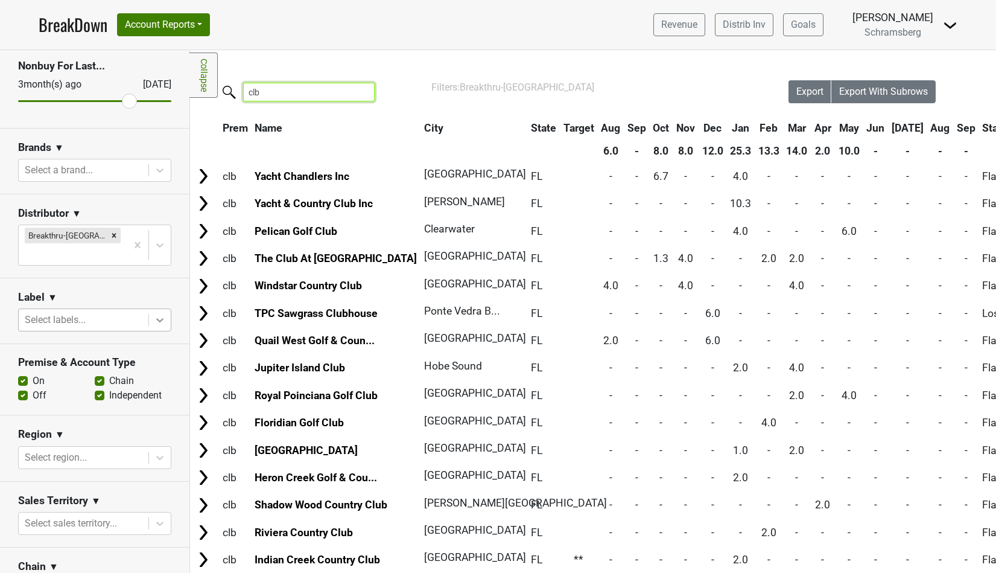
scroll to position [371, 0]
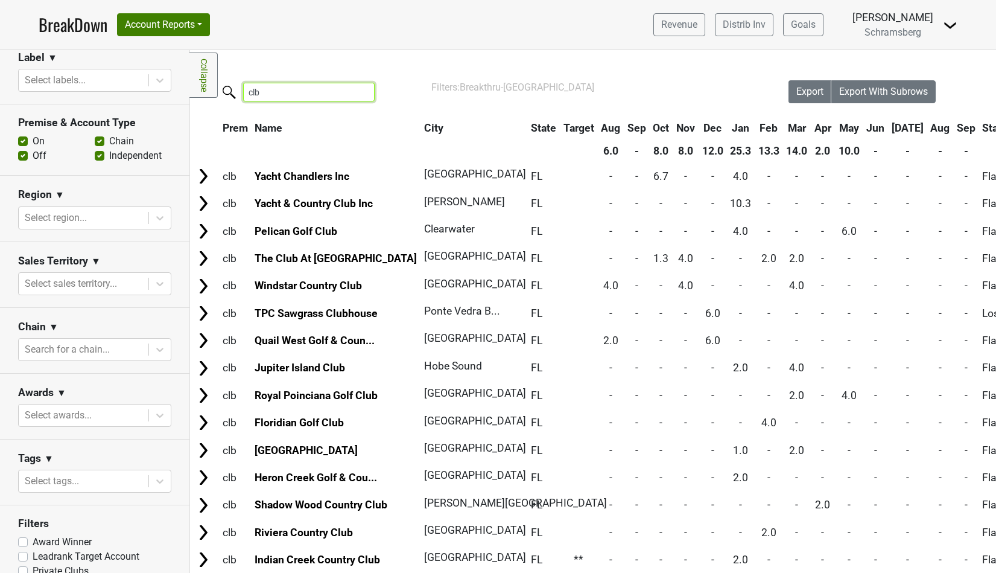
click at [275, 96] on input "clb" at bounding box center [309, 92] width 132 height 19
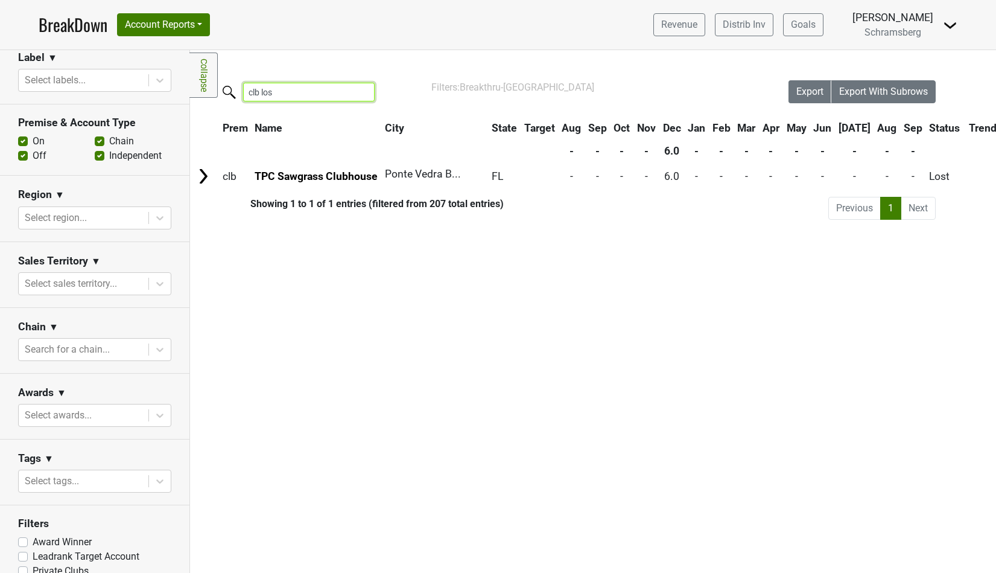
type input "clb lost"
click at [357, 94] on input "clb lost" at bounding box center [309, 92] width 132 height 19
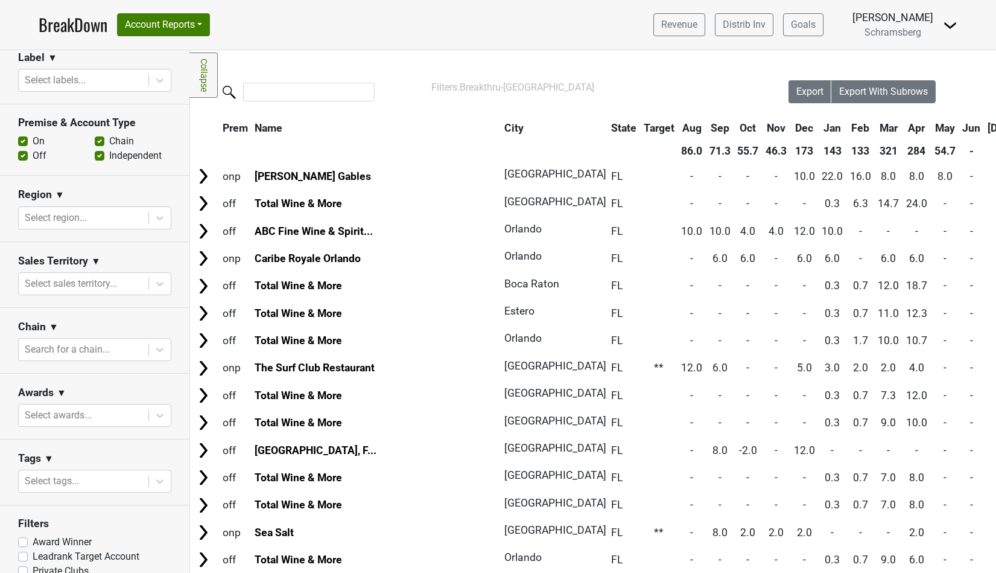
click at [331, 66] on div "Filters Collapse Loading, please wait... Please wait, your file is being downlo…" at bounding box center [593, 311] width 806 height 522
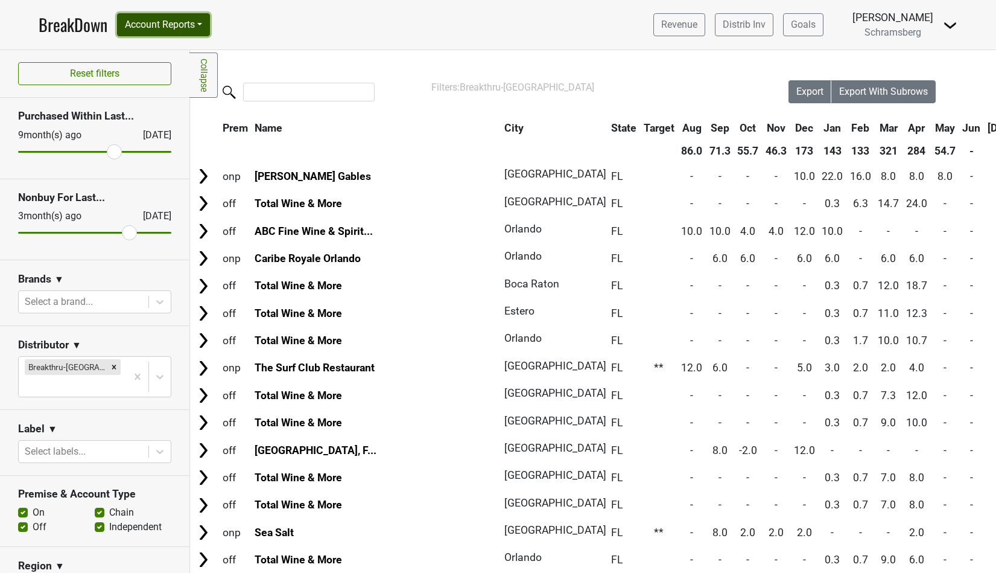
click at [153, 19] on button "Account Reports" at bounding box center [163, 24] width 93 height 23
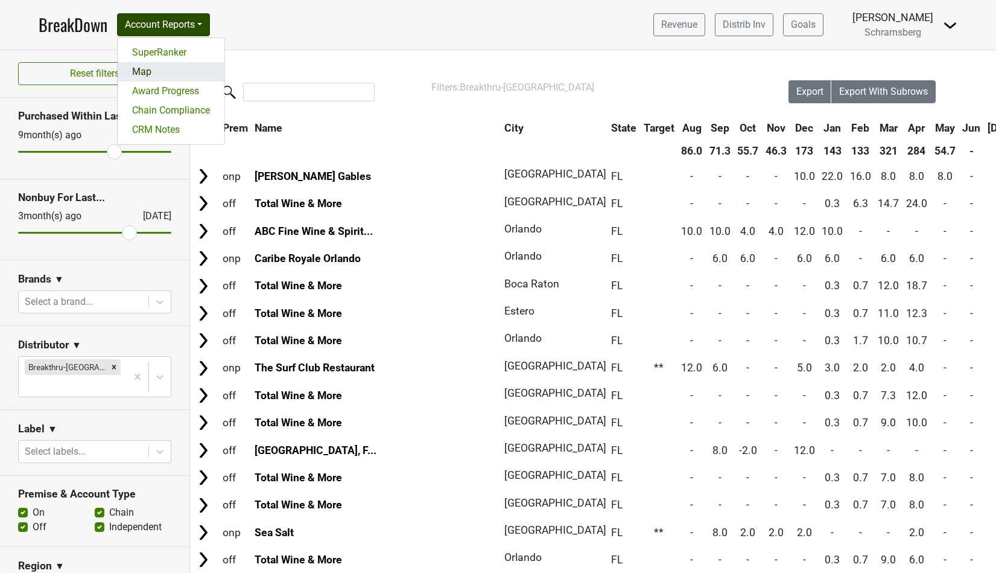
click at [147, 74] on link "Map" at bounding box center [171, 71] width 107 height 19
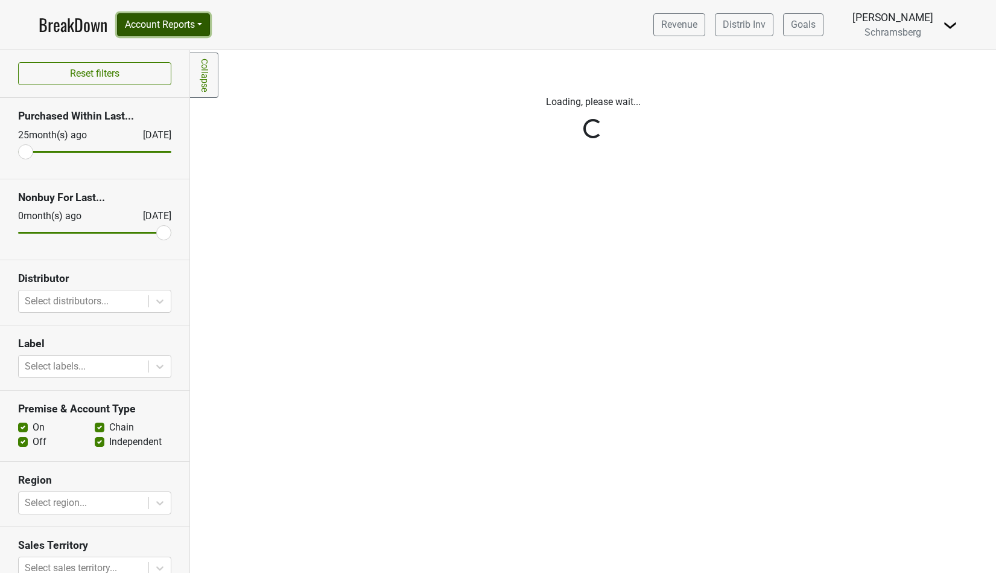
click at [201, 27] on button "Account Reports" at bounding box center [163, 24] width 93 height 23
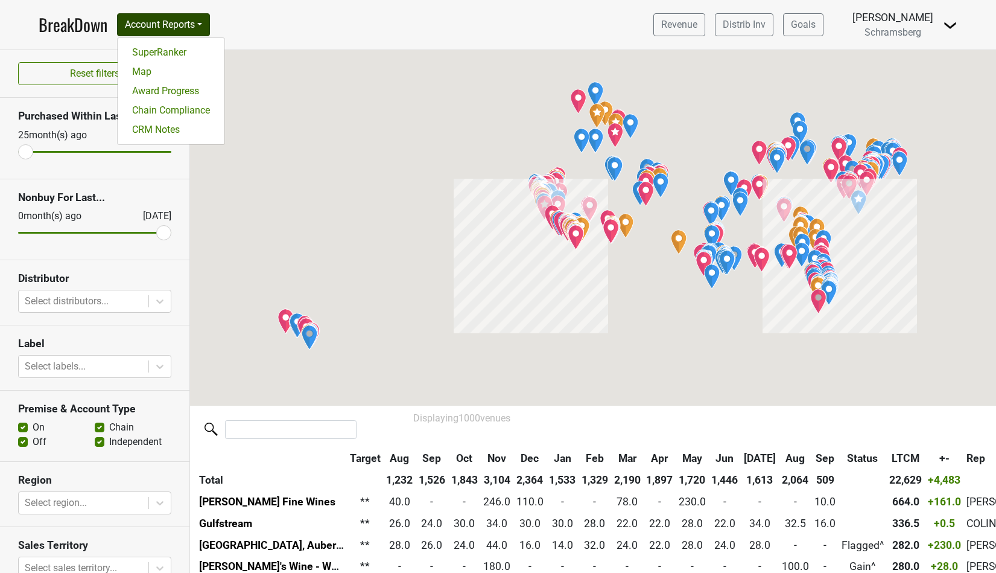
click at [312, 20] on nav "BreakDown Account Reports SuperRanker Map Award Progress Chain Compliance CRM N…" at bounding box center [498, 24] width 938 height 49
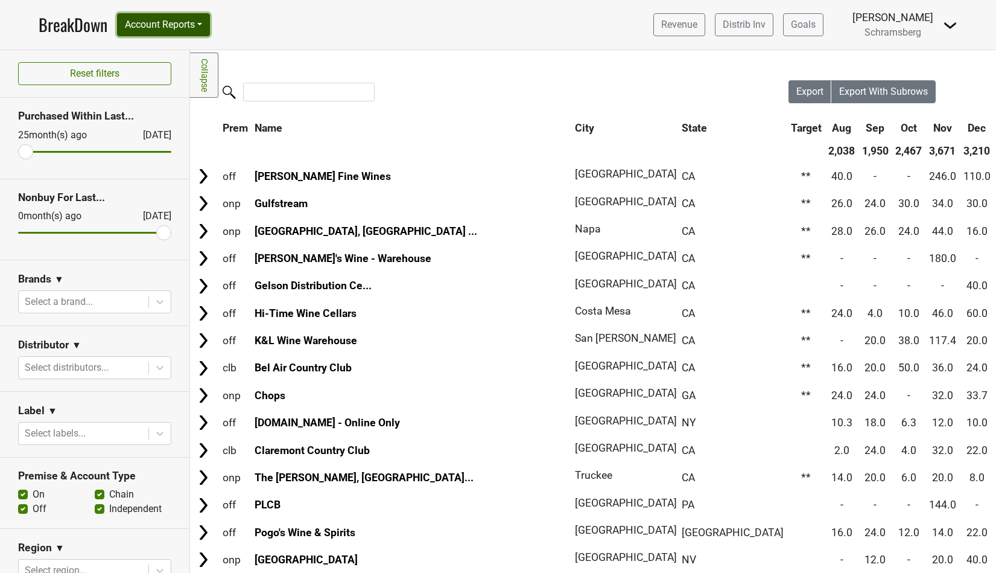
click at [207, 23] on button "Account Reports" at bounding box center [163, 24] width 93 height 23
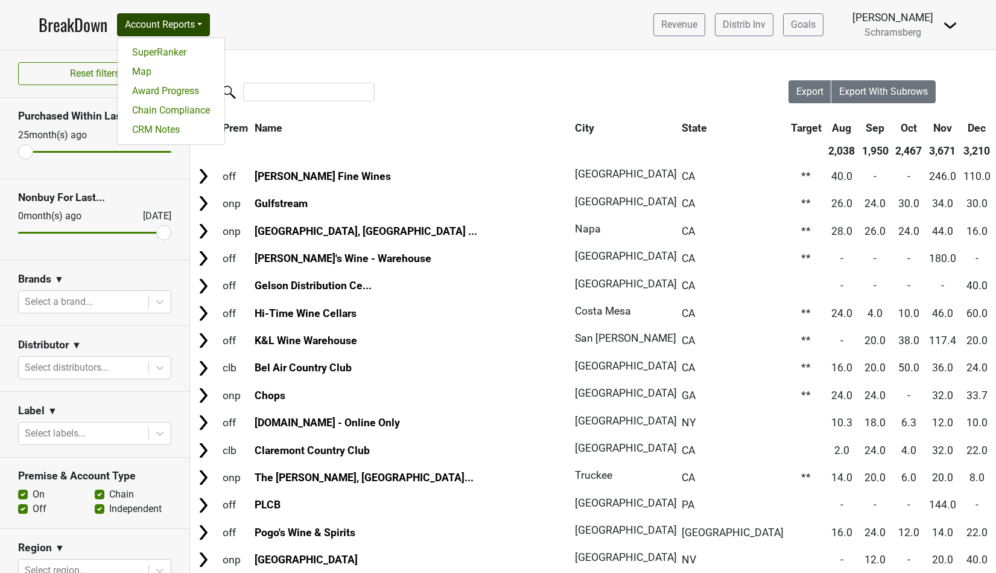
click at [316, 36] on nav "BreakDown Account Reports SuperRanker Map Award Progress Chain Compliance CRM N…" at bounding box center [498, 24] width 938 height 49
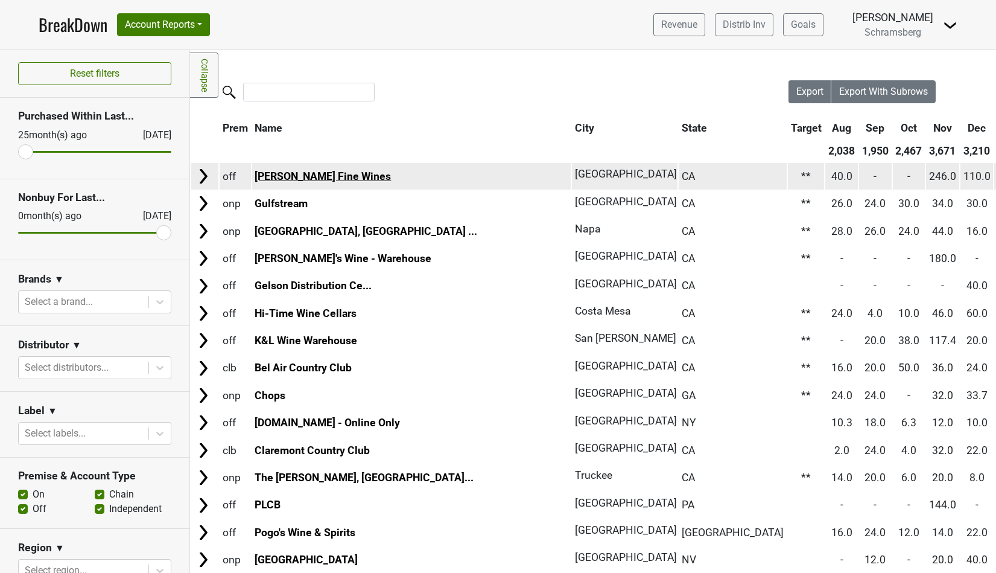
click at [313, 177] on link "[PERSON_NAME] Fine Wines" at bounding box center [323, 176] width 136 height 12
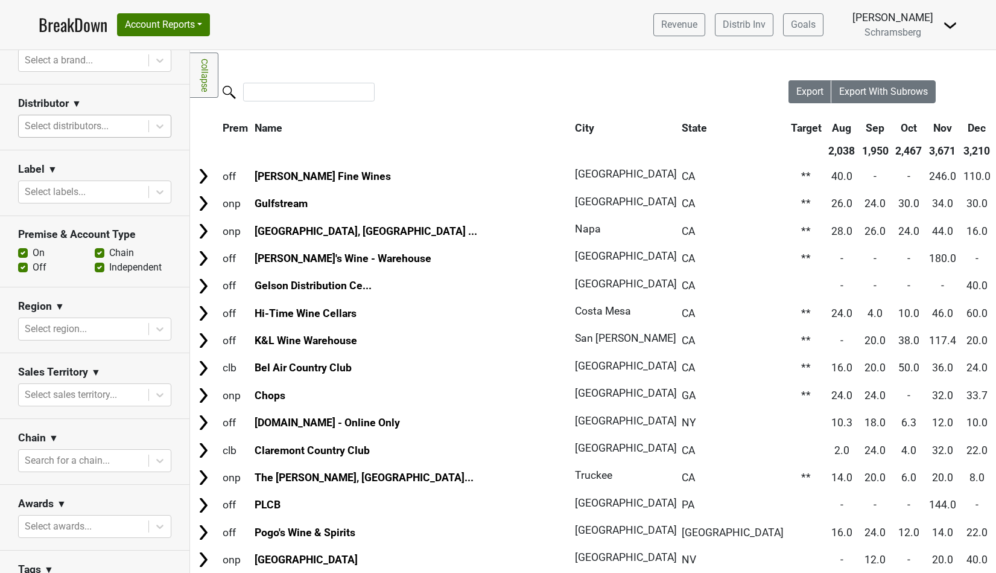
scroll to position [371, 0]
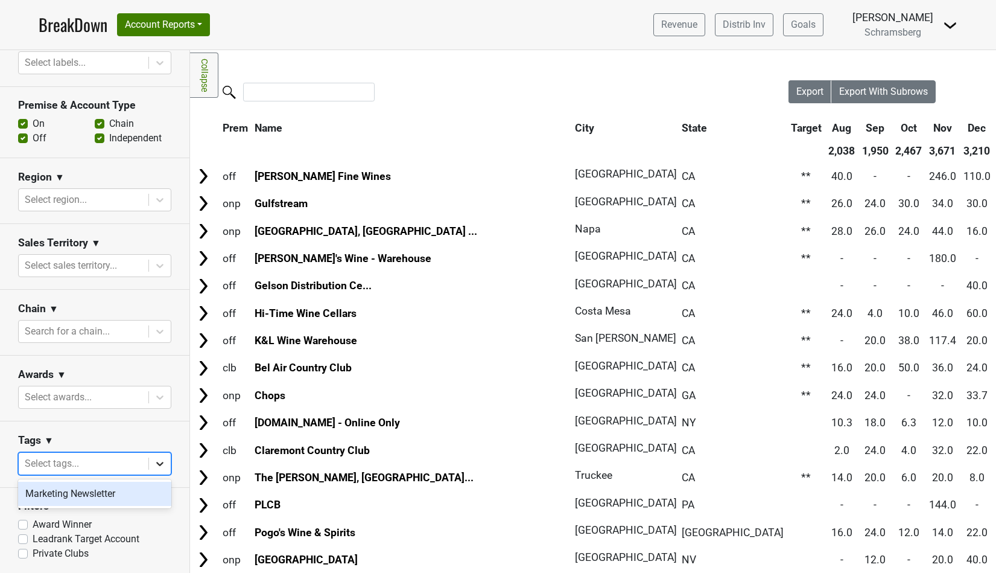
click at [153, 464] on div at bounding box center [160, 463] width 22 height 22
click at [106, 494] on div "Marketing Newsletter" at bounding box center [94, 493] width 153 height 24
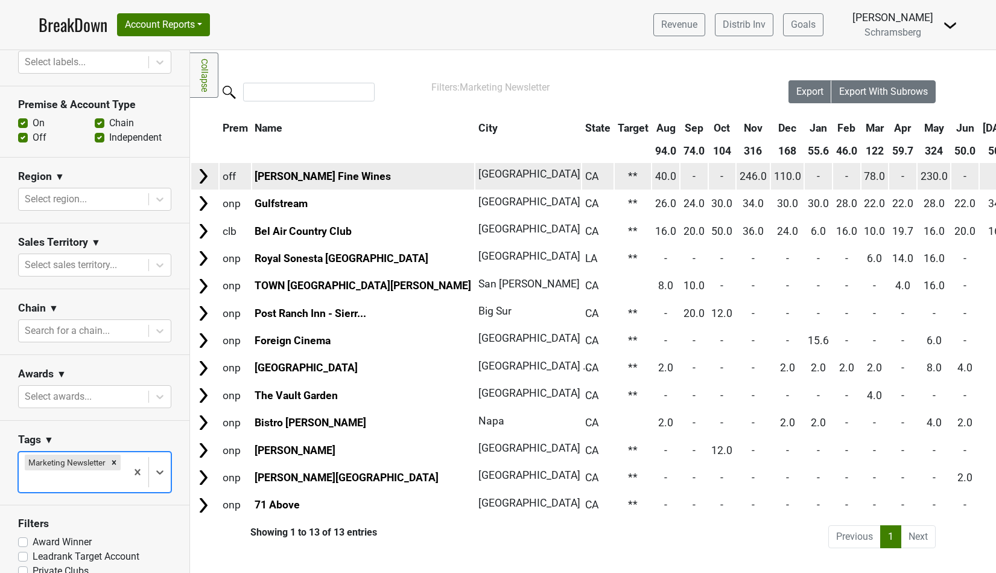
click at [615, 174] on td "**" at bounding box center [633, 176] width 37 height 26
click at [615, 178] on td at bounding box center [633, 176] width 37 height 26
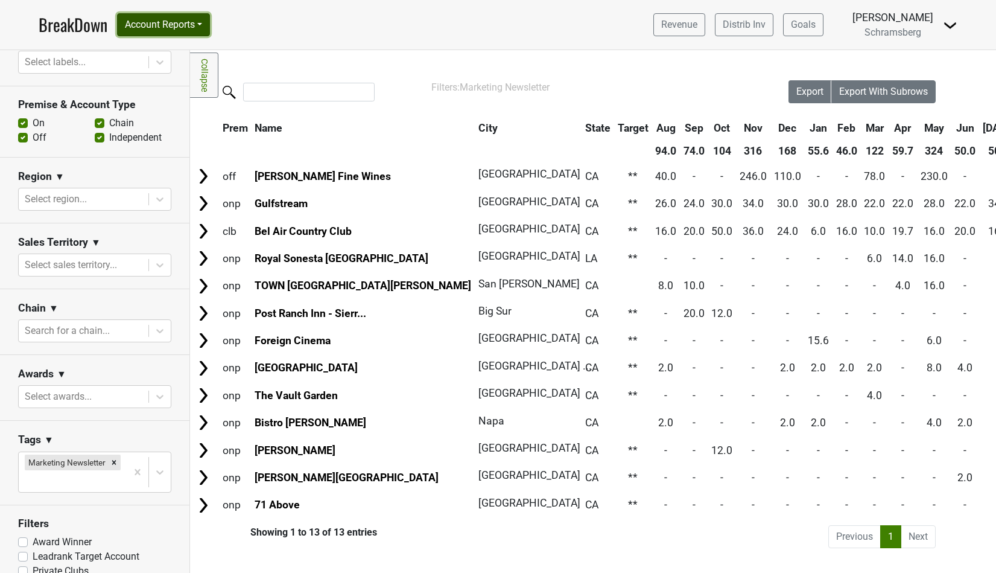
click at [202, 22] on button "Account Reports" at bounding box center [163, 24] width 93 height 23
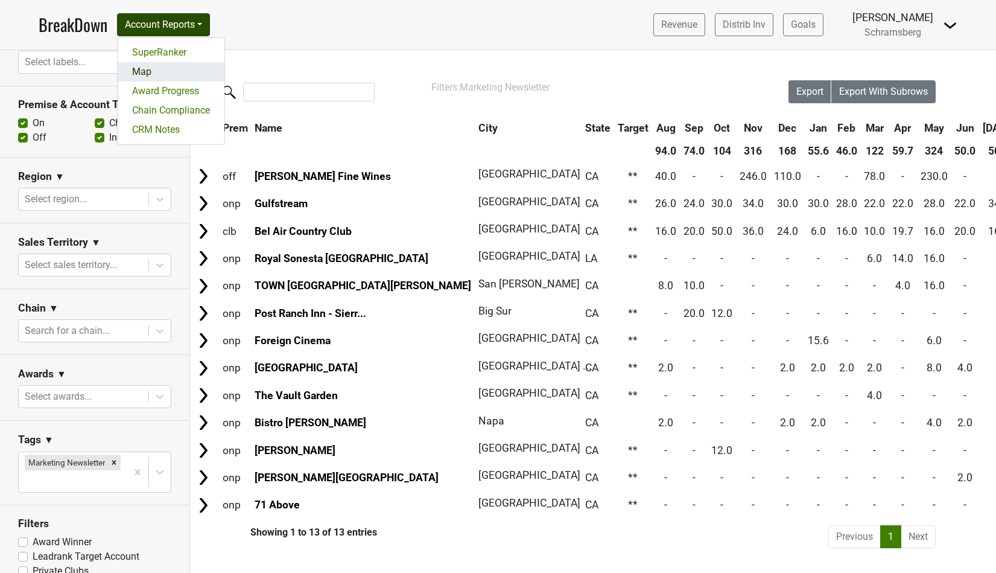
click at [185, 70] on link "Map" at bounding box center [171, 71] width 107 height 19
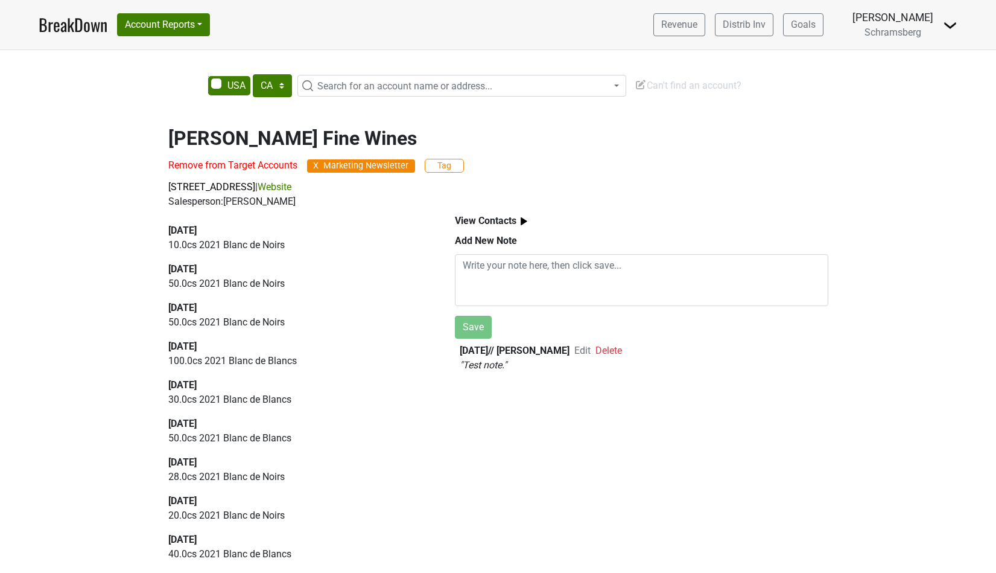
select select "CA"
click at [474, 265] on textarea at bounding box center [641, 280] width 373 height 52
drag, startPoint x: 451, startPoint y: 351, endPoint x: 526, endPoint y: 361, distance: 75.6
click at [526, 361] on div "View Contacts Add New Note Save [DATE] // [PERSON_NAME] Edit Delete " Test note…" at bounding box center [641, 390] width 401 height 363
click at [527, 367] on p "" Test note. "" at bounding box center [642, 365] width 364 height 14
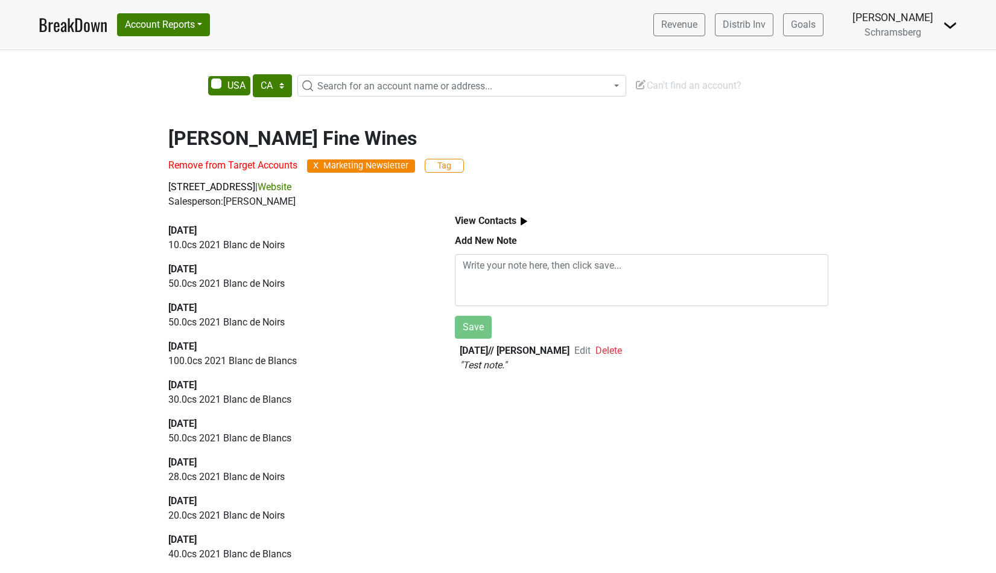
click at [506, 219] on b "View Contacts" at bounding box center [486, 220] width 62 height 11
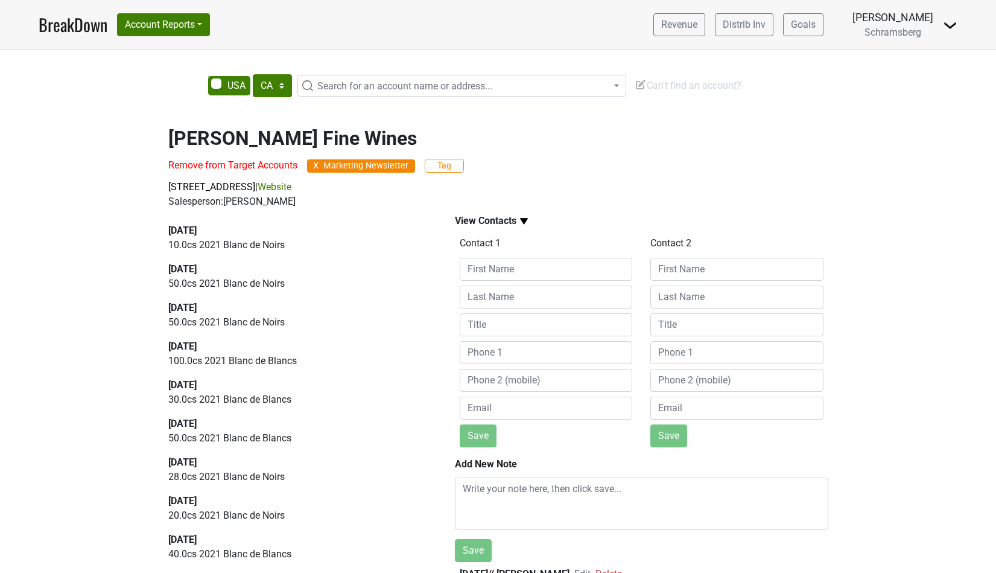
click at [506, 219] on b "View Contacts" at bounding box center [486, 220] width 62 height 11
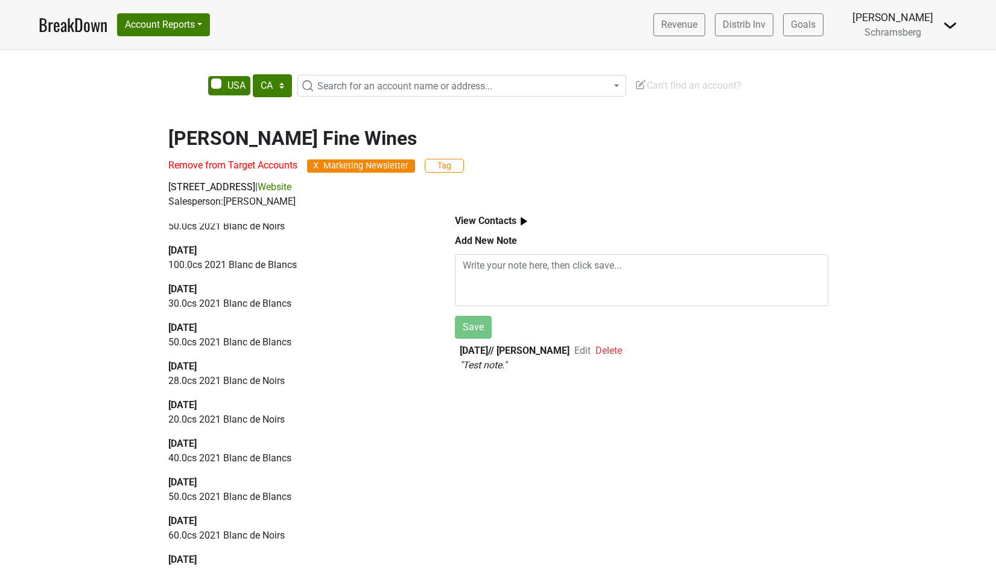
scroll to position [42, 0]
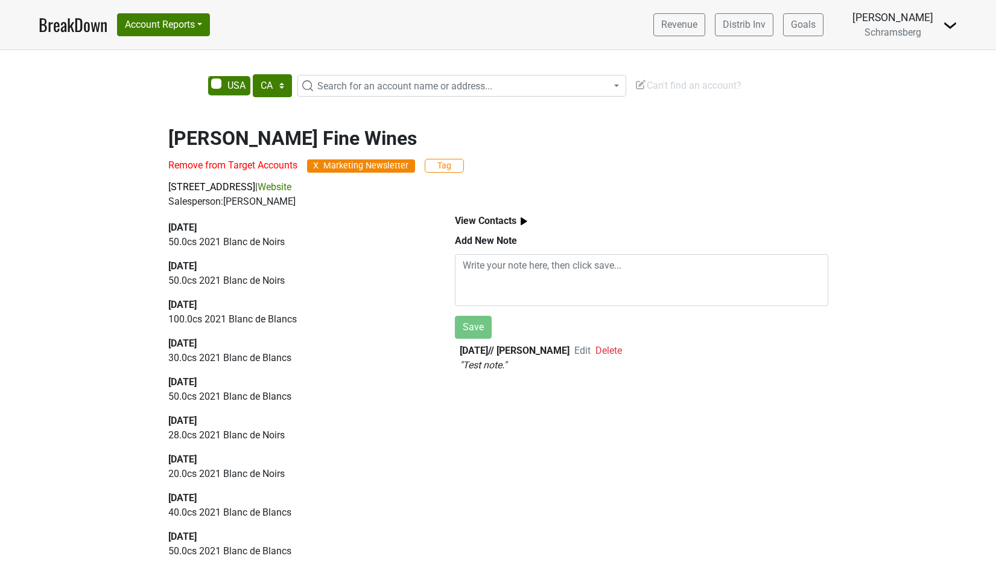
drag, startPoint x: 165, startPoint y: 202, endPoint x: 335, endPoint y: 201, distance: 170.1
click at [335, 201] on div "[PERSON_NAME] Fine Wines Remove from Target Accounts X Marketing Newsletter Tag…" at bounding box center [498, 160] width 688 height 97
click at [291, 186] on link "Website" at bounding box center [275, 186] width 34 height 11
click at [255, 186] on span "[STREET_ADDRESS]" at bounding box center [211, 186] width 87 height 11
click at [443, 167] on button "Tag" at bounding box center [444, 166] width 39 height 14
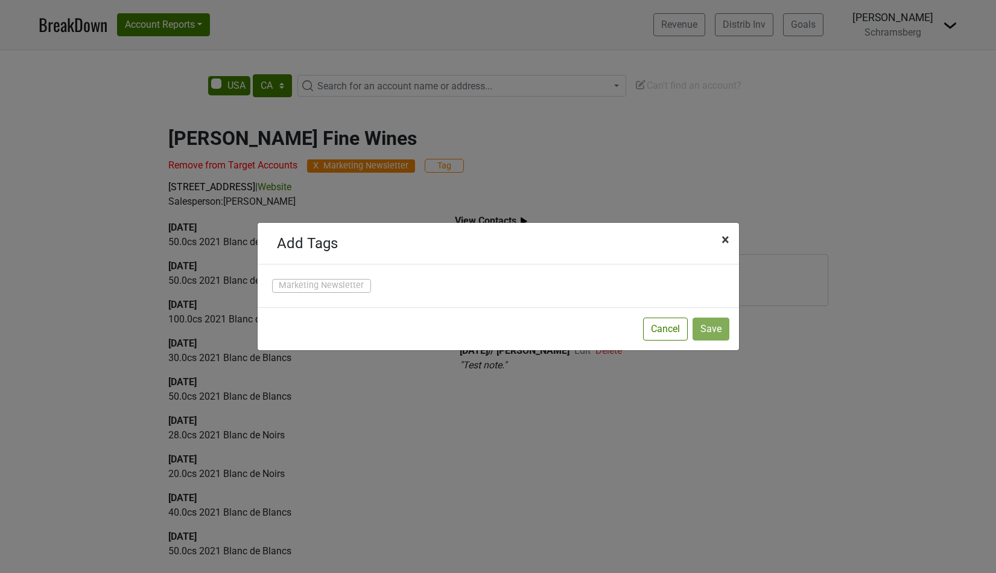
click at [727, 235] on span "×" at bounding box center [726, 239] width 8 height 17
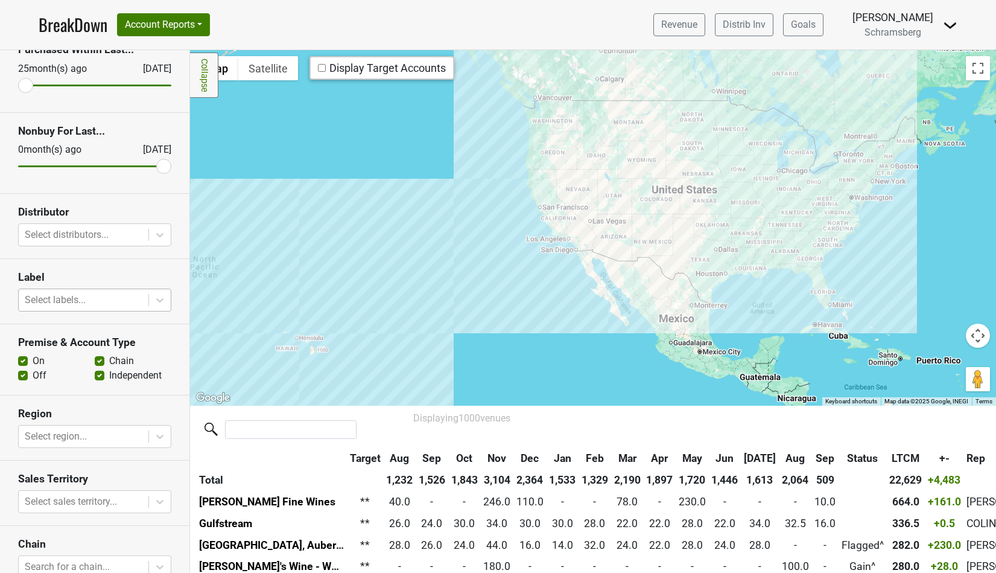
scroll to position [83, 0]
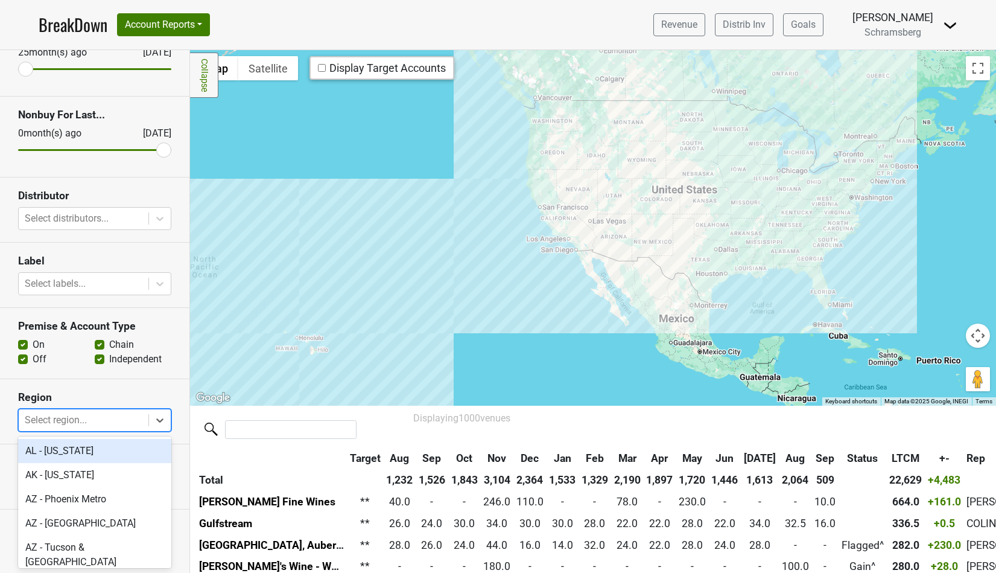
click at [73, 415] on div at bounding box center [84, 419] width 118 height 17
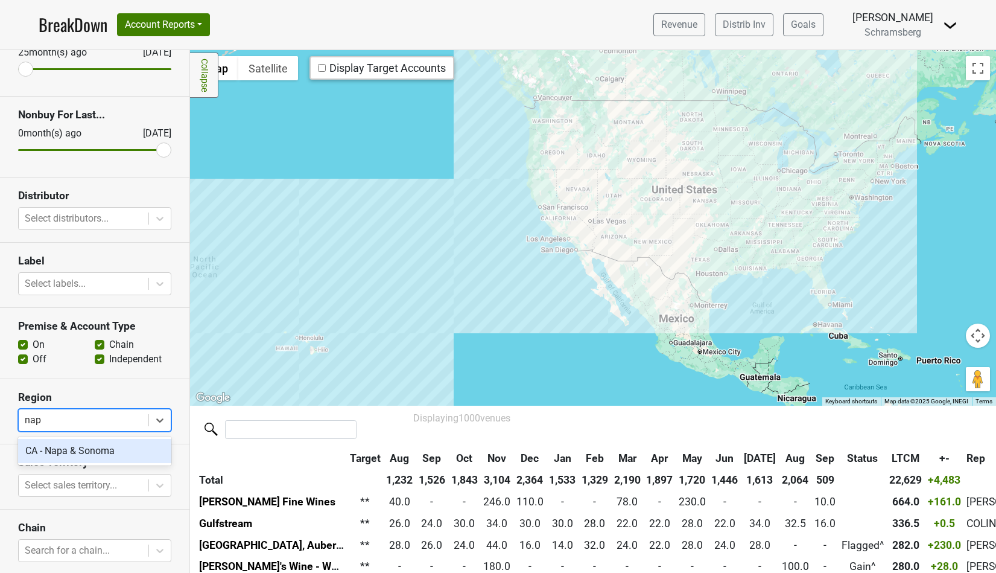
type input "napa"
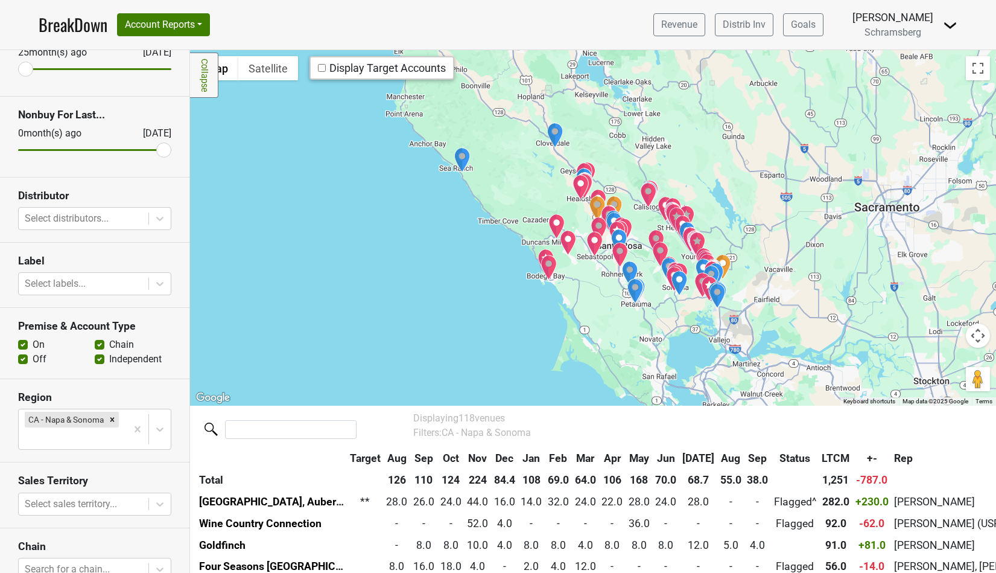
click at [743, 233] on div at bounding box center [593, 227] width 806 height 355
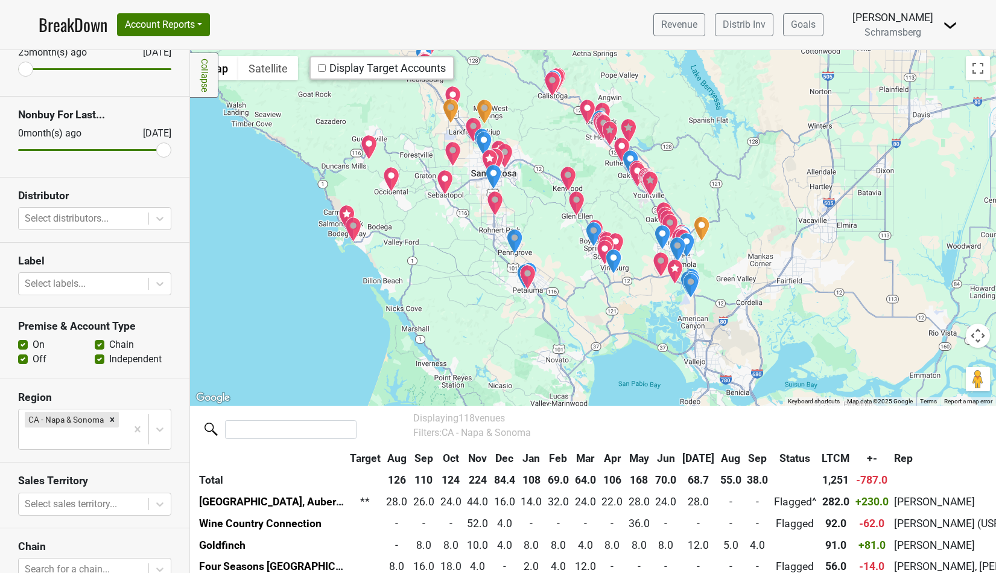
drag, startPoint x: 741, startPoint y: 299, endPoint x: 740, endPoint y: 209, distance: 89.9
click at [740, 209] on div at bounding box center [593, 227] width 806 height 355
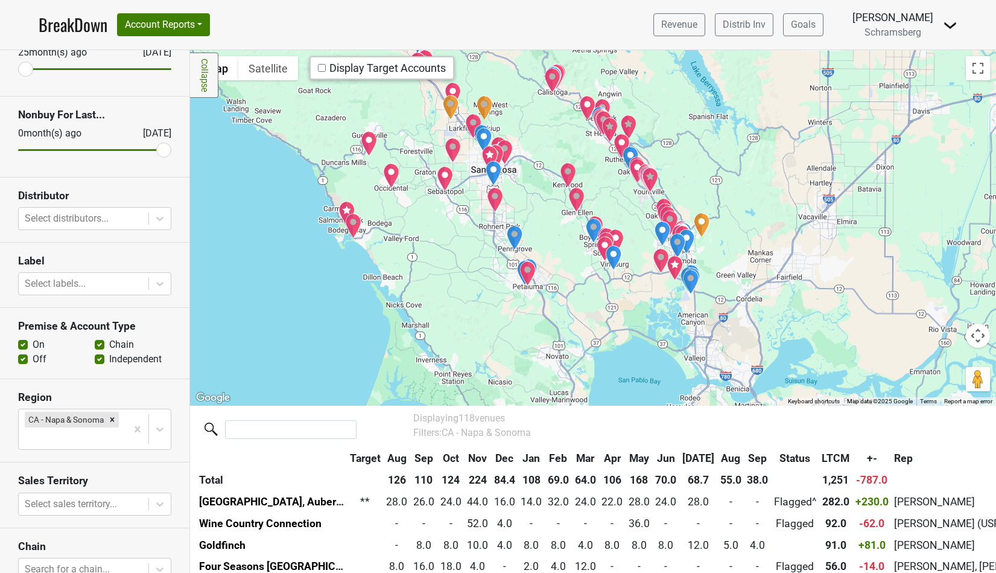
click at [740, 209] on div at bounding box center [593, 227] width 806 height 355
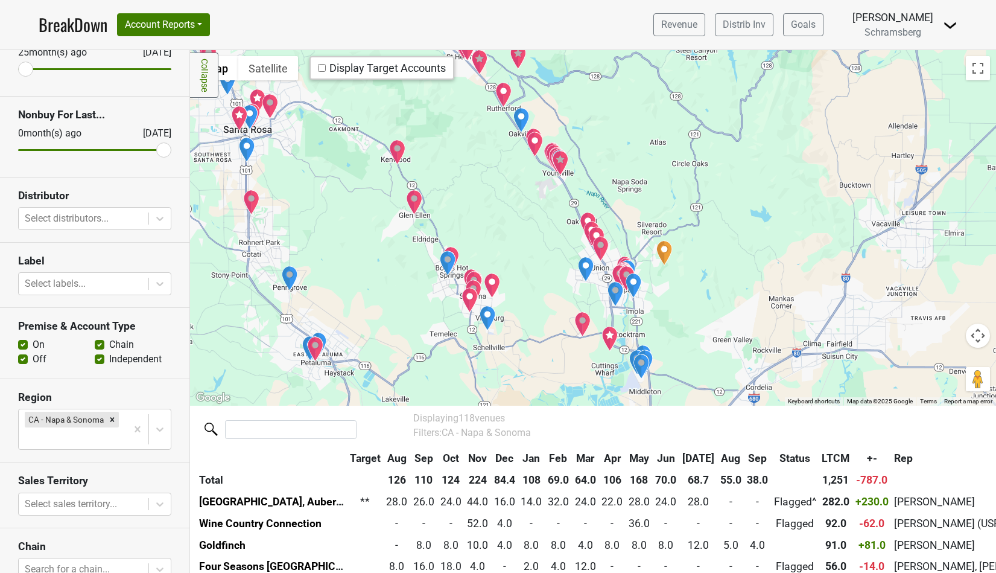
click at [666, 258] on img "Napa Valley Country Club" at bounding box center [664, 252] width 16 height 25
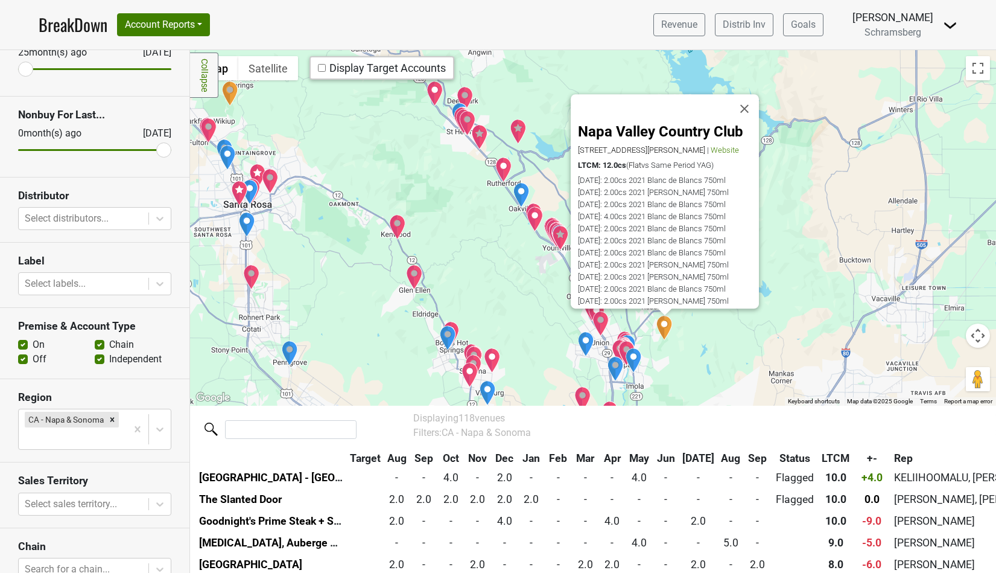
scroll to position [632, 0]
click at [638, 358] on img "Napa Valley Wine & Cigar" at bounding box center [633, 360] width 17 height 25
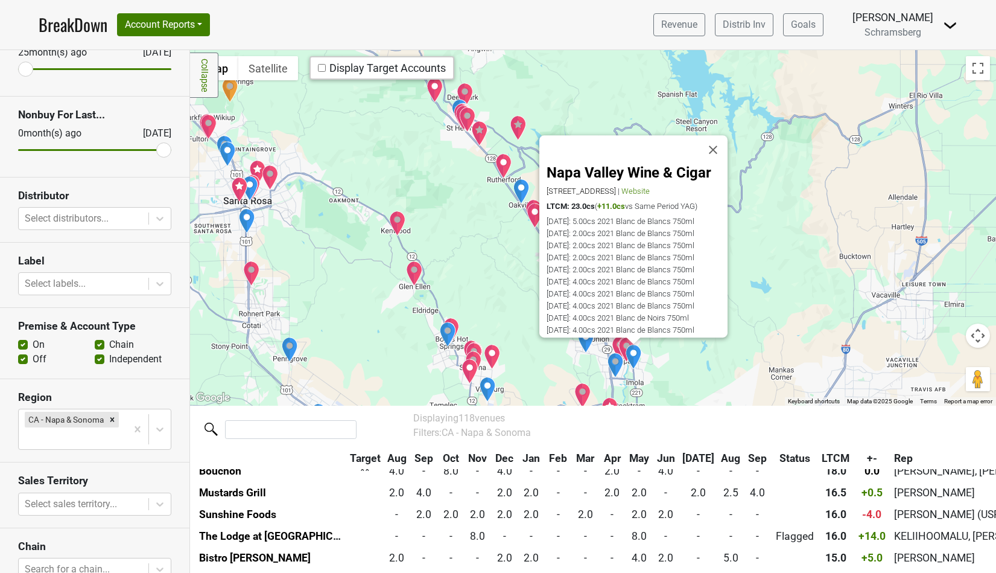
scroll to position [328, 0]
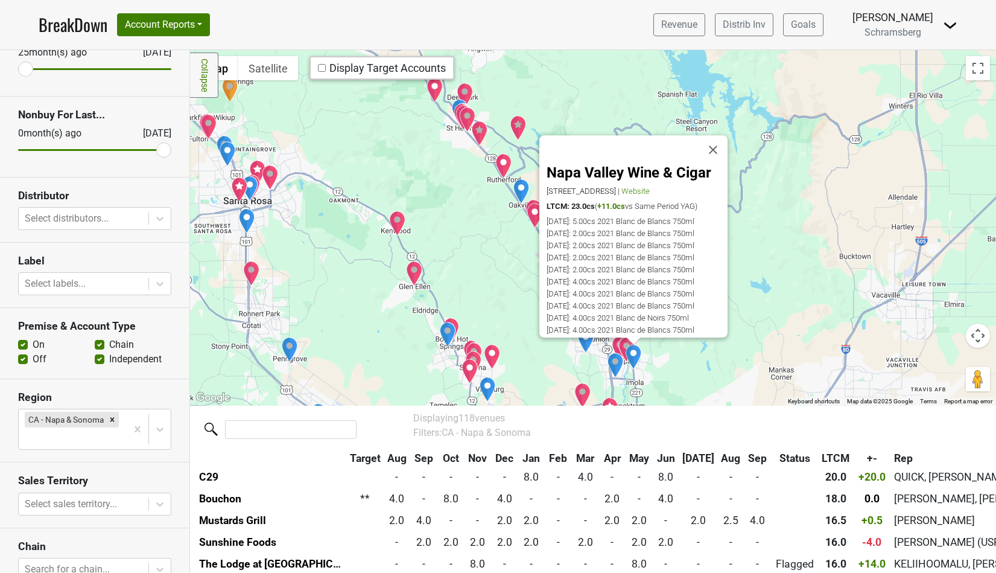
click at [623, 348] on img "Celadon" at bounding box center [626, 349] width 17 height 25
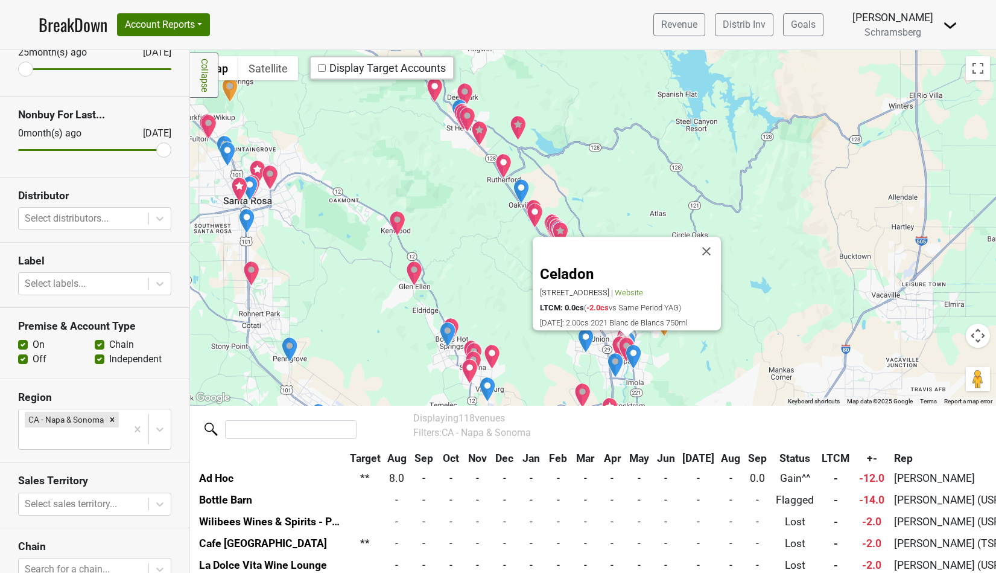
scroll to position [2001, 0]
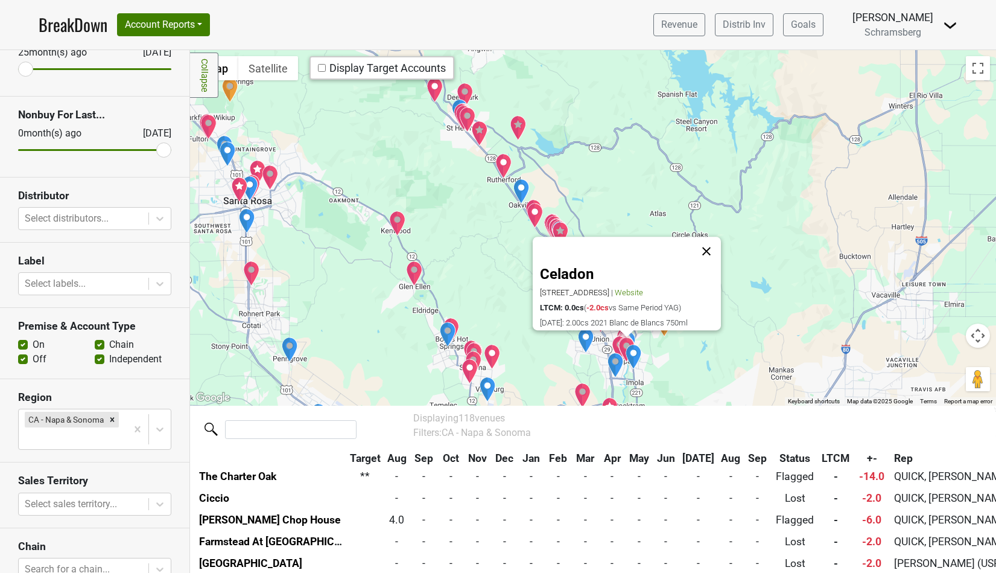
click at [707, 244] on button "Close" at bounding box center [706, 250] width 29 height 29
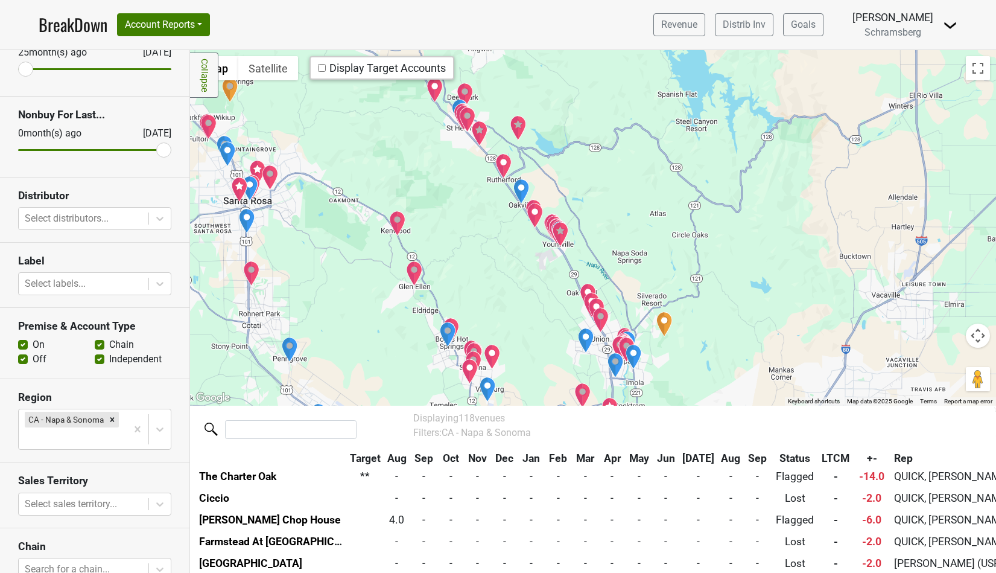
click at [561, 233] on img "Ad Hoc" at bounding box center [560, 233] width 17 height 25
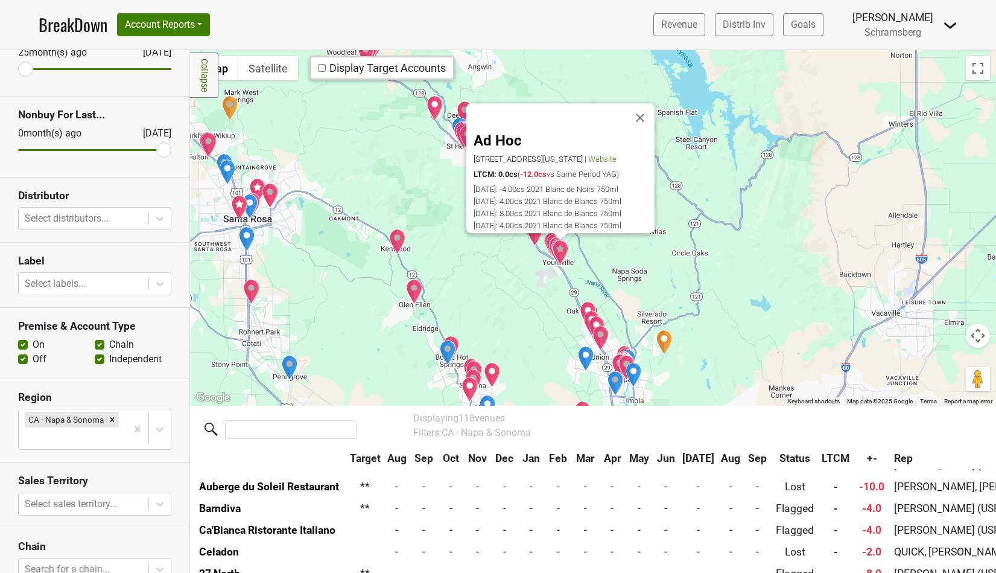
scroll to position [1762, 0]
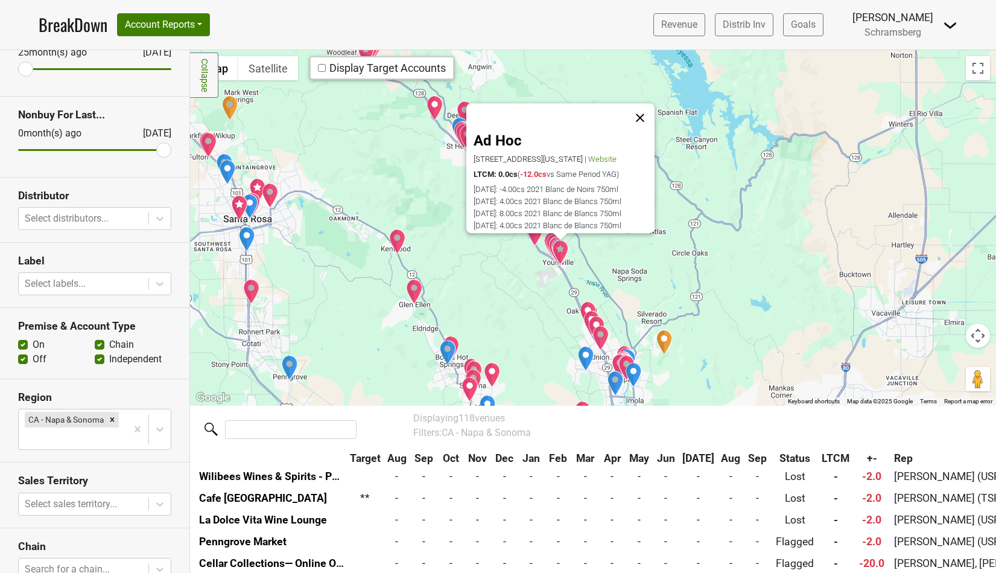
click at [644, 103] on button "Close" at bounding box center [640, 117] width 29 height 29
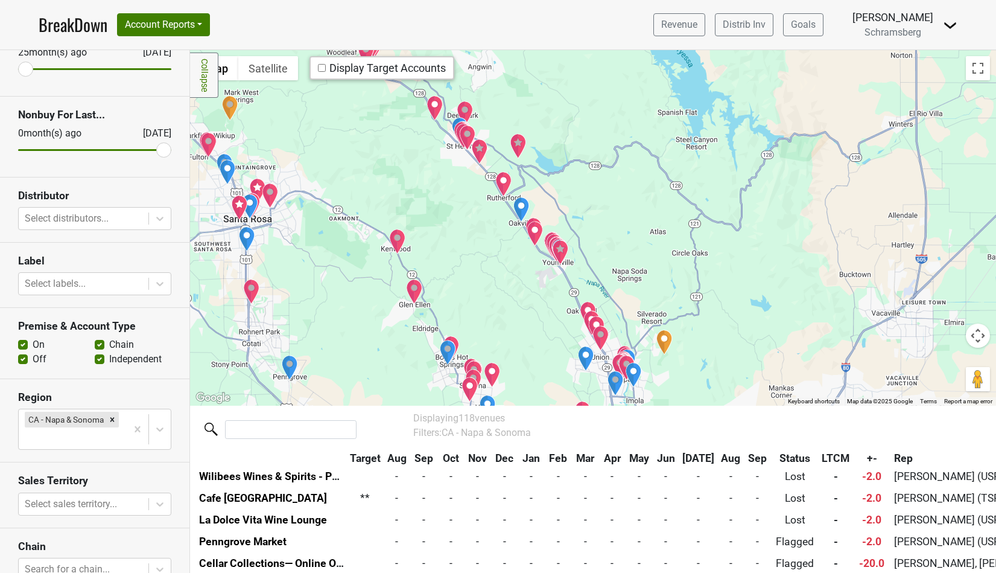
click at [585, 287] on div "To navigate, press the arrow keys." at bounding box center [593, 227] width 806 height 355
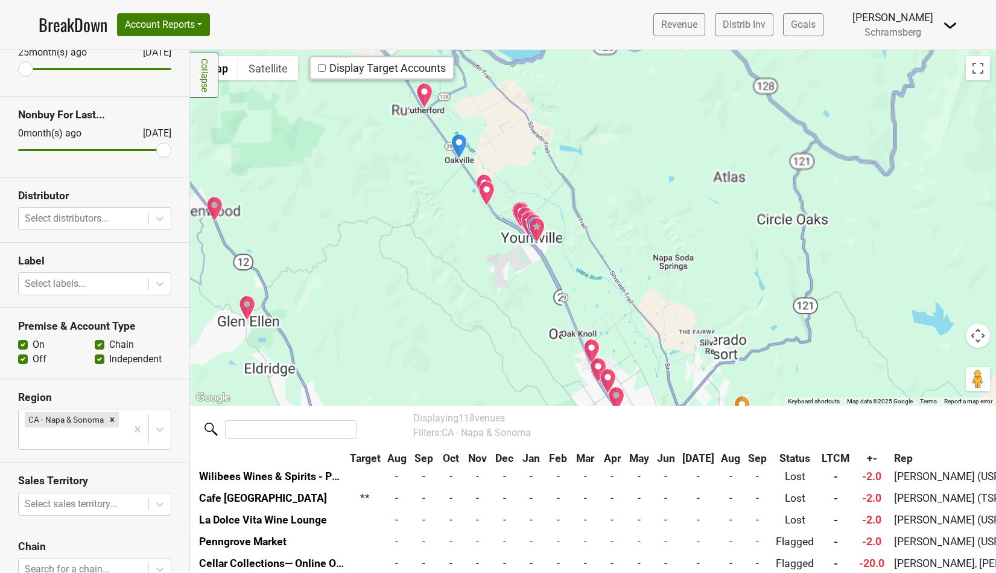
click at [573, 276] on div at bounding box center [593, 227] width 806 height 355
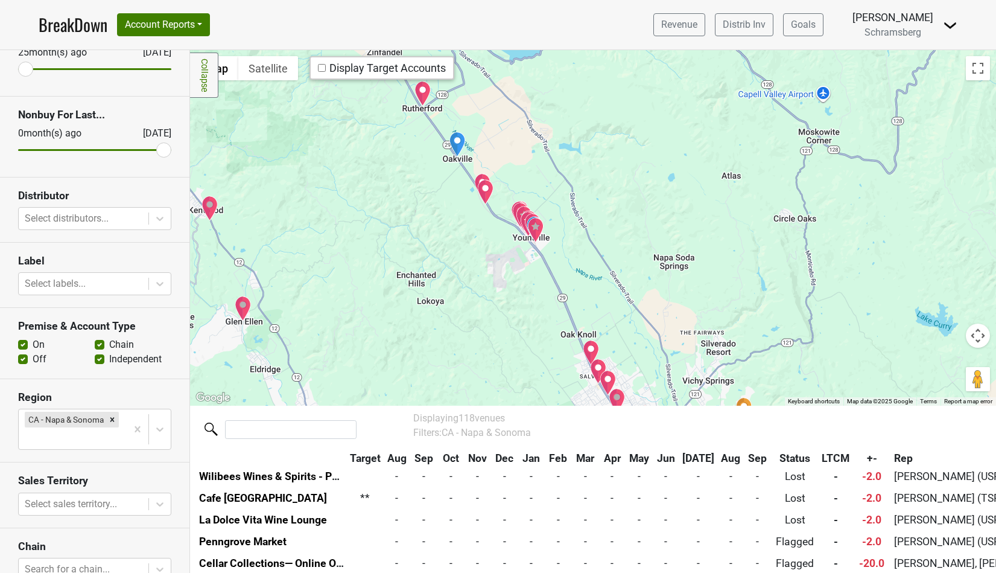
click at [573, 276] on div at bounding box center [593, 227] width 806 height 355
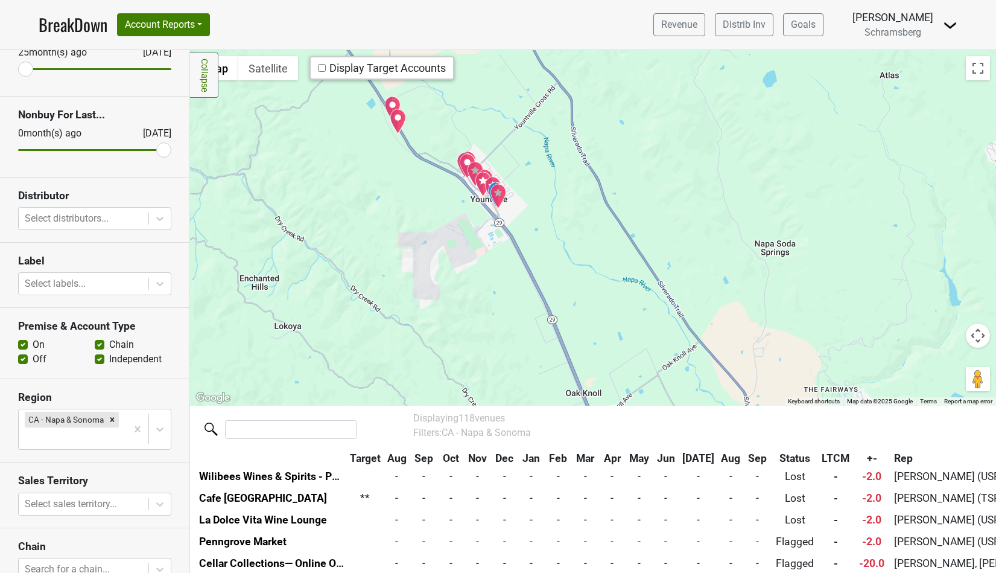
click at [499, 203] on img "Ad Hoc" at bounding box center [498, 195] width 17 height 25
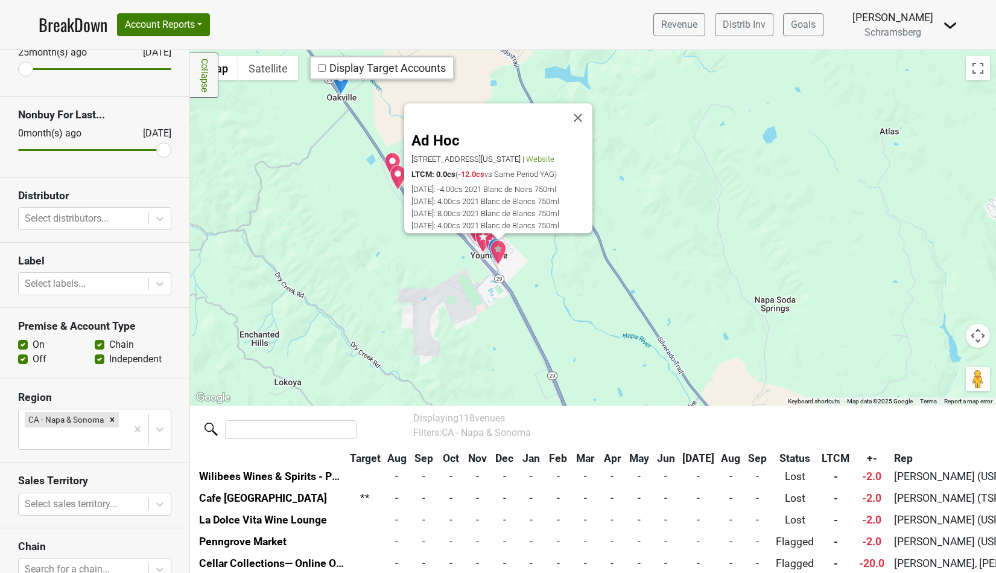
click at [470, 313] on div "Ad Hoc [STREET_ADDRESS][US_STATE] | Website LTCM: 0.0cs ( -12.0cs vs Same Perio…" at bounding box center [593, 227] width 806 height 355
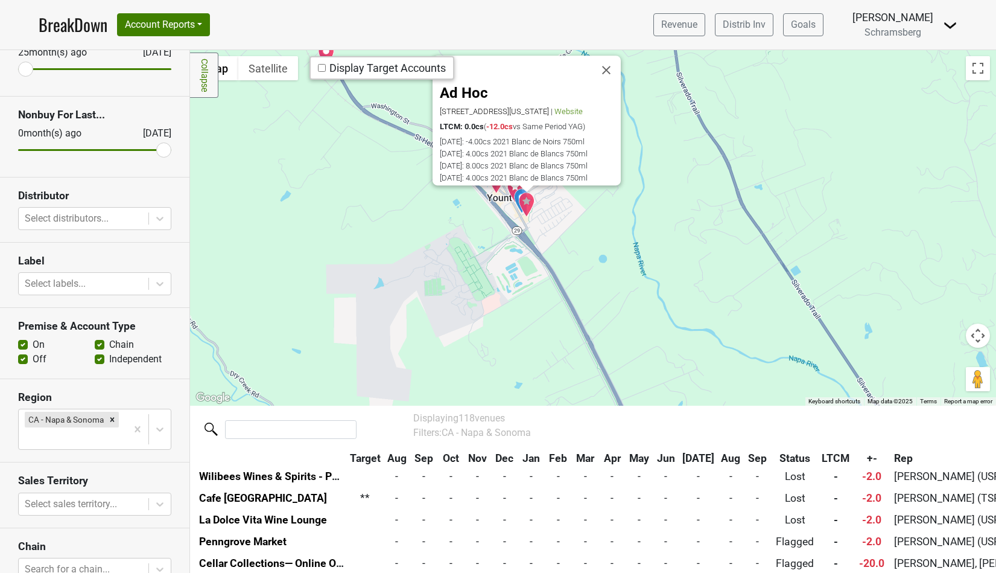
click at [498, 212] on div "Ad Hoc [STREET_ADDRESS][US_STATE] | Website LTCM: 0.0cs ( -12.0cs vs Same Perio…" at bounding box center [593, 227] width 806 height 355
click at [614, 56] on button "Close" at bounding box center [606, 70] width 29 height 29
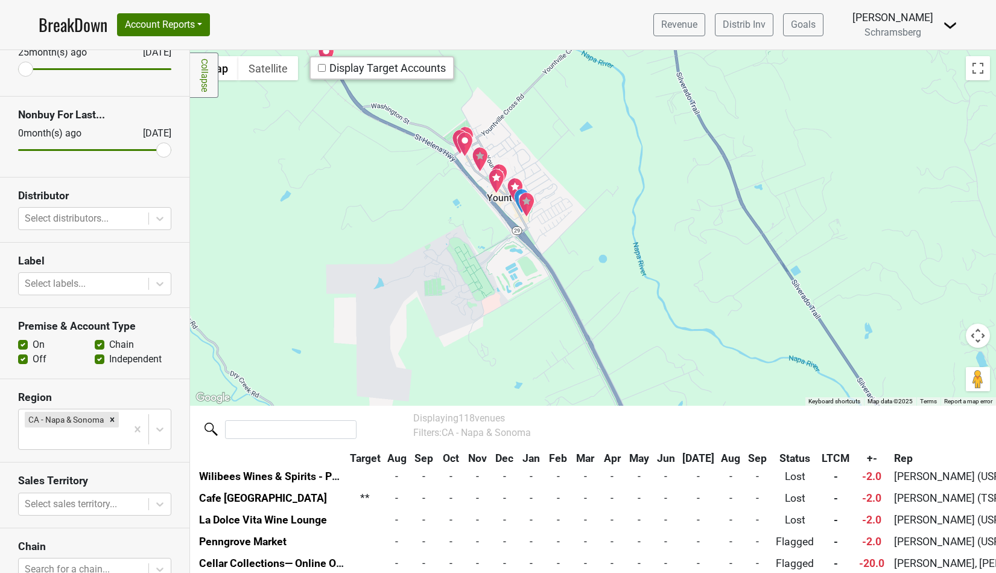
click at [494, 181] on img "Bottega" at bounding box center [496, 180] width 17 height 25
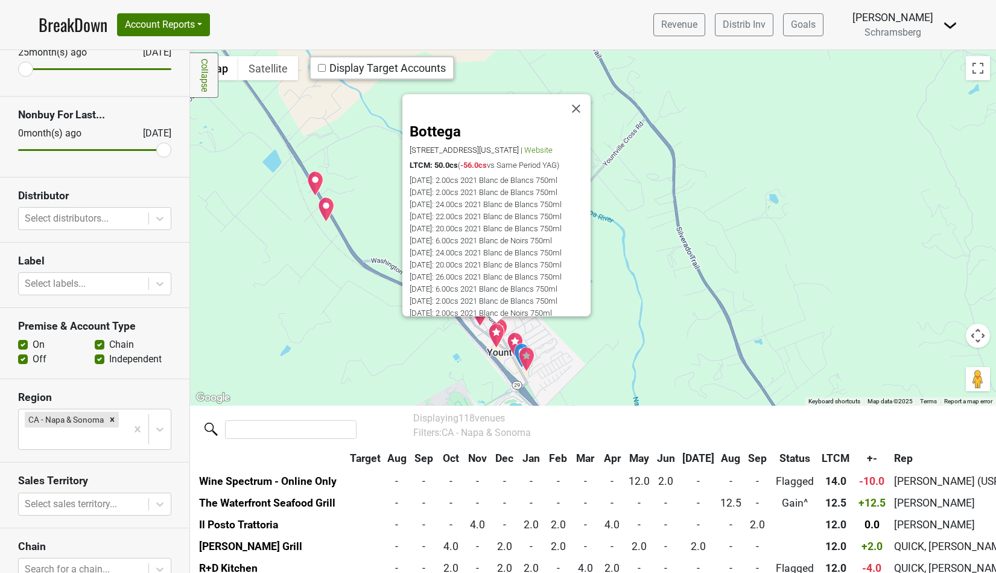
scroll to position [154, 0]
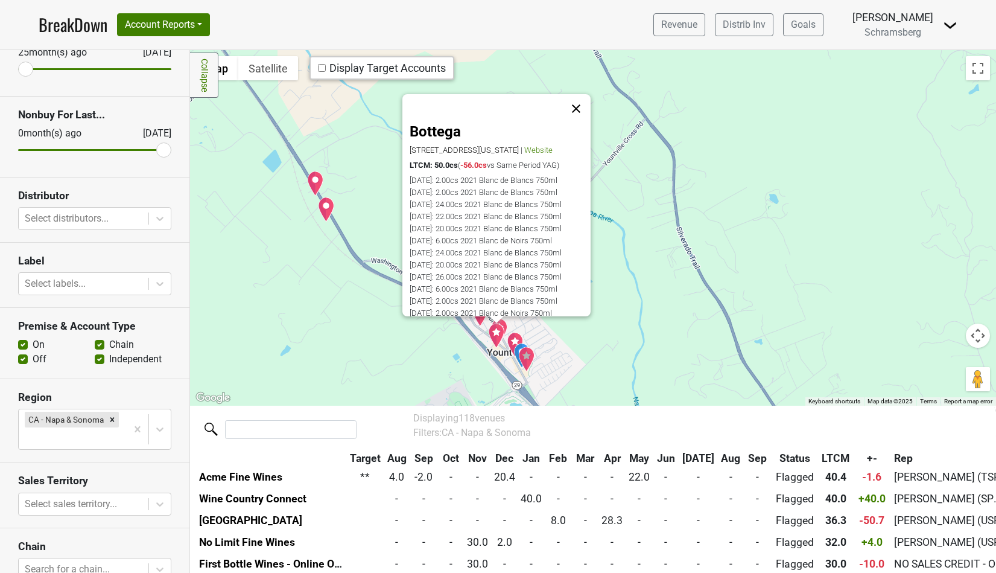
click at [580, 101] on button "Close" at bounding box center [576, 108] width 29 height 29
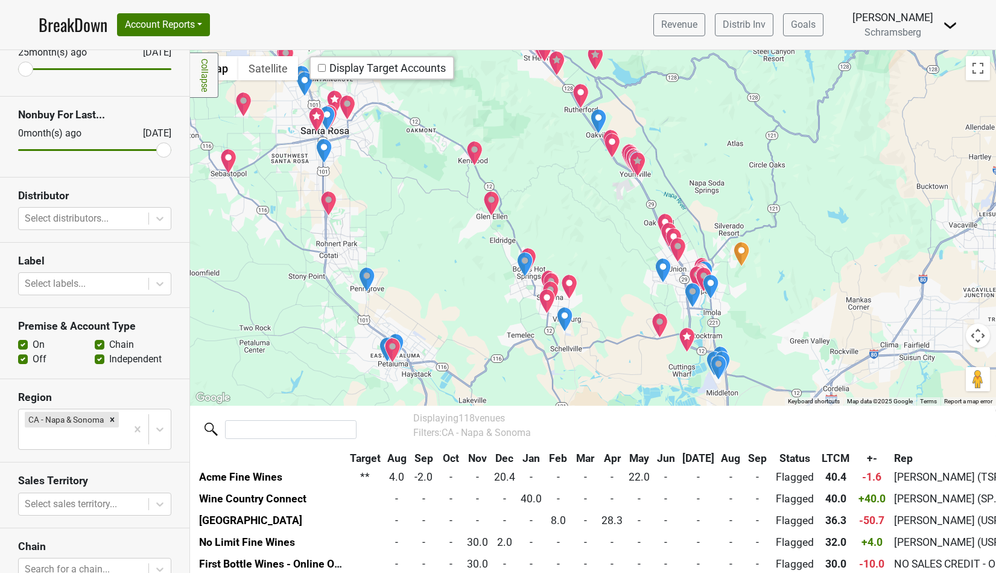
drag, startPoint x: 568, startPoint y: 351, endPoint x: 643, endPoint y: 280, distance: 102.9
click at [643, 280] on div at bounding box center [593, 227] width 806 height 355
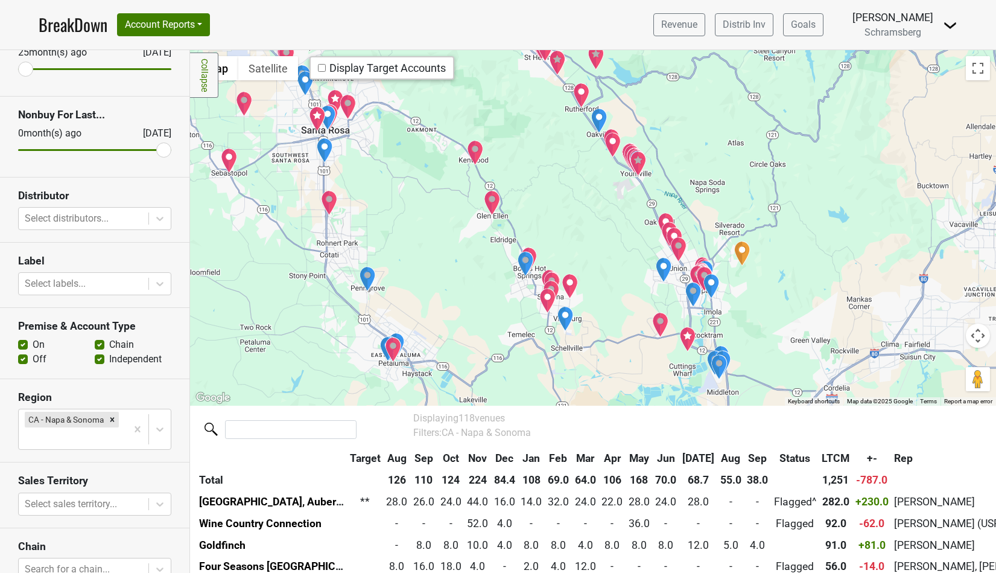
scroll to position [0, 0]
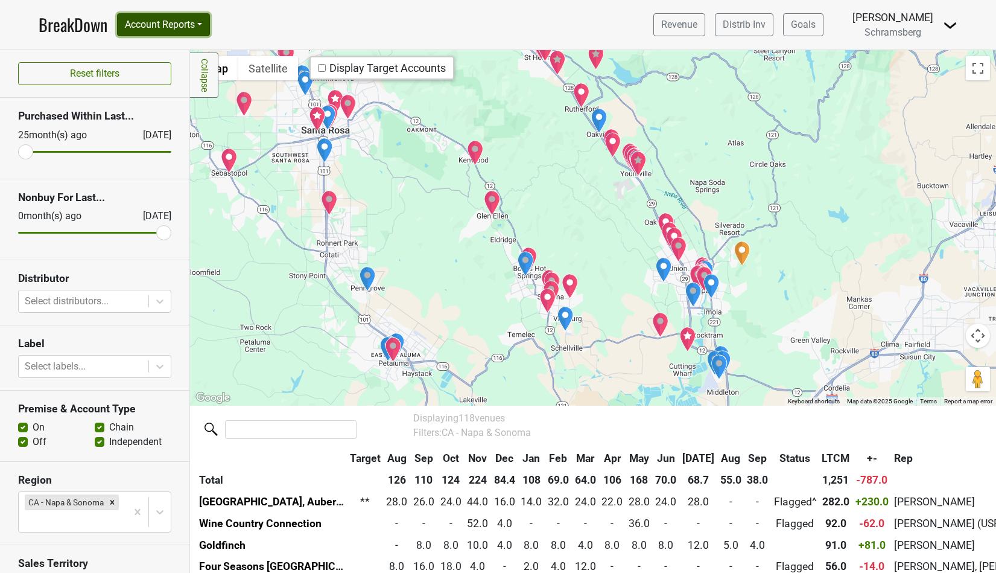
click at [203, 17] on button "Account Reports" at bounding box center [163, 24] width 93 height 23
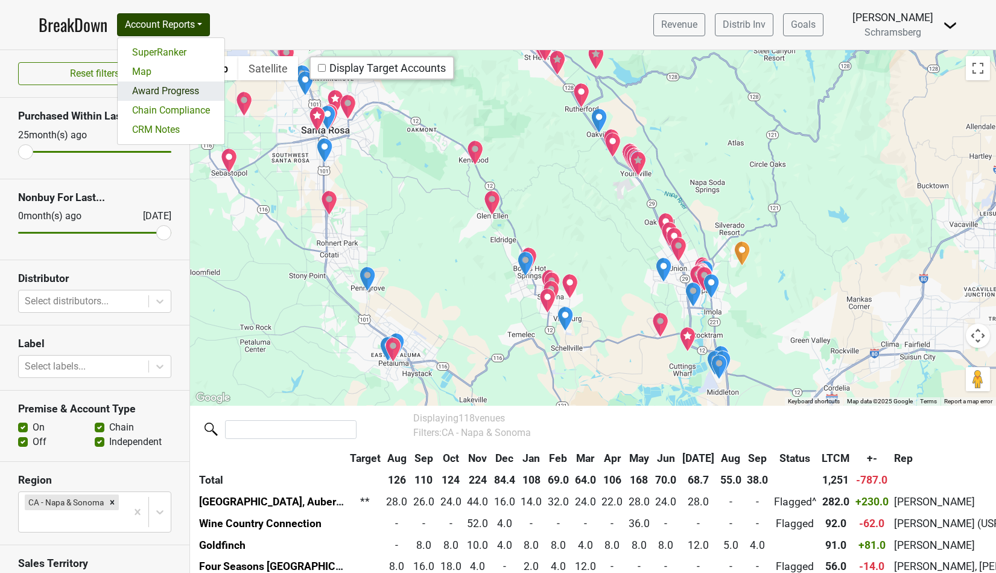
click at [189, 93] on link "Award Progress" at bounding box center [171, 90] width 107 height 19
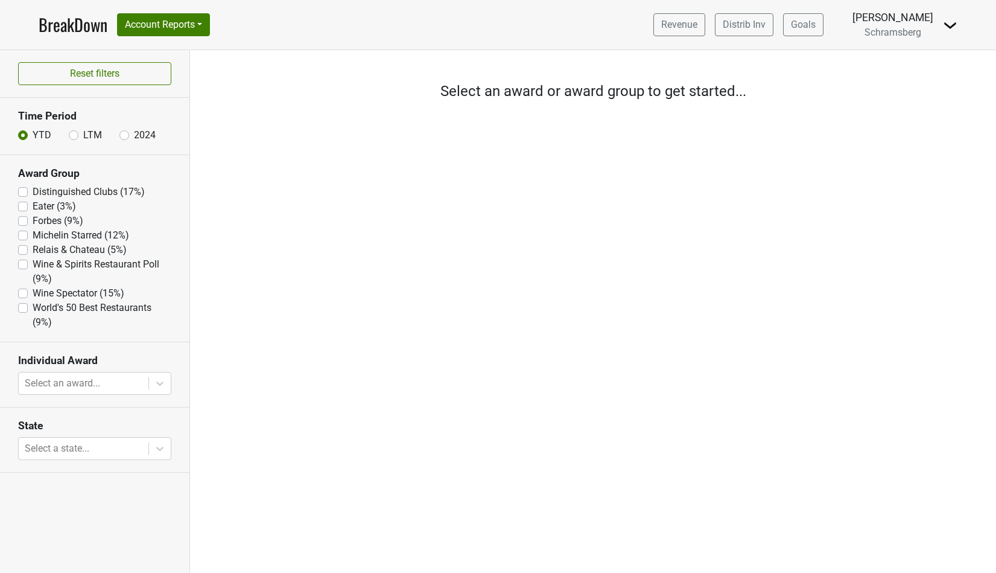
click at [83, 136] on label "LTM" at bounding box center [92, 135] width 19 height 14
click at [72, 136] on input "LTM" at bounding box center [74, 134] width 10 height 12
radio input "true"
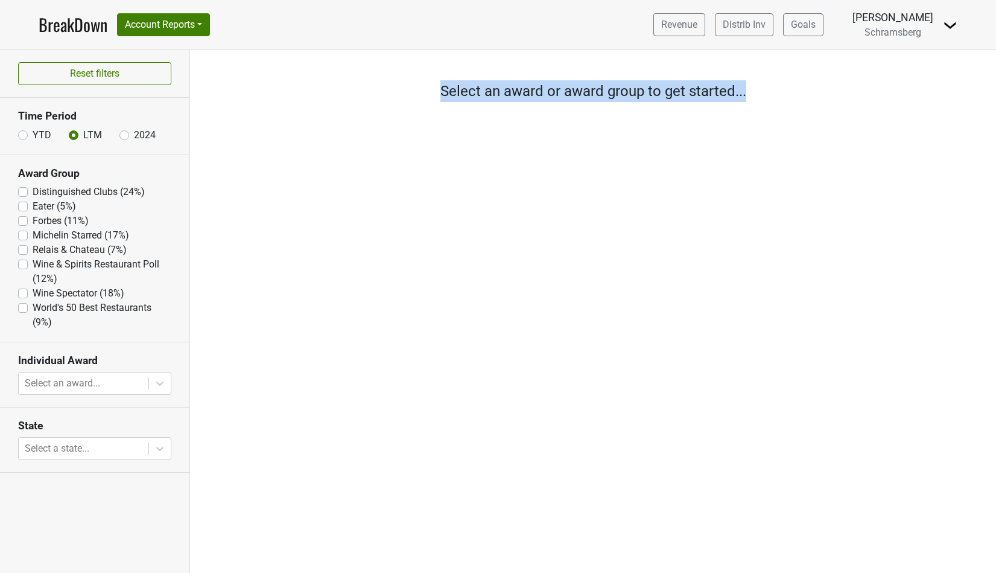
drag, startPoint x: 434, startPoint y: 91, endPoint x: 790, endPoint y: 86, distance: 356.0
click at [790, 86] on div "Select an award or award group to get started..." at bounding box center [593, 91] width 806 height 22
click at [381, 201] on div "Filters Select an award or award group to get started..." at bounding box center [593, 311] width 806 height 522
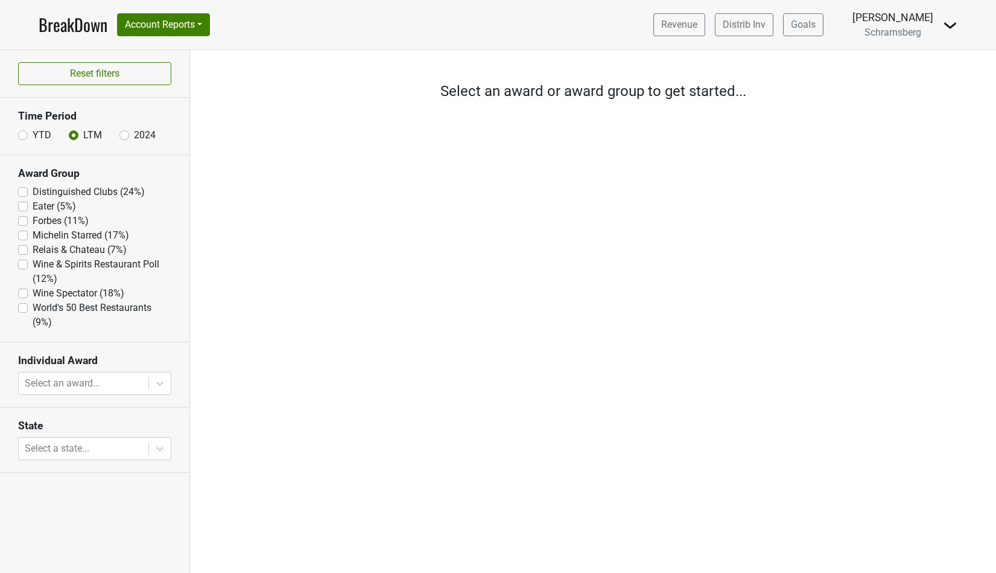
click at [33, 236] on label "Michelin Starred (17%)" at bounding box center [81, 235] width 97 height 14
click at [24, 236] on Starred "Michelin Starred (17%)" at bounding box center [23, 234] width 10 height 12
checkbox Starred "true"
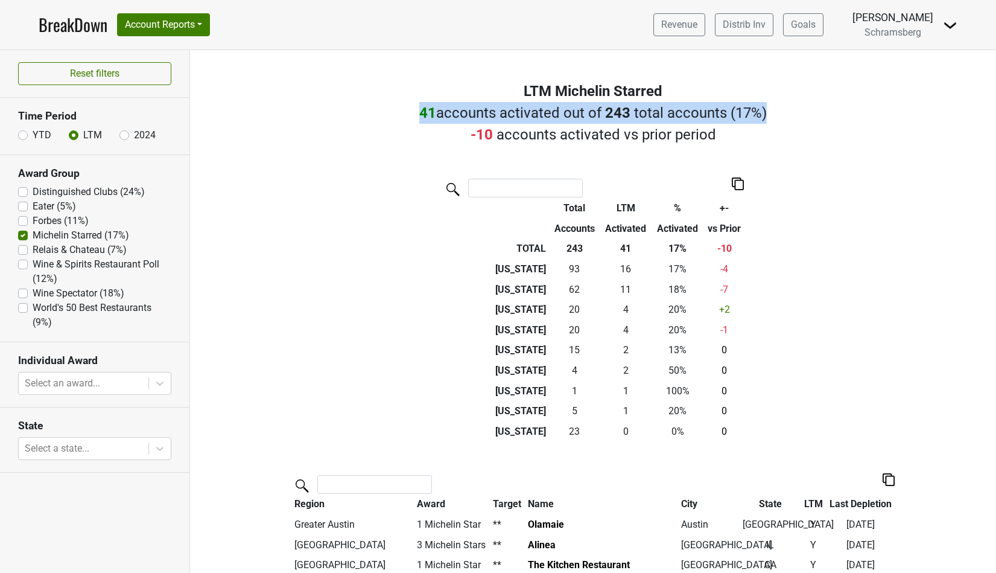
drag, startPoint x: 419, startPoint y: 115, endPoint x: 786, endPoint y: 109, distance: 366.9
click at [786, 109] on div "41 accounts activated out of 243 total accounts ( 17% ) -10 accounts activated …" at bounding box center [593, 123] width 806 height 43
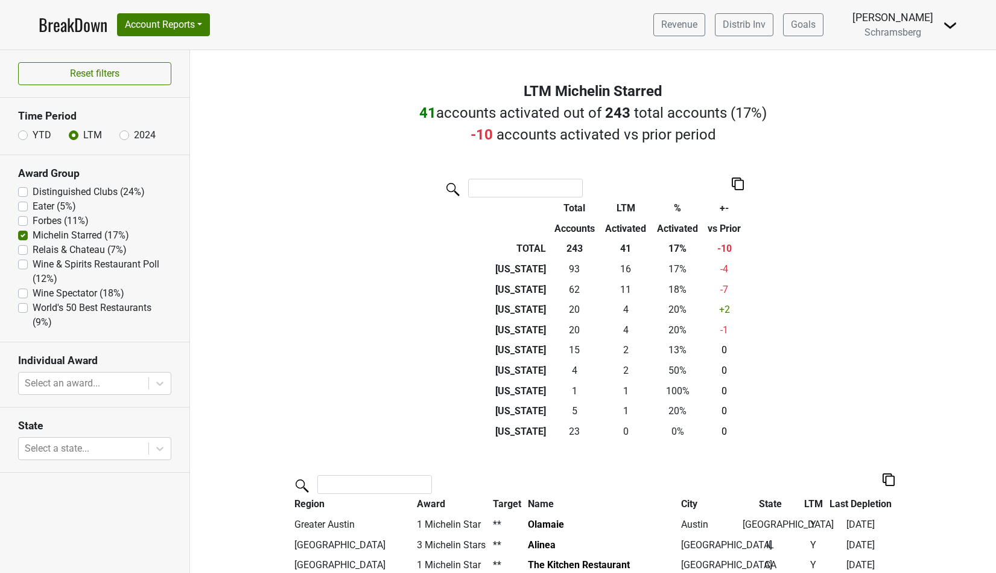
click at [617, 159] on div "Filters LTM Michelin Starred 41 accounts activated out of 243 total accounts ( …" at bounding box center [593, 311] width 806 height 522
drag, startPoint x: 472, startPoint y: 136, endPoint x: 723, endPoint y: 133, distance: 251.0
click at [723, 133] on div "41 accounts activated out of 243 total accounts ( 17% ) -10 accounts activated …" at bounding box center [593, 123] width 806 height 43
click at [448, 214] on th "&nbsp;: activate to sort column ascending" at bounding box center [495, 208] width 107 height 21
drag, startPoint x: 723, startPoint y: 271, endPoint x: 732, endPoint y: 271, distance: 8.4
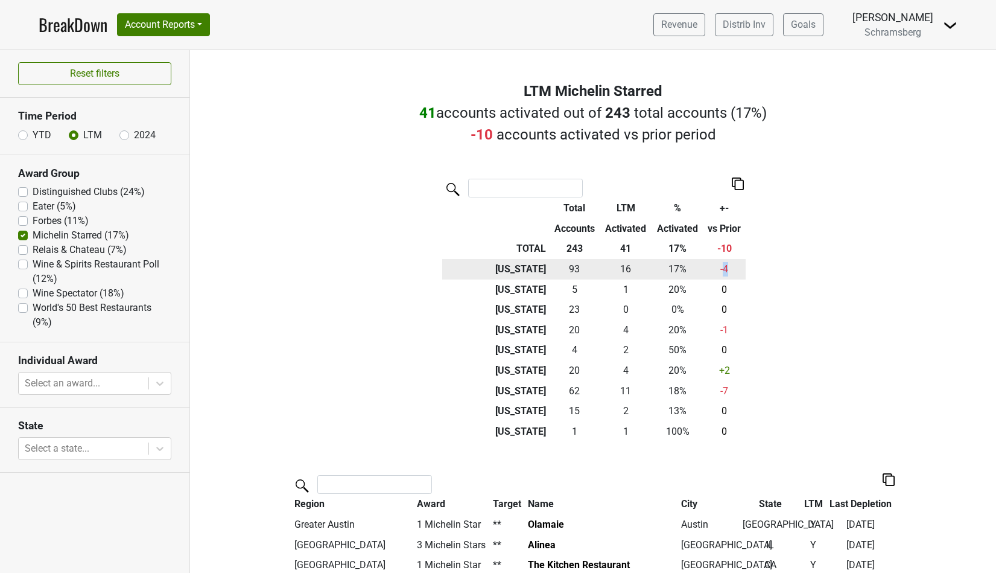
click at [732, 271] on td "-4" at bounding box center [724, 269] width 42 height 21
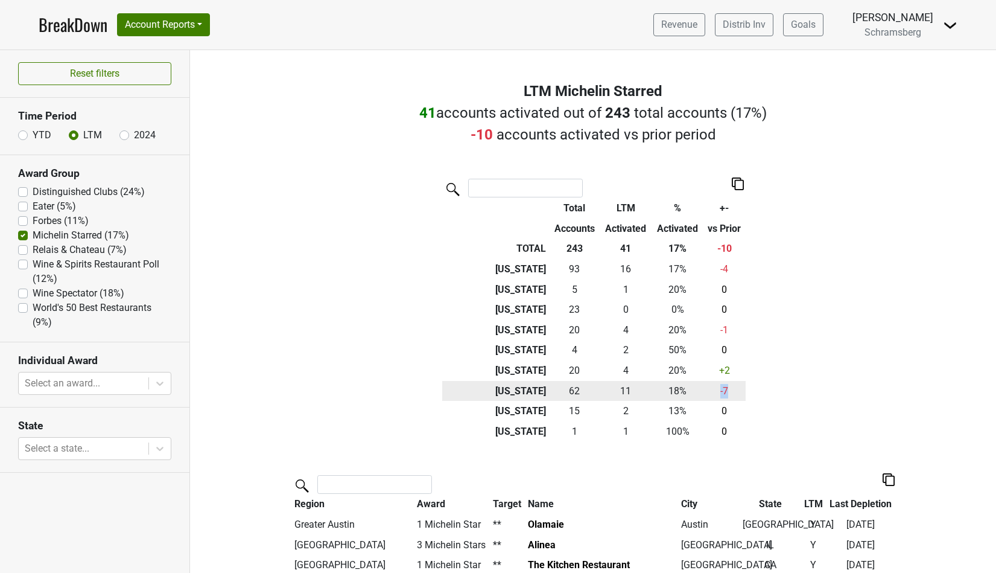
drag, startPoint x: 737, startPoint y: 390, endPoint x: 709, endPoint y: 390, distance: 27.8
click at [709, 390] on td "-7" at bounding box center [724, 391] width 42 height 21
click at [806, 270] on div "Filters LTM Michelin Starred 41 accounts activated out of 243 total accounts ( …" at bounding box center [593, 311] width 806 height 522
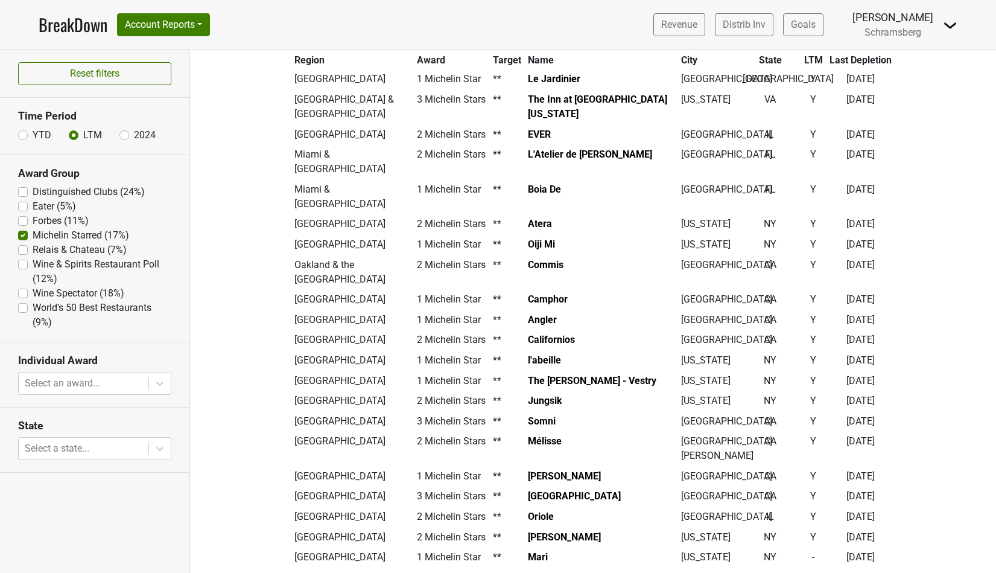
scroll to position [961, 0]
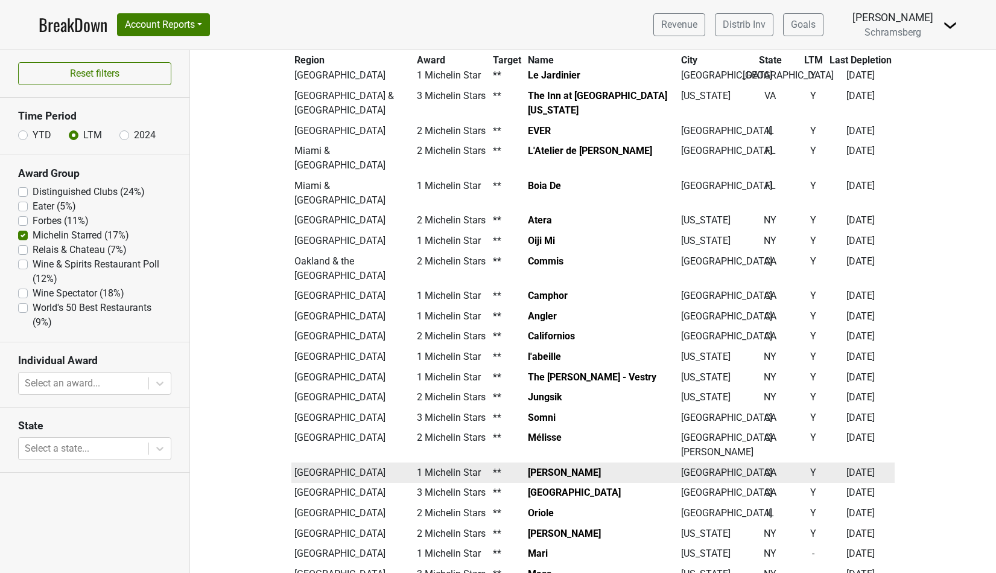
drag, startPoint x: 833, startPoint y: 300, endPoint x: 881, endPoint y: 436, distance: 144.1
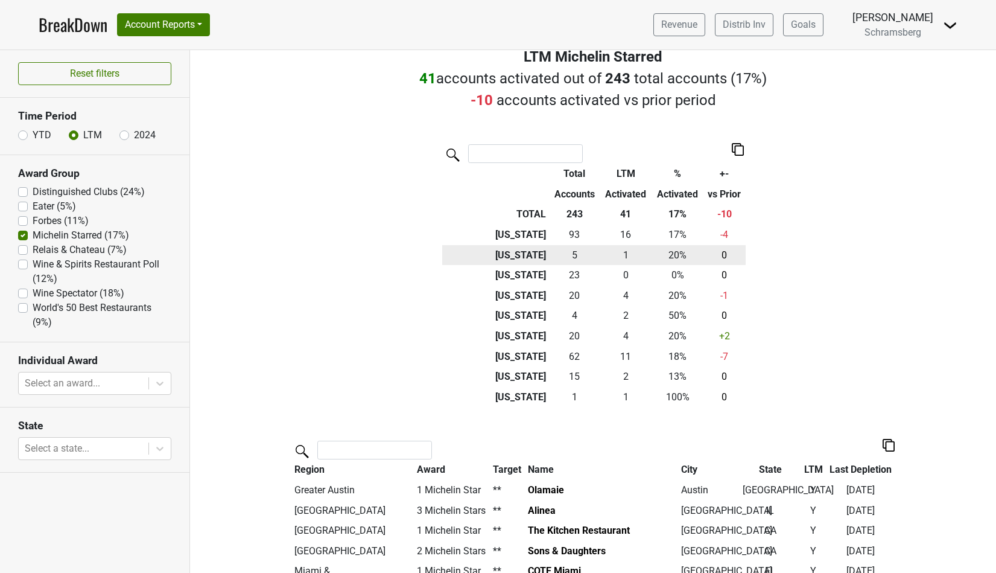
scroll to position [19, 0]
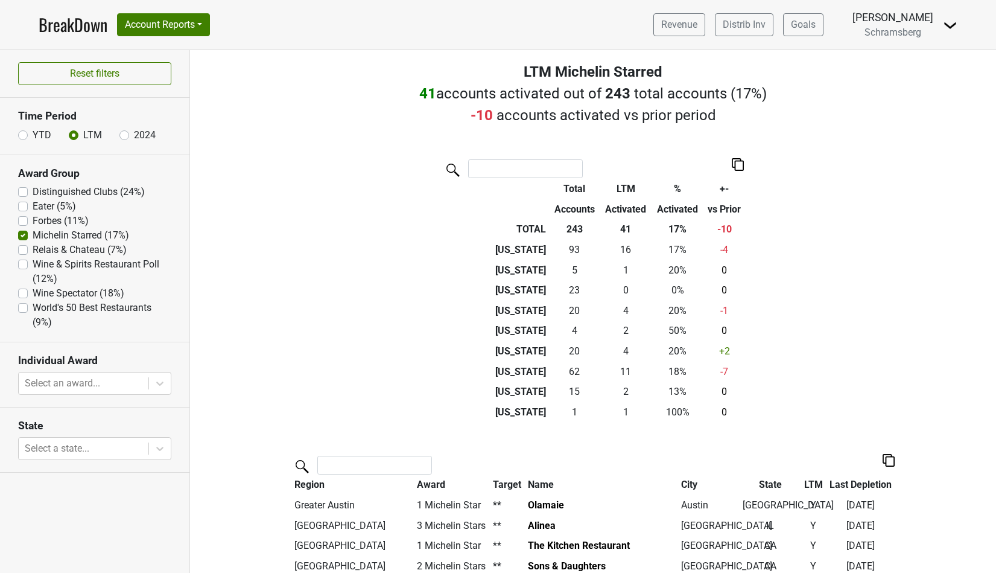
click at [324, 229] on div "Filters LTM Michelin Starred 41 accounts activated out of 243 total accounts ( …" at bounding box center [593, 311] width 806 height 522
click at [267, 217] on div "Filters LTM Michelin Starred 41 accounts activated out of 243 total accounts ( …" at bounding box center [593, 311] width 806 height 522
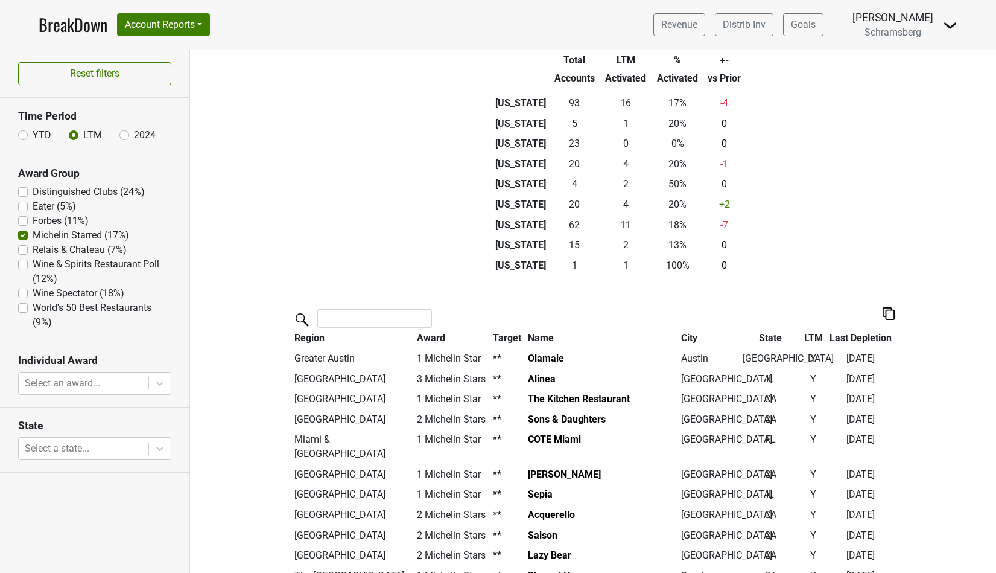
scroll to position [93, 0]
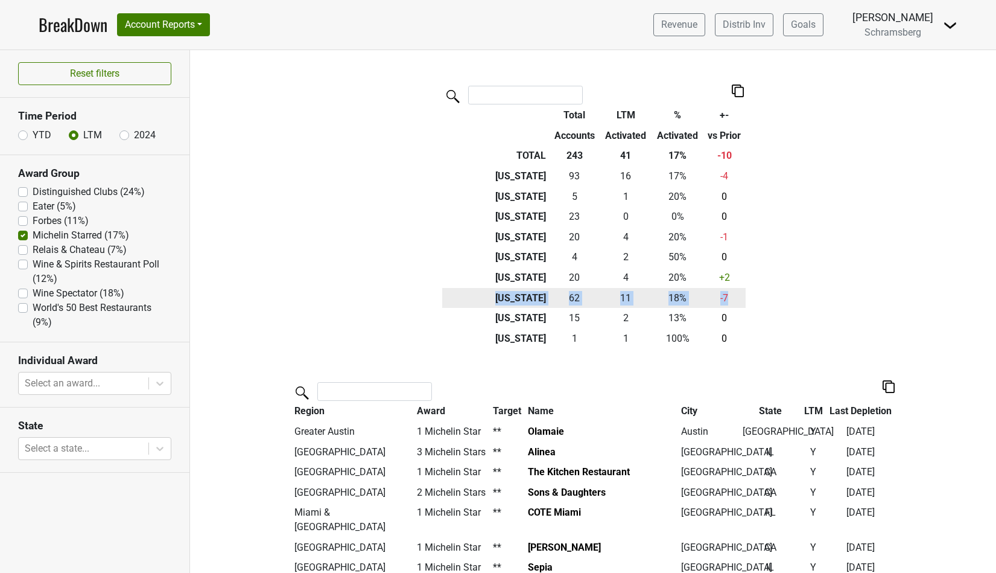
drag, startPoint x: 501, startPoint y: 301, endPoint x: 742, endPoint y: 300, distance: 241.3
click at [742, 300] on tr "[US_STATE] 62 11 18 % -7" at bounding box center [593, 298] width 303 height 21
click at [318, 84] on div "Filters LTM Michelin Starred 41 accounts activated out of 243 total accounts ( …" at bounding box center [593, 311] width 806 height 522
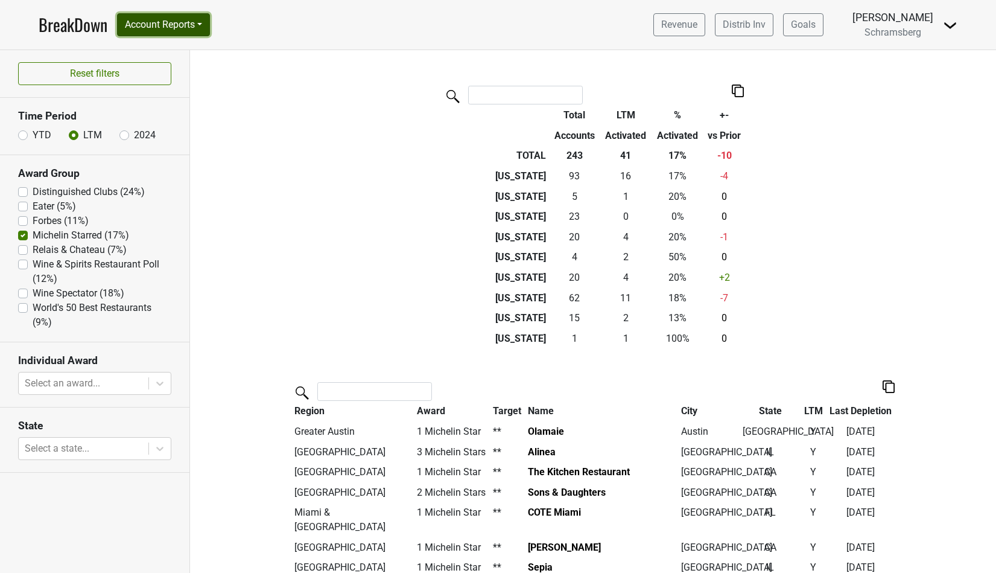
click at [202, 26] on button "Account Reports" at bounding box center [163, 24] width 93 height 23
click at [186, 209] on section "Award Group Distinguished Clubs (24%) Eater (5%) Forbes (11%) Michelin Starred …" at bounding box center [94, 248] width 189 height 187
click at [200, 24] on button "Account Reports" at bounding box center [163, 24] width 93 height 23
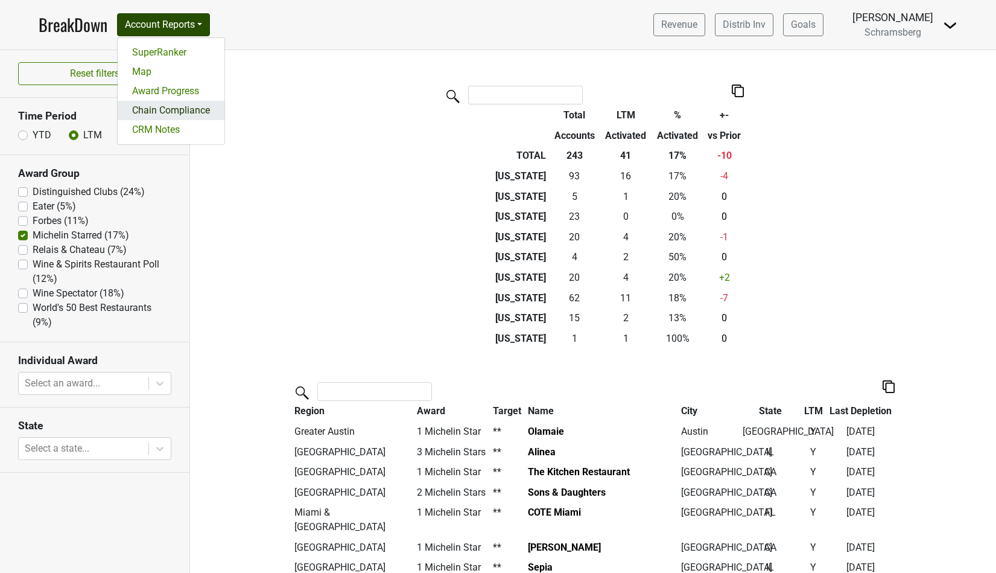
click at [185, 108] on link "Chain Compliance" at bounding box center [171, 110] width 107 height 19
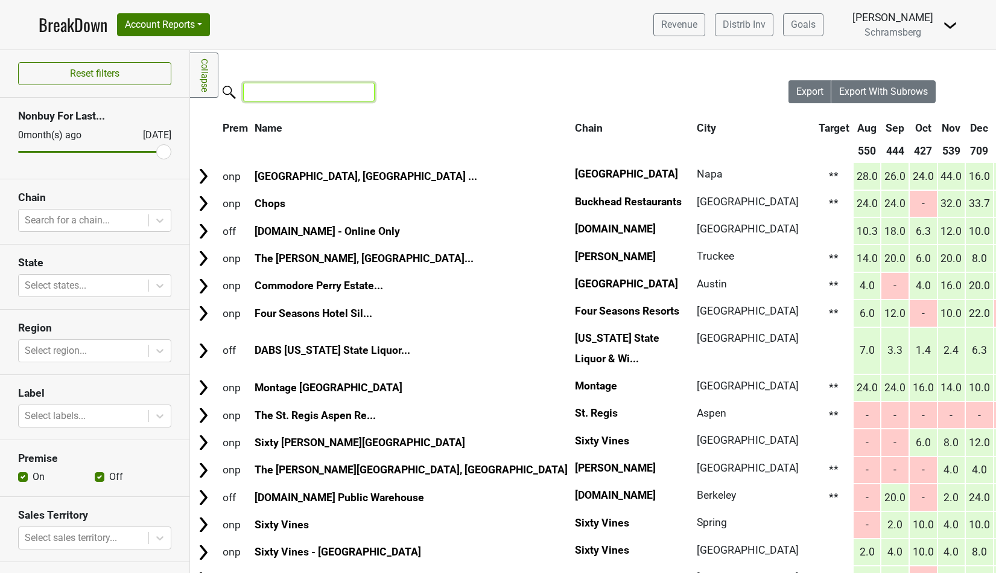
click at [301, 89] on input "search" at bounding box center [309, 92] width 132 height 19
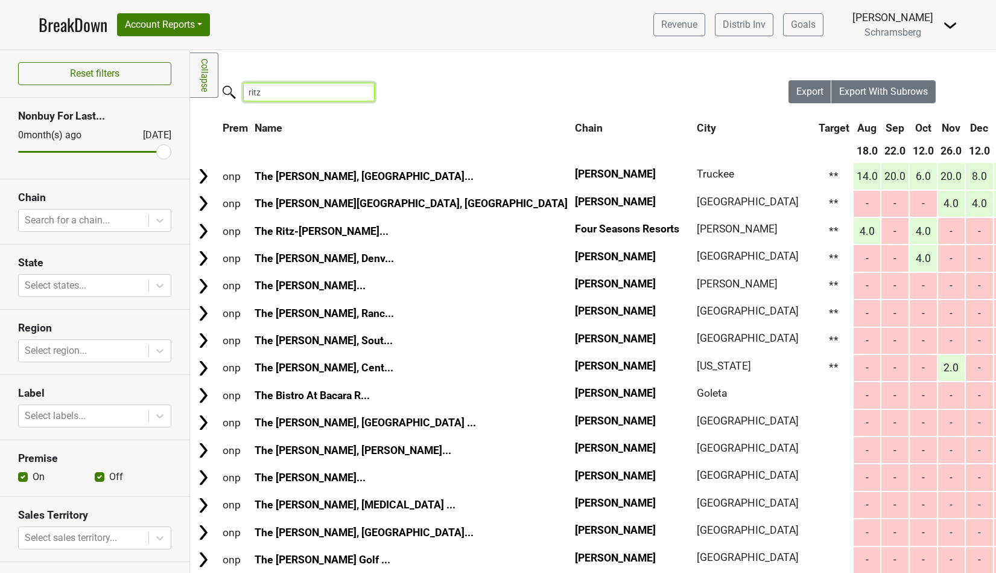
type input "ritz"
click at [201, 63] on link "Collapse" at bounding box center [204, 74] width 28 height 45
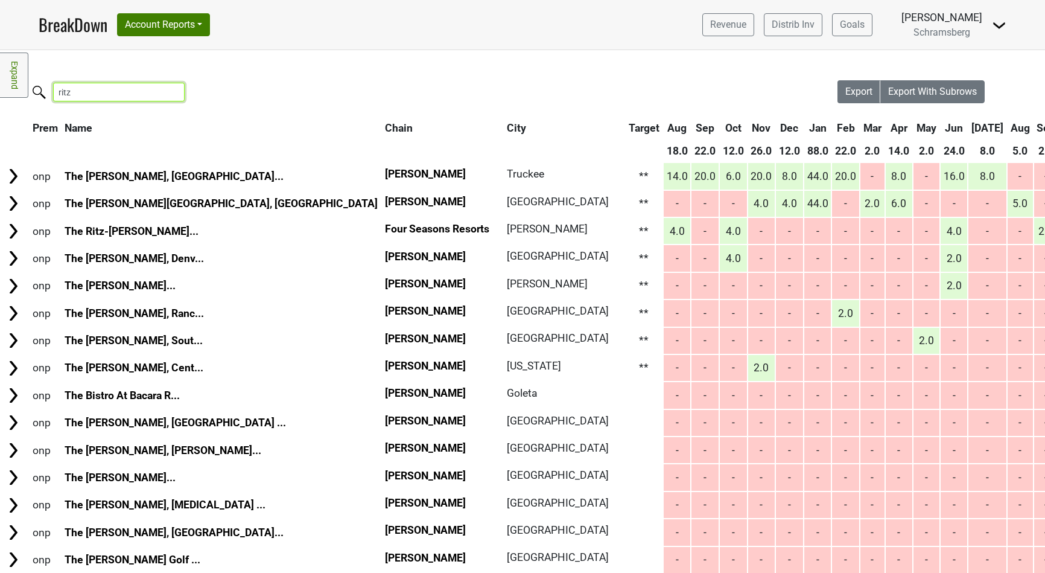
drag, startPoint x: 86, startPoint y: 92, endPoint x: 30, endPoint y: 90, distance: 55.5
click at [30, 90] on label "ritz" at bounding box center [95, 90] width 132 height 21
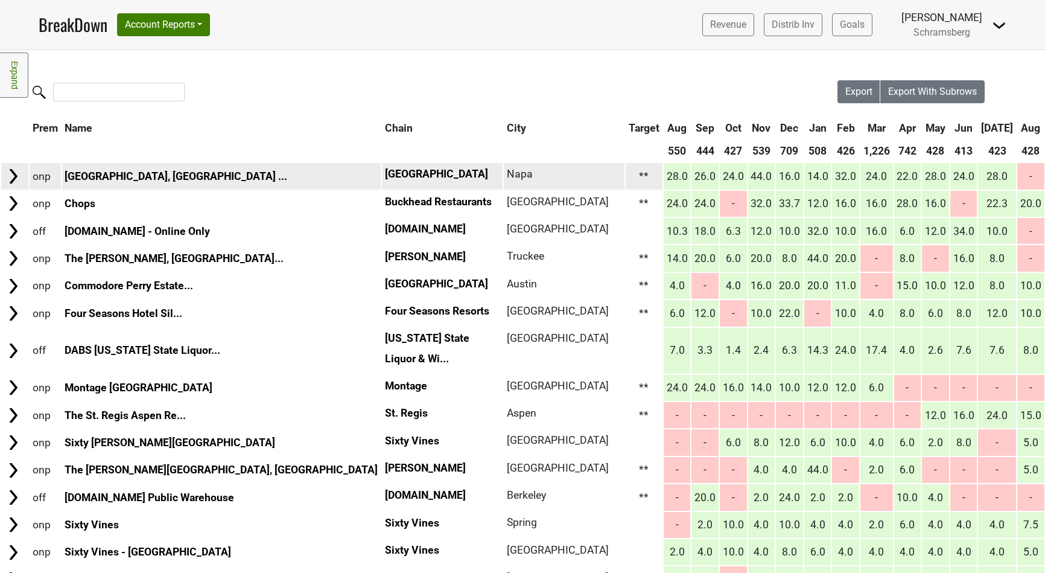
click at [507, 174] on span "Napa" at bounding box center [520, 174] width 26 height 12
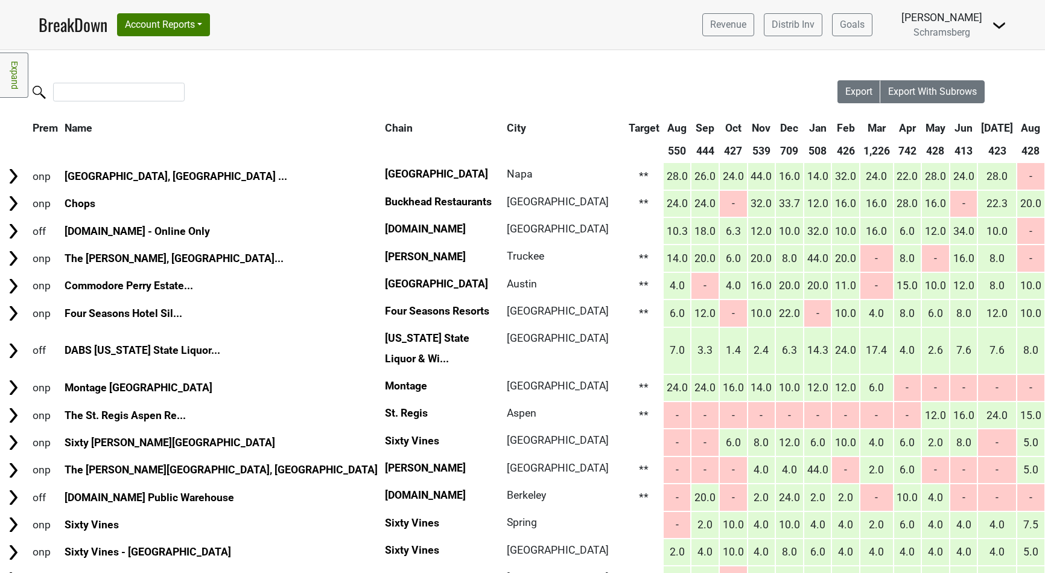
click at [356, 77] on div "Filters Expand Loading, please wait... Please wait, your file is being download…" at bounding box center [522, 311] width 1045 height 522
click at [11, 78] on link "Expand" at bounding box center [14, 74] width 28 height 45
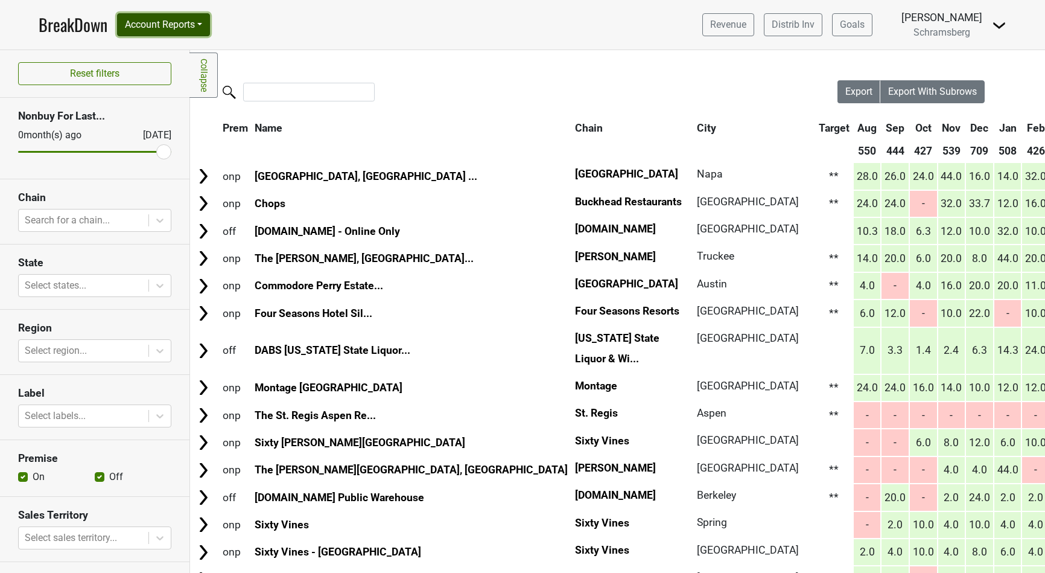
click at [202, 21] on button "Account Reports" at bounding box center [163, 24] width 93 height 23
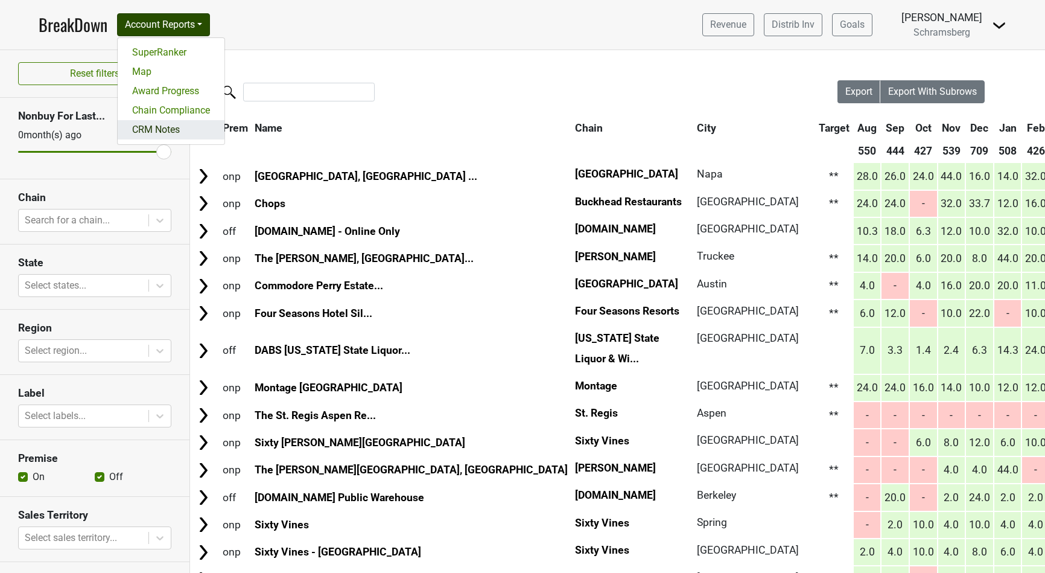
click at [173, 133] on link "CRM Notes" at bounding box center [171, 129] width 107 height 19
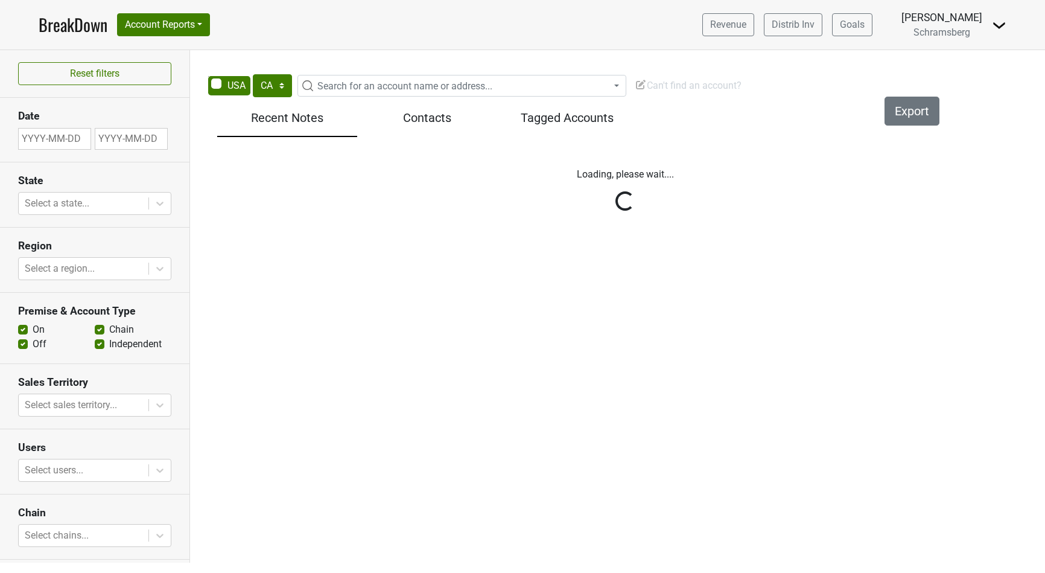
select select "CA"
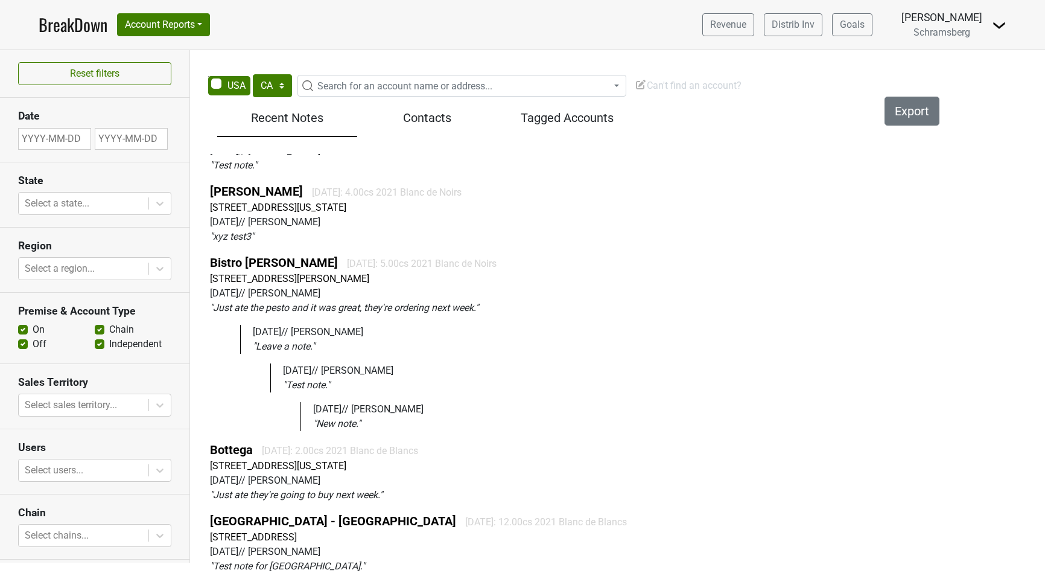
scroll to position [50, 0]
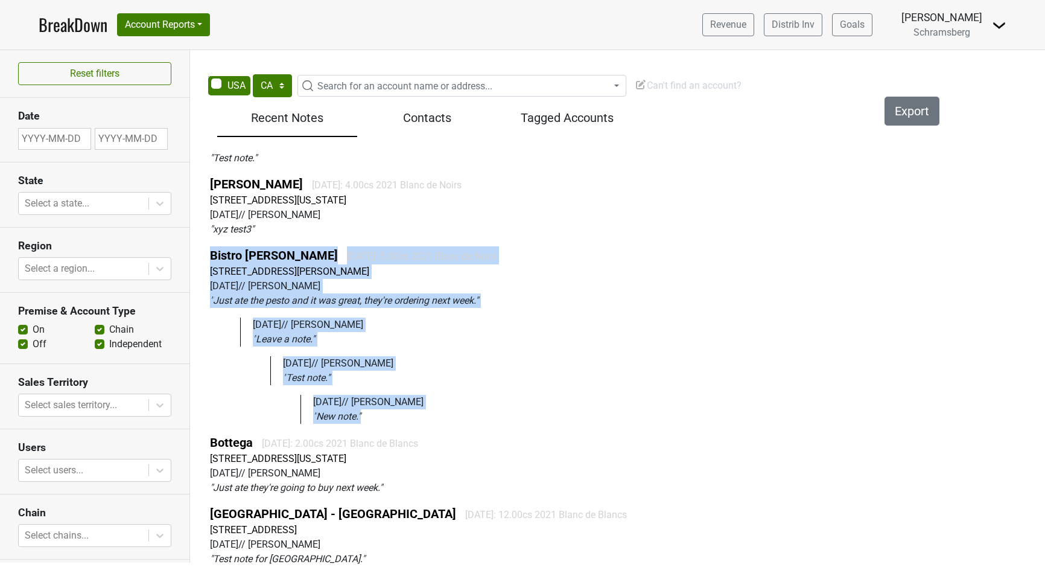
drag, startPoint x: 206, startPoint y: 255, endPoint x: 389, endPoint y: 418, distance: 245.3
click at [389, 418] on div "Ad Hoc [DATE]: 4.00cs 2021 Blanc de Blancs, -4.00cs 2021 Blanc de Noirs [STREET…" at bounding box center [625, 364] width 858 height 431
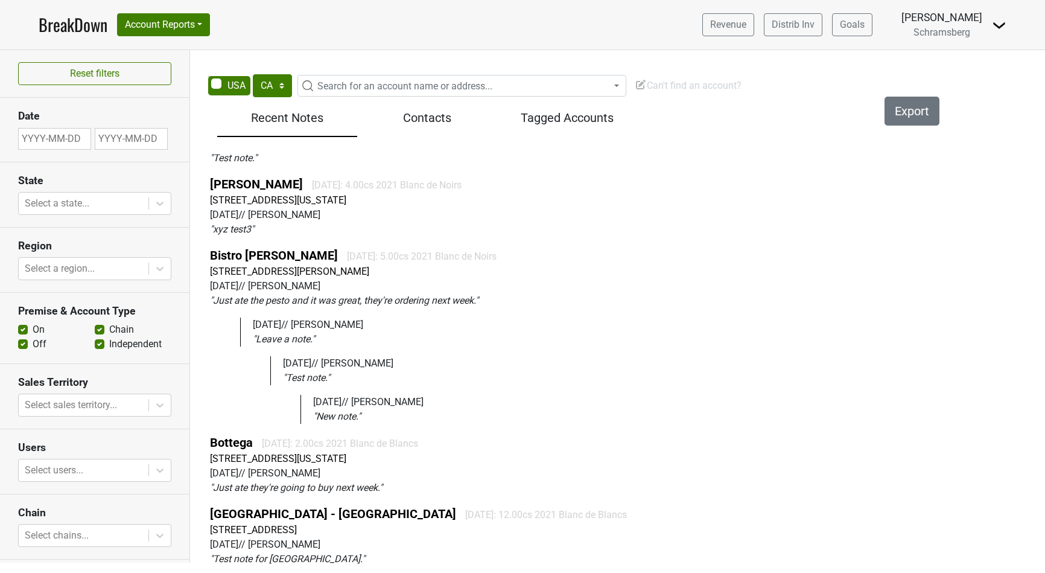
click at [553, 321] on div "[DATE] // [PERSON_NAME]" at bounding box center [646, 324] width 787 height 14
drag, startPoint x: 325, startPoint y: 256, endPoint x: 511, endPoint y: 258, distance: 185.8
click at [511, 258] on div "Bistro [PERSON_NAME] [DATE]: 5.00cs 2021 Blanc de Noirs" at bounding box center [625, 255] width 830 height 18
click at [574, 258] on div "Bistro [PERSON_NAME] [DATE]: 5.00cs 2021 Blanc de Noirs" at bounding box center [625, 255] width 830 height 18
click at [265, 256] on link "Bistro [PERSON_NAME]" at bounding box center [274, 255] width 128 height 14
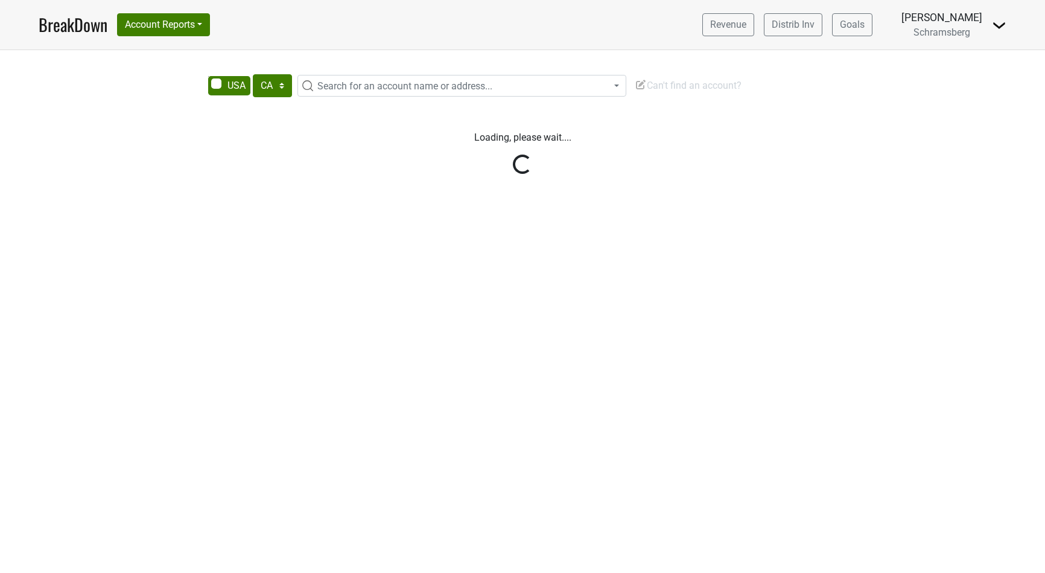
select select "CA"
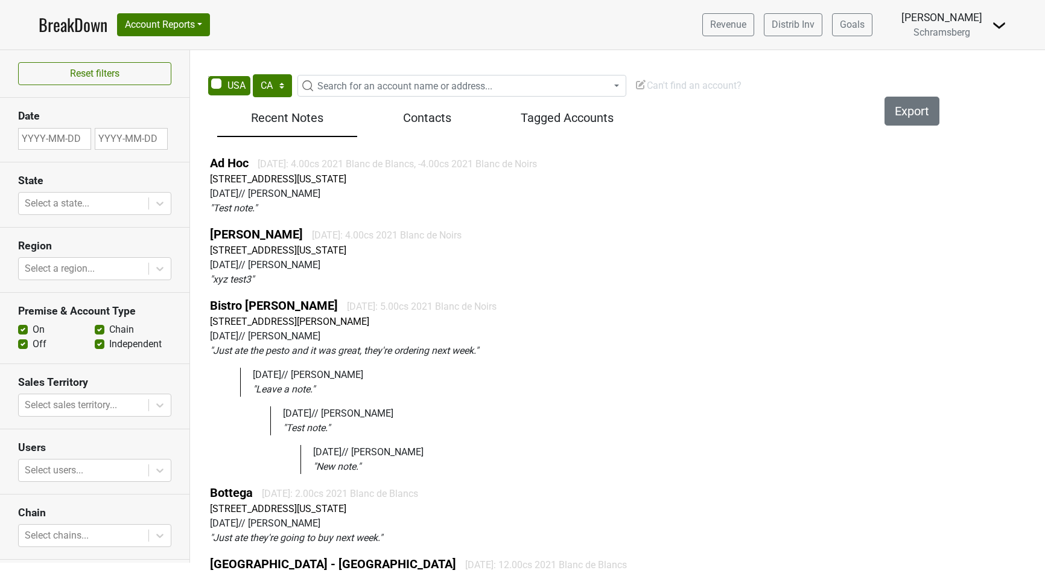
click at [424, 118] on h5 "Contacts" at bounding box center [427, 117] width 128 height 14
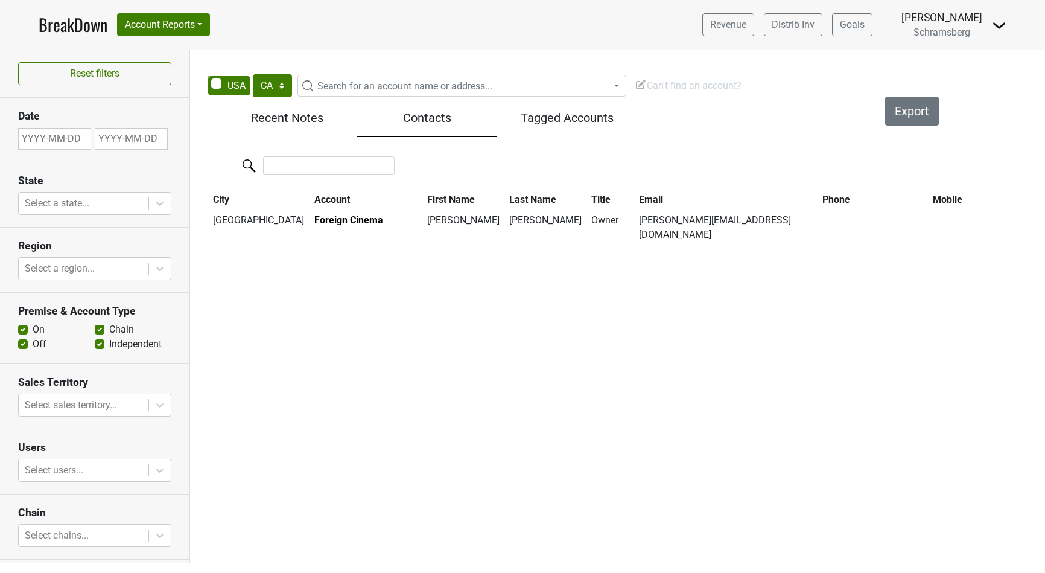
click at [584, 121] on h5 "Tagged Accounts" at bounding box center [567, 117] width 128 height 14
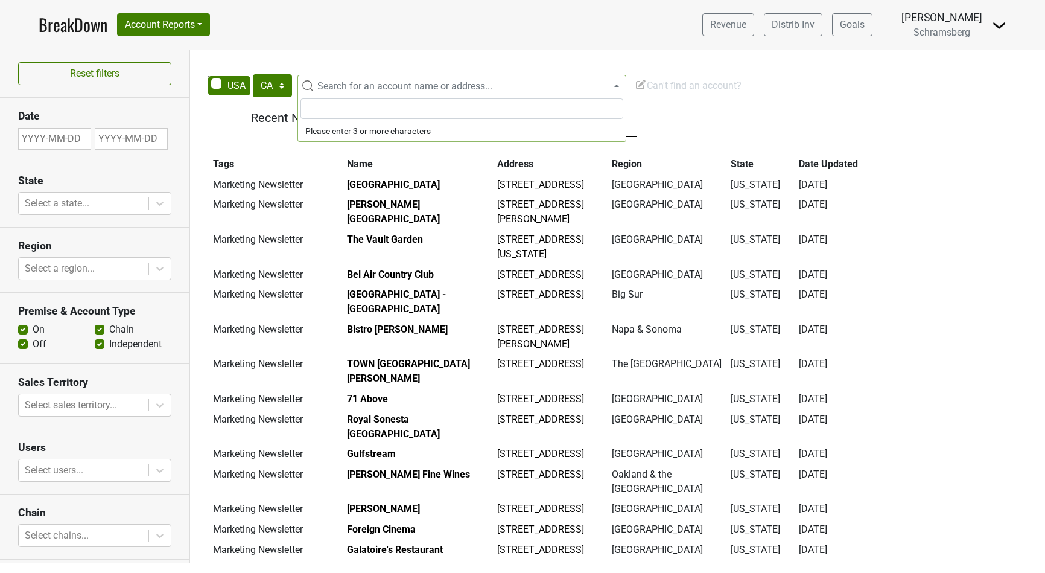
click at [327, 87] on span "Search for an account name or address..." at bounding box center [404, 85] width 175 height 11
click at [265, 93] on select "AK AL AR AZ CA CO CT DC DE FL [GEOGRAPHIC_DATA] HI IA ID IL IN KS [GEOGRAPHIC_D…" at bounding box center [272, 85] width 39 height 23
select select "GA"
click at [253, 74] on select "AK AL AR AZ CA CO CT DC DE FL [GEOGRAPHIC_DATA] HI IA ID IL IN KS [GEOGRAPHIC_D…" at bounding box center [272, 85] width 39 height 23
click at [282, 59] on div "Reset filters Date State Select a state... Region Select a region... Premise & …" at bounding box center [522, 306] width 1045 height 512
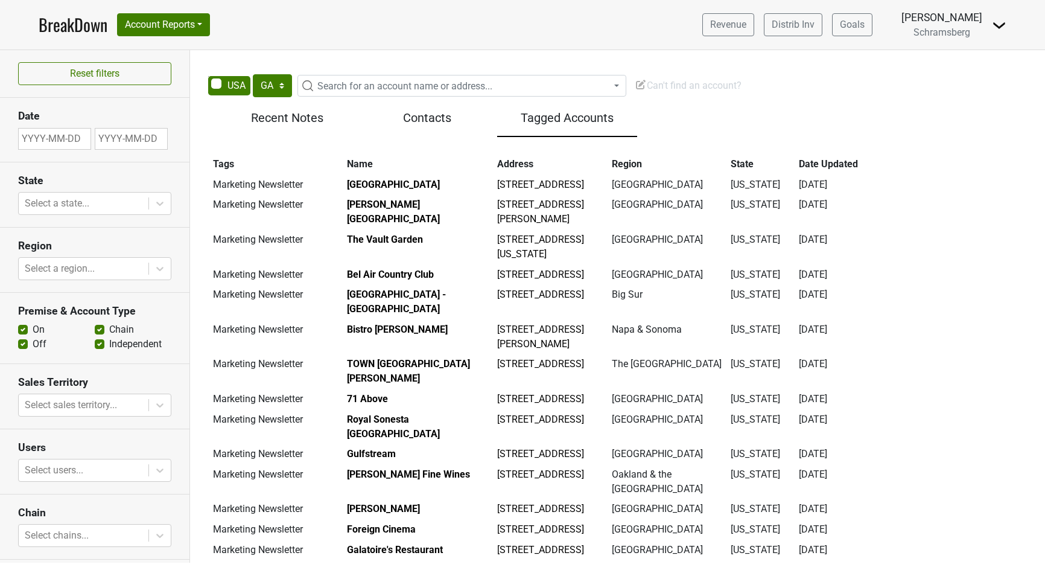
click at [284, 52] on div "Reset filters Date State Select a state... Region Select a region... Premise & …" at bounding box center [522, 306] width 1045 height 512
click at [202, 22] on button "Account Reports" at bounding box center [163, 24] width 93 height 23
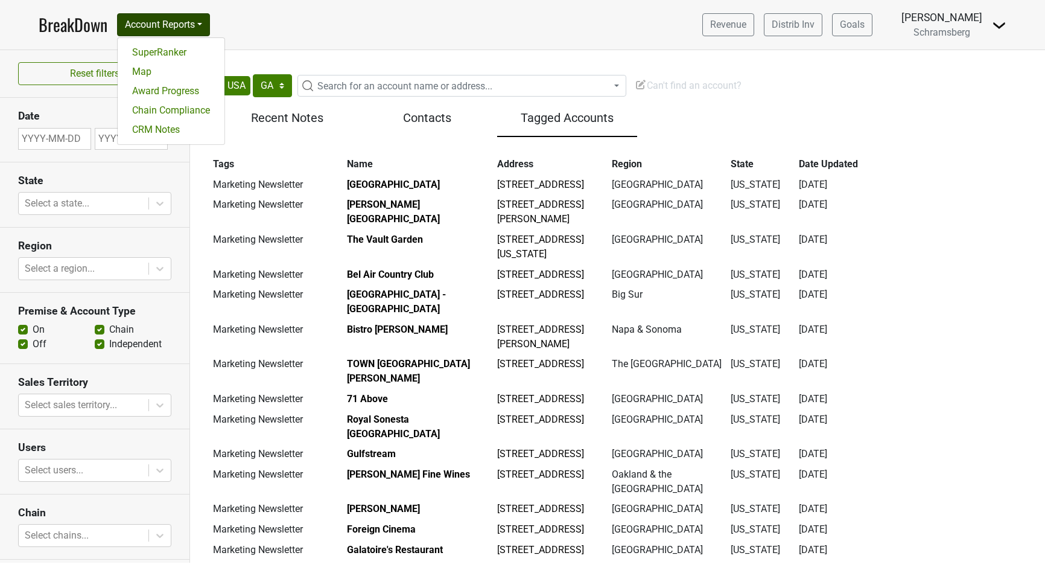
click at [510, 14] on nav "BreakDown Account Reports SuperRanker Map Award Progress Chain Compliance CRM N…" at bounding box center [522, 24] width 987 height 49
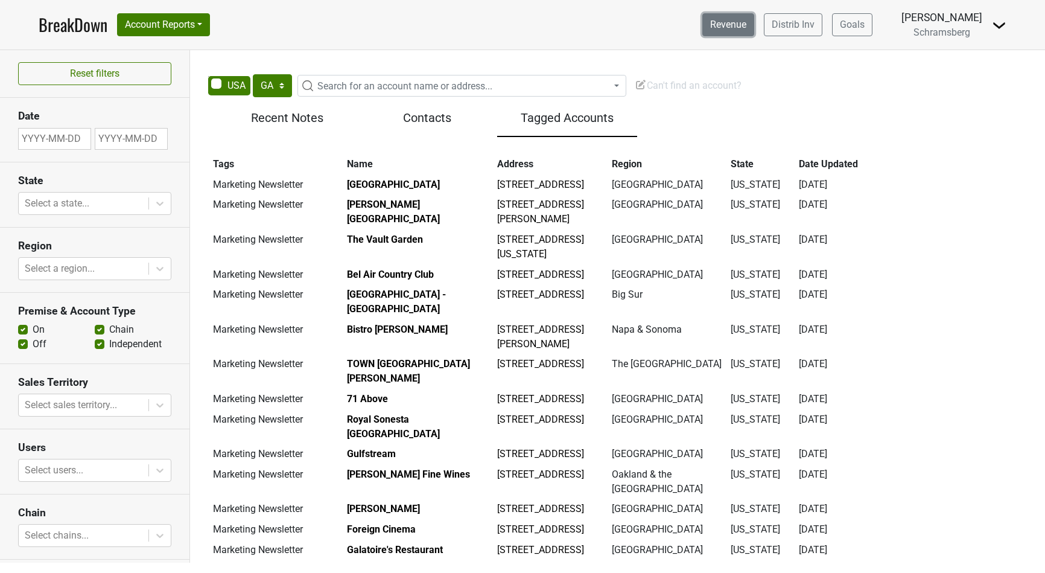
click at [738, 22] on link "Revenue" at bounding box center [728, 24] width 52 height 23
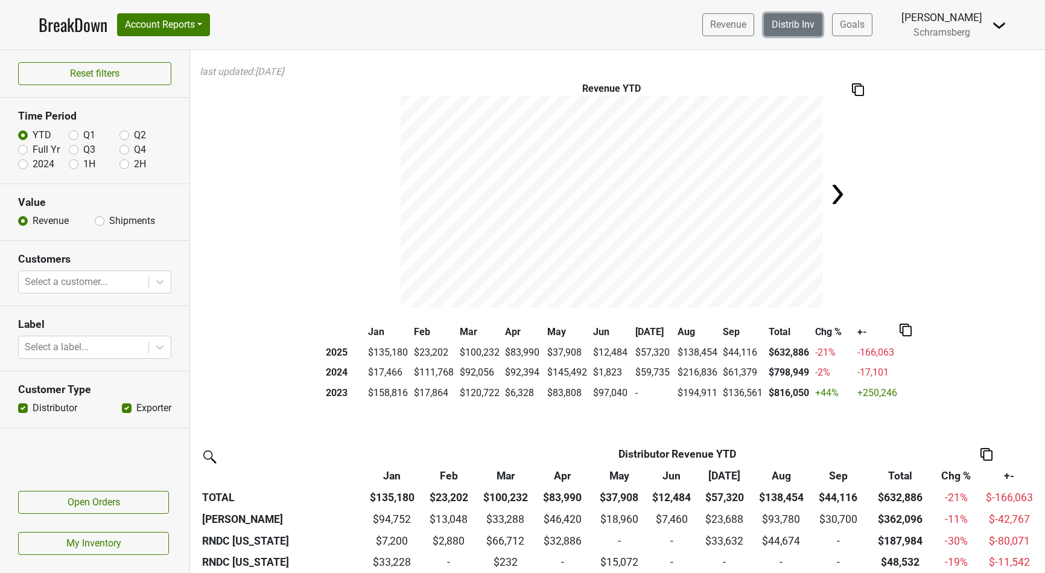
click at [802, 25] on link "Distrib Inv" at bounding box center [793, 24] width 59 height 23
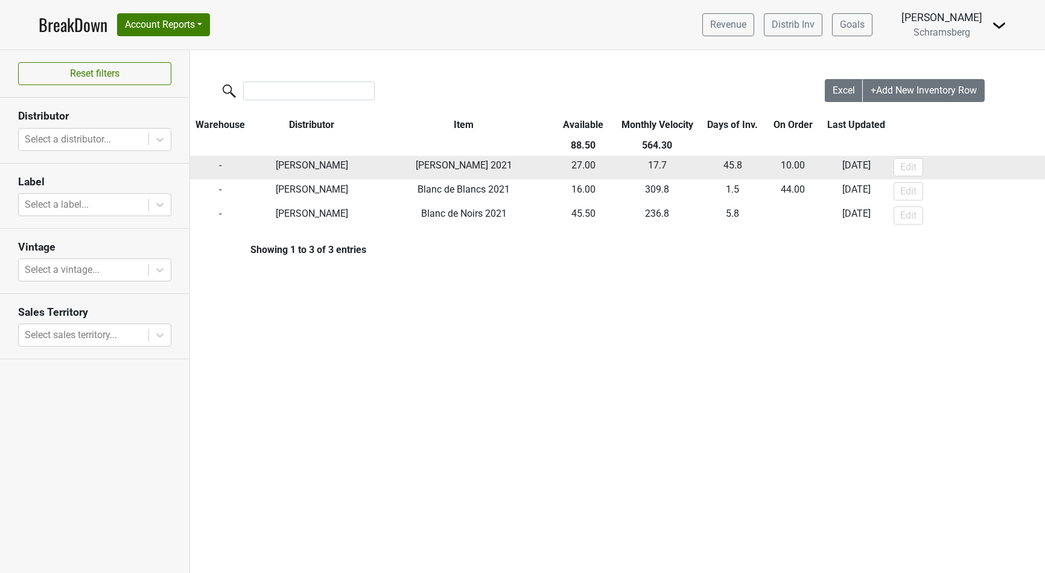
click at [310, 168] on td "Wilson Daniels" at bounding box center [312, 168] width 124 height 24
drag, startPoint x: 232, startPoint y: 161, endPoint x: 214, endPoint y: 161, distance: 18.1
click at [214, 161] on td "-" at bounding box center [220, 168] width 60 height 24
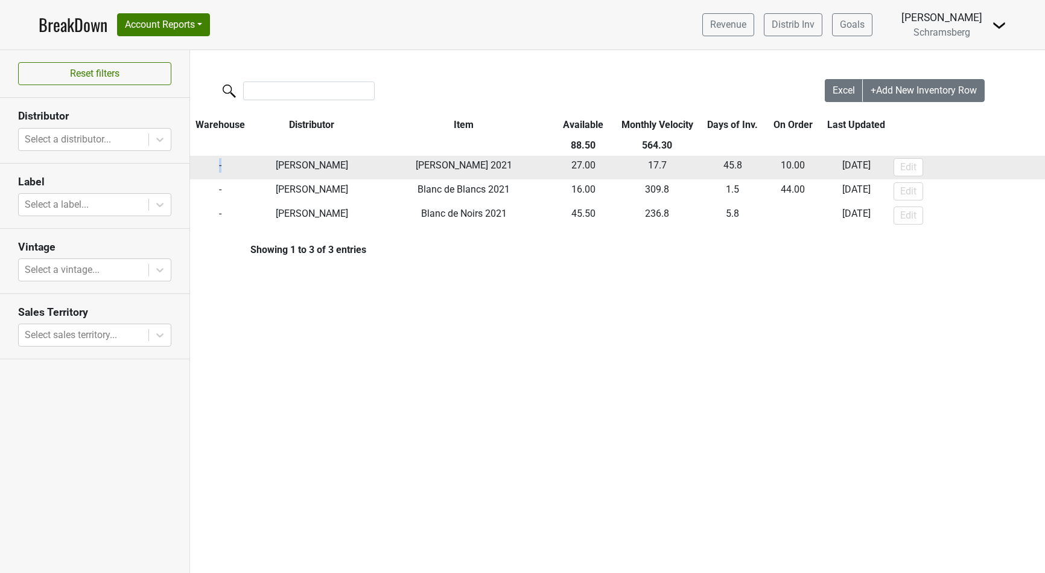
drag, startPoint x: 405, startPoint y: 168, endPoint x: 508, endPoint y: 167, distance: 102.6
click at [508, 167] on td "Mirabelle Brut 2021" at bounding box center [464, 168] width 180 height 24
drag, startPoint x: 566, startPoint y: 167, endPoint x: 611, endPoint y: 166, distance: 44.6
click at [611, 166] on td "27.00" at bounding box center [583, 168] width 59 height 24
drag, startPoint x: 643, startPoint y: 168, endPoint x: 681, endPoint y: 168, distance: 37.4
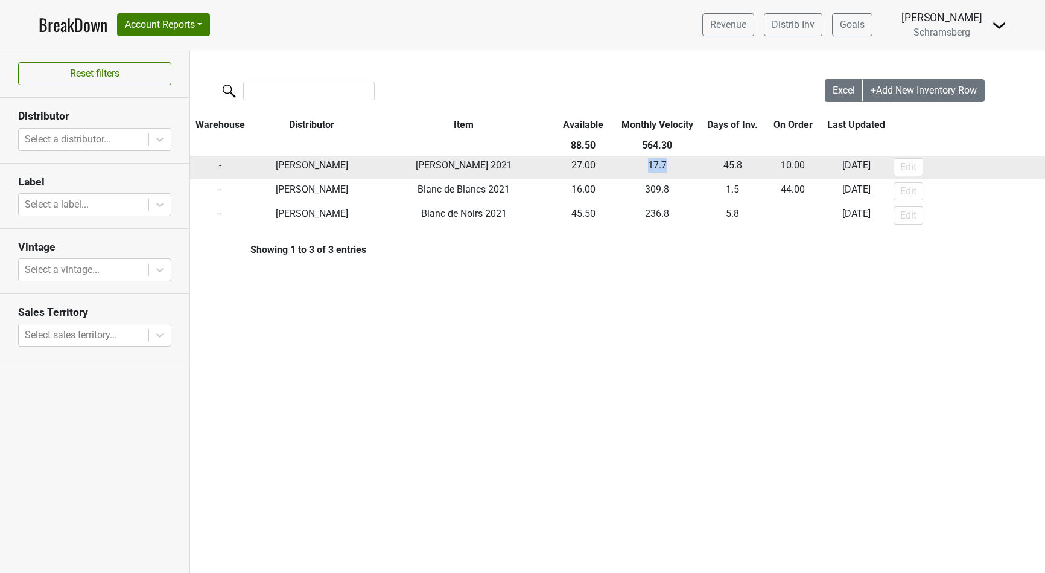
click at [681, 168] on td "17.7" at bounding box center [657, 168] width 89 height 24
drag, startPoint x: 720, startPoint y: 168, endPoint x: 747, endPoint y: 168, distance: 27.1
click at [747, 168] on td "45.8" at bounding box center [733, 168] width 62 height 24
drag, startPoint x: 775, startPoint y: 168, endPoint x: 811, endPoint y: 167, distance: 36.2
click at [811, 167] on td "10.00" at bounding box center [792, 168] width 59 height 24
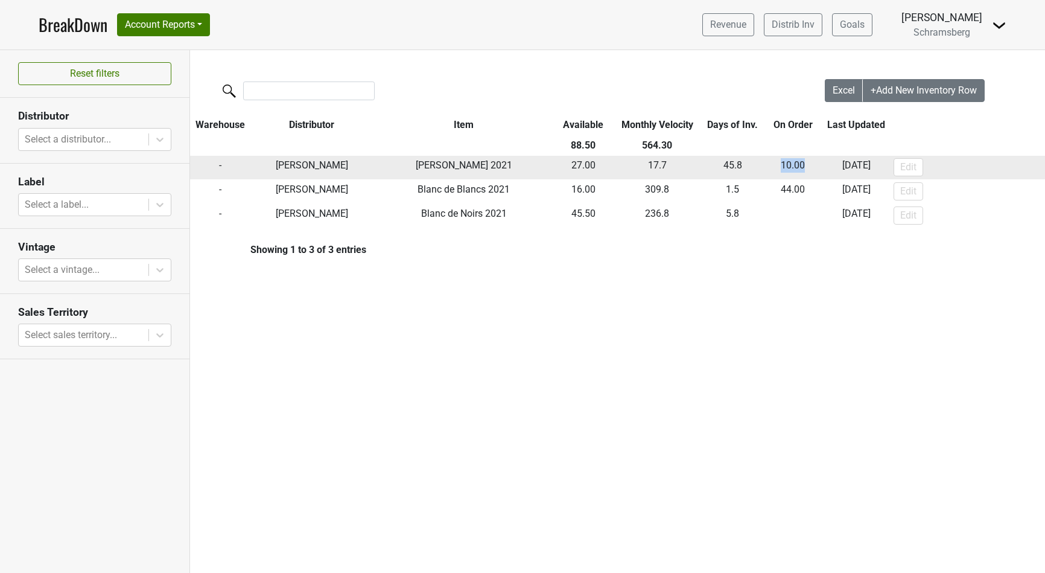
drag, startPoint x: 824, startPoint y: 167, endPoint x: 888, endPoint y: 167, distance: 64.6
click at [888, 167] on td "2025-06-04" at bounding box center [856, 168] width 68 height 24
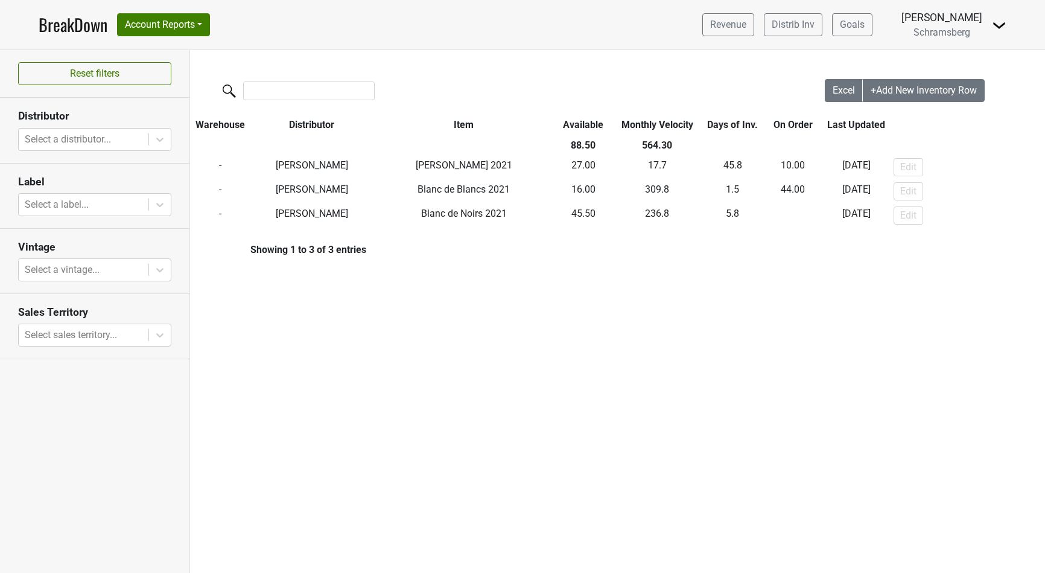
click at [750, 83] on div at bounding box center [507, 92] width 635 height 26
click at [868, 29] on link "Goals" at bounding box center [852, 24] width 40 height 23
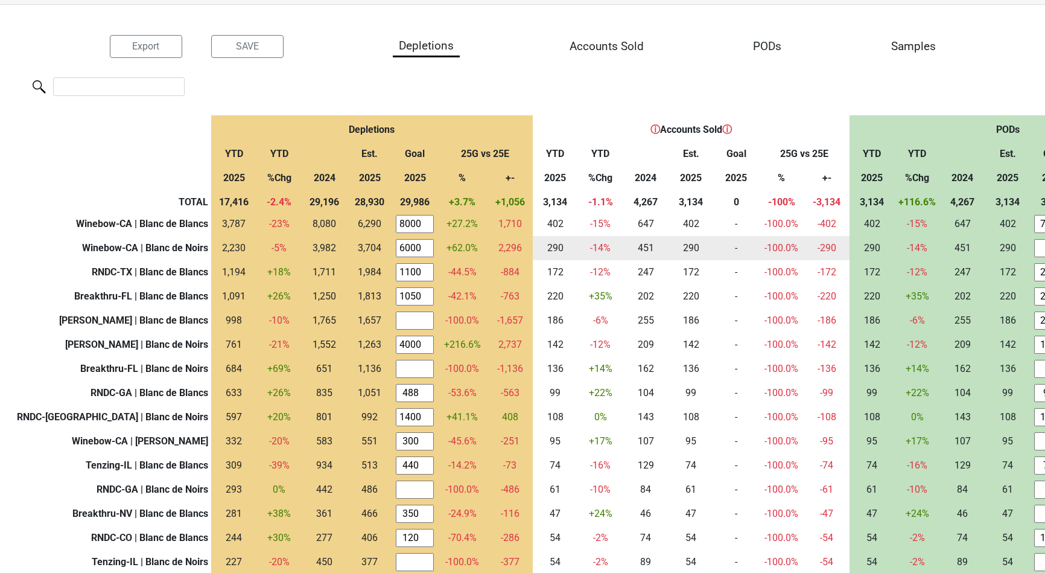
scroll to position [46, 0]
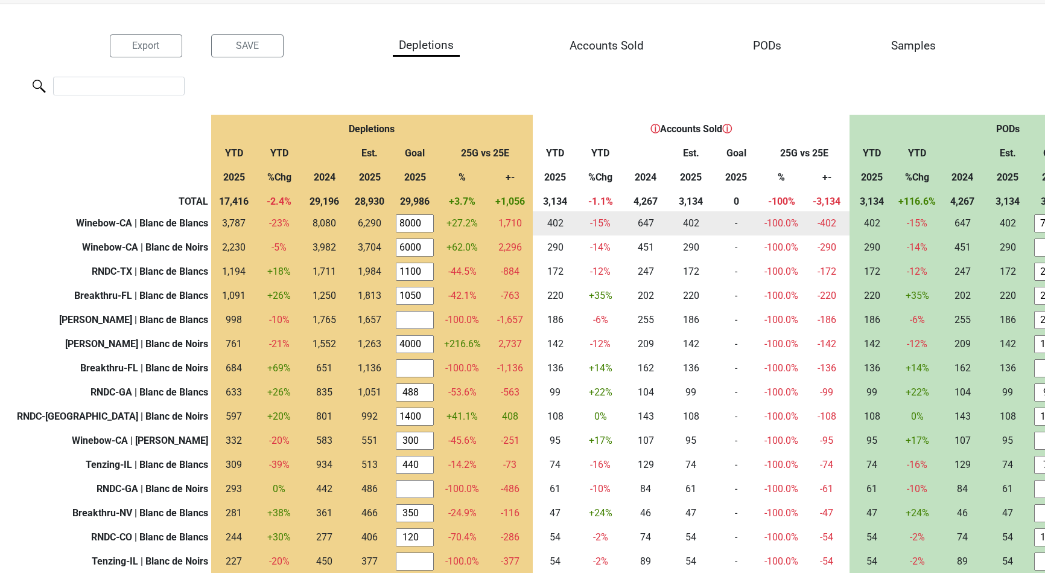
click at [396, 215] on input "8000" at bounding box center [415, 223] width 38 height 18
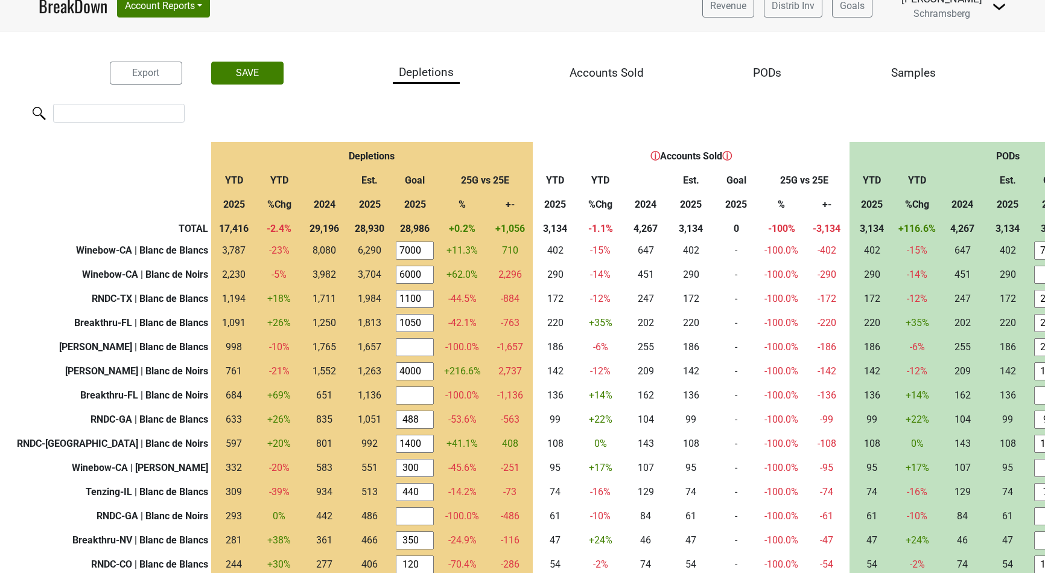
scroll to position [0, 0]
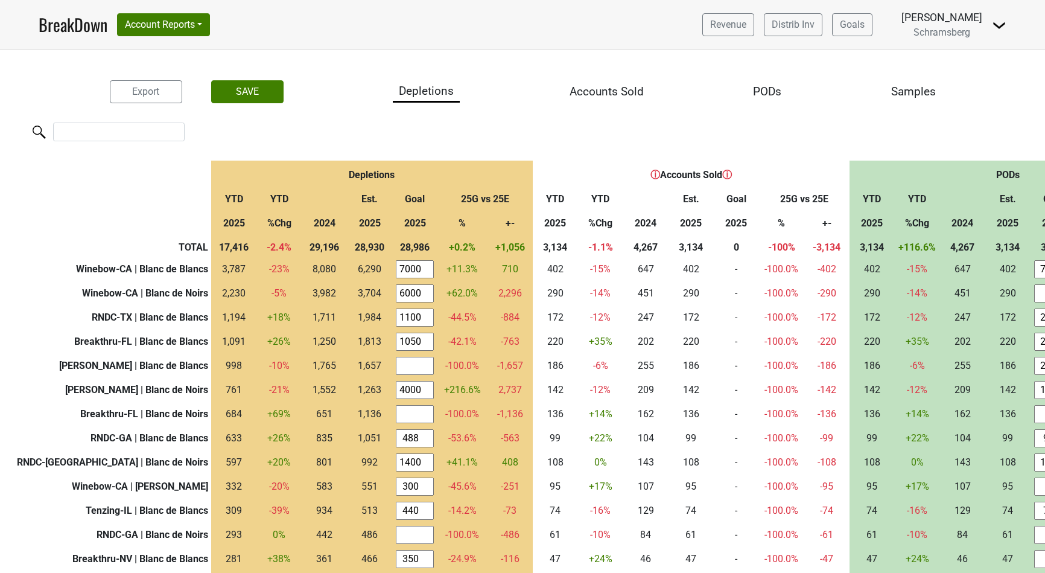
type input "7000"
click at [997, 22] on img at bounding box center [999, 25] width 14 height 14
click at [967, 52] on link "Control Center" at bounding box center [957, 48] width 95 height 19
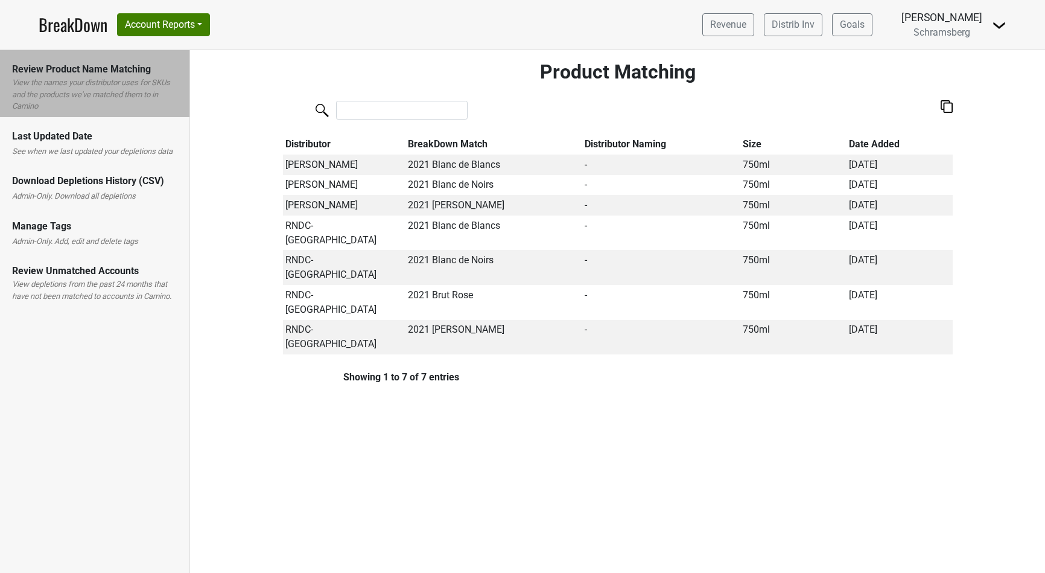
click at [113, 147] on label "See when we last updated your depletions data" at bounding box center [92, 151] width 160 height 12
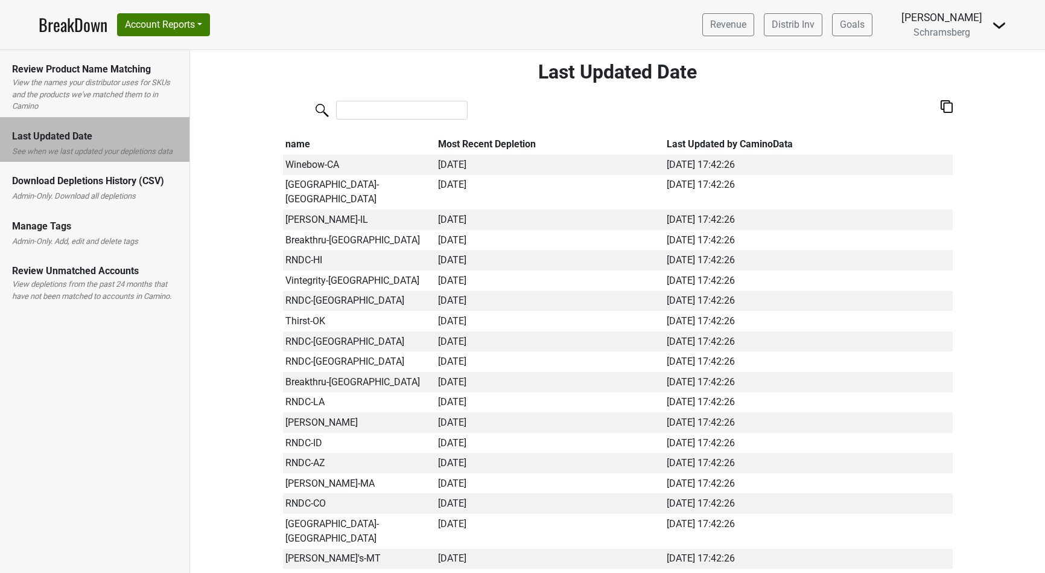
click at [113, 192] on label "Admin-Only. Download all depletions" at bounding box center [74, 196] width 124 height 12
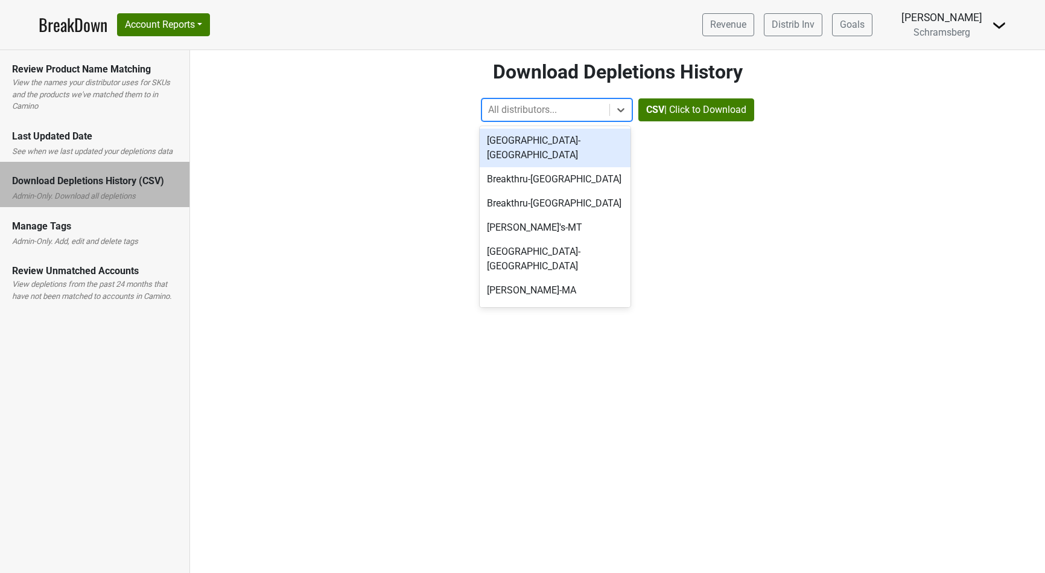
click at [513, 111] on div at bounding box center [545, 109] width 115 height 17
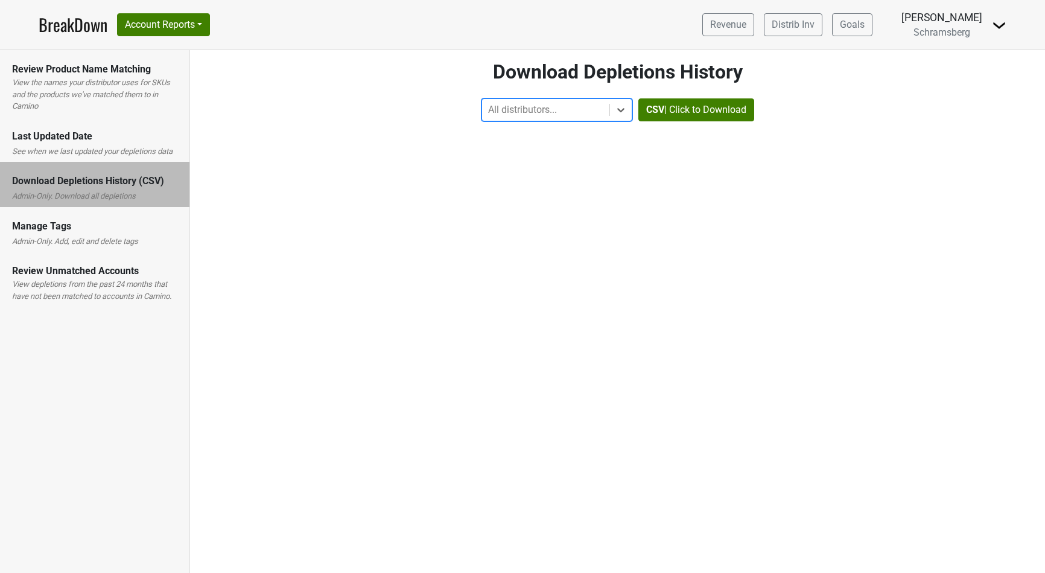
click at [45, 236] on label "Admin-Only. Add, edit and delete tags" at bounding box center [75, 241] width 126 height 12
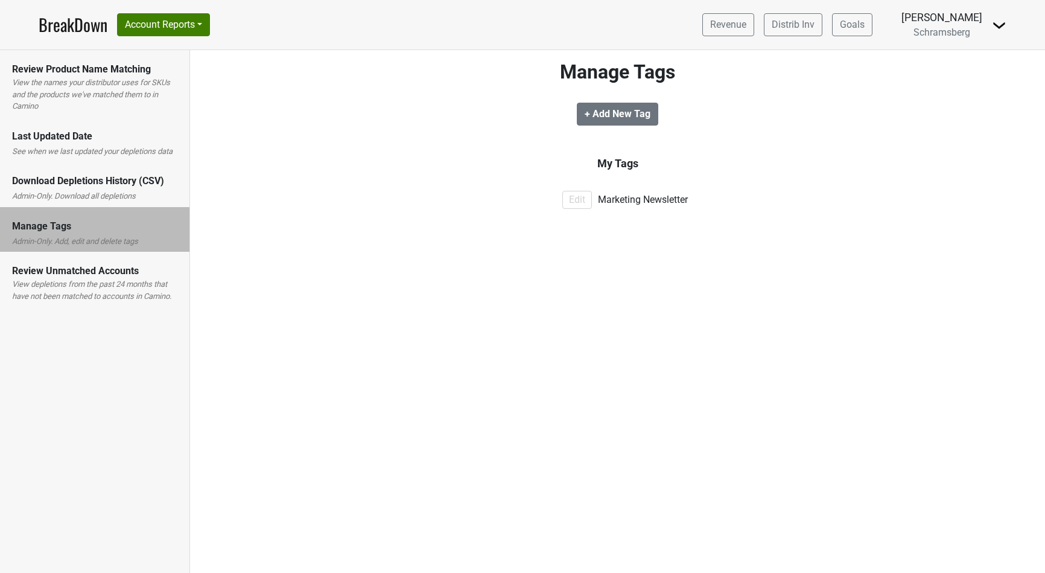
click at [995, 28] on img at bounding box center [999, 25] width 14 height 14
click at [968, 67] on link "Open Leadrank" at bounding box center [957, 68] width 95 height 19
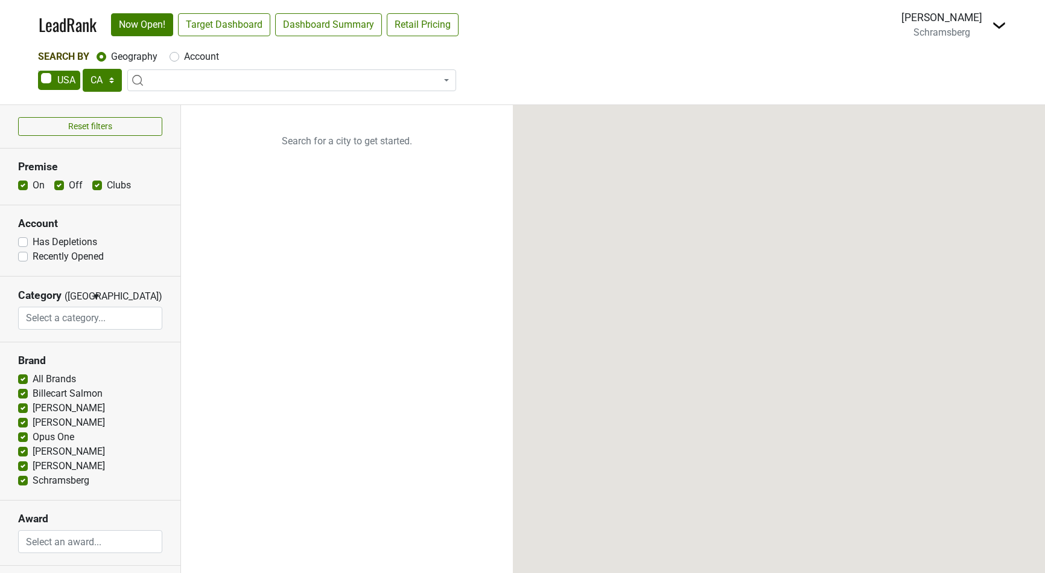
select select "CA"
select select
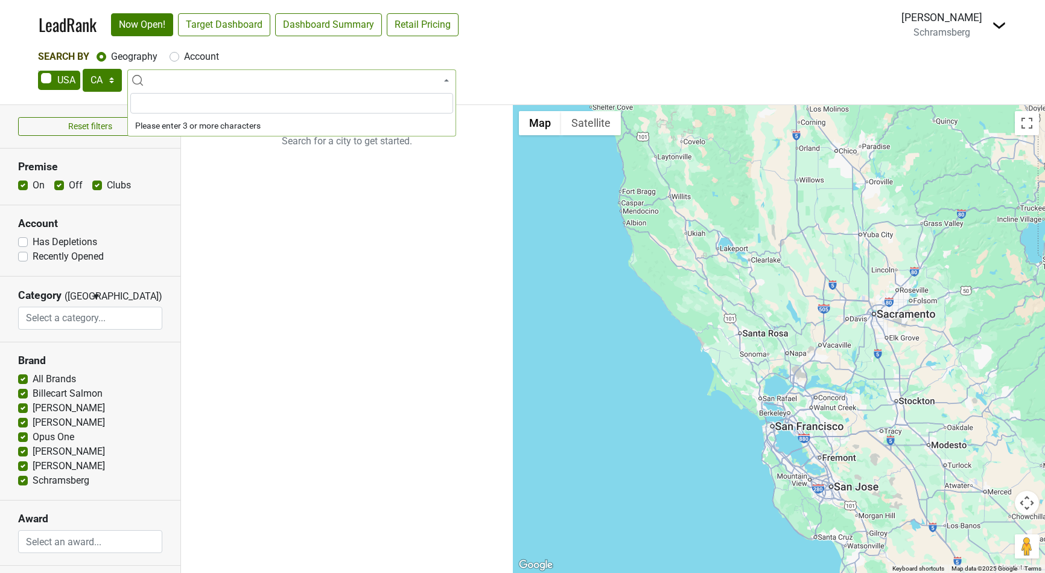
click at [361, 80] on span at bounding box center [291, 80] width 329 height 22
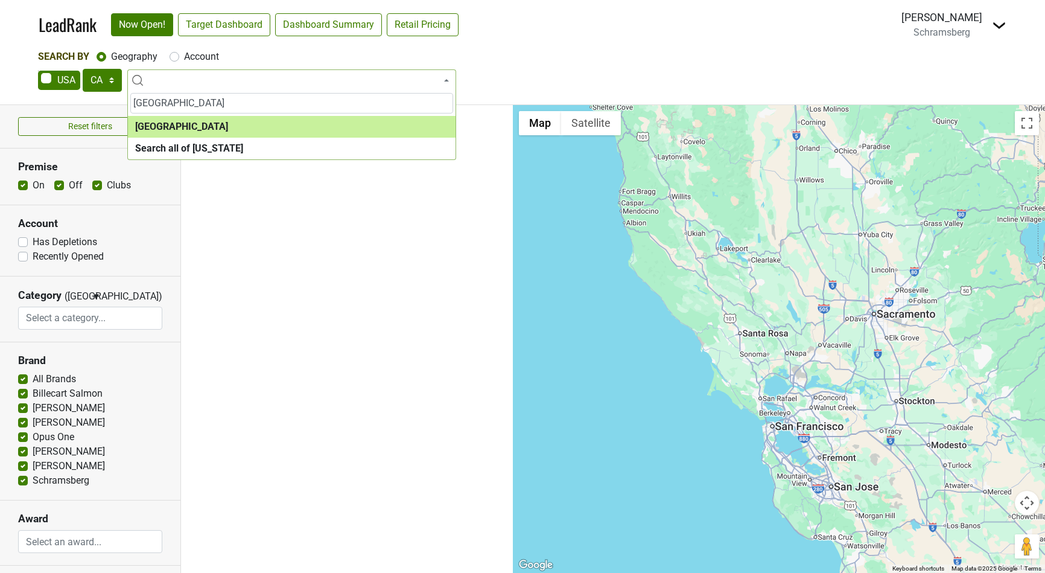
type input "san francisco"
select select "1259"
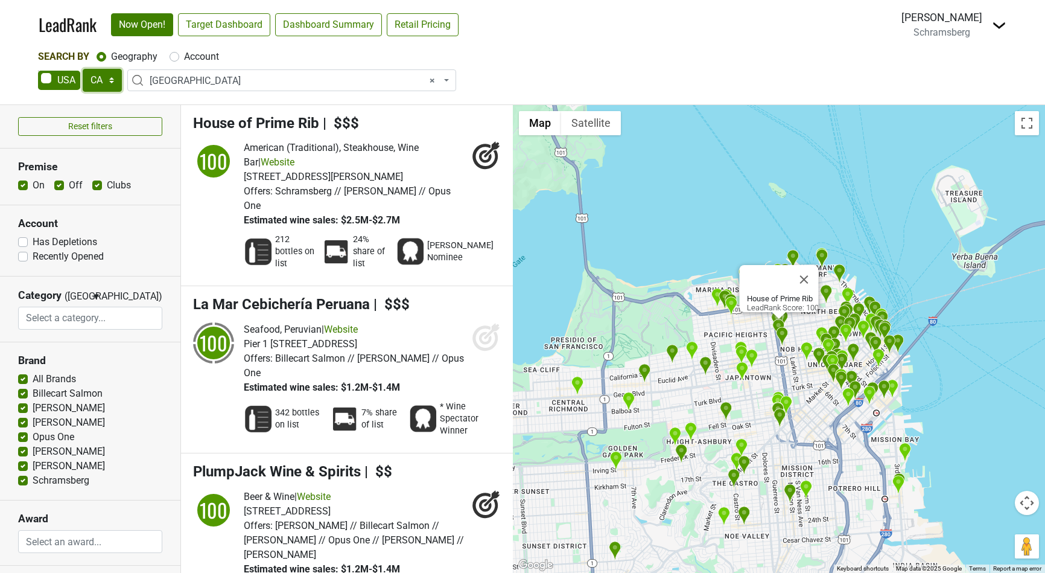
click at [97, 86] on select "AK AL AR AZ CA CO CT DC DE FL GA HI IA ID IL IN KS KY LA MA MD ME MI MN MO MS M…" at bounding box center [102, 80] width 39 height 23
select select "GA"
click at [83, 69] on select "AK AL AR AZ CA CO CT DC DE FL GA HI IA ID IL IN KS KY LA MA MD ME MI MN MO MS M…" at bounding box center [102, 80] width 39 height 23
select select
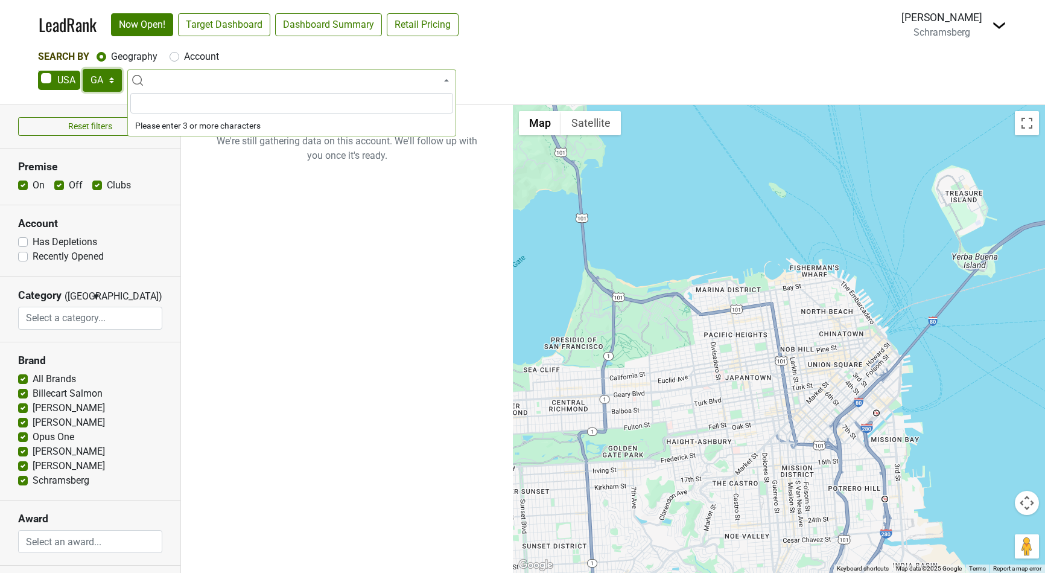
click at [95, 83] on select "AK AL AR AZ CA CO CT DC DE FL GA HI IA ID IL IN KS KY LA MA MD ME MI MN MO MS M…" at bounding box center [102, 80] width 39 height 23
click at [65, 84] on span at bounding box center [59, 80] width 42 height 19
click at [39, 71] on input "checkbox" at bounding box center [38, 71] width 1 height 1
checkbox input "true"
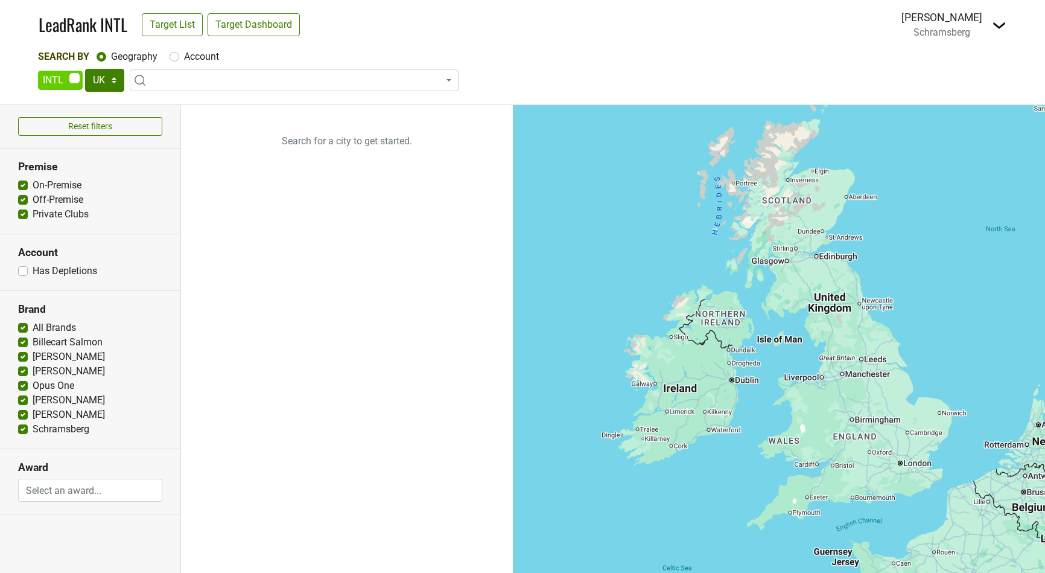
select select
click at [106, 83] on select "UK AB BC ON QC AT AU CH CN DK FR GE HK IR JP KR MX NO SE SG" at bounding box center [104, 80] width 39 height 23
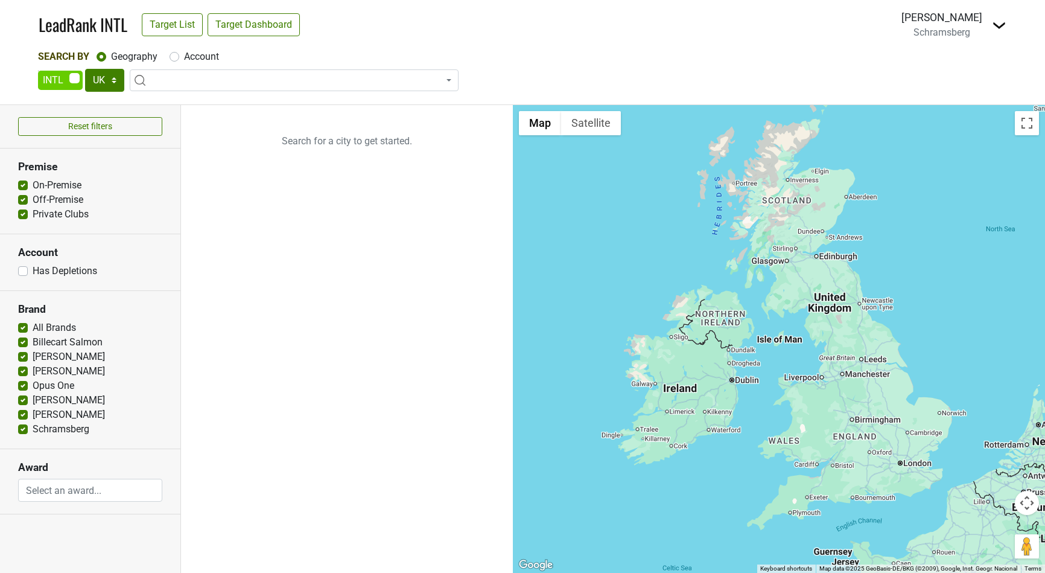
click at [50, 81] on span at bounding box center [60, 80] width 45 height 19
click at [39, 71] on input "checkbox" at bounding box center [38, 71] width 1 height 1
checkbox input "false"
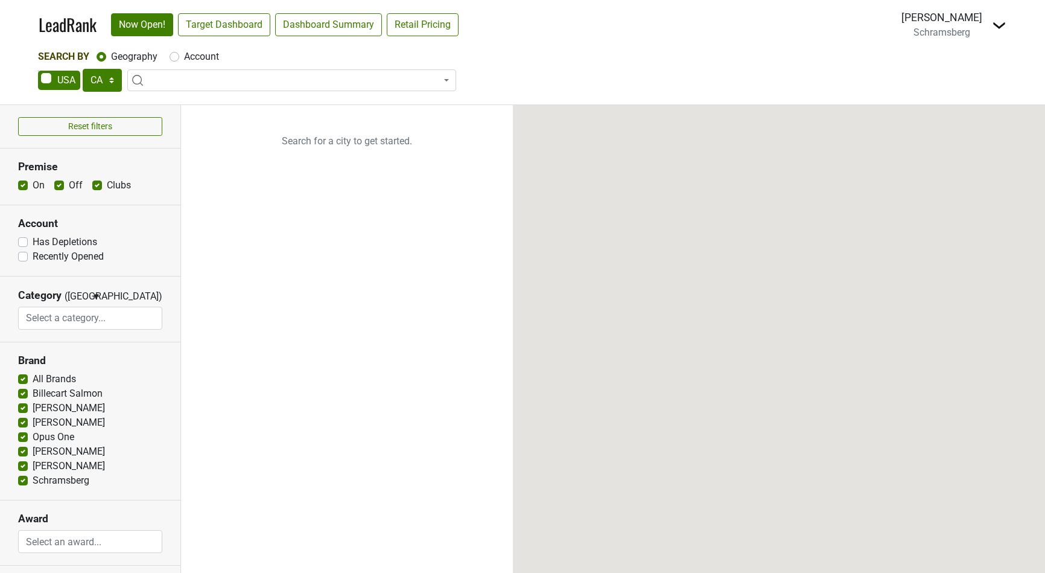
select select "CA"
select select
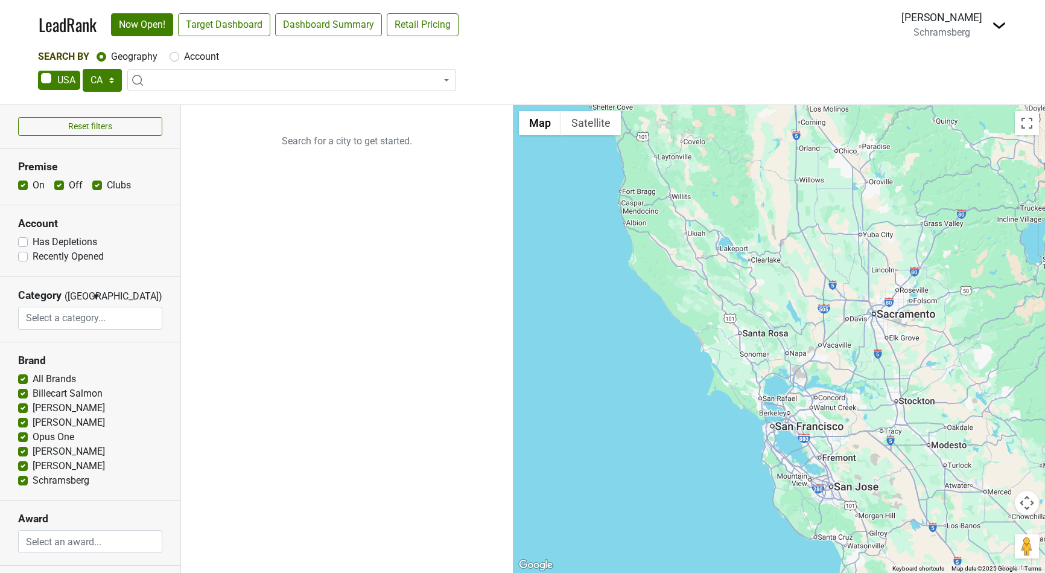
select select "GA"
click at [83, 69] on select "AK AL AR AZ CA CO CT DC DE FL [GEOGRAPHIC_DATA] HI IA ID IL IN KS [GEOGRAPHIC_D…" at bounding box center [102, 80] width 39 height 23
click at [189, 108] on input "search" at bounding box center [291, 103] width 323 height 21
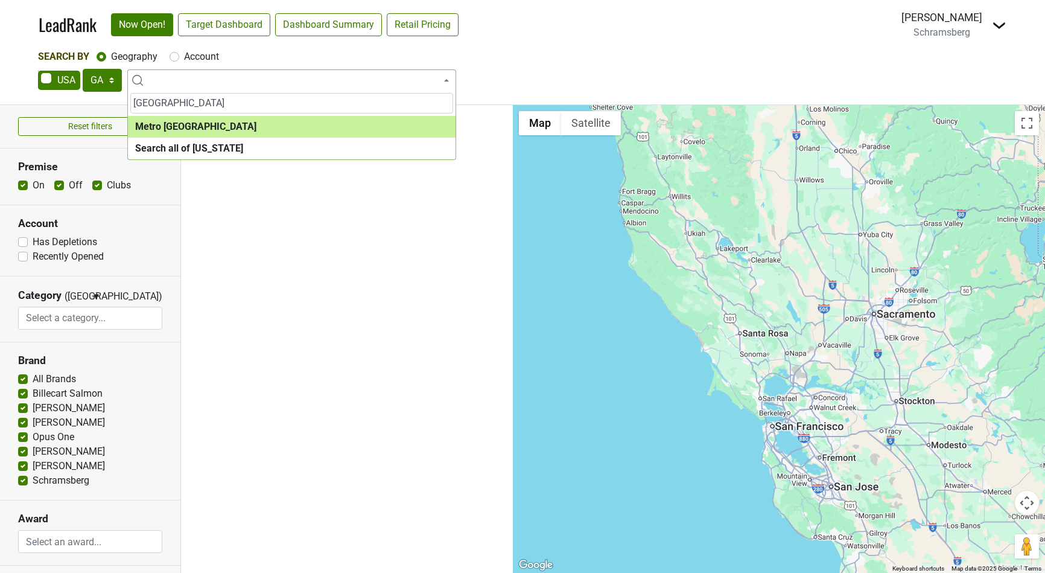
type input "[GEOGRAPHIC_DATA]"
select select "1283"
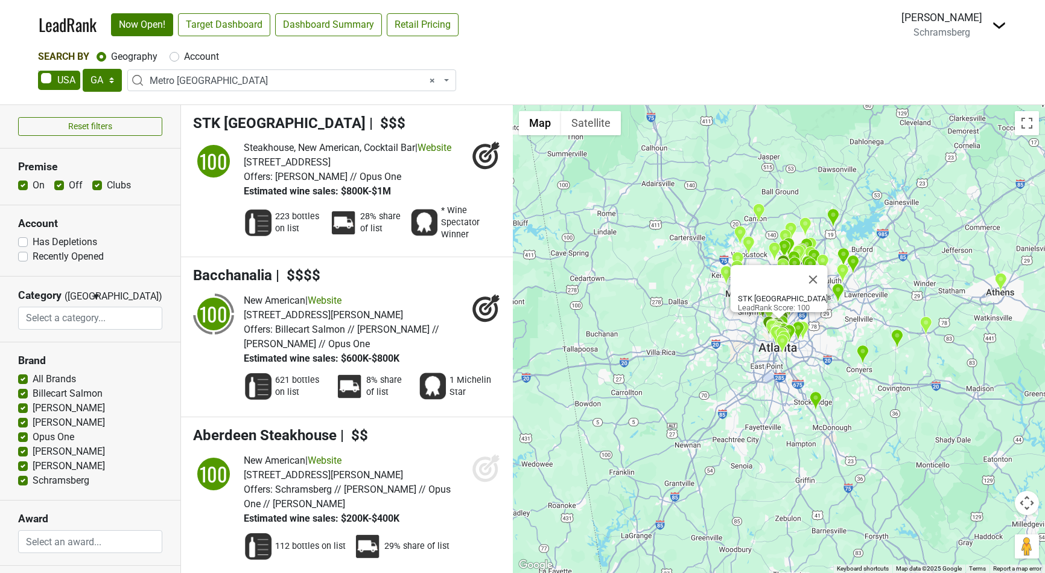
click at [893, 340] on img "The Grove Wine & Spirits" at bounding box center [896, 339] width 13 height 20
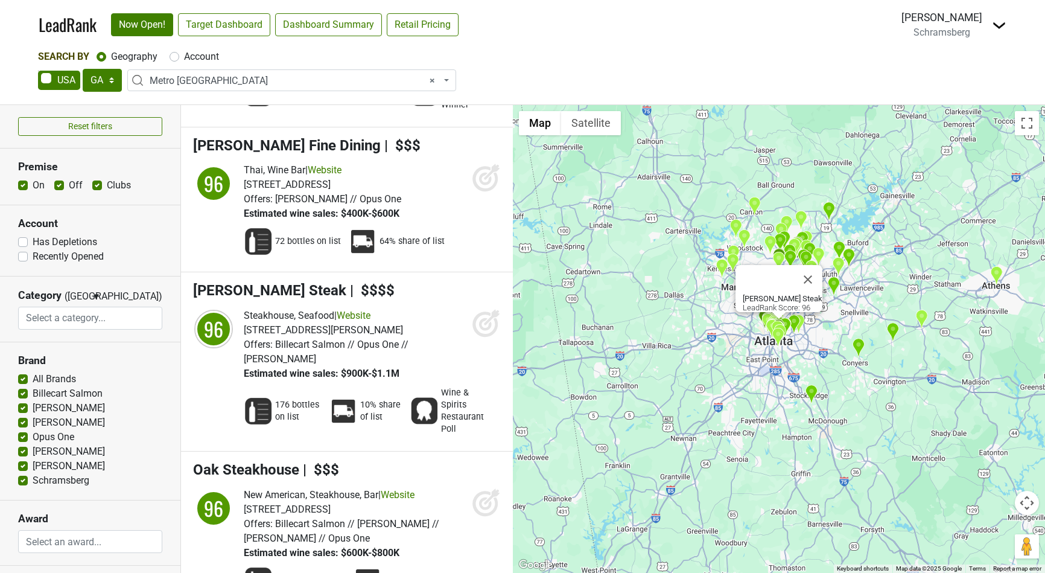
scroll to position [1494, 0]
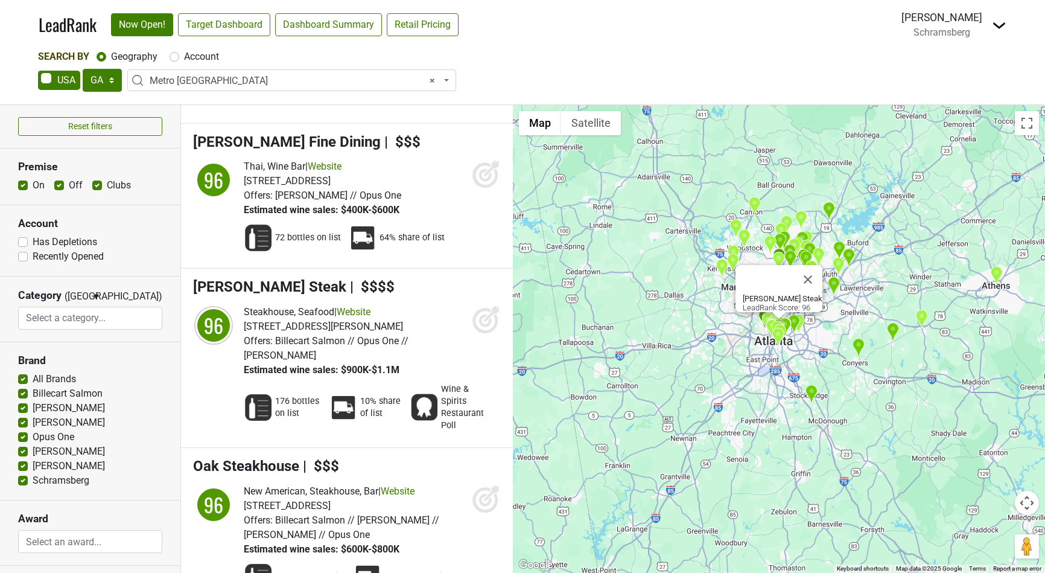
drag, startPoint x: 275, startPoint y: 340, endPoint x: 378, endPoint y: 335, distance: 103.3
click at [378, 335] on span "Billecart Salmon // Opus One // Pol Roger" at bounding box center [326, 348] width 165 height 26
click at [487, 318] on icon at bounding box center [486, 319] width 29 height 29
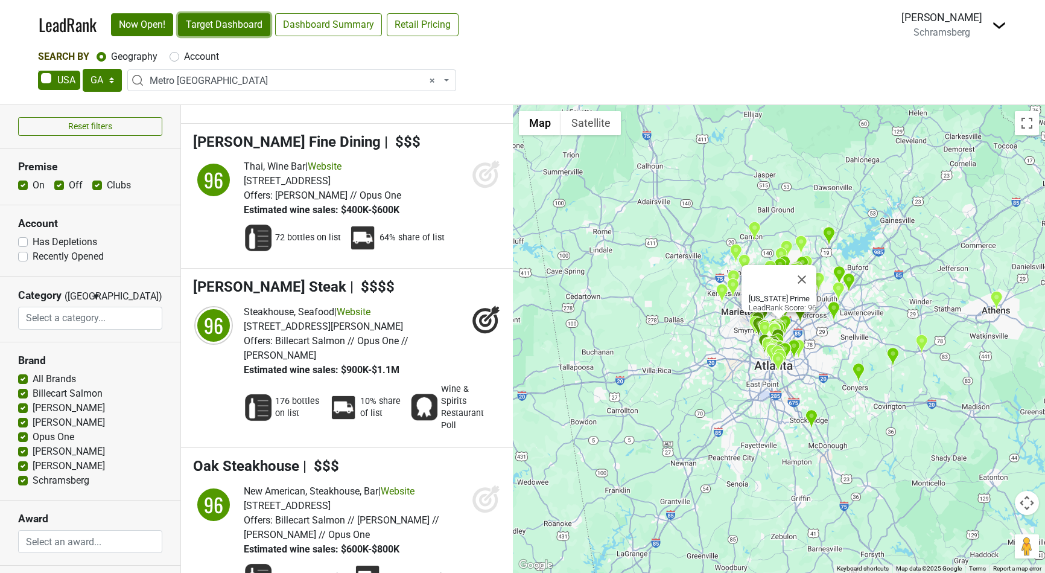
click at [235, 23] on link "Target Dashboard" at bounding box center [224, 24] width 92 height 23
click at [102, 79] on select "AK AL AR AZ CA CO CT DC DE FL GA HI IA ID IL IN KS KY LA MA MD ME MI MN MO MS M…" at bounding box center [102, 80] width 39 height 23
select select "CA"
click at [83, 69] on select "AK AL AR AZ CA CO CT DC DE FL GA HI IA ID IL IN KS KY LA MA MD ME MI MN MO MS M…" at bounding box center [102, 80] width 39 height 23
select select
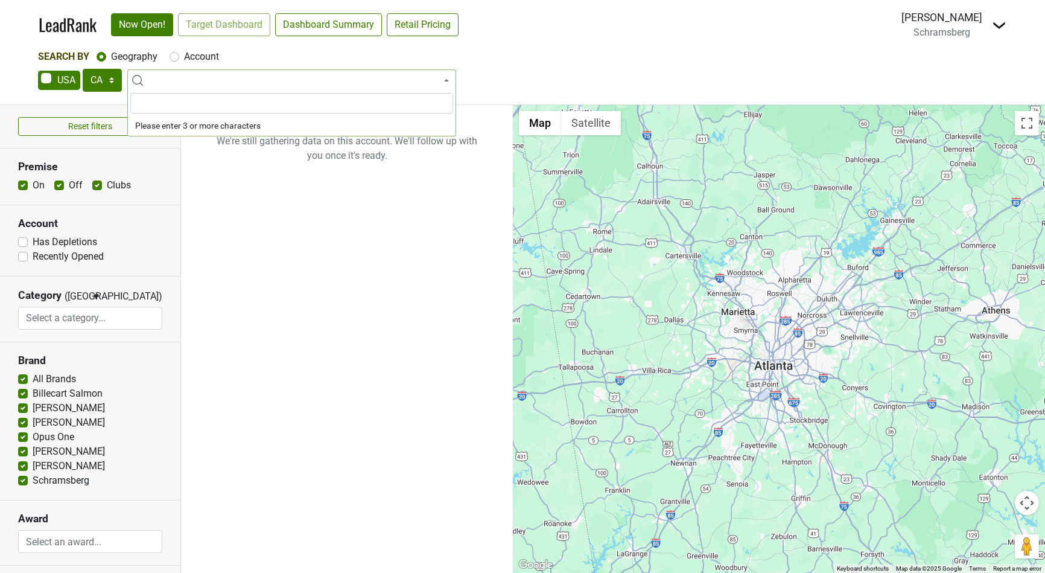
scroll to position [0, 0]
drag, startPoint x: 102, startPoint y: 79, endPoint x: 218, endPoint y: 22, distance: 129.0
click at [218, 22] on link "Target Dashboard" at bounding box center [224, 24] width 92 height 23
click at [1008, 31] on nav "LeadRank Now Open! Target Dashboard Dashboard Summary Retail Pricing Loading...…" at bounding box center [522, 24] width 987 height 49
click at [1003, 22] on img at bounding box center [999, 25] width 14 height 14
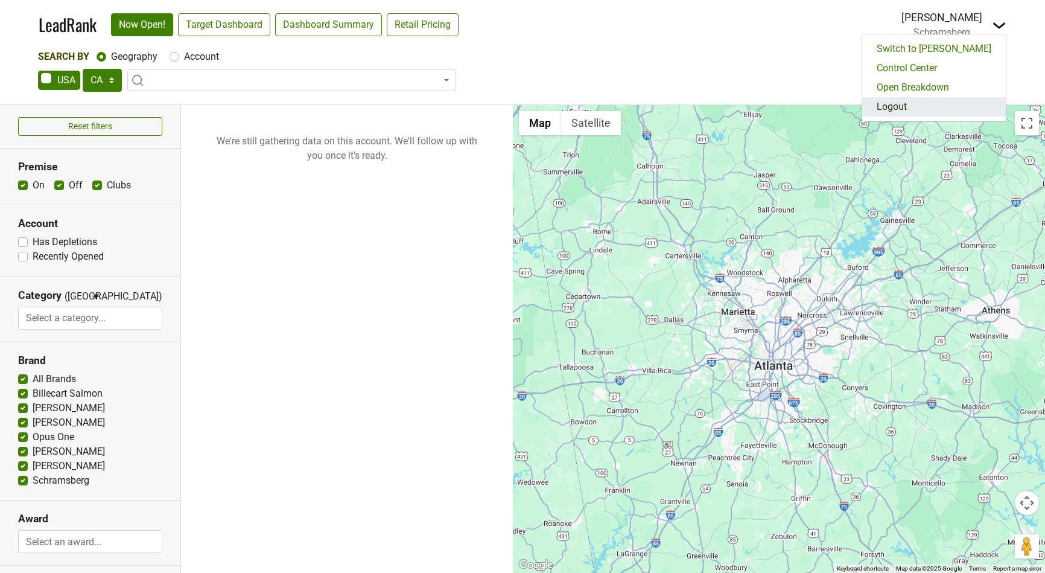
click at [933, 110] on link "Logout" at bounding box center [934, 106] width 144 height 19
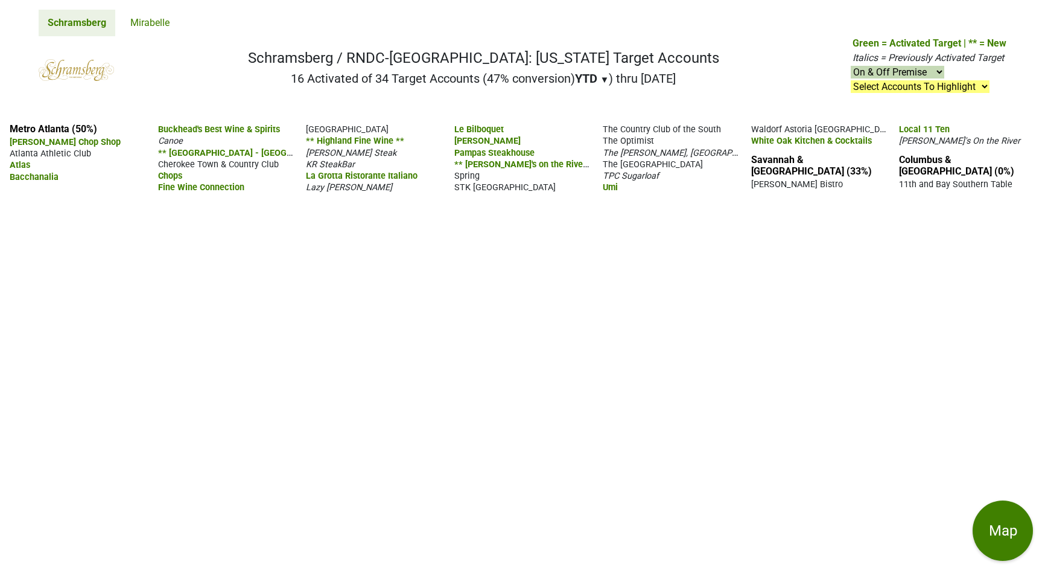
drag, startPoint x: 311, startPoint y: 58, endPoint x: 662, endPoint y: 52, distance: 350.6
click at [662, 52] on h1 "Schramsberg / RNDC-[GEOGRAPHIC_DATA]: [US_STATE] Target Accounts" at bounding box center [483, 57] width 471 height 17
drag, startPoint x: 279, startPoint y: 84, endPoint x: 470, endPoint y: 75, distance: 191.4
click at [470, 75] on nav "Schramsberg / RNDC-[GEOGRAPHIC_DATA]: [US_STATE] Target Accounts 16 Activated o…" at bounding box center [522, 74] width 987 height 77
click at [591, 75] on span "YTD" at bounding box center [586, 78] width 22 height 14
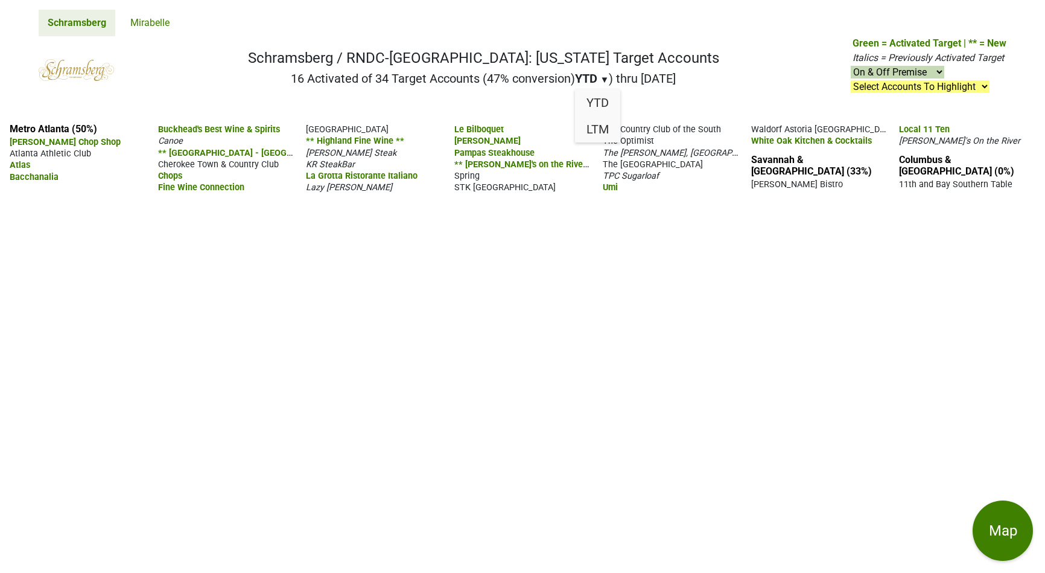
click at [483, 79] on h2 "16 Activated of 34 Target Accounts (47% conversion) YTD ▼ YTD LTM ) thru [DATE]" at bounding box center [483, 78] width 471 height 14
click at [602, 129] on div "LTM" at bounding box center [597, 129] width 45 height 27
click at [481, 76] on h2 "16 Activated of 34 Target Accounts (47% conversion) LTM ▼ YTD LTM ) thru [DATE]" at bounding box center [483, 78] width 471 height 14
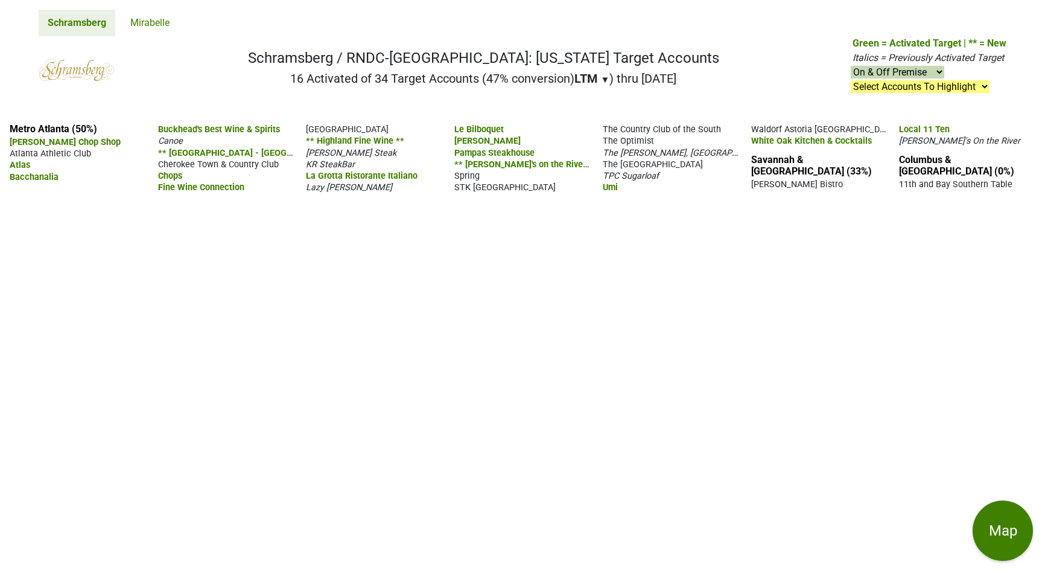
click at [481, 76] on h2 "16 Activated of 34 Target Accounts (47% conversion) LTM ▼ YTD LTM ) thru [DATE]" at bounding box center [483, 78] width 471 height 14
click at [595, 78] on div "LTM ▼ YTD LTM" at bounding box center [592, 78] width 36 height 14
click at [594, 106] on div "YTD" at bounding box center [596, 102] width 45 height 27
click at [473, 128] on span "Le Bilboquet" at bounding box center [478, 129] width 49 height 10
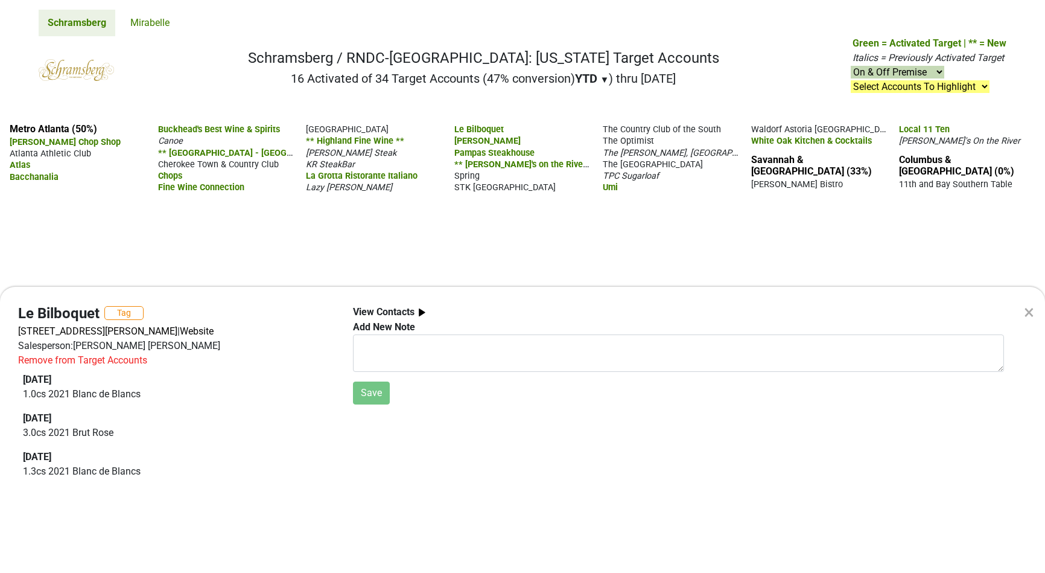
click at [449, 253] on div "× Le Bilboquet Tag [STREET_ADDRESS][PERSON_NAME] | Website Salesperson: [PERSON…" at bounding box center [522, 286] width 1045 height 573
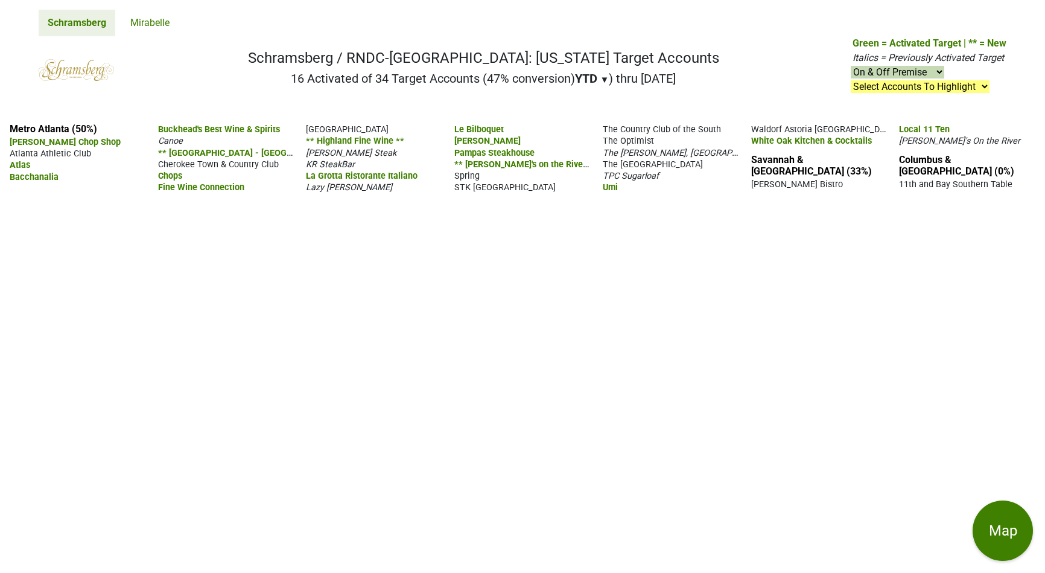
click at [896, 74] on select "On & Off Premise On Premise Off Premise Country Clubs Only" at bounding box center [898, 72] width 94 height 13
select select "off"
click at [851, 66] on select "On & Off Premise On Premise Off Premise Country Clubs Only" at bounding box center [898, 72] width 94 height 13
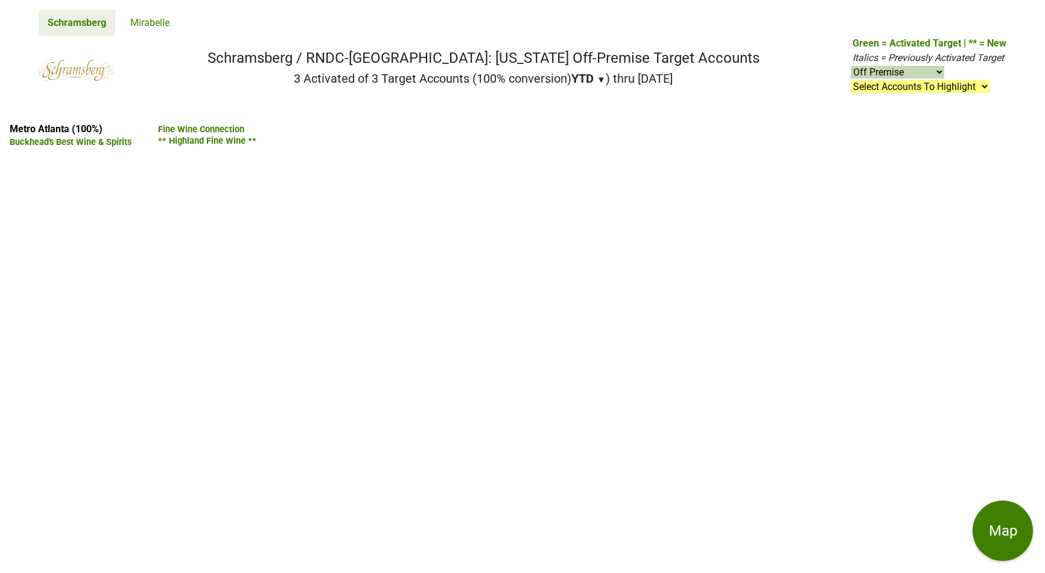
select select "off"
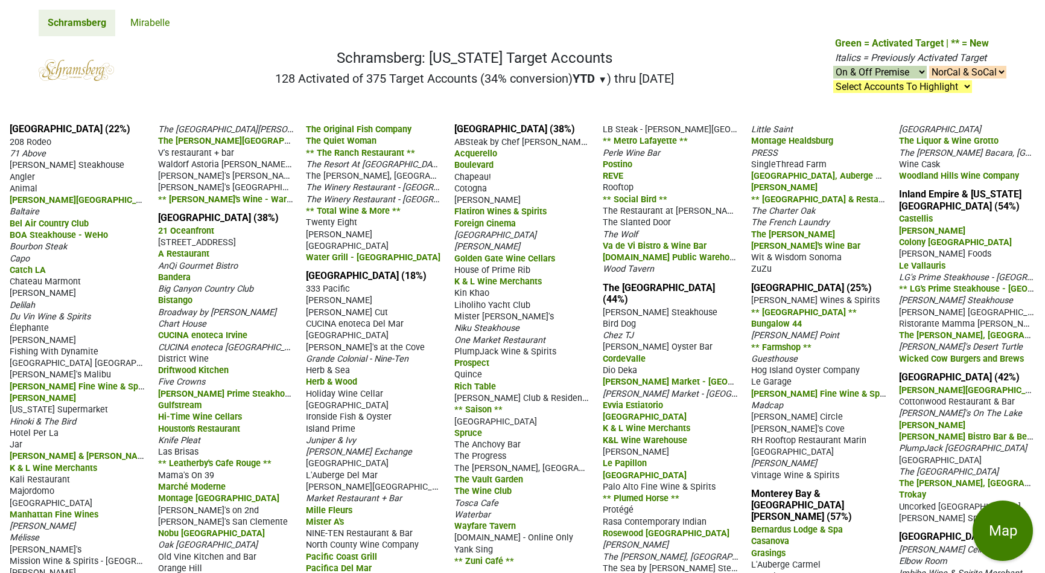
drag, startPoint x: 478, startPoint y: 78, endPoint x: 497, endPoint y: 78, distance: 19.3
click at [497, 78] on h2 "128 Activated of 375 Target Accounts (34% conversion) YTD ▼ YTD LTM ) thru [DAT…" at bounding box center [474, 78] width 399 height 14
click at [862, 84] on select "Select Accounts To Highlight **Activated After [DATE]** Prev. Active, YTD Non-B…" at bounding box center [902, 86] width 139 height 13
click at [833, 80] on select "Select Accounts To Highlight **Activated After [DATE]** Prev. Active, YTD Non-B…" at bounding box center [902, 86] width 139 height 13
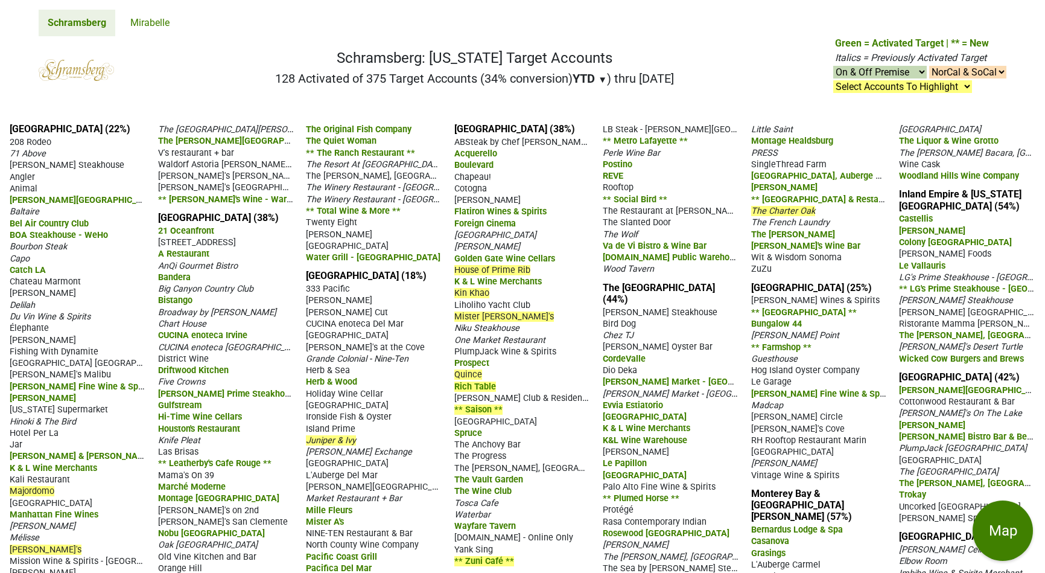
click at [856, 90] on select "Select Accounts To Highlight **Activated After [DATE]** Prev. Active, YTD Non-B…" at bounding box center [902, 86] width 139 height 13
select select ".michelin-starred"
click at [833, 80] on select "Select Accounts To Highlight **Activated After [DATE]** Prev. Active, YTD Non-B…" at bounding box center [902, 86] width 139 height 13
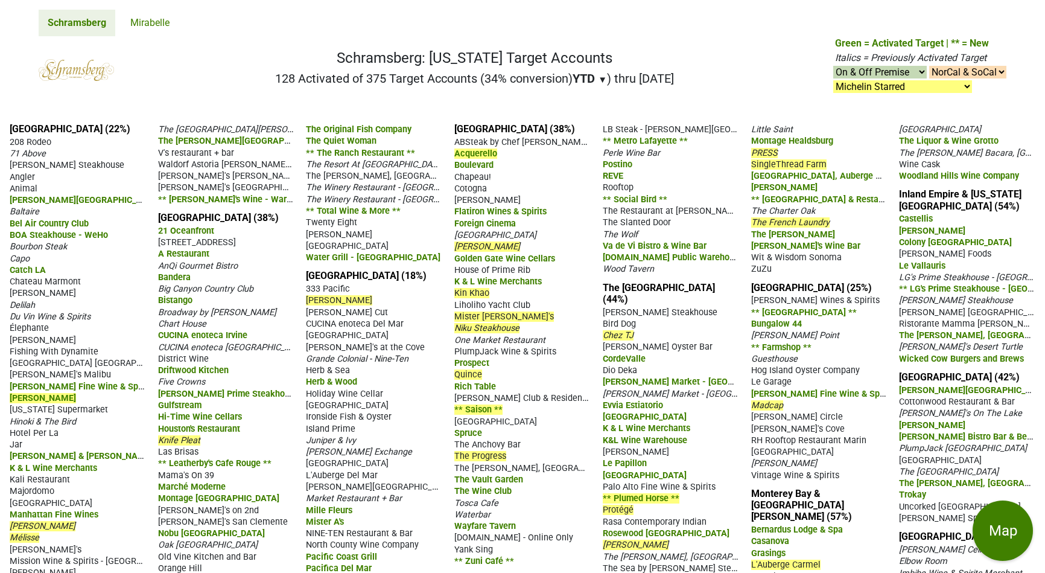
drag, startPoint x: 745, startPoint y: 223, endPoint x: 806, endPoint y: 222, distance: 60.9
click at [806, 222] on div "[GEOGRAPHIC_DATA] (22%) 208 Rodeo 71 Above [PERSON_NAME] Steakhouse Angler Anim…" at bounding box center [522, 460] width 1045 height 695
drag, startPoint x: 831, startPoint y: 45, endPoint x: 940, endPoint y: 41, distance: 109.3
click at [940, 41] on nav "Schramsberg: [US_STATE] Target Accounts 128 Activated of 375 Target Accounts (3…" at bounding box center [522, 74] width 987 height 77
click at [772, 217] on span "The French Laundry" at bounding box center [790, 222] width 78 height 10
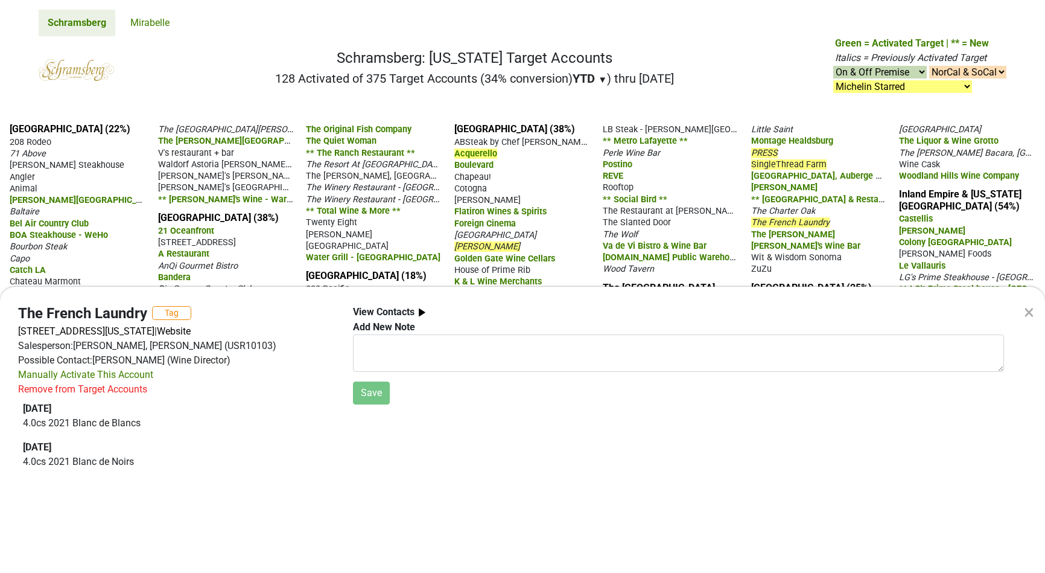
drag, startPoint x: 20, startPoint y: 407, endPoint x: 84, endPoint y: 410, distance: 64.6
click at [84, 410] on div "The French Laundry Tag [STREET_ADDRESS][US_STATE] | Website Salesperson: [PERSO…" at bounding box center [176, 394] width 335 height 179
drag, startPoint x: 238, startPoint y: 363, endPoint x: 14, endPoint y: 358, distance: 223.9
click at [14, 358] on div "The French Laundry Tag [STREET_ADDRESS][US_STATE] | Website Salesperson: [PERSO…" at bounding box center [176, 394] width 335 height 179
click at [217, 70] on div "× The French Laundry Tag [STREET_ADDRESS][US_STATE] | Website Salesperson: [PER…" at bounding box center [522, 286] width 1045 height 573
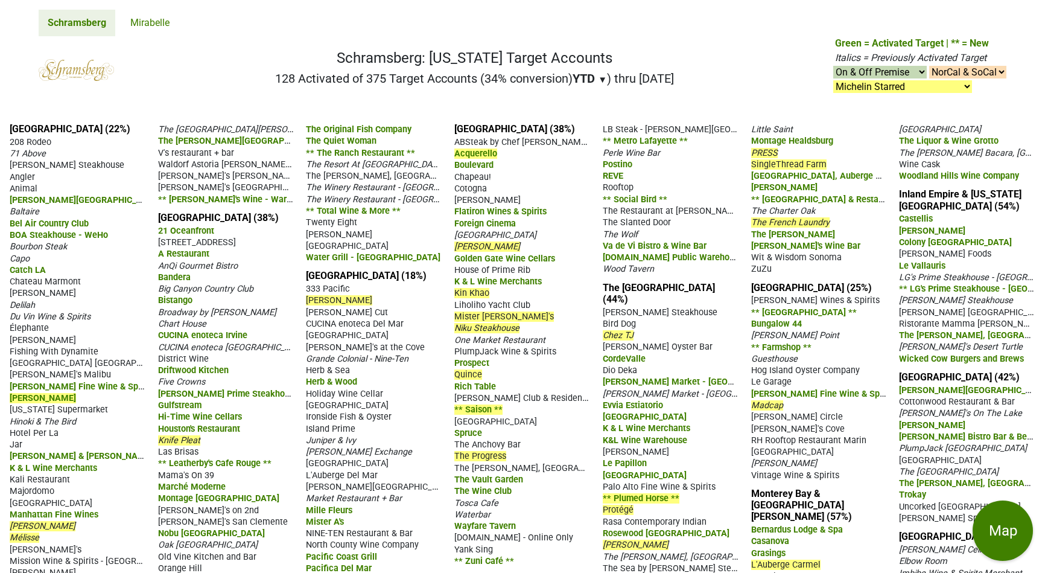
click at [965, 71] on select "NorCal & SoCal NorCal Only SoCal Only" at bounding box center [967, 72] width 77 height 13
select select "NorCal"
click at [929, 66] on select "NorCal & SoCal NorCal Only SoCal Only" at bounding box center [967, 72] width 77 height 13
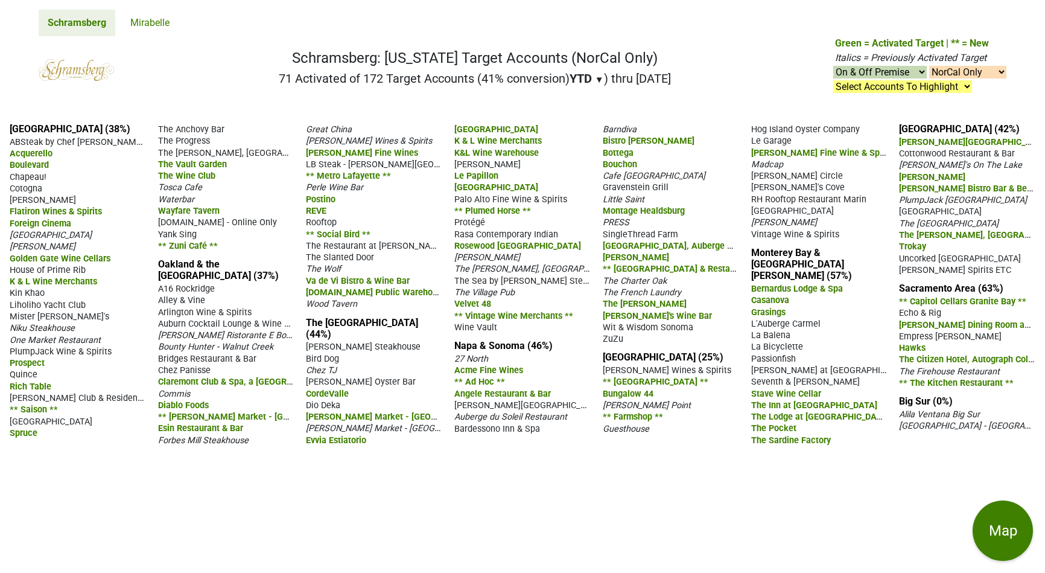
select select "NorCal"
drag, startPoint x: 474, startPoint y: 78, endPoint x: 493, endPoint y: 77, distance: 19.4
click at [493, 77] on h2 "71 Activated of 172 Target Accounts (41% conversion) YTD ▼ YTD LTM ) thru [DATE]" at bounding box center [475, 78] width 392 height 14
drag, startPoint x: 599, startPoint y: 334, endPoint x: 697, endPoint y: 337, distance: 97.8
click at [697, 337] on div "[GEOGRAPHIC_DATA] (38%) ABSteak by Chef [PERSON_NAME] Acquerello Boulevard Chap…" at bounding box center [522, 342] width 1045 height 459
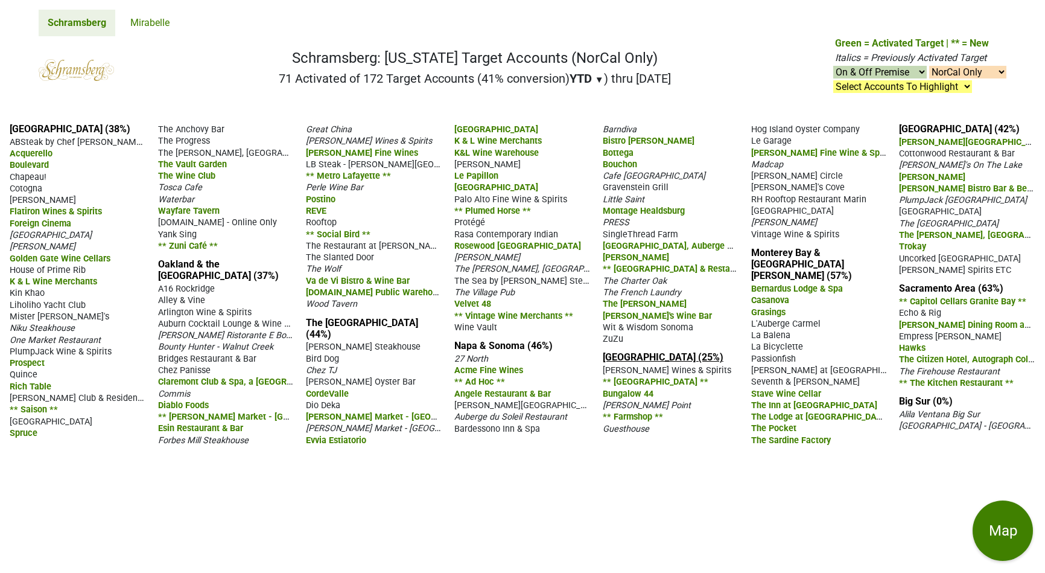
click at [643, 351] on link "[GEOGRAPHIC_DATA] (25%)" at bounding box center [663, 356] width 121 height 11
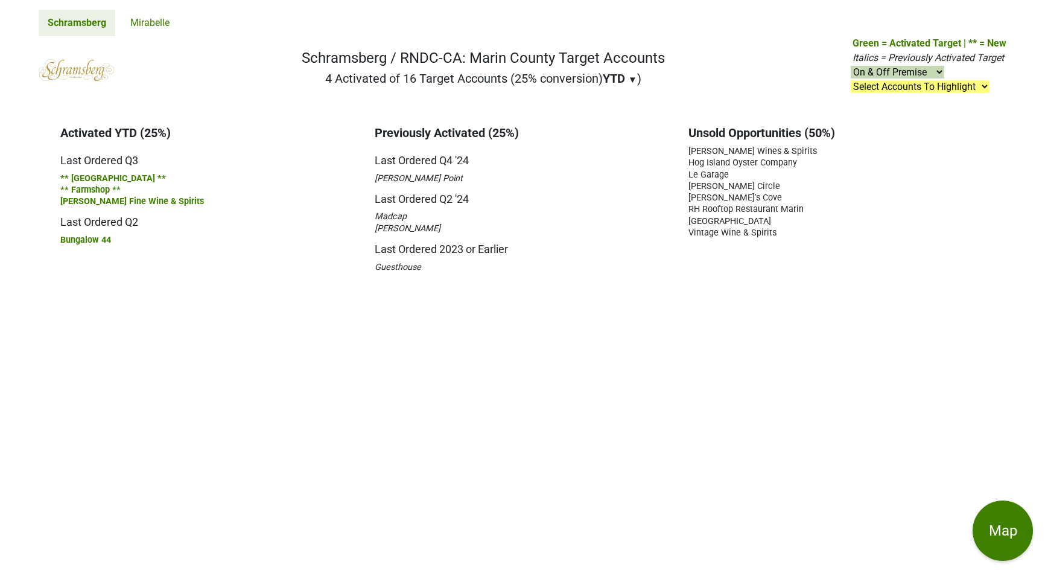
drag, startPoint x: 51, startPoint y: 163, endPoint x: 133, endPoint y: 234, distance: 108.6
click at [133, 234] on div "Activated YTD (25%) Last Ordered Q3 ** [GEOGRAPHIC_DATA] ** ** Farmshop **" at bounding box center [208, 198] width 314 height 147
click at [348, 182] on div "** [GEOGRAPHIC_DATA] **" at bounding box center [208, 177] width 296 height 11
drag, startPoint x: 369, startPoint y: 156, endPoint x: 445, endPoint y: 240, distance: 113.2
click at [445, 240] on div "Previously Activated (25%) Last Ordered Q4 '24 [PERSON_NAME][GEOGRAPHIC_DATA] L…" at bounding box center [523, 198] width 314 height 147
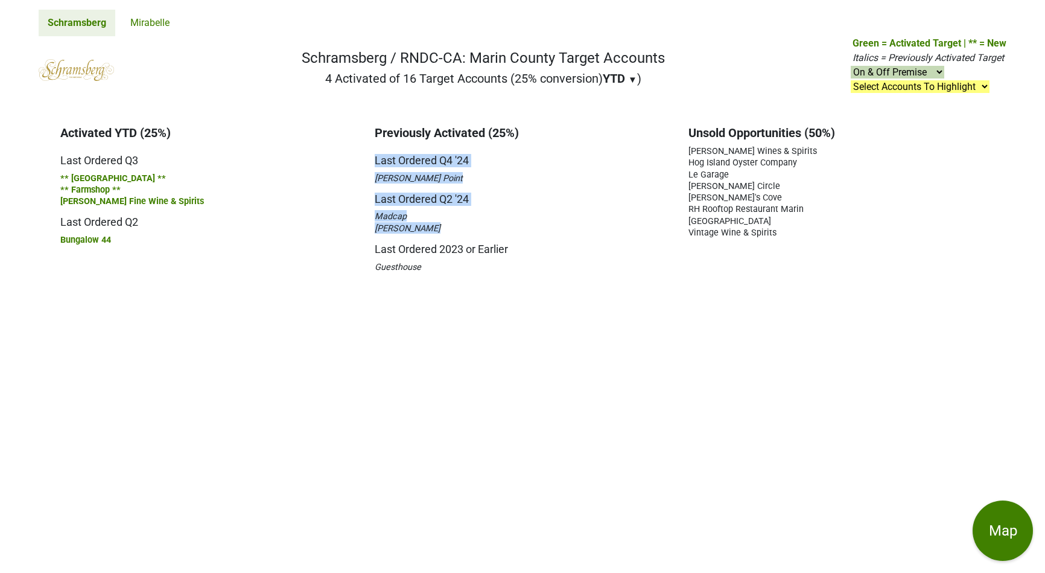
click at [583, 218] on div "Madcap" at bounding box center [523, 215] width 296 height 11
drag, startPoint x: 685, startPoint y: 133, endPoint x: 799, endPoint y: 241, distance: 157.5
click at [799, 241] on div "Unsold Opportunities (50%) [PERSON_NAME] Wines & Spirits Hog Island Oyster Comp…" at bounding box center [836, 198] width 314 height 147
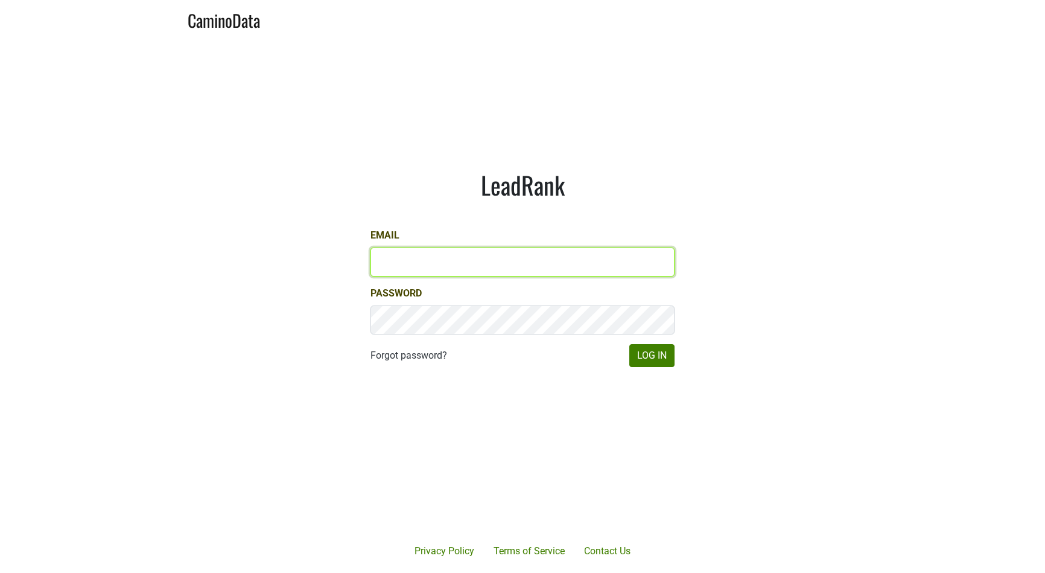
type input "[PERSON_NAME][EMAIL_ADDRESS][DOMAIN_NAME]"
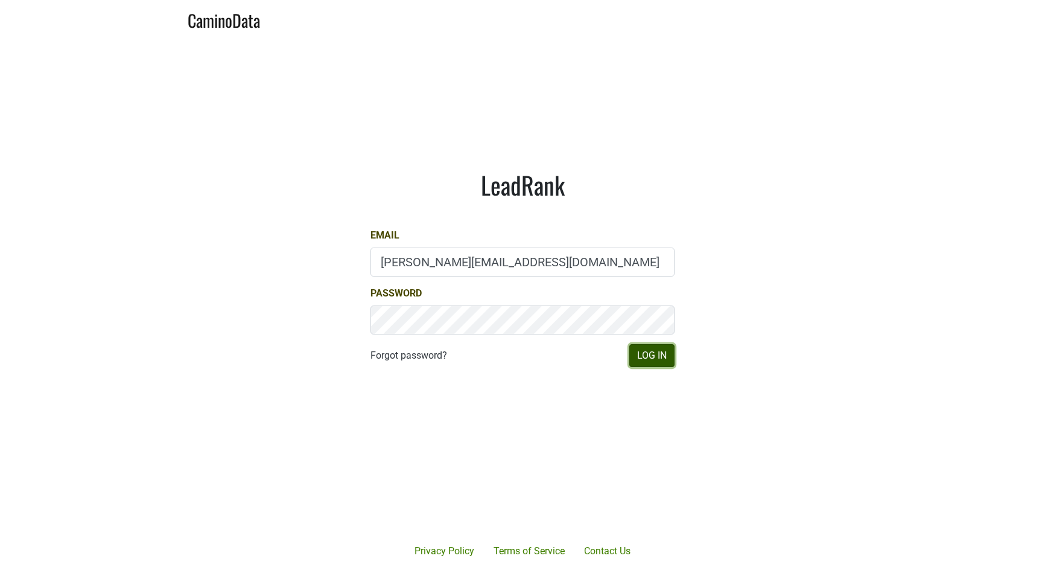
click at [650, 348] on button "Log In" at bounding box center [651, 355] width 45 height 23
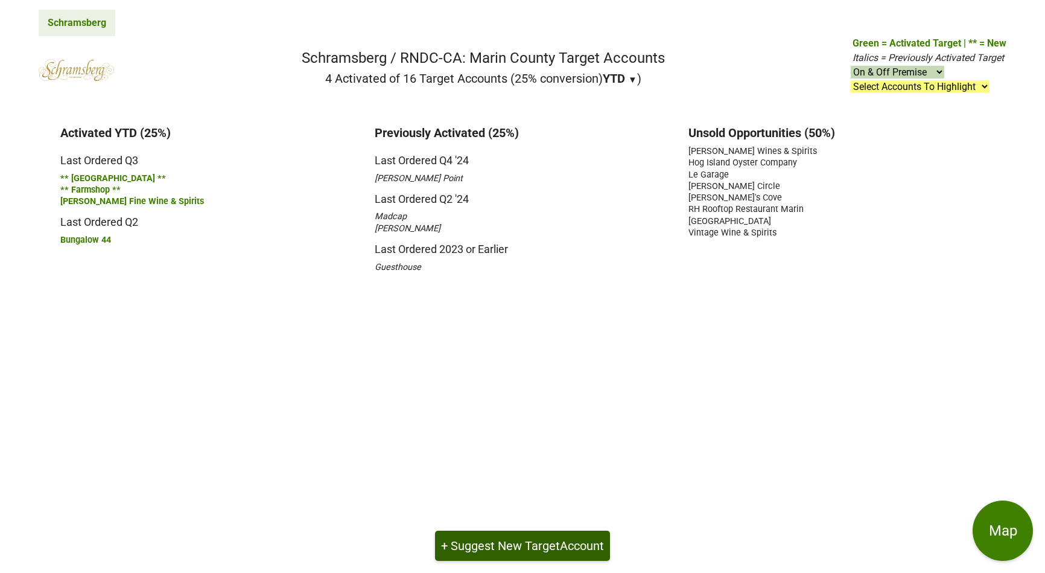
click at [560, 538] on span "Account" at bounding box center [582, 545] width 44 height 14
click at [550, 548] on button "+ Suggest New Target Account" at bounding box center [522, 545] width 175 height 30
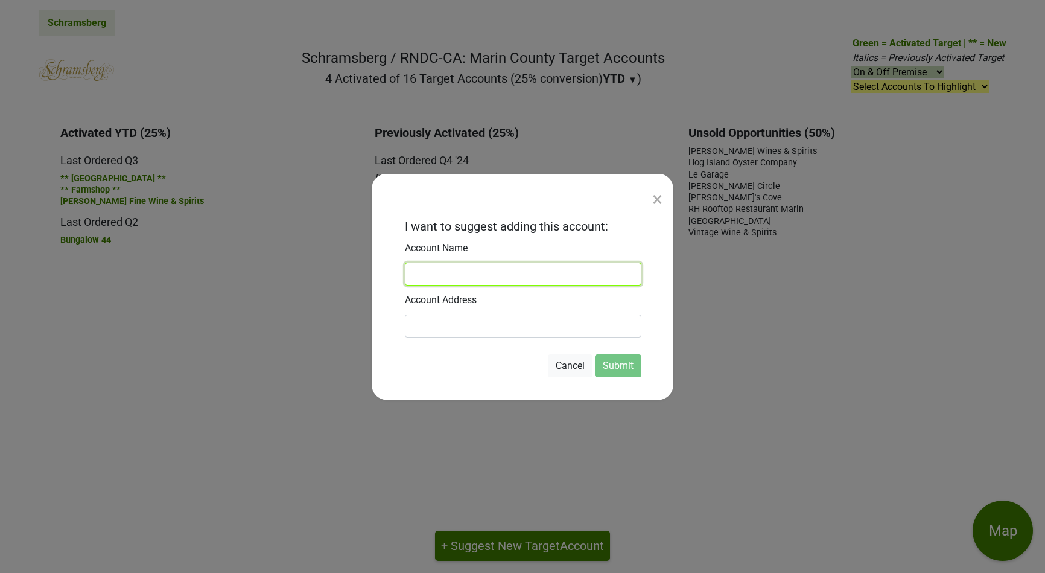
click at [437, 276] on input at bounding box center [523, 273] width 236 height 23
type input "RH [GEOGRAPHIC_DATA][PERSON_NAME]"
click at [656, 197] on div "×" at bounding box center [657, 198] width 10 height 29
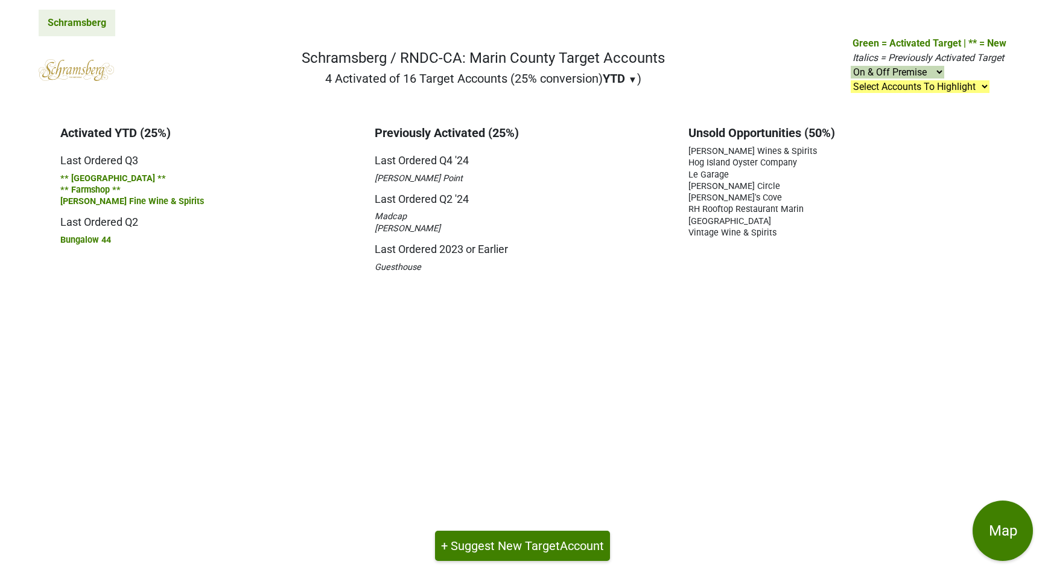
drag, startPoint x: 703, startPoint y: 186, endPoint x: 697, endPoint y: 160, distance: 26.6
click at [697, 160] on div "Unsold Opportunities (50%) [PERSON_NAME] Wines & Spirits Hog Island Oyster Comp…" at bounding box center [836, 198] width 314 height 147
click at [697, 162] on span "Hog Island Oyster Company" at bounding box center [742, 162] width 109 height 10
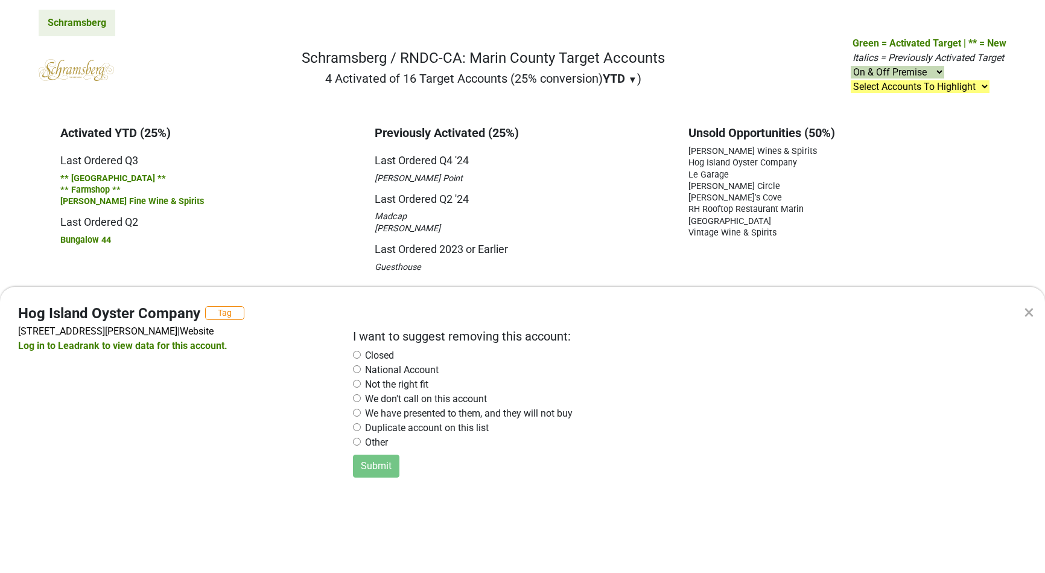
click at [357, 415] on input "radio" at bounding box center [357, 412] width 8 height 8
click at [312, 252] on div "× Hog Island Oyster Company Tag [STREET_ADDRESS][PERSON_NAME] | Website Log in …" at bounding box center [522, 286] width 1045 height 573
radio input "false"
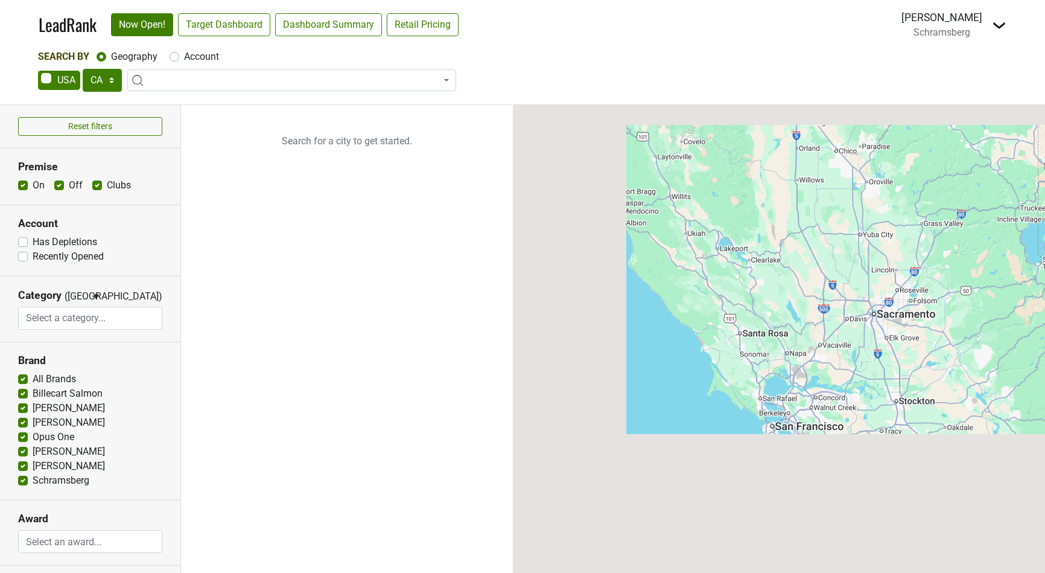
select select "CA"
select select
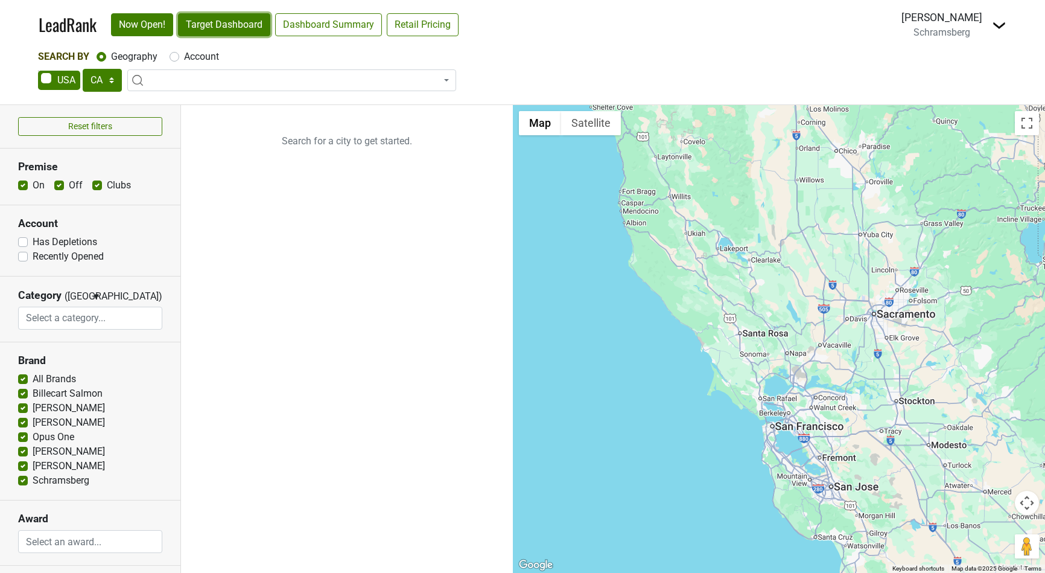
click at [217, 28] on link "Target Dashboard" at bounding box center [224, 24] width 92 height 23
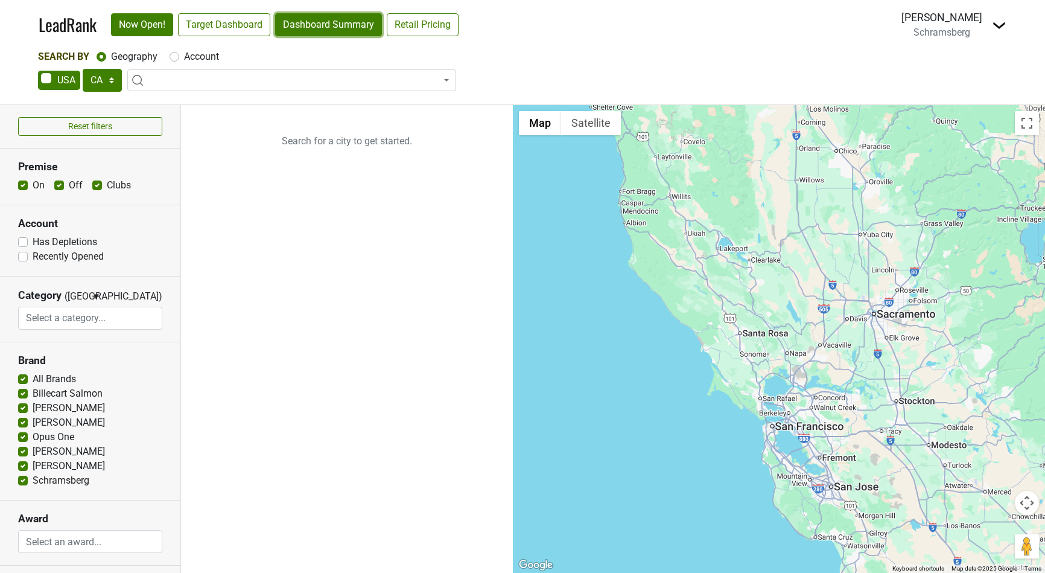
click at [337, 17] on link "Dashboard Summary" at bounding box center [328, 24] width 107 height 23
click at [417, 51] on div "Search By Geography Account" at bounding box center [522, 56] width 969 height 14
click at [138, 26] on link "Now Open!" at bounding box center [142, 24] width 62 height 23
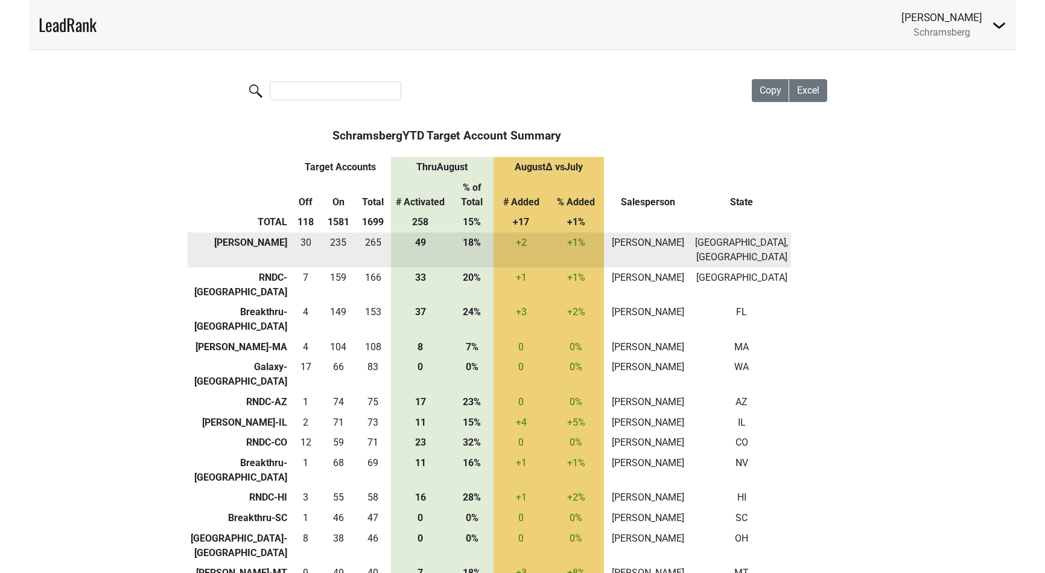
click at [688, 232] on td "[PERSON_NAME]" at bounding box center [648, 249] width 89 height 35
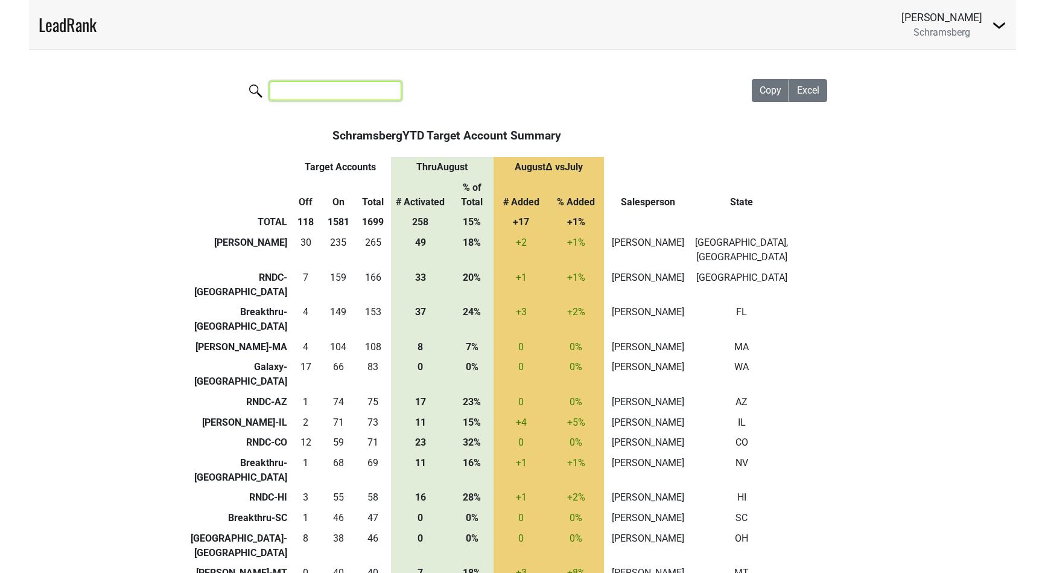
click at [323, 93] on input "search" at bounding box center [336, 90] width 132 height 19
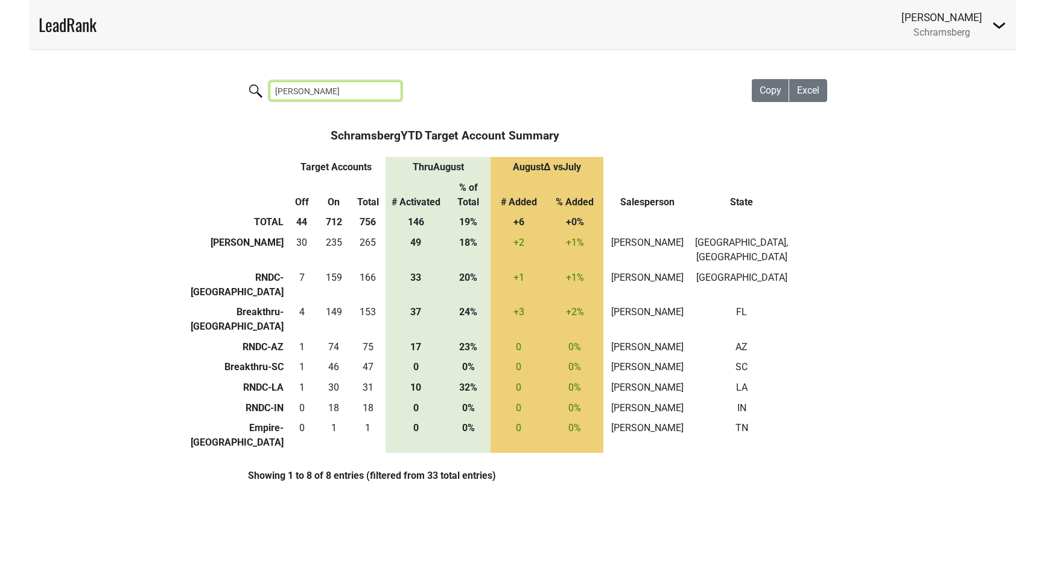
type input "[PERSON_NAME]"
click at [86, 21] on link "LeadRank" at bounding box center [68, 24] width 58 height 25
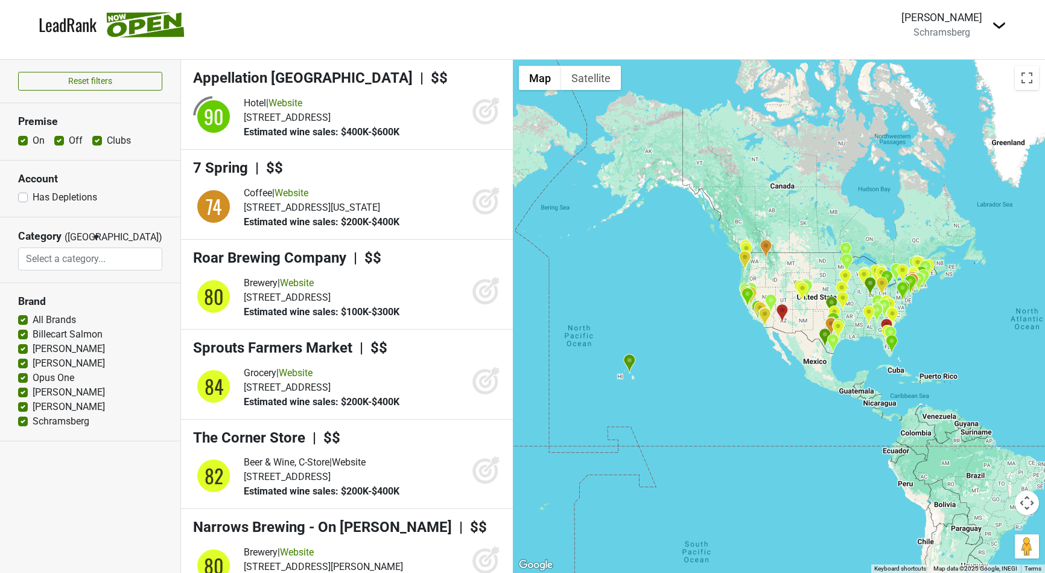
click at [481, 112] on icon at bounding box center [485, 112] width 13 height 13
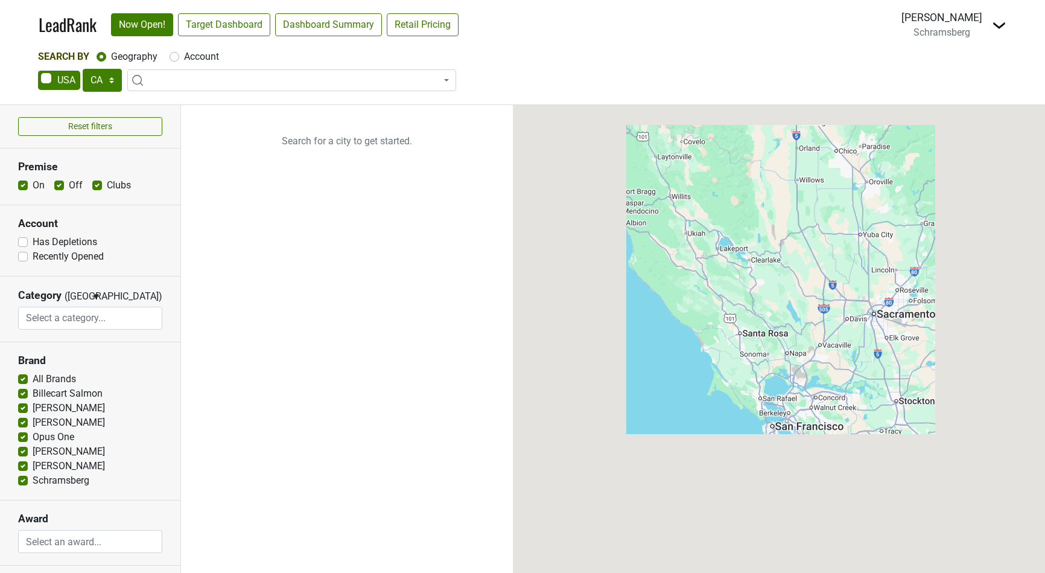
select select "CA"
select select
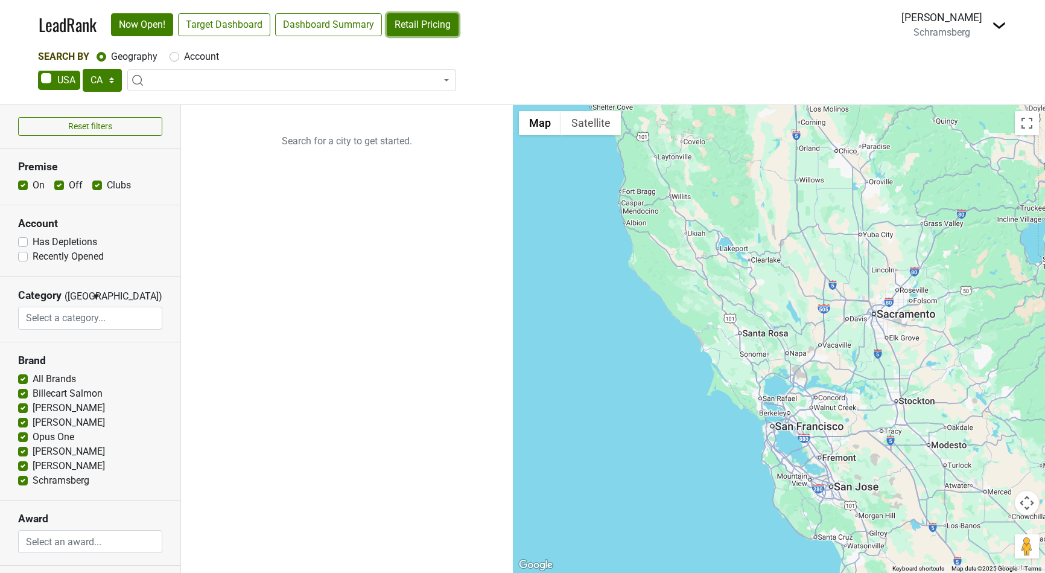
click at [420, 24] on link "Retail Pricing" at bounding box center [423, 24] width 72 height 23
click at [536, 71] on div "AK AL AR AZ CA CO CT DC DE FL GA HI IA ID IL IN KS KY LA MA MD ME MI MN MO MS M…" at bounding box center [522, 81] width 969 height 25
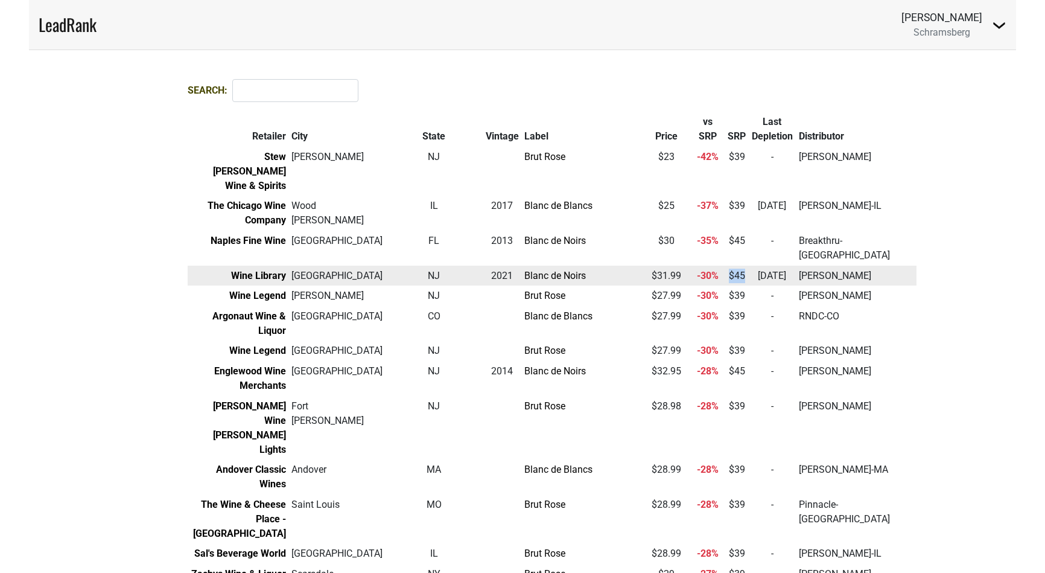
drag, startPoint x: 665, startPoint y: 248, endPoint x: 684, endPoint y: 248, distance: 18.7
click at [684, 265] on tr "Wine Library [GEOGRAPHIC_DATA] [GEOGRAPHIC_DATA] 2021 Blanc de Noirs $ 31.99 -3…" at bounding box center [552, 275] width 729 height 21
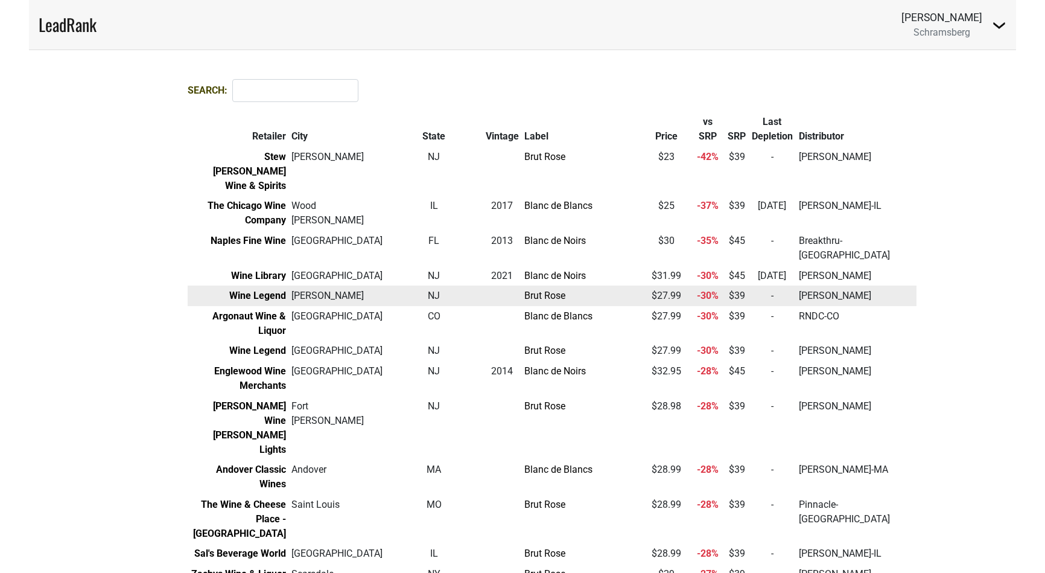
click at [642, 285] on td "$ 27.99" at bounding box center [666, 295] width 48 height 21
click at [725, 285] on td "$ 39" at bounding box center [737, 295] width 24 height 21
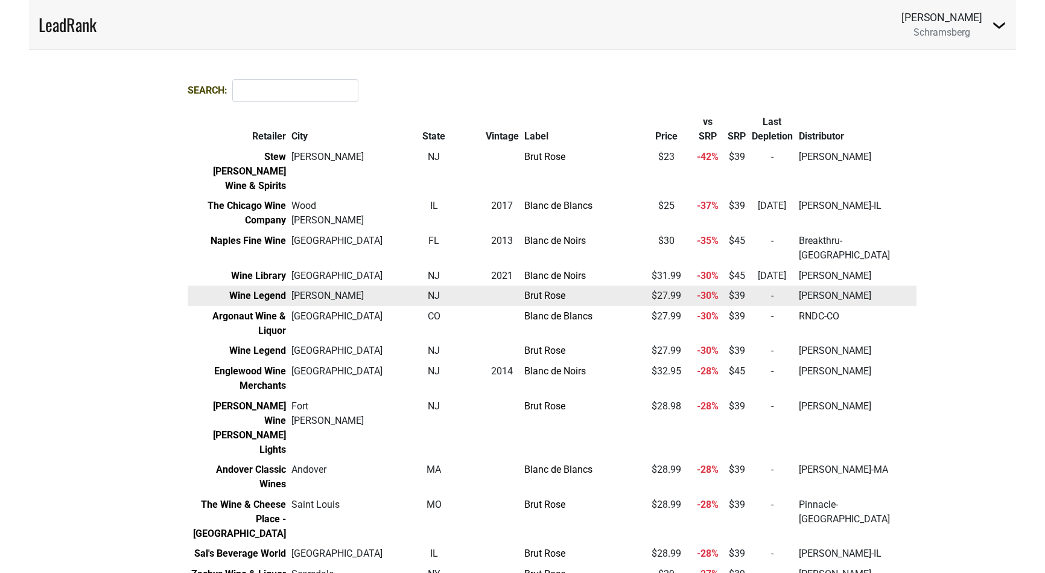
click at [796, 285] on td "[PERSON_NAME]" at bounding box center [856, 295] width 121 height 21
click at [524, 290] on link "Brut Rose" at bounding box center [544, 295] width 41 height 11
